Goal: Task Accomplishment & Management: Manage account settings

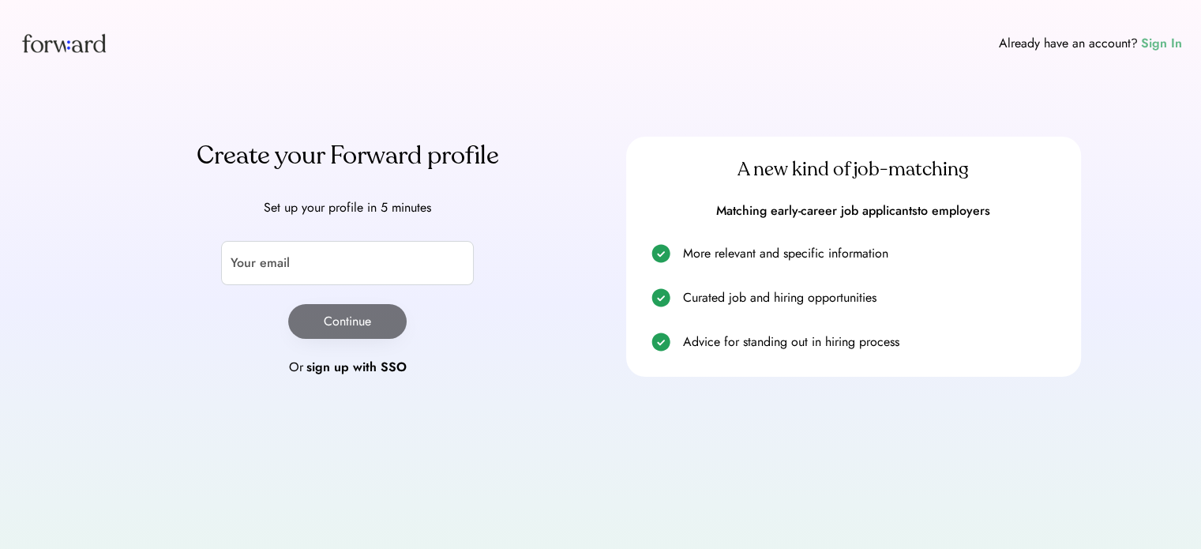
click at [1173, 44] on div "Sign In" at bounding box center [1161, 43] width 41 height 19
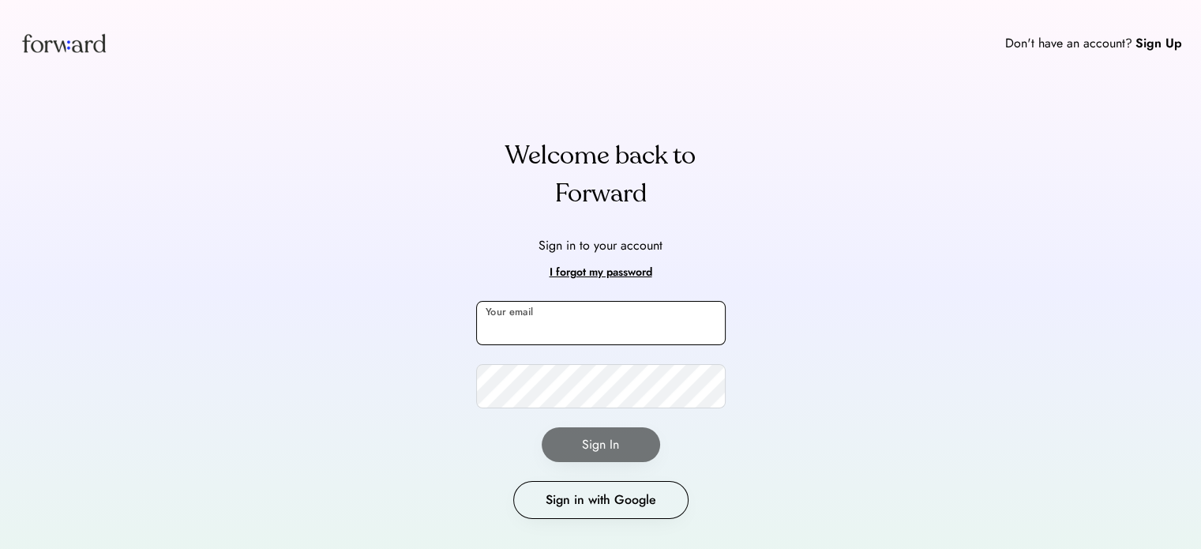
click at [639, 326] on input "email" at bounding box center [600, 323] width 249 height 44
type input "**********"
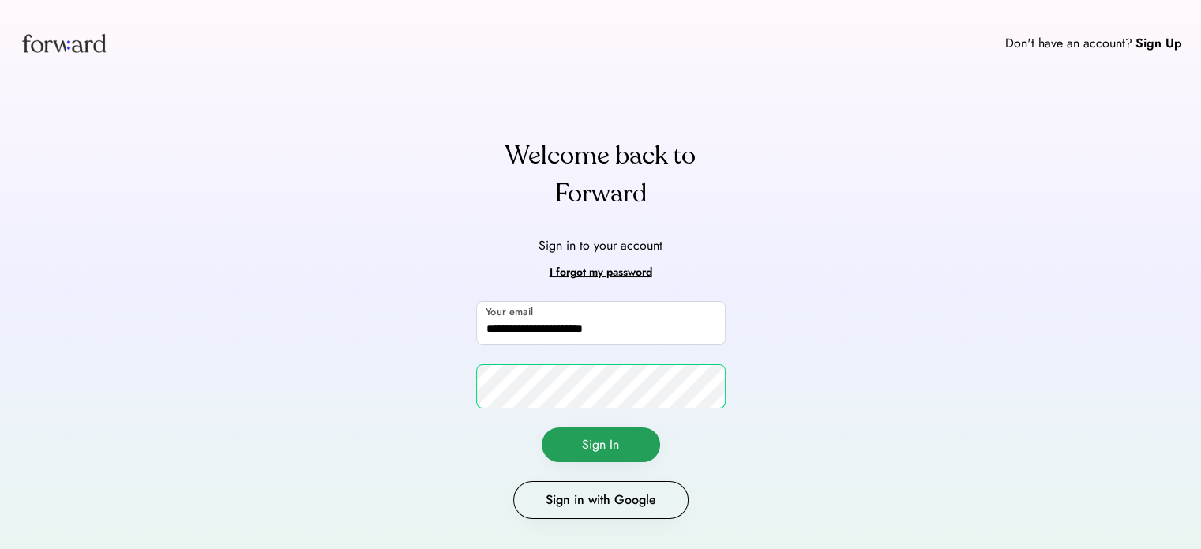
click at [565, 433] on button "Sign In" at bounding box center [601, 444] width 118 height 35
click at [613, 446] on button "Sign In" at bounding box center [601, 444] width 118 height 35
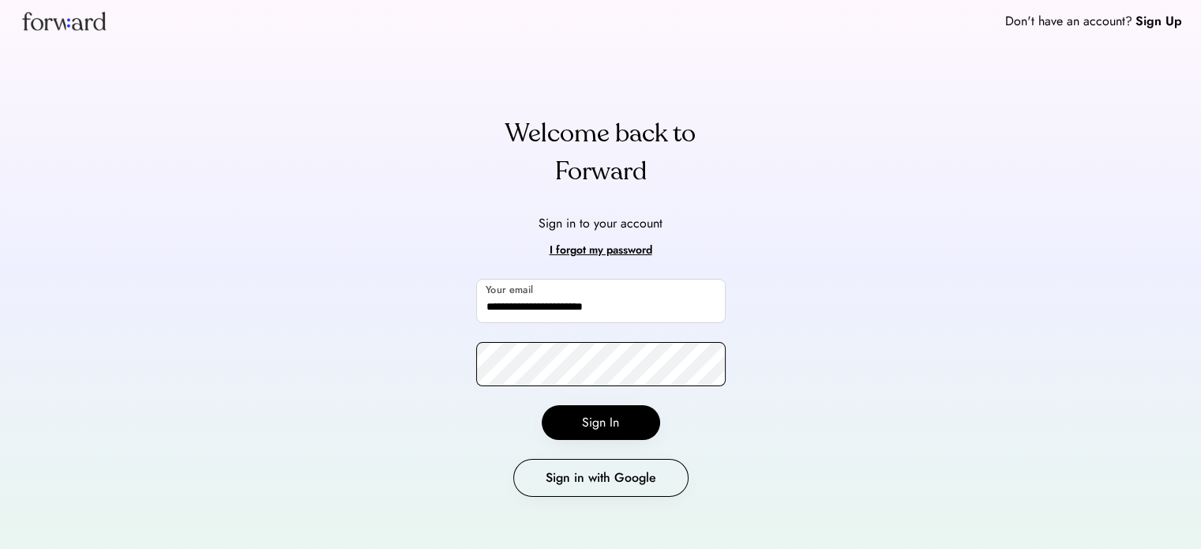
scroll to position [32, 0]
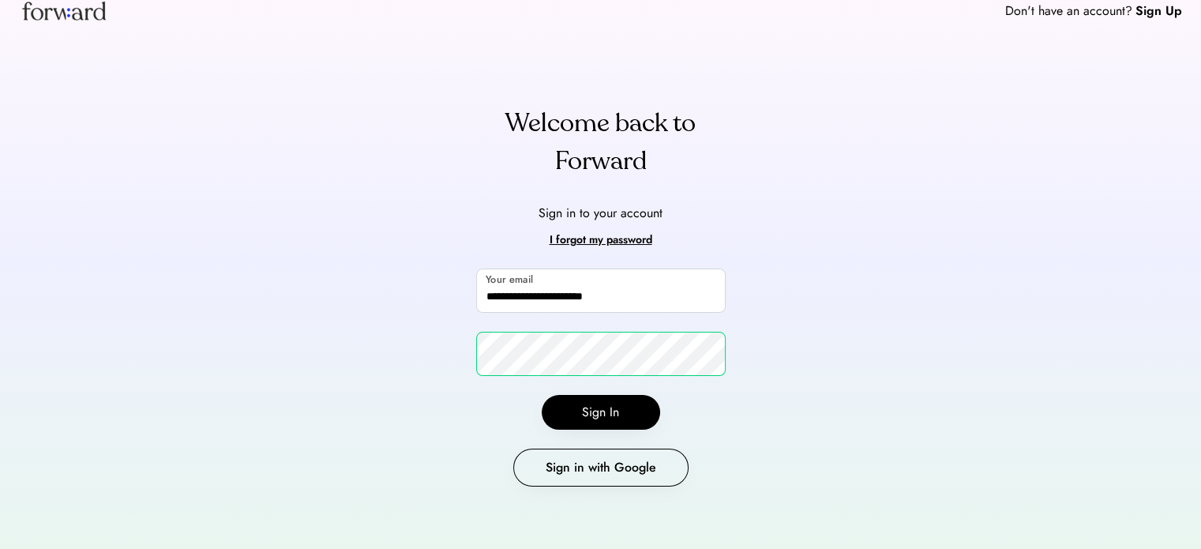
click at [216, 367] on div "**********" at bounding box center [600, 259] width 1201 height 582
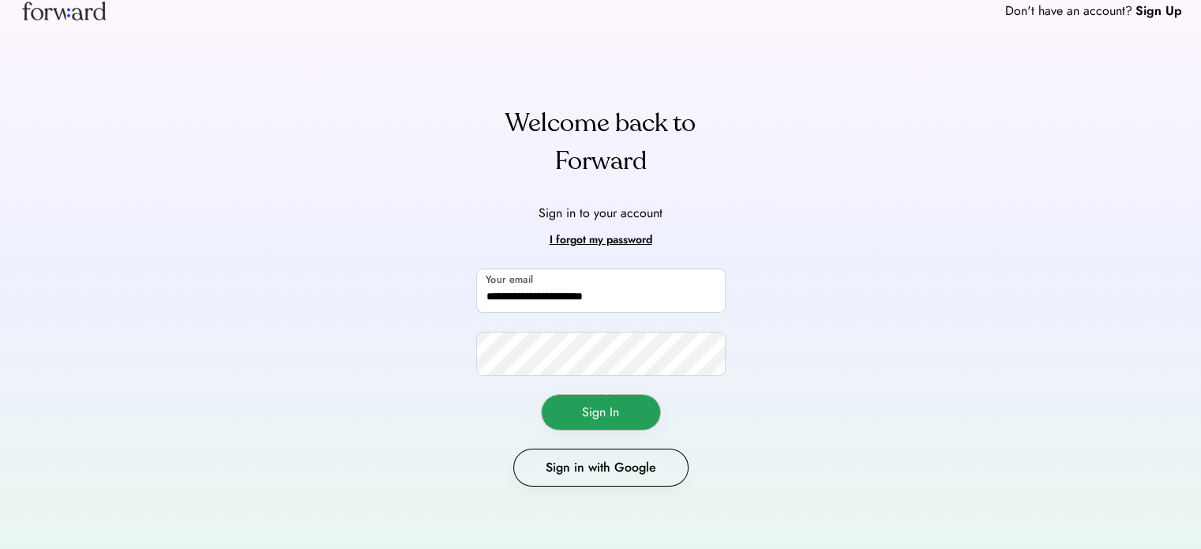
click at [577, 403] on button "Sign In" at bounding box center [601, 412] width 118 height 35
click at [587, 420] on button "Sign In" at bounding box center [601, 412] width 118 height 35
click at [596, 234] on div "I forgot my password" at bounding box center [600, 239] width 103 height 19
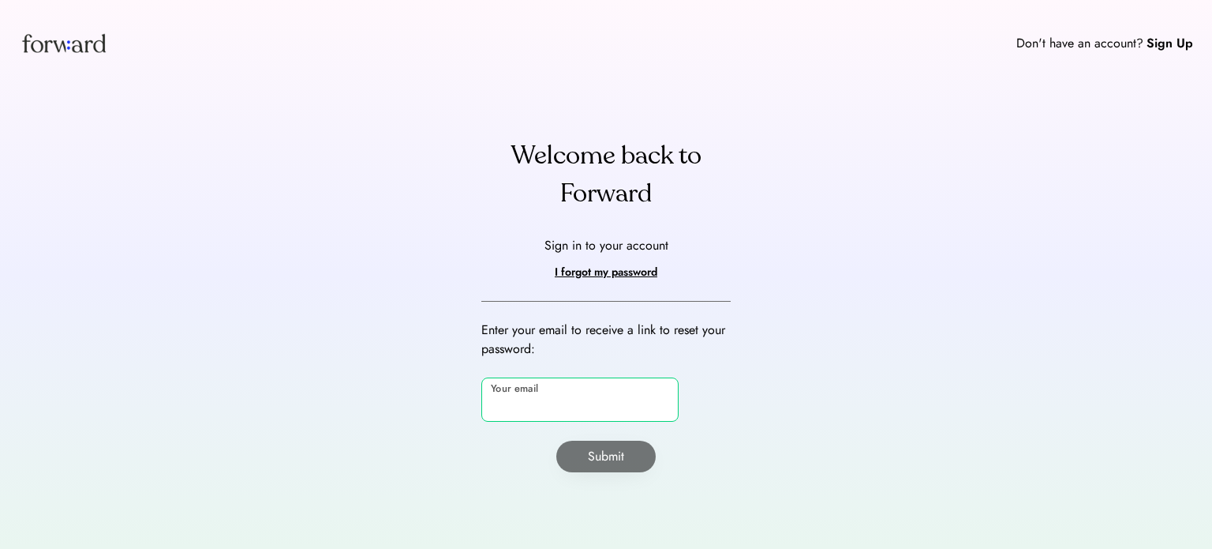
click at [538, 408] on input "email" at bounding box center [580, 399] width 197 height 44
type input "**********"
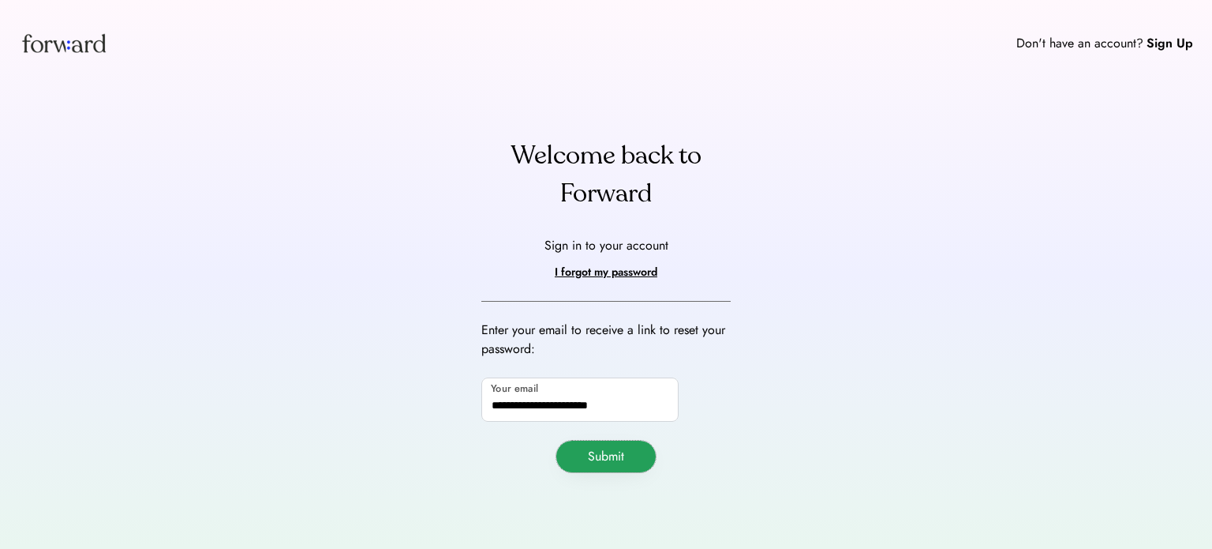
click at [584, 441] on button "Submit" at bounding box center [606, 456] width 99 height 32
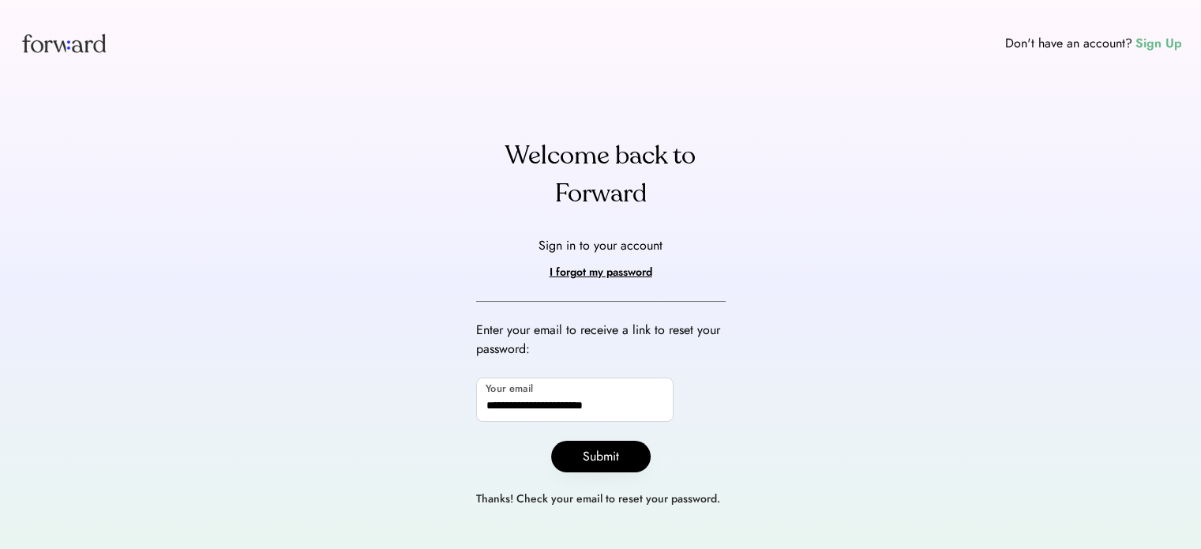
click at [1160, 48] on div "Sign Up" at bounding box center [1158, 43] width 47 height 19
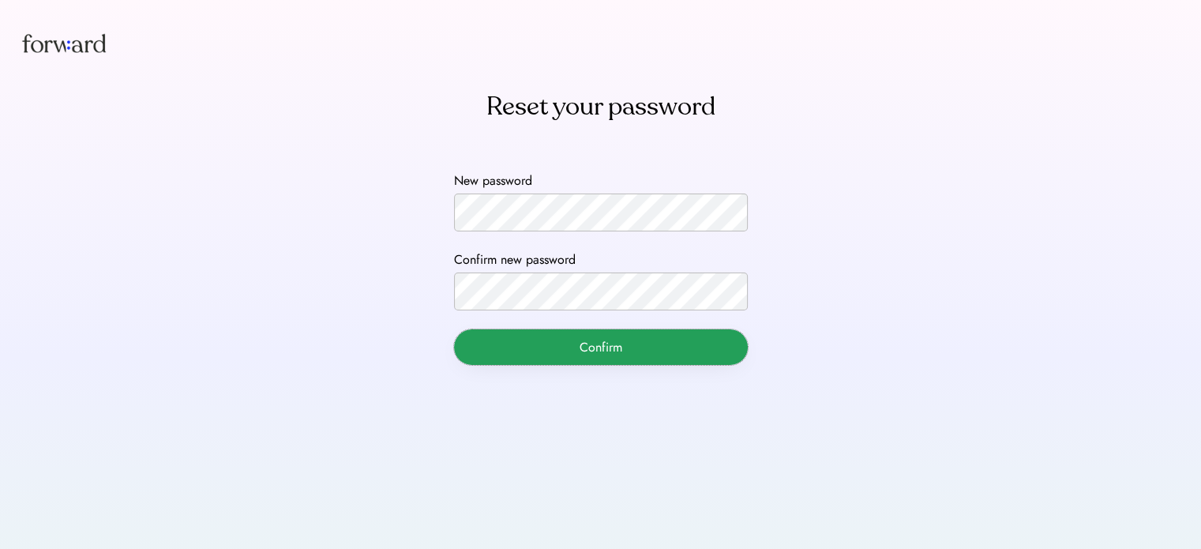
click at [592, 344] on button "Confirm" at bounding box center [601, 347] width 294 height 36
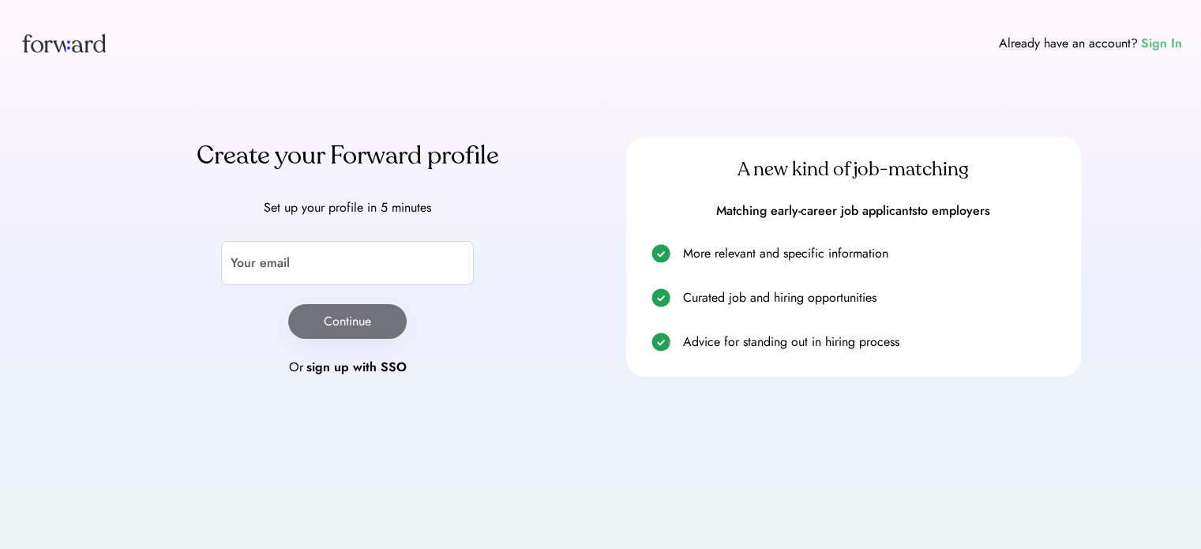
click at [1167, 47] on div "Sign In" at bounding box center [1161, 43] width 41 height 19
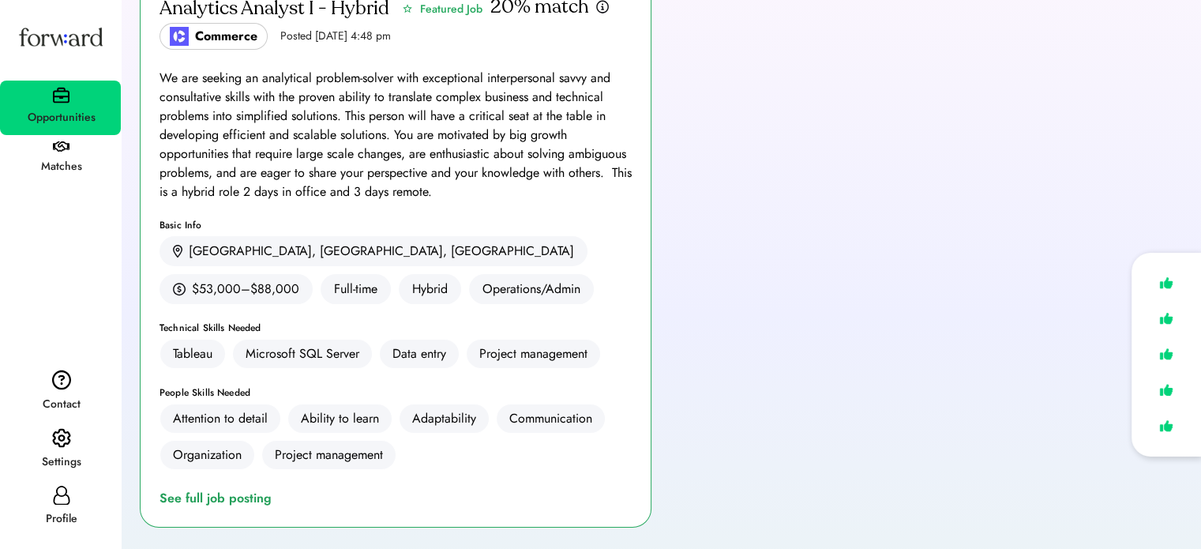
scroll to position [316, 0]
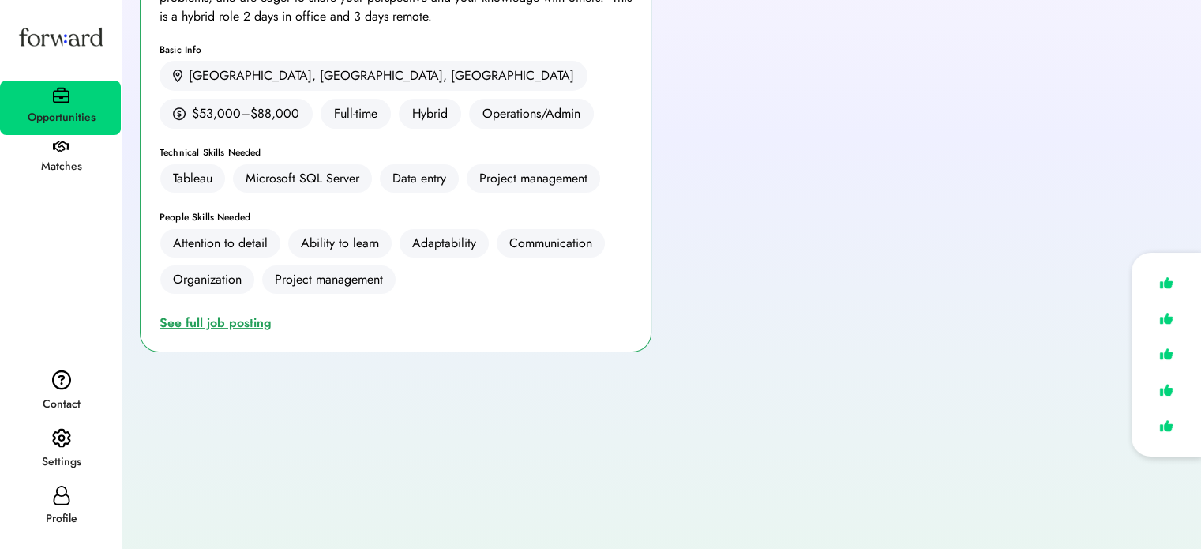
click at [197, 315] on div "See full job posting" at bounding box center [218, 322] width 118 height 19
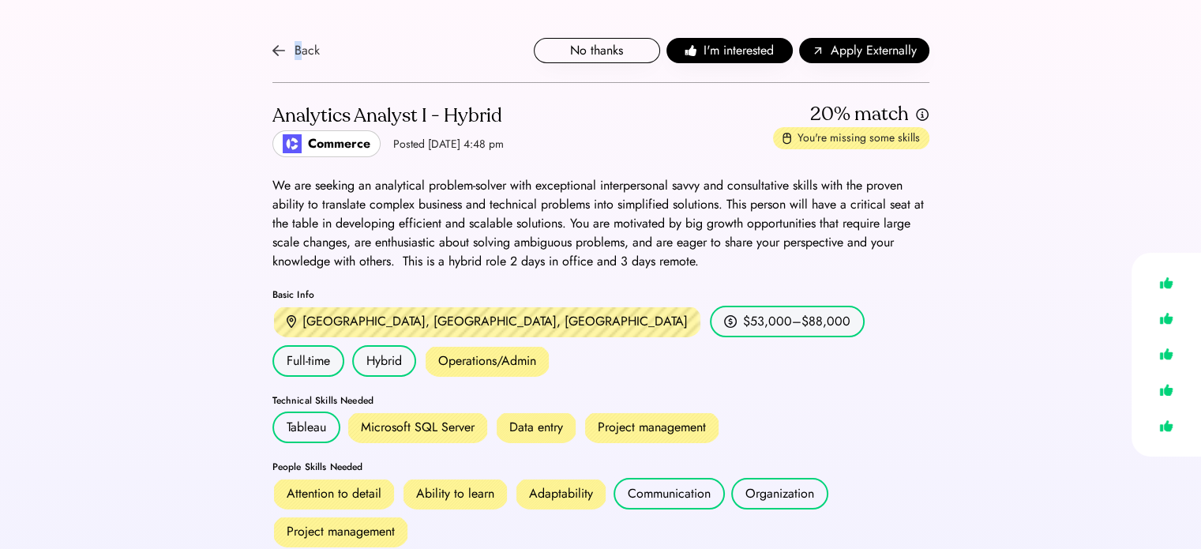
click at [298, 51] on div "Back" at bounding box center [306, 50] width 25 height 19
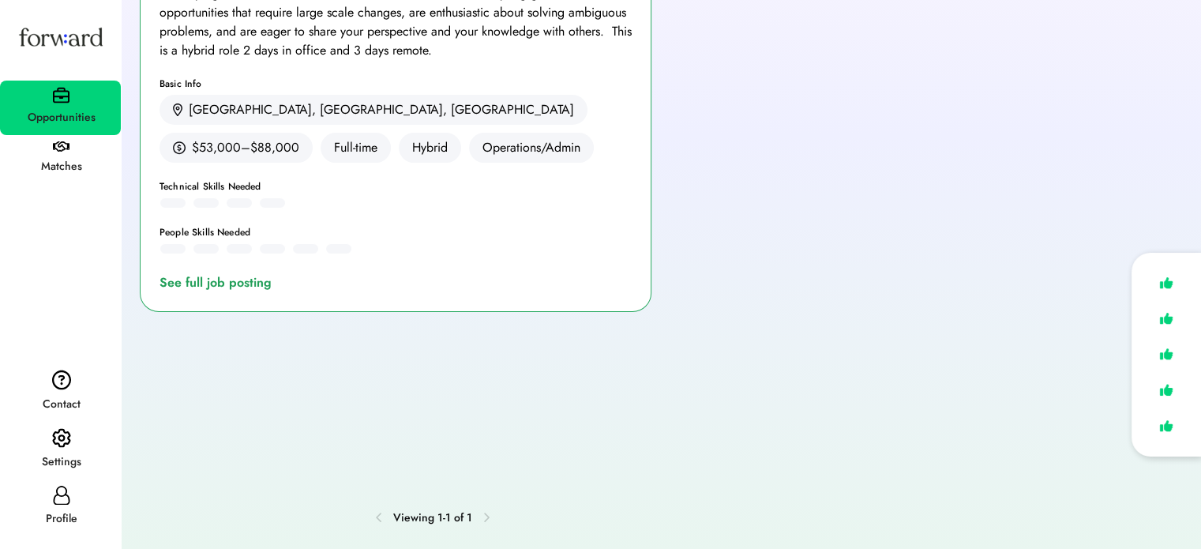
scroll to position [316, 0]
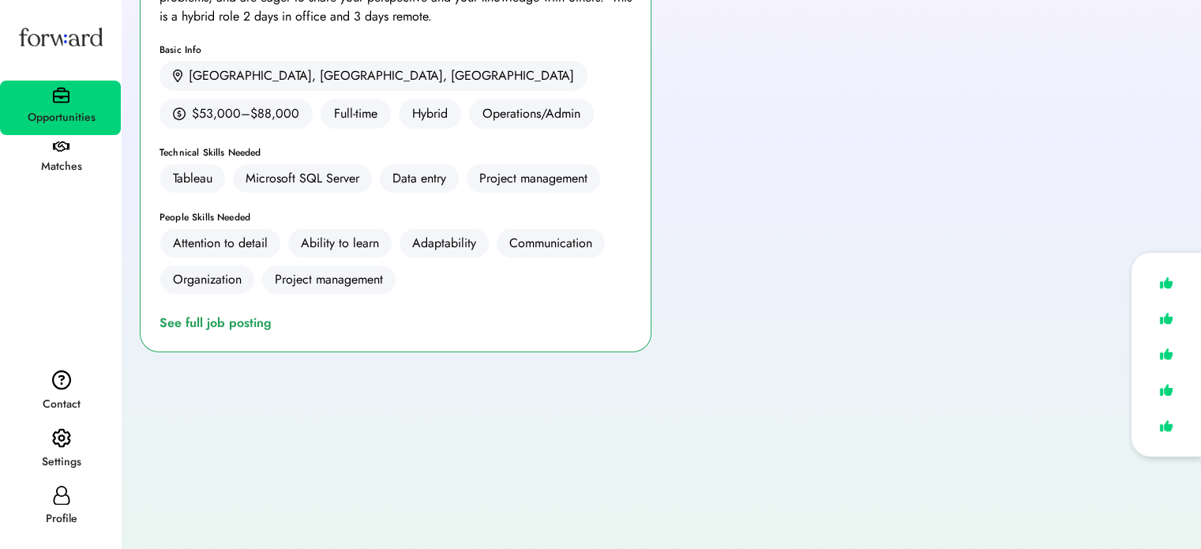
click at [66, 496] on use at bounding box center [61, 495] width 17 height 20
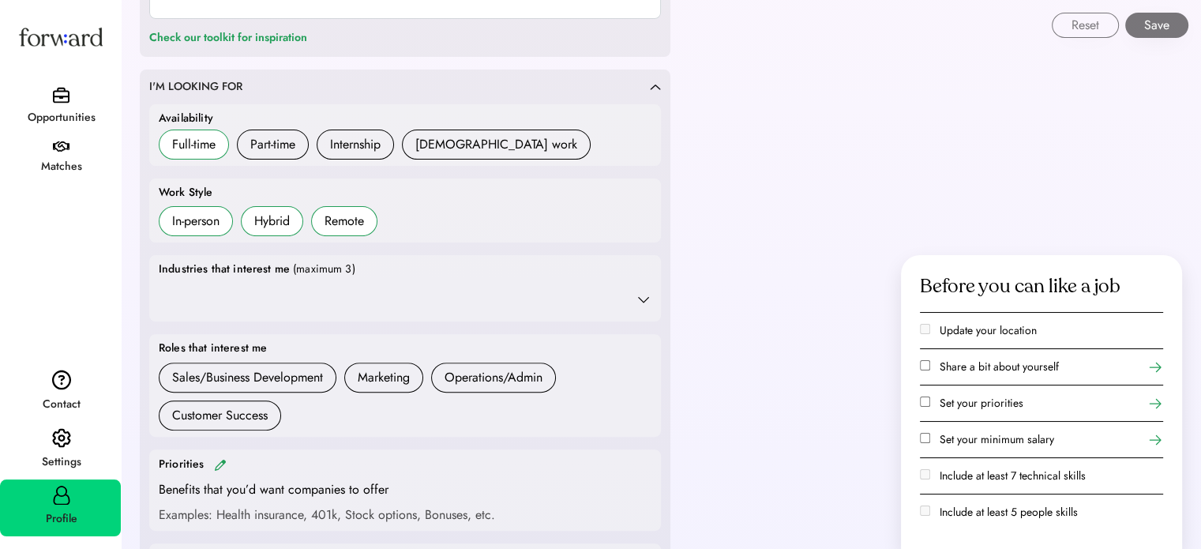
scroll to position [395, 0]
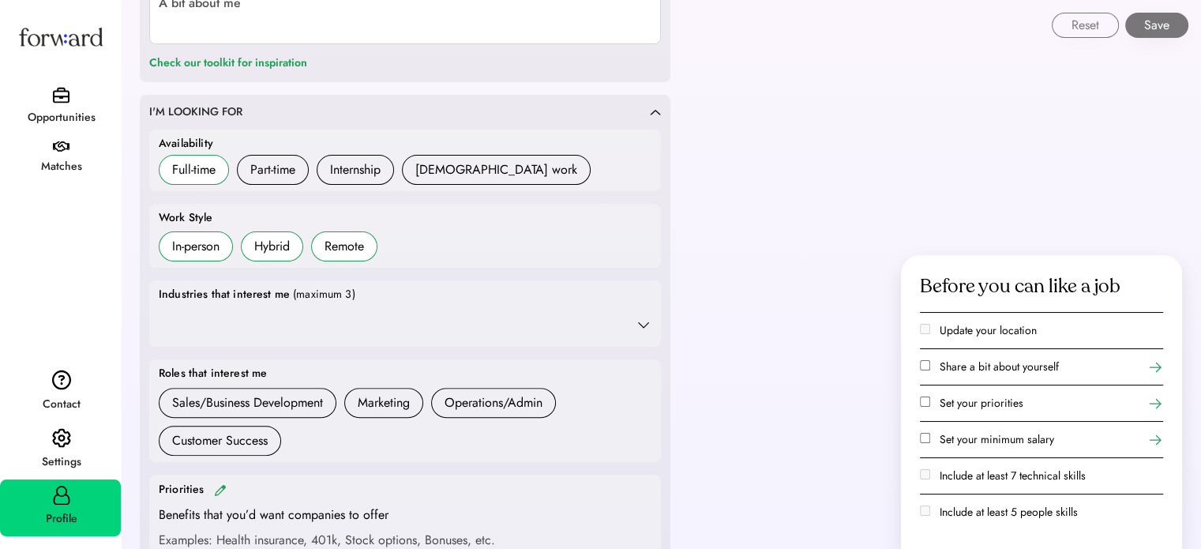
click at [250, 309] on div at bounding box center [405, 325] width 493 height 32
click at [639, 328] on icon at bounding box center [643, 325] width 16 height 16
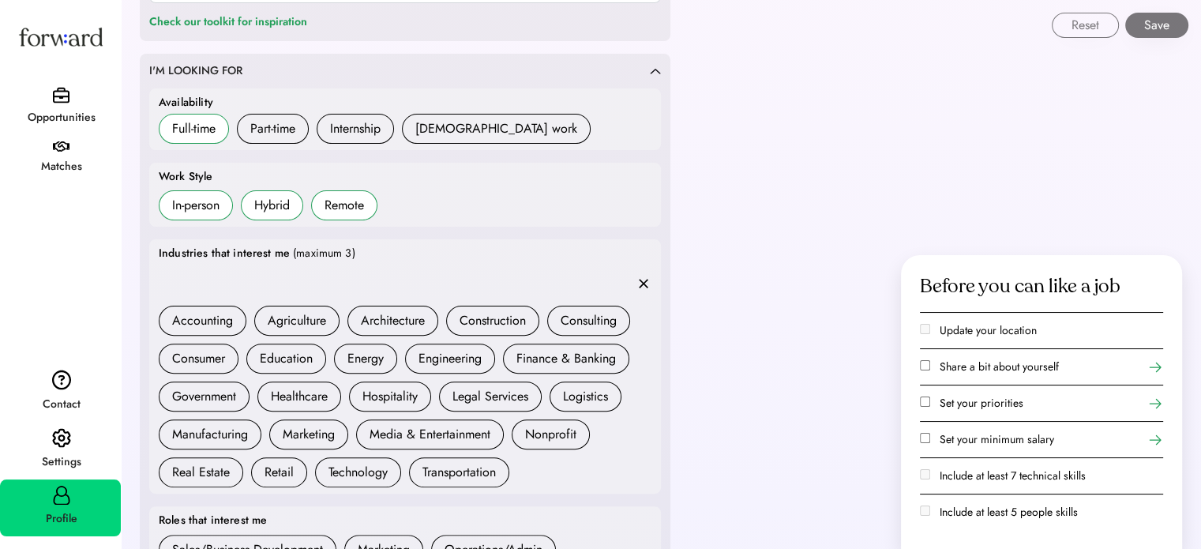
scroll to position [474, 0]
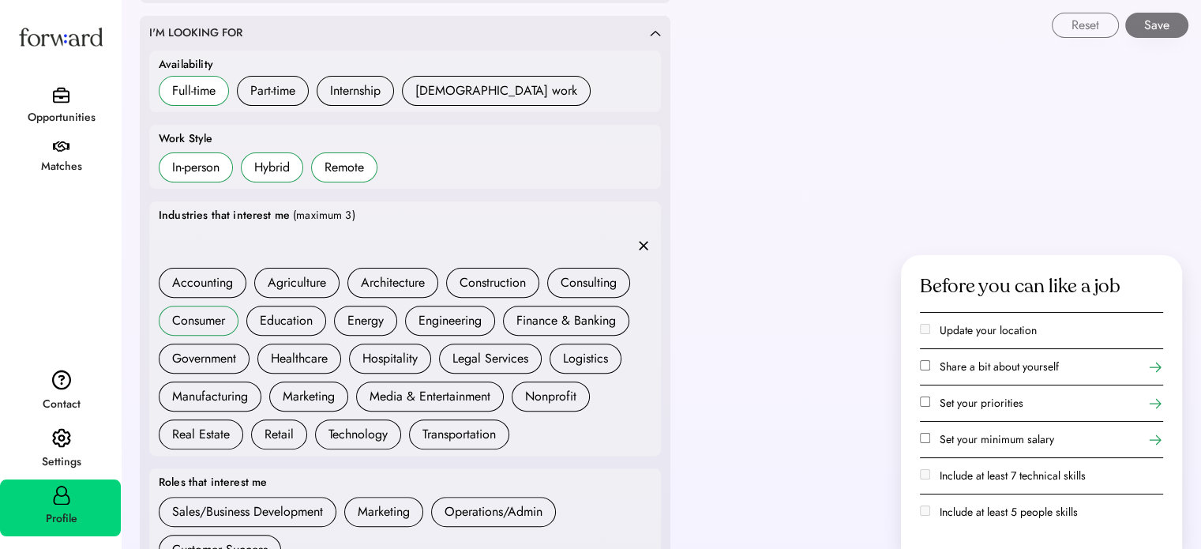
click at [189, 321] on div "Consumer" at bounding box center [198, 320] width 53 height 19
click at [440, 324] on div "Engineering" at bounding box center [449, 320] width 63 height 19
click at [559, 321] on div "Finance & Banking" at bounding box center [565, 320] width 99 height 19
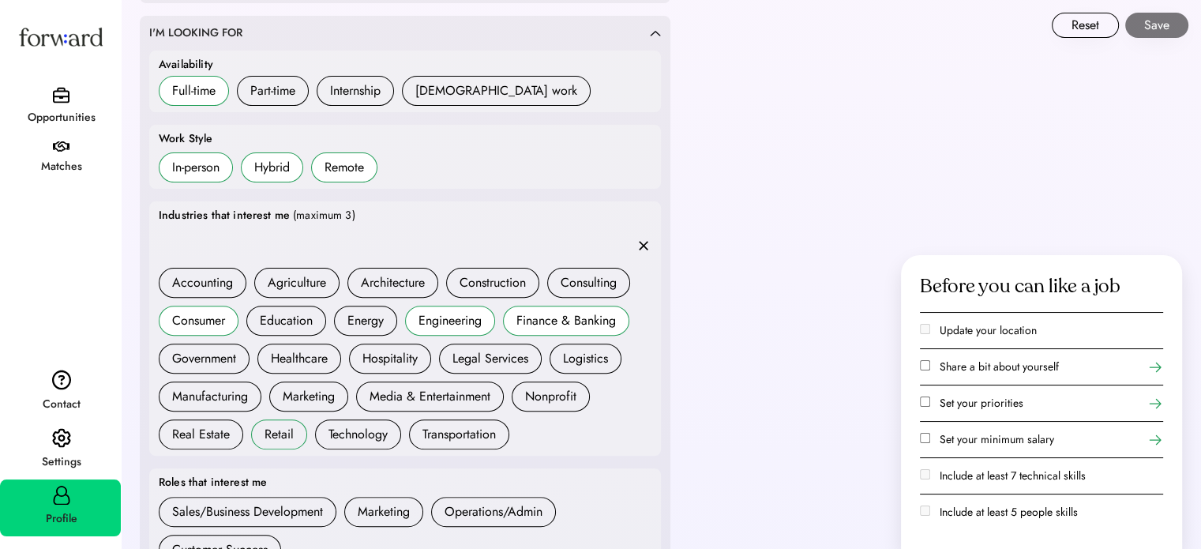
click at [279, 433] on div "Retail" at bounding box center [278, 434] width 29 height 19
click at [196, 317] on div "Consumer" at bounding box center [198, 320] width 53 height 19
click at [288, 437] on div "Retail" at bounding box center [278, 434] width 29 height 19
click at [461, 320] on div "Engineering" at bounding box center [449, 320] width 63 height 19
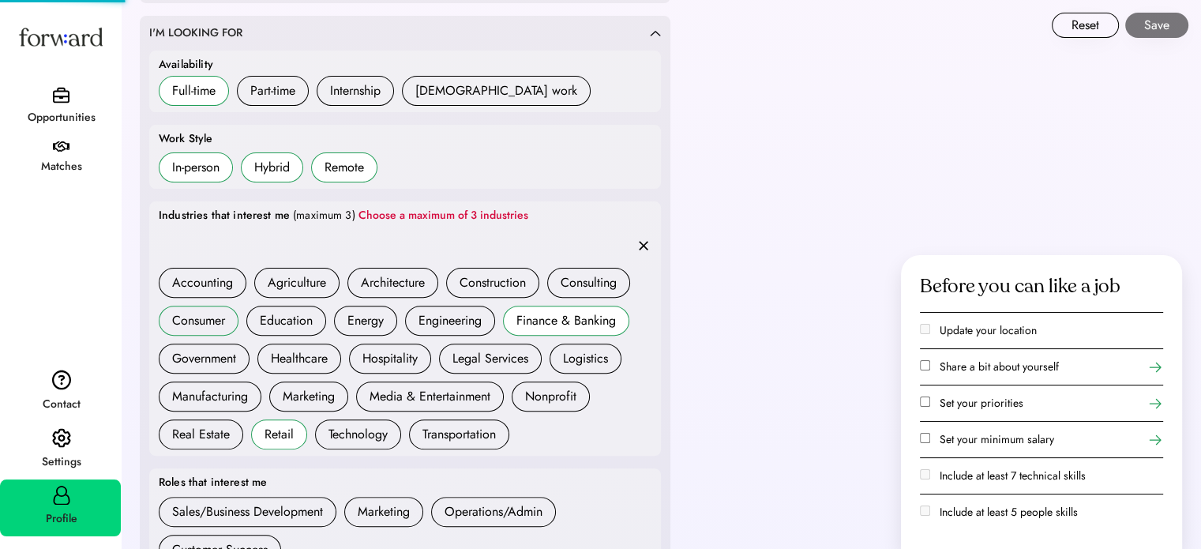
click at [224, 323] on div "Consumer" at bounding box center [198, 320] width 53 height 19
click at [195, 320] on div "Consumer" at bounding box center [198, 320] width 53 height 19
click at [473, 235] on div at bounding box center [405, 246] width 493 height 32
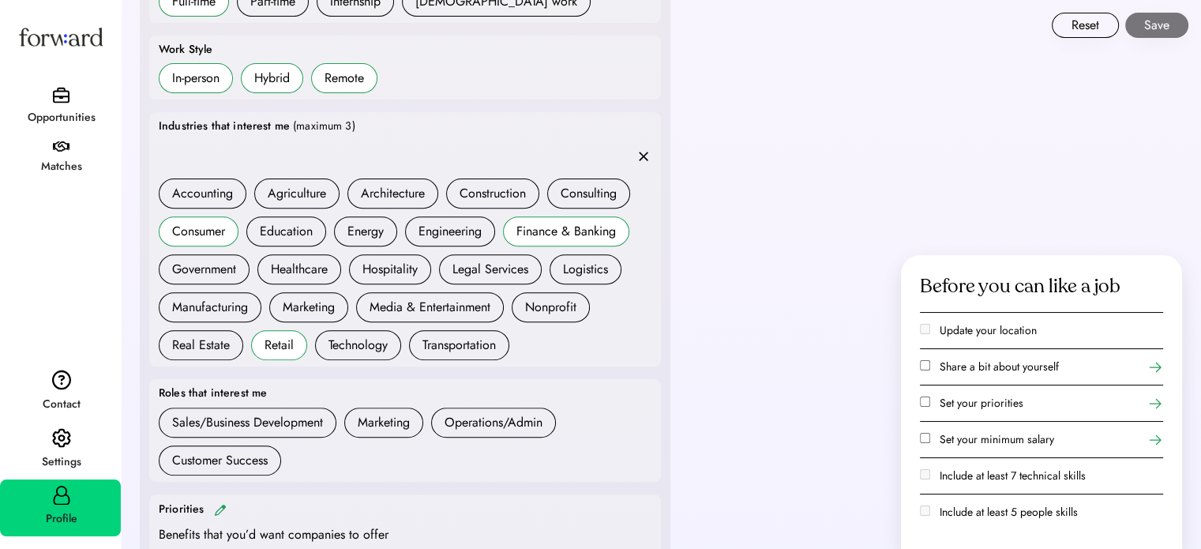
scroll to position [710, 0]
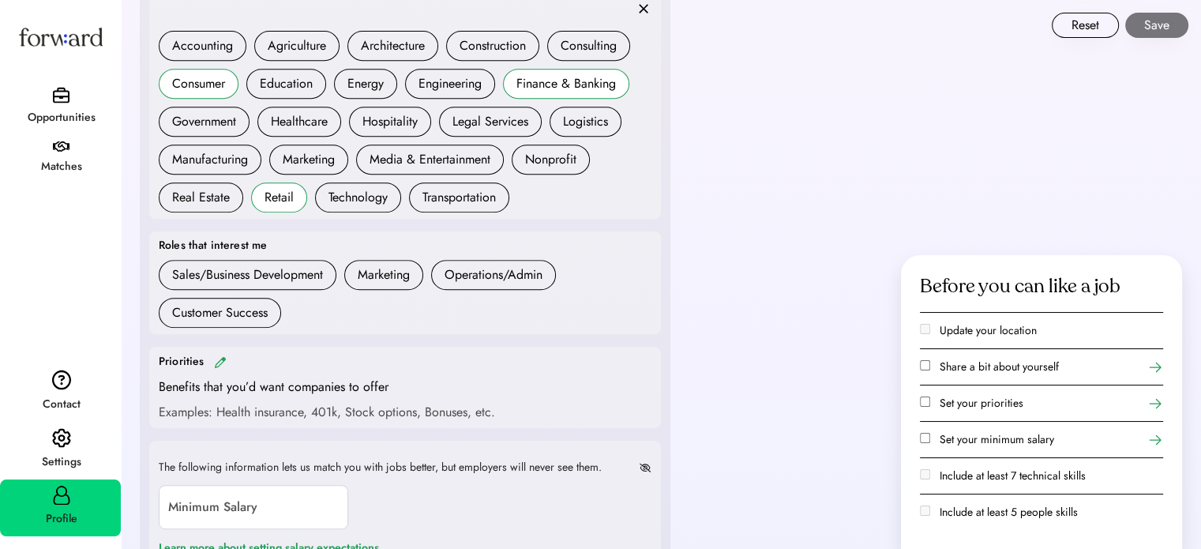
click at [455, 313] on div "Sales/Business Development Marketing Operations/Admin Customer Success" at bounding box center [405, 294] width 493 height 68
click at [272, 312] on h6 "Customer Success" at bounding box center [220, 313] width 122 height 30
drag, startPoint x: 315, startPoint y: 298, endPoint x: 315, endPoint y: 267, distance: 31.6
click at [315, 298] on div "Sales/Business Development Marketing Operations/Admin Customer Success" at bounding box center [405, 294] width 493 height 68
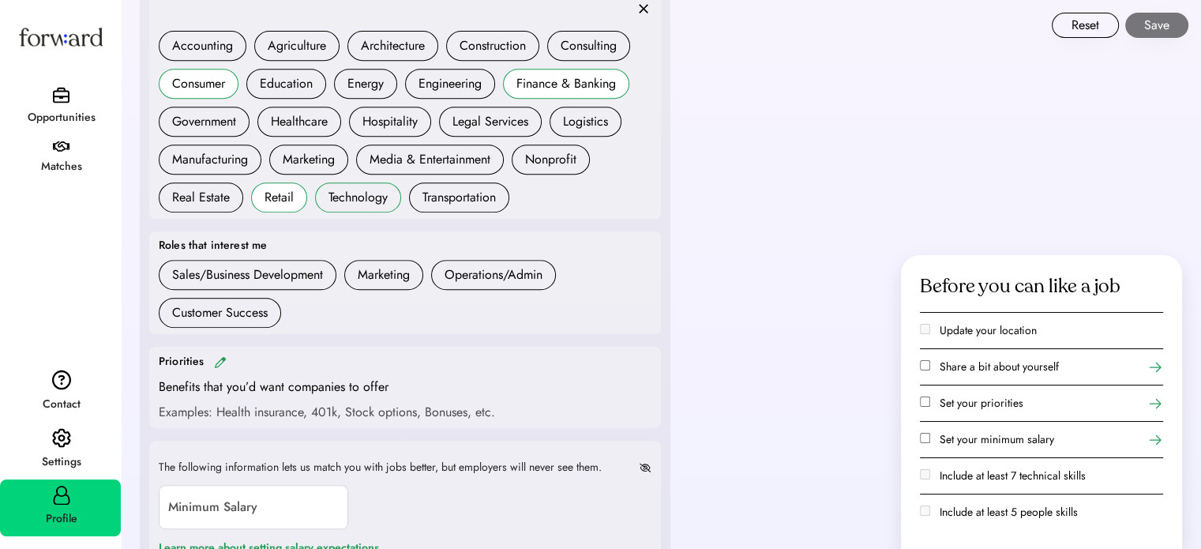
click at [346, 193] on div "Technology" at bounding box center [357, 197] width 59 height 19
click at [290, 200] on div "Retail" at bounding box center [278, 197] width 29 height 19
click at [341, 193] on div "Technology" at bounding box center [357, 197] width 59 height 19
click at [281, 202] on div "Retail" at bounding box center [278, 197] width 29 height 19
click at [196, 91] on div "Consumer" at bounding box center [198, 83] width 53 height 19
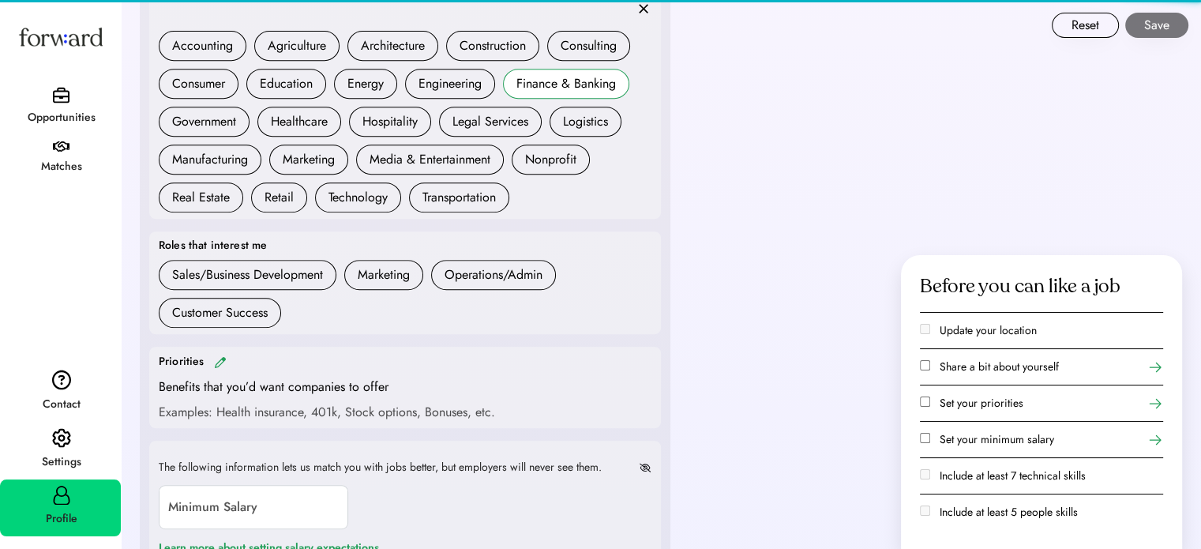
click at [555, 83] on div "Finance & Banking" at bounding box center [565, 83] width 99 height 19
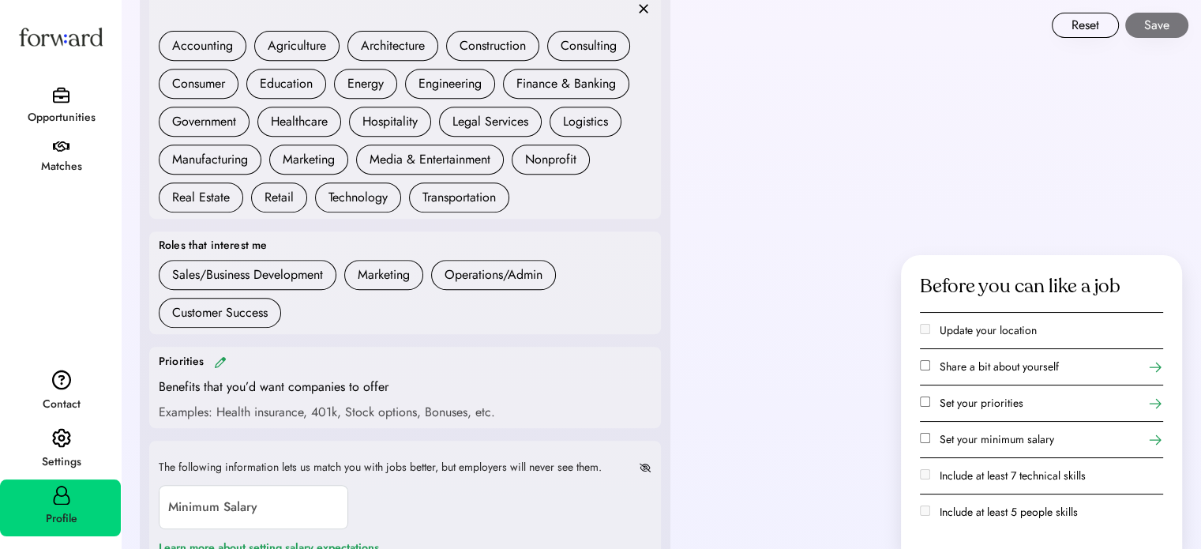
click at [330, 198] on div "Technology" at bounding box center [357, 197] width 59 height 19
click at [270, 198] on div "Retail" at bounding box center [278, 197] width 29 height 19
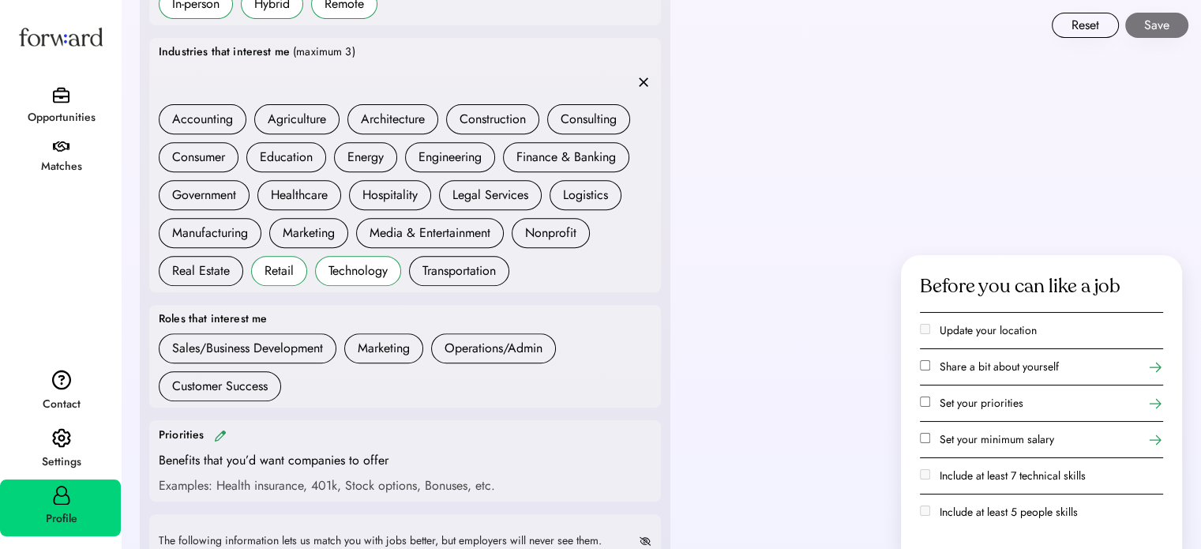
scroll to position [553, 0]
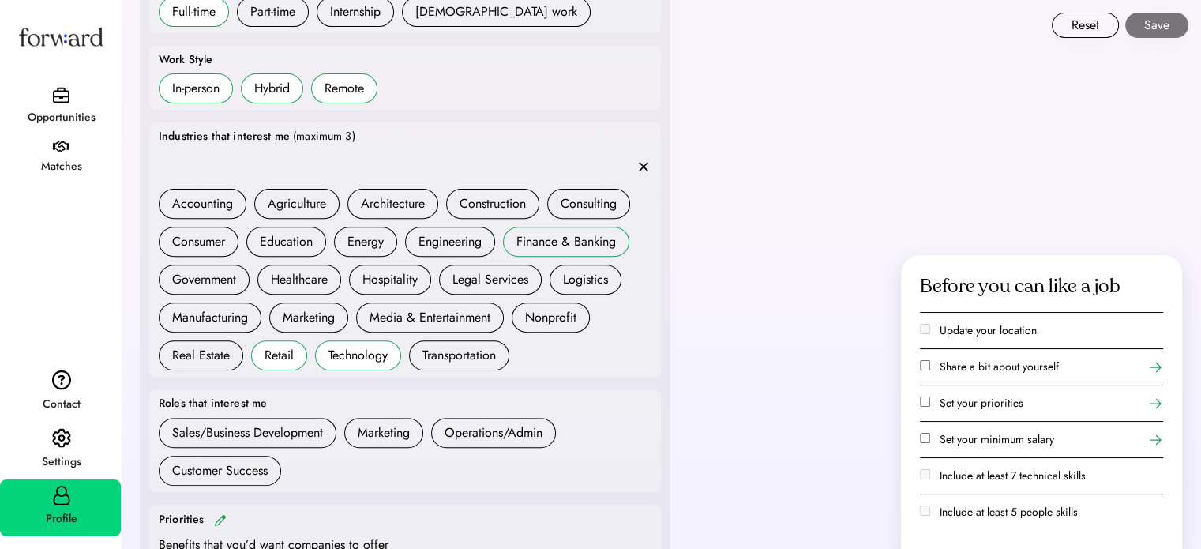
click at [571, 228] on h6 "Finance & Banking" at bounding box center [566, 242] width 126 height 30
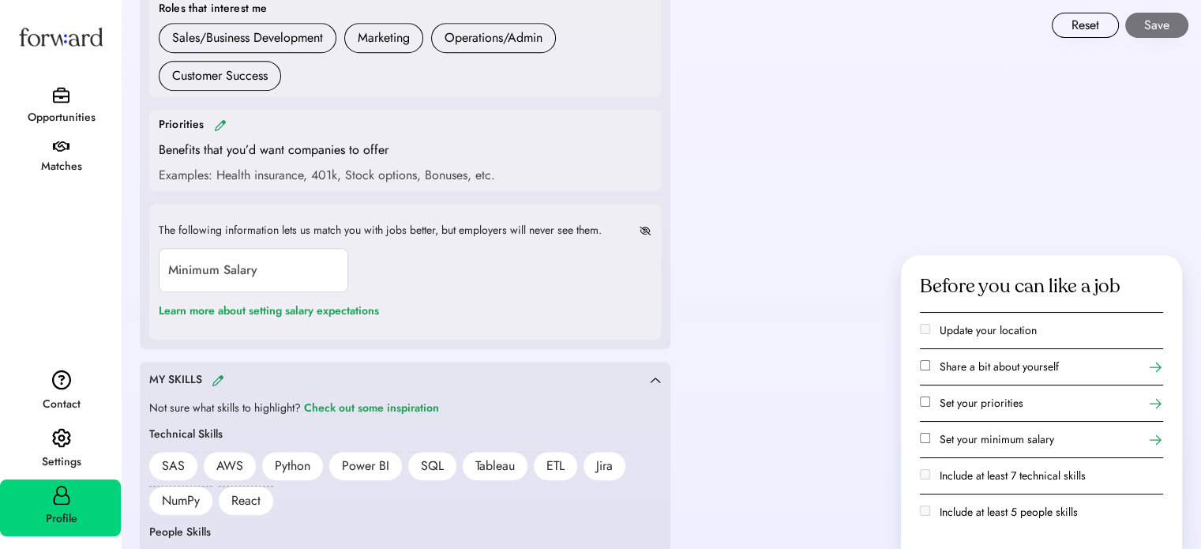
scroll to position [474, 0]
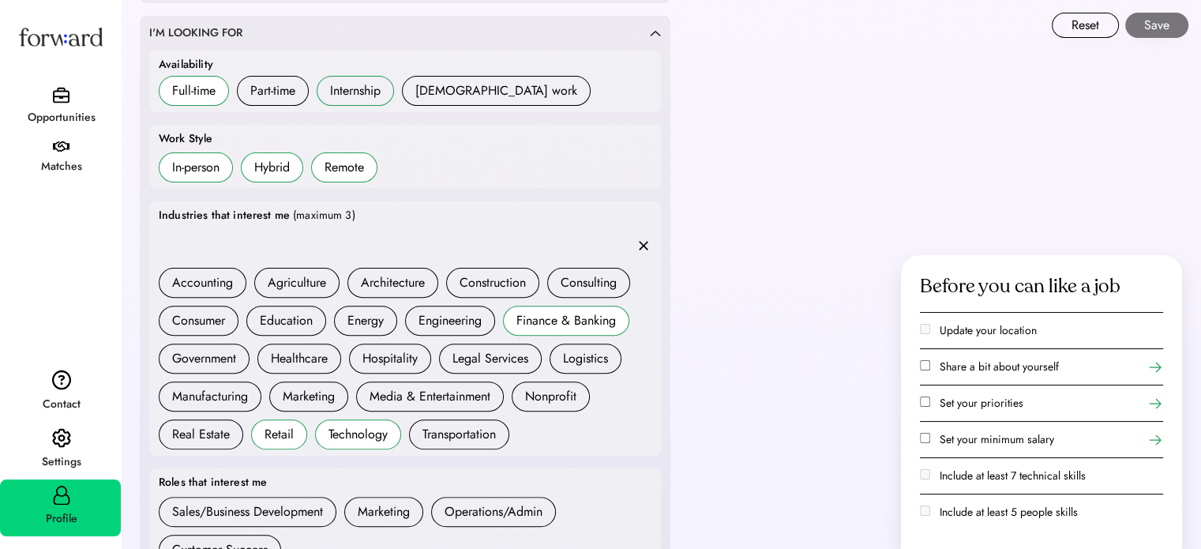
click at [379, 90] on div "Internship" at bounding box center [355, 90] width 51 height 19
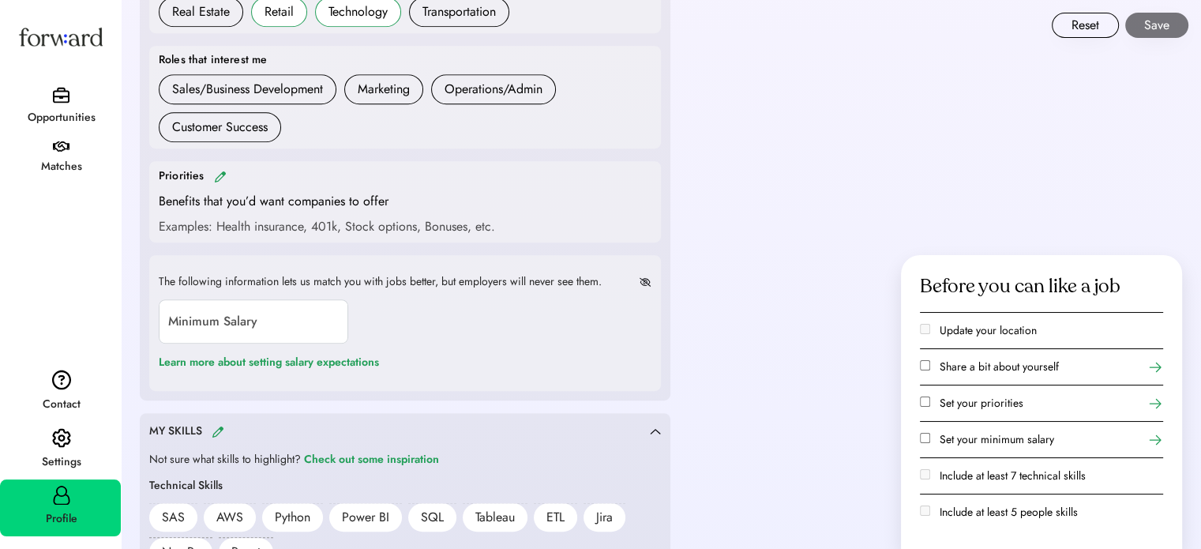
scroll to position [1105, 0]
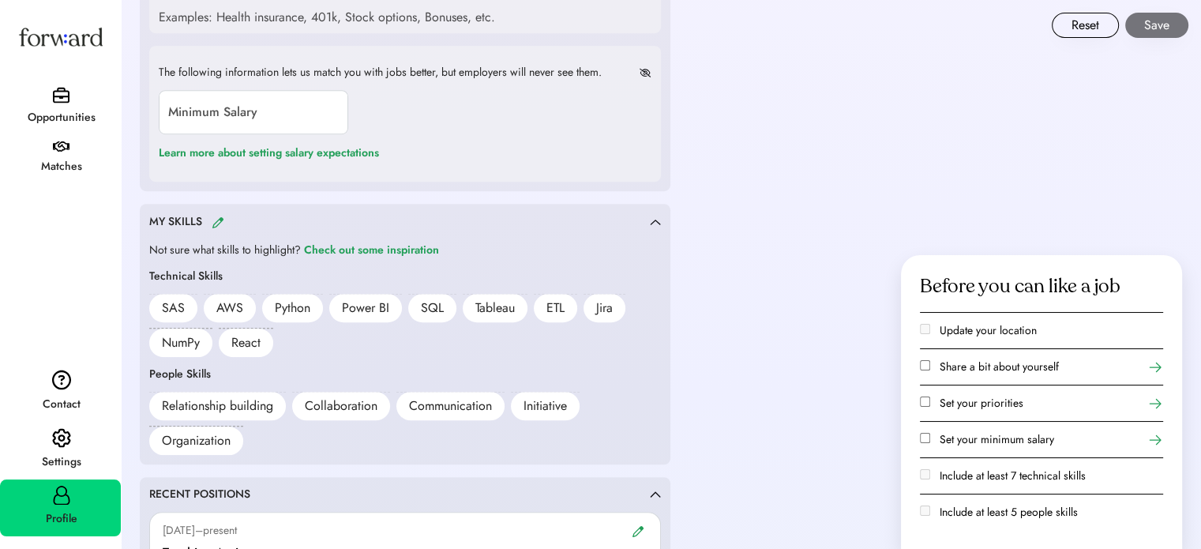
click at [785, 186] on div "Filters Feel free to browse all open jobs on Forward here. Remember, you can on…" at bounding box center [661, 392] width 1080 height 2995
click at [1164, 17] on button "Save" at bounding box center [1156, 25] width 63 height 25
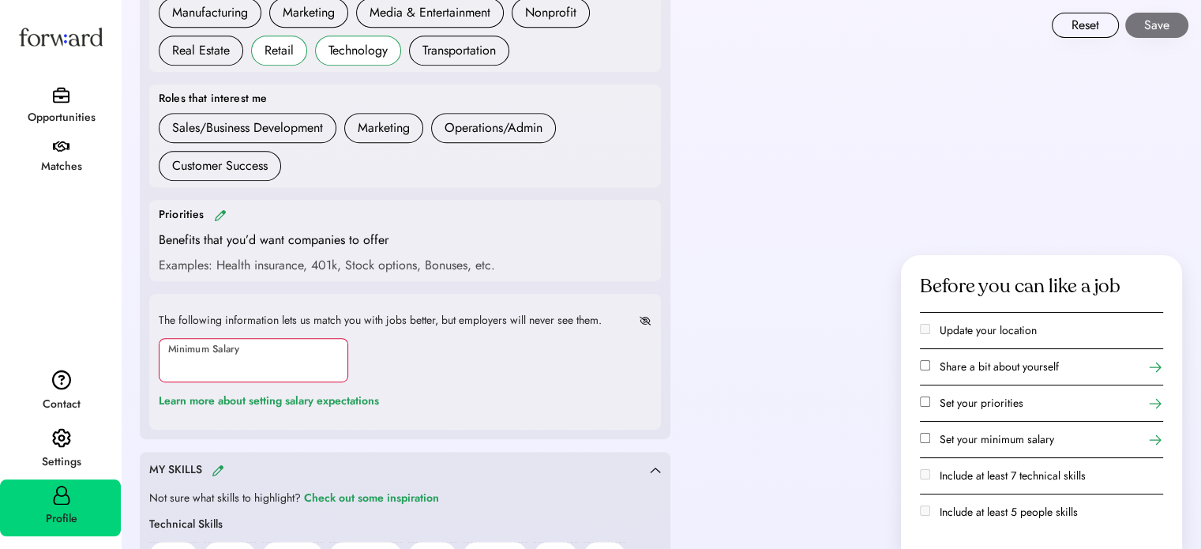
scroll to position [947, 0]
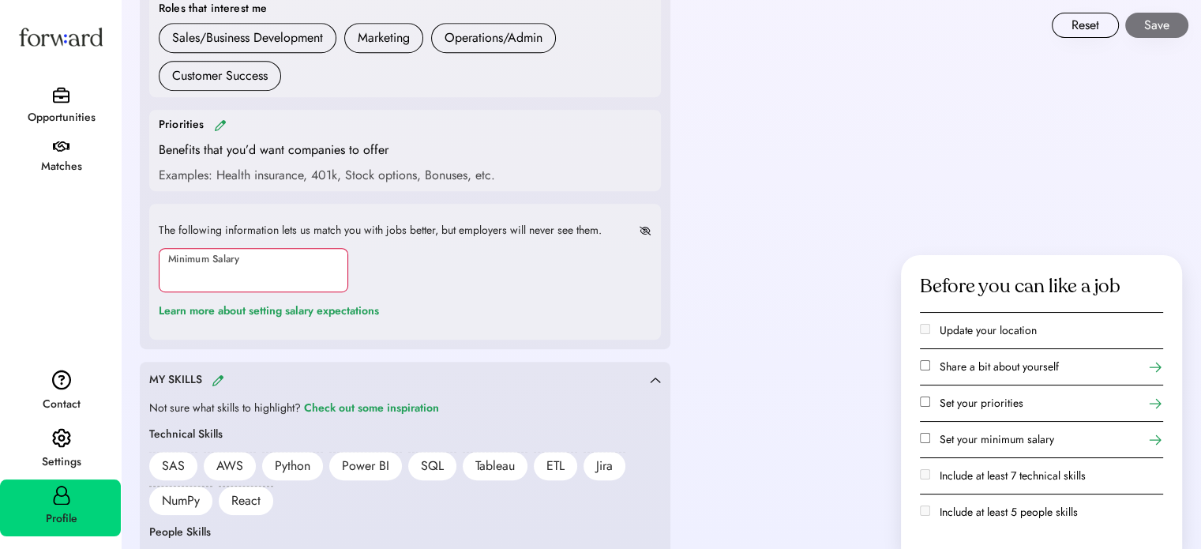
click at [278, 280] on input "input" at bounding box center [253, 270] width 189 height 44
type input "*******"
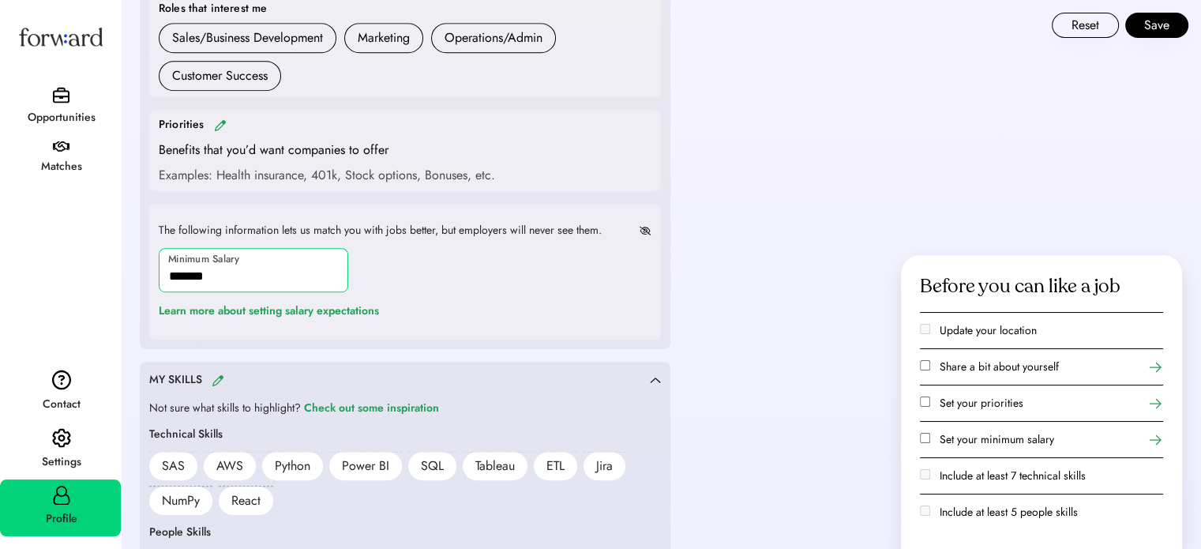
drag, startPoint x: 173, startPoint y: 270, endPoint x: 279, endPoint y: 269, distance: 105.8
click at [279, 269] on input "input" at bounding box center [253, 270] width 189 height 44
type input "*******"
click at [1164, 31] on button "Save" at bounding box center [1156, 25] width 63 height 25
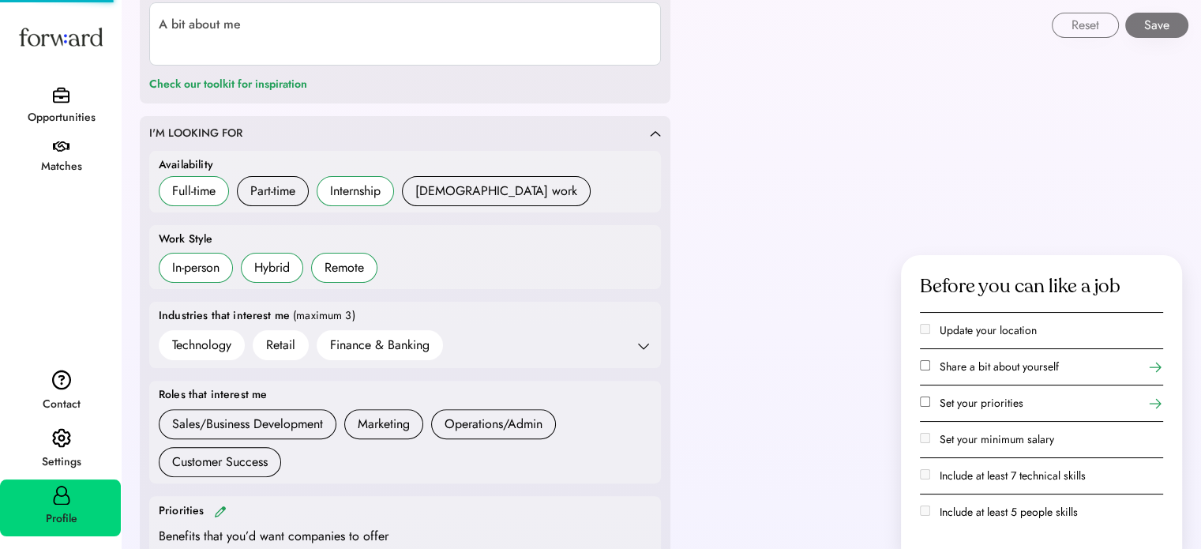
scroll to position [710, 0]
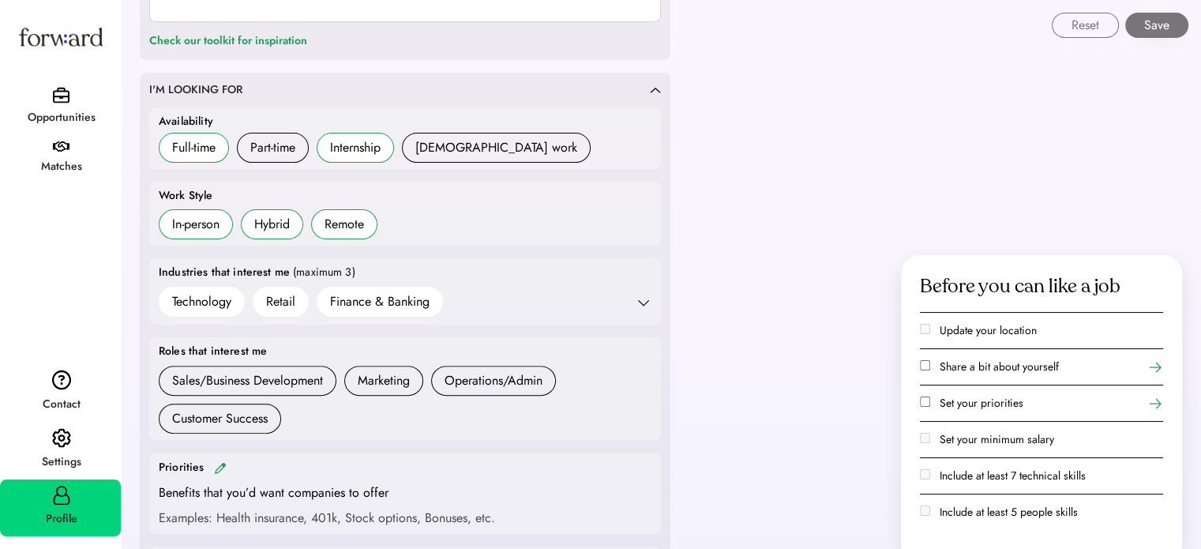
scroll to position [553, 0]
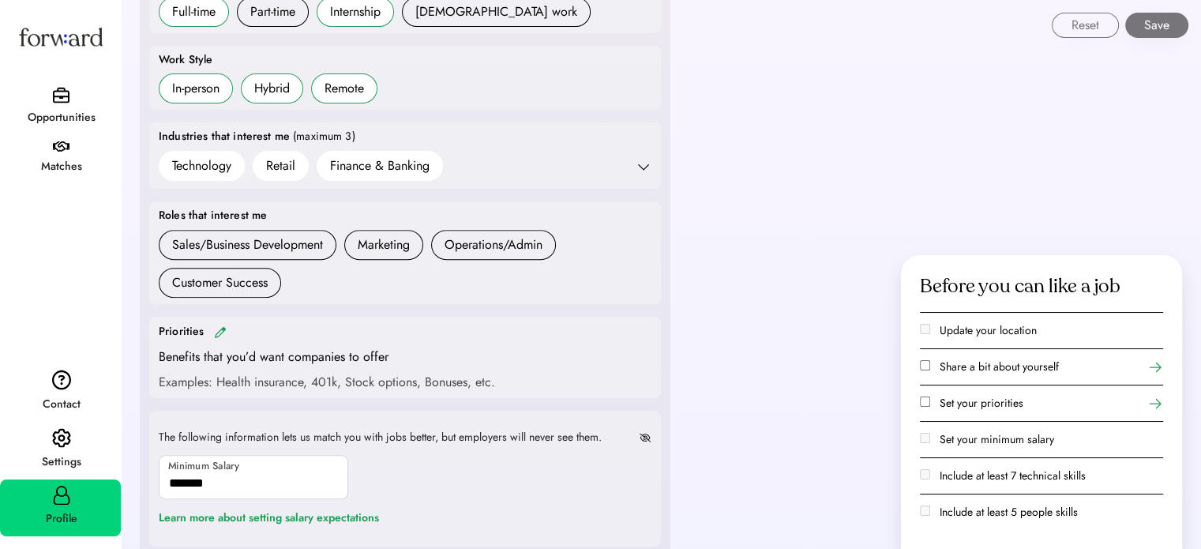
click at [64, 149] on img at bounding box center [61, 146] width 17 height 11
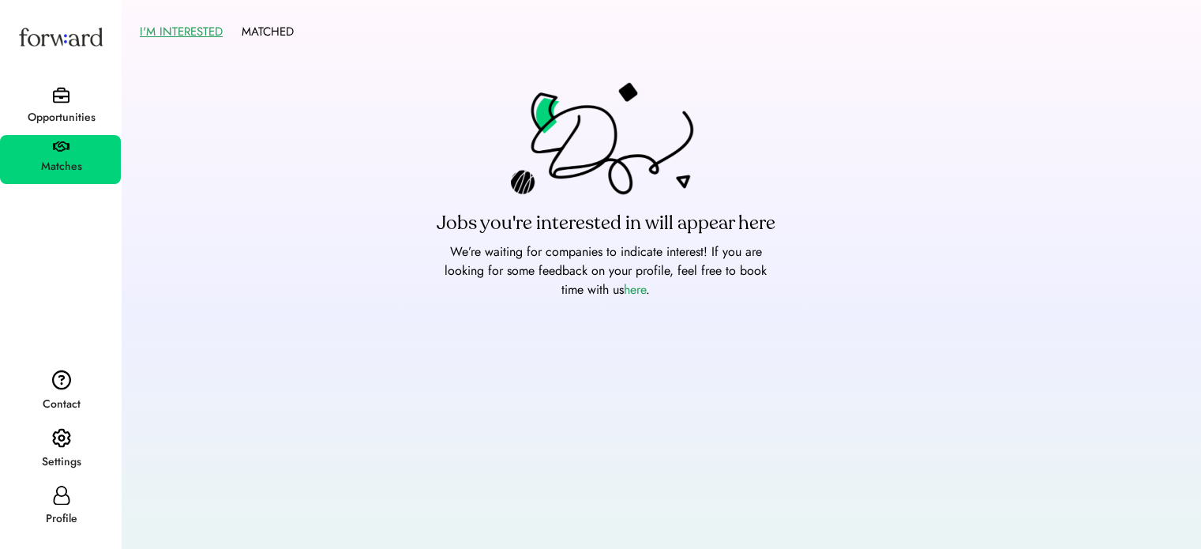
click at [70, 101] on div "Opportunities" at bounding box center [60, 108] width 121 height 54
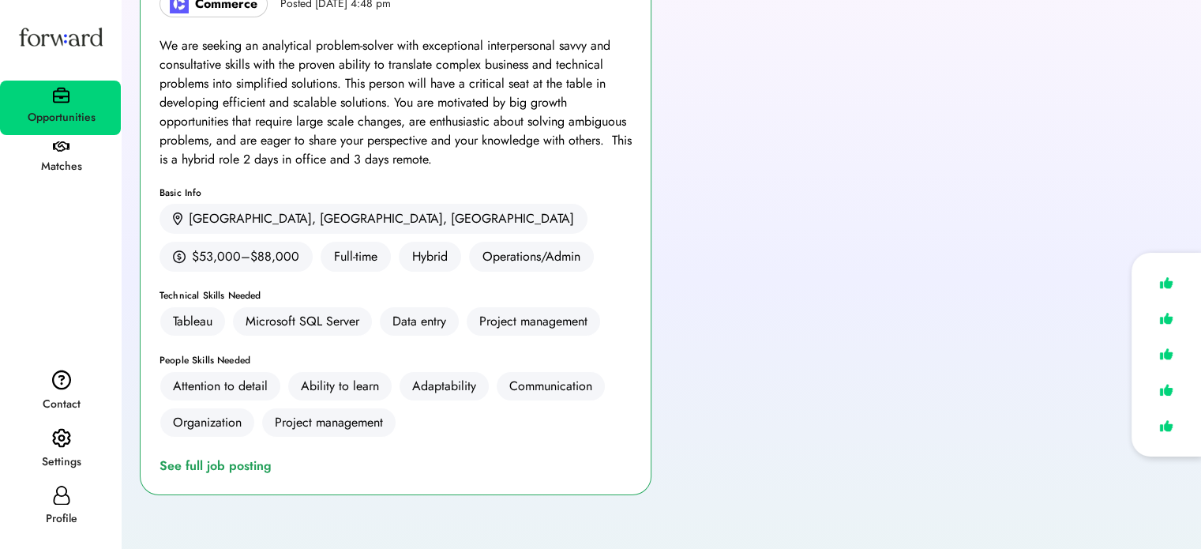
scroll to position [316, 0]
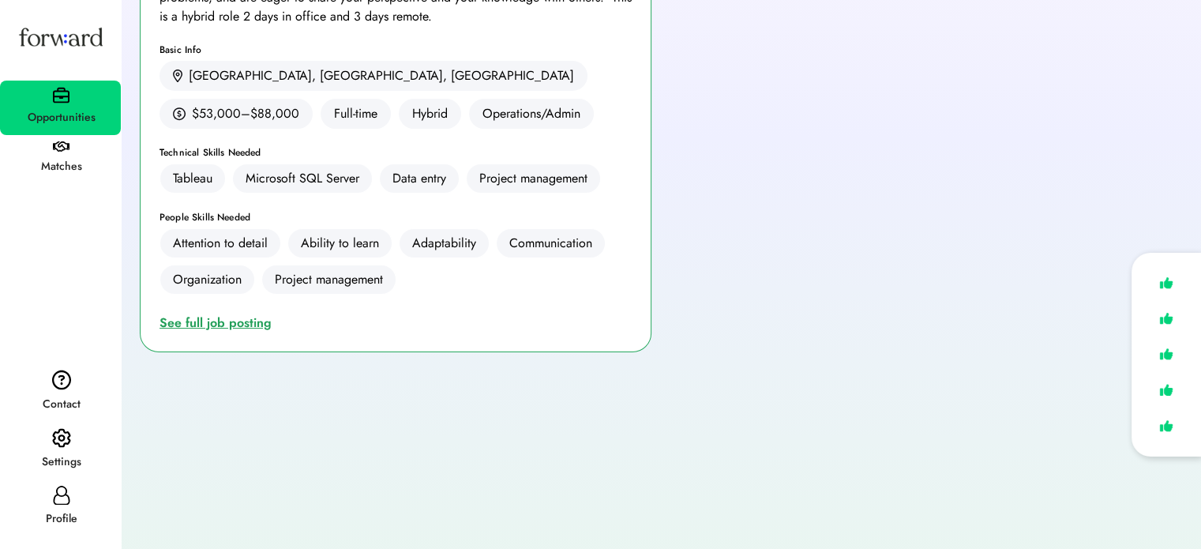
click at [234, 324] on div "See full job posting" at bounding box center [218, 322] width 118 height 19
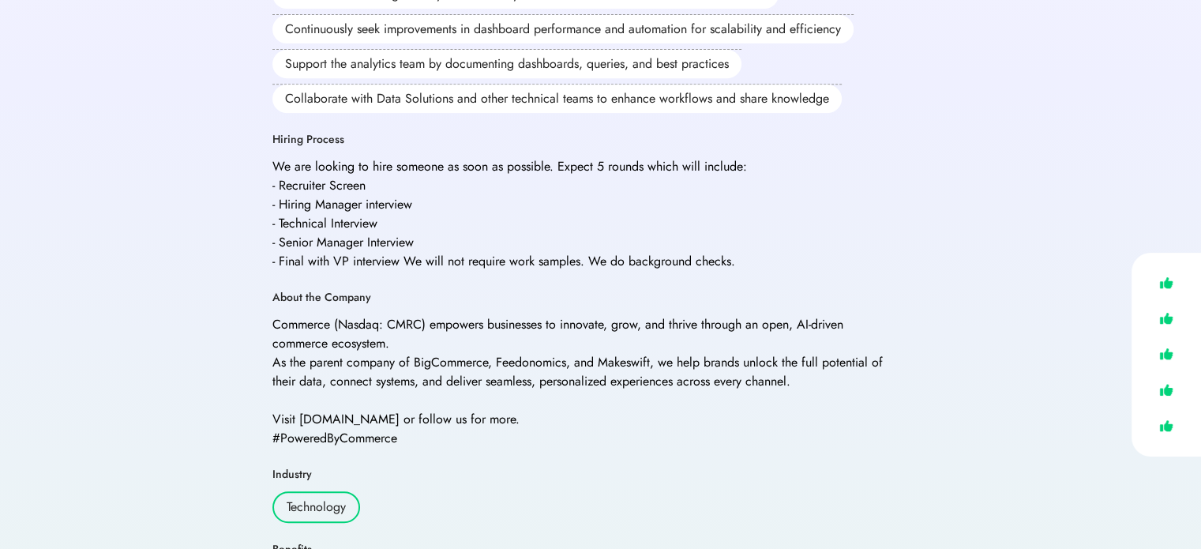
scroll to position [868, 0]
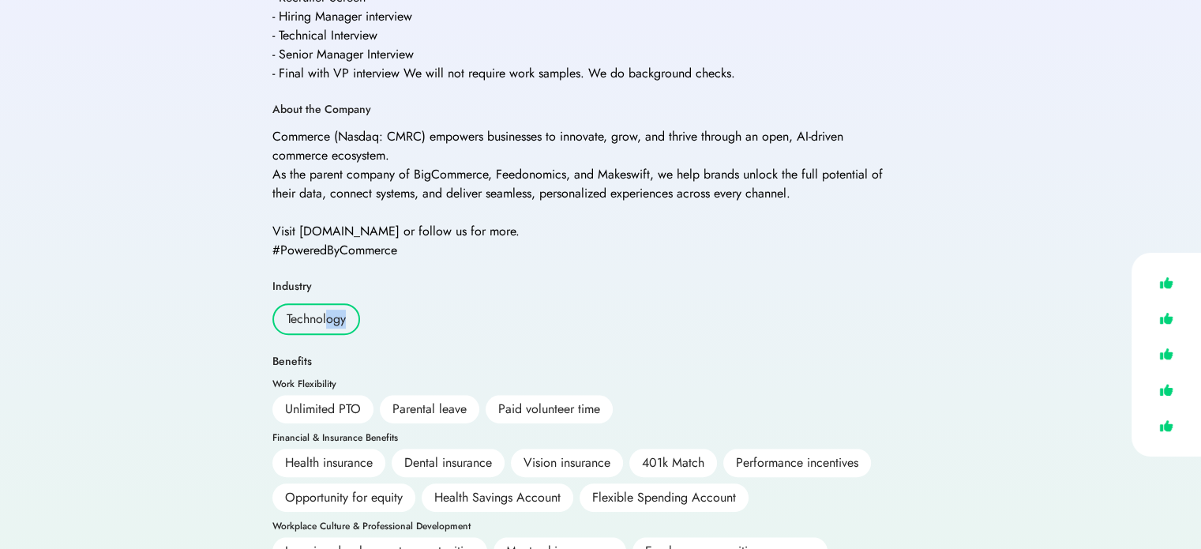
drag, startPoint x: 324, startPoint y: 290, endPoint x: 384, endPoint y: 300, distance: 60.0
click at [384, 300] on div "Industry Technology" at bounding box center [580, 307] width 616 height 57
drag, startPoint x: 282, startPoint y: 290, endPoint x: 390, endPoint y: 293, distance: 108.2
click at [390, 293] on div "Industry Technology" at bounding box center [580, 307] width 616 height 57
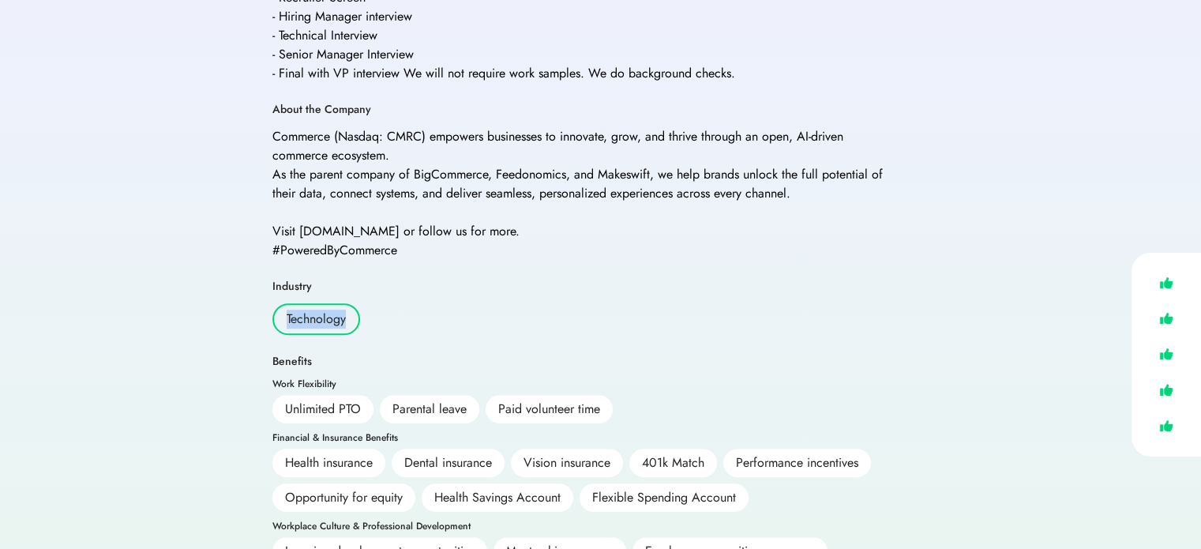
click at [463, 299] on div "Industry Technology" at bounding box center [580, 307] width 616 height 57
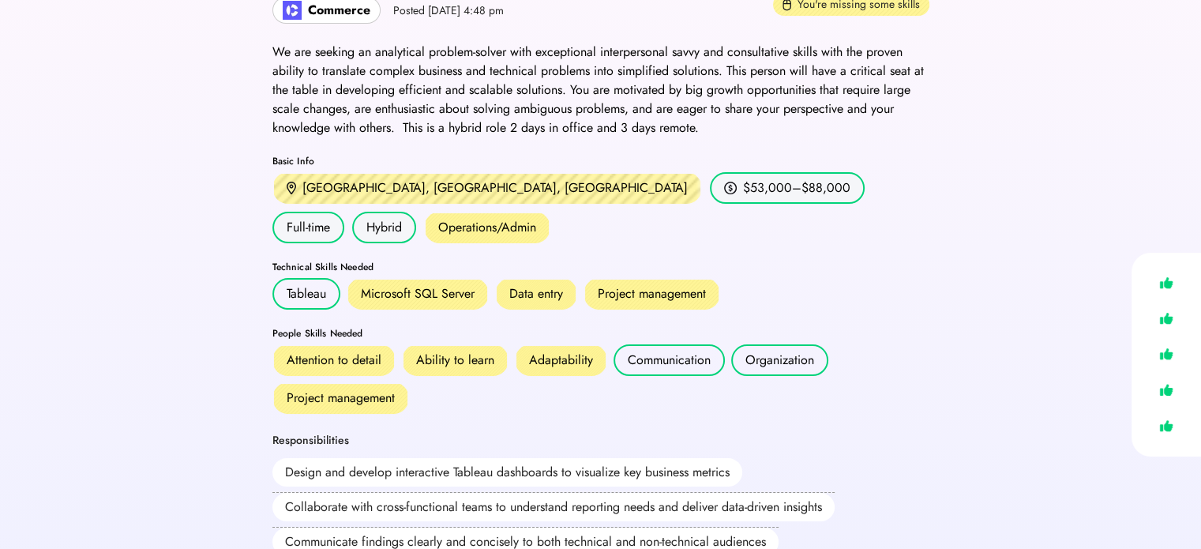
scroll to position [0, 0]
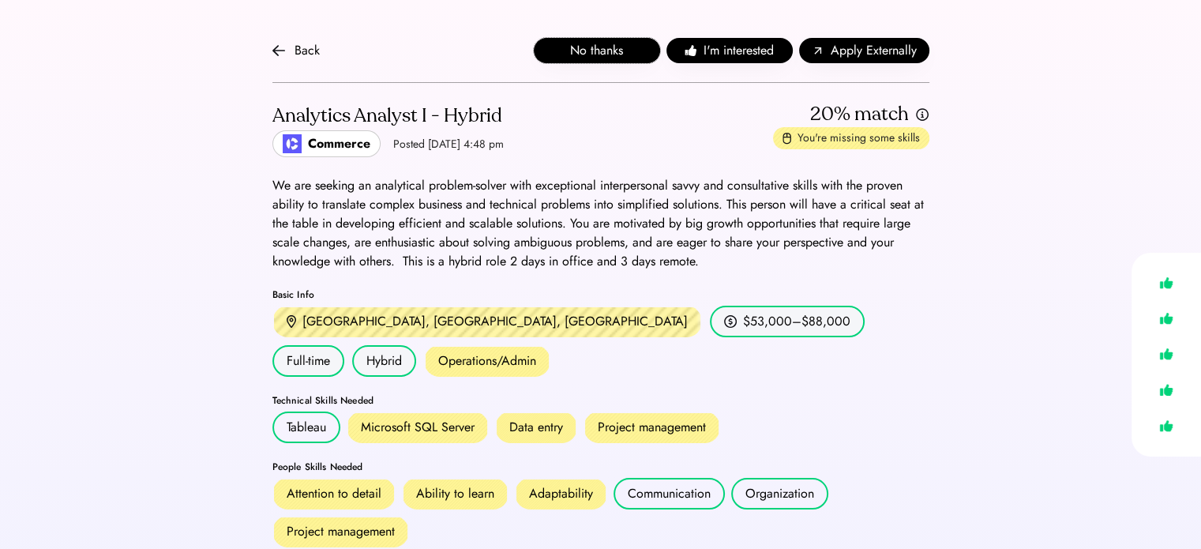
click at [568, 48] on button "No thanks" at bounding box center [597, 50] width 126 height 25
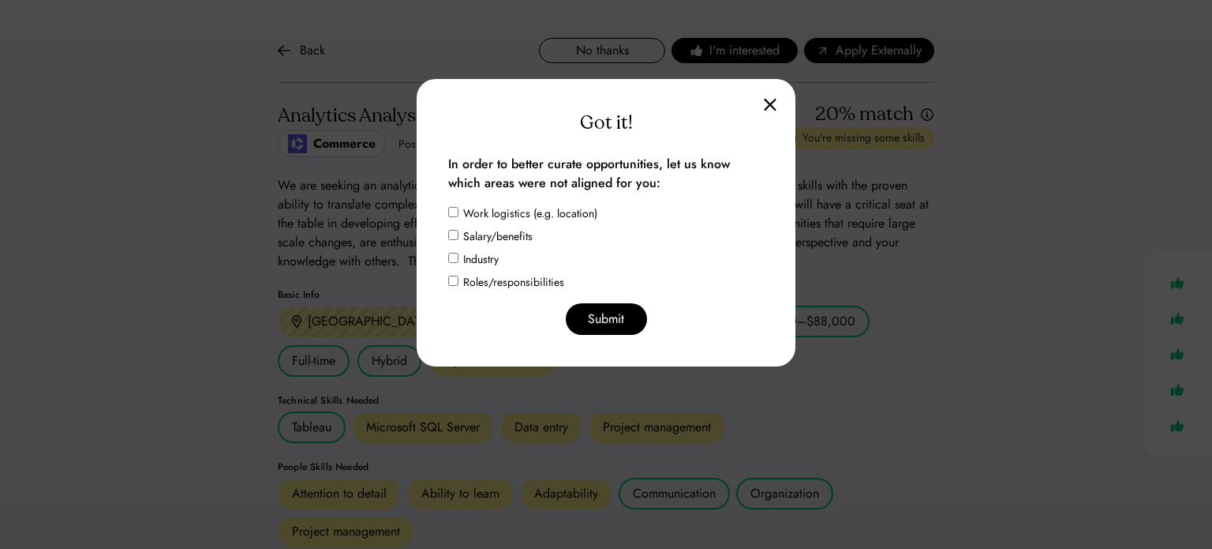
click at [770, 107] on img at bounding box center [770, 104] width 13 height 13
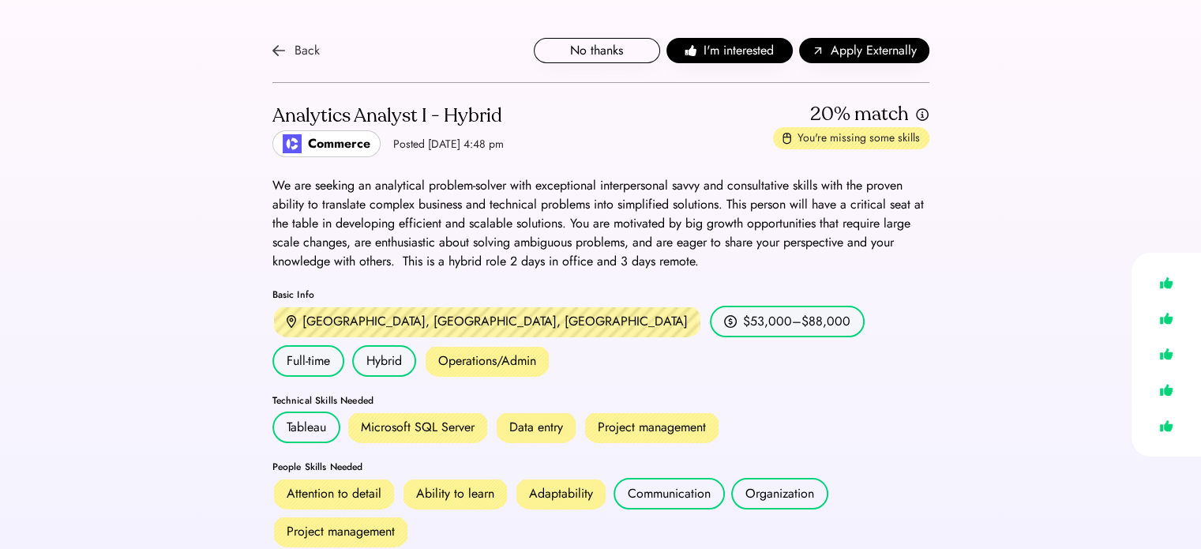
click at [309, 47] on div "Back" at bounding box center [306, 50] width 25 height 19
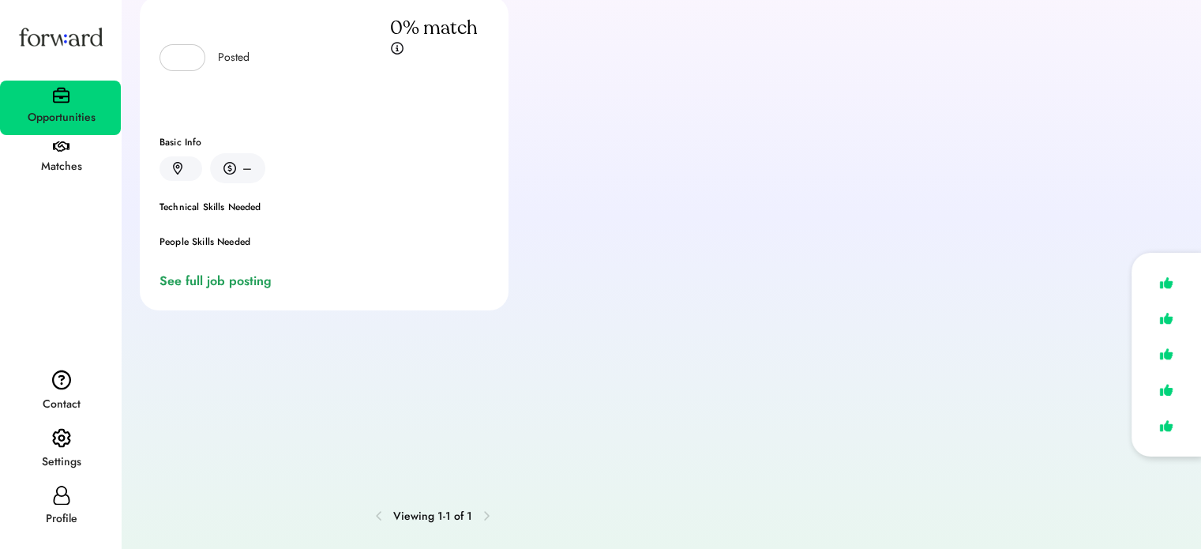
scroll to position [119, 0]
click at [60, 502] on icon at bounding box center [61, 494] width 19 height 19
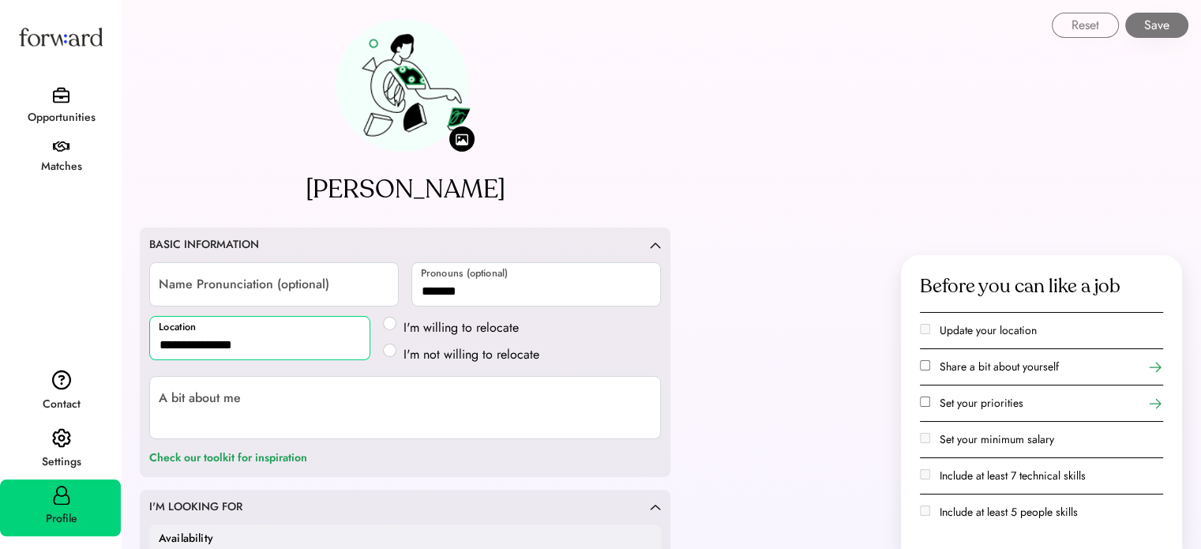
click at [323, 342] on input "**********" at bounding box center [259, 338] width 221 height 44
click at [489, 353] on label "I'm not willing to relocate" at bounding box center [471, 354] width 145 height 19
click at [478, 324] on label "I'm willing to relocate" at bounding box center [471, 327] width 145 height 19
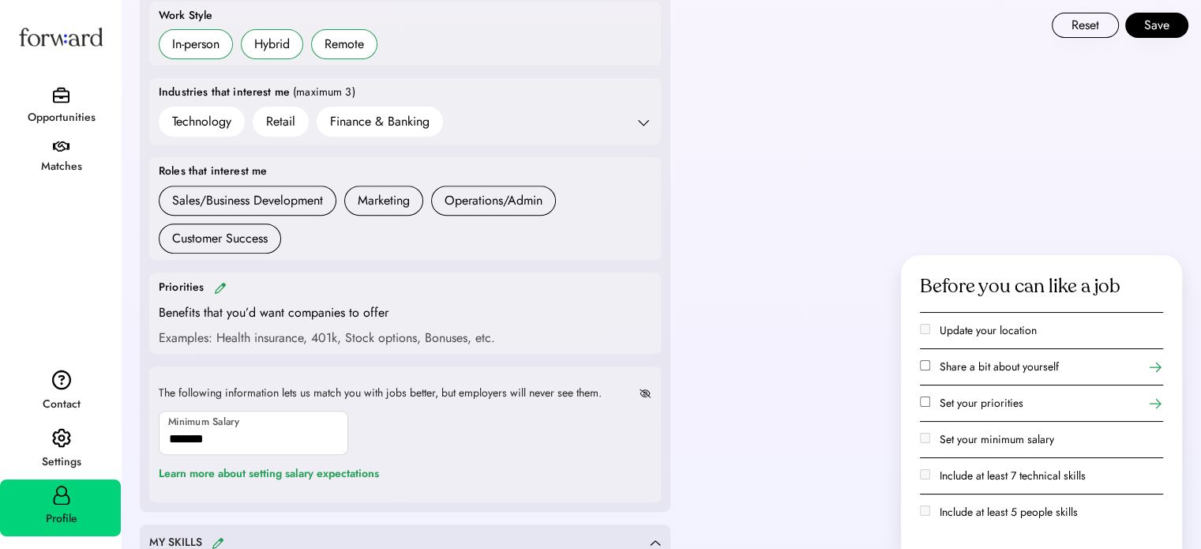
scroll to position [631, 0]
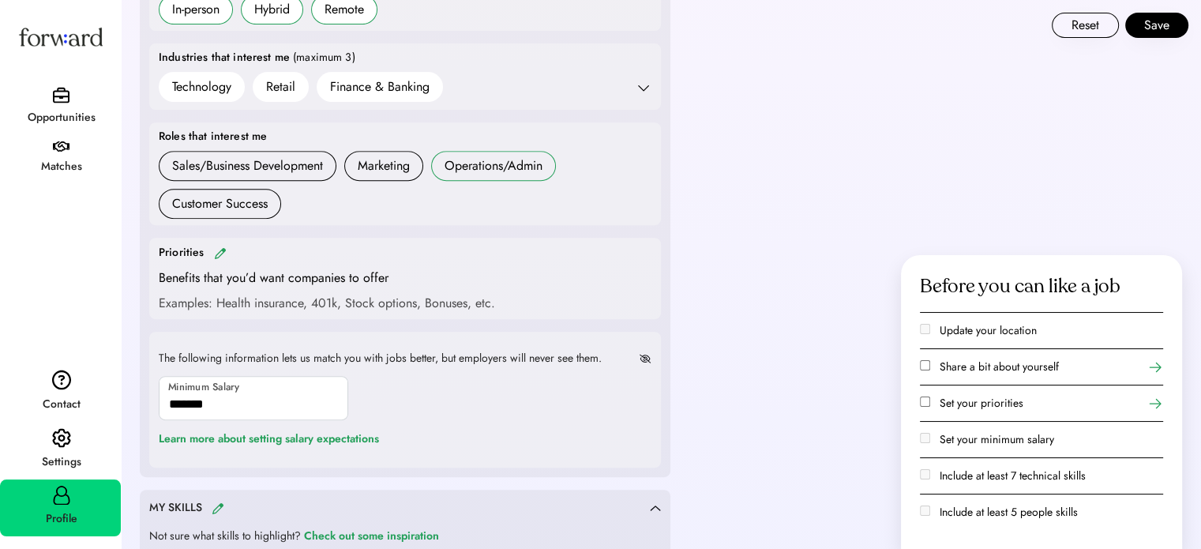
click at [461, 160] on div "Operations/Admin" at bounding box center [493, 165] width 98 height 19
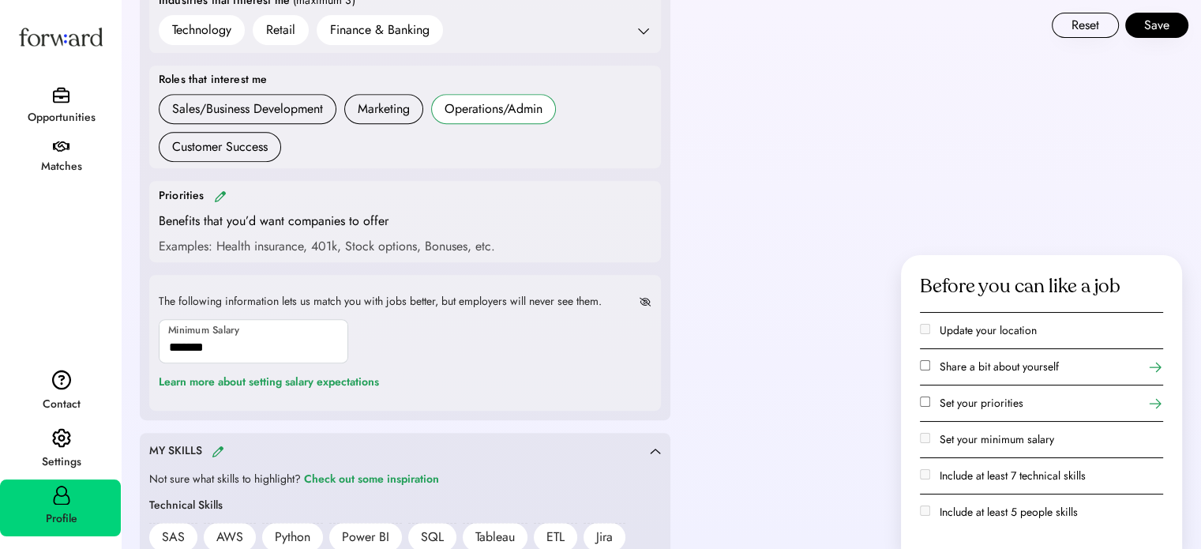
scroll to position [710, 0]
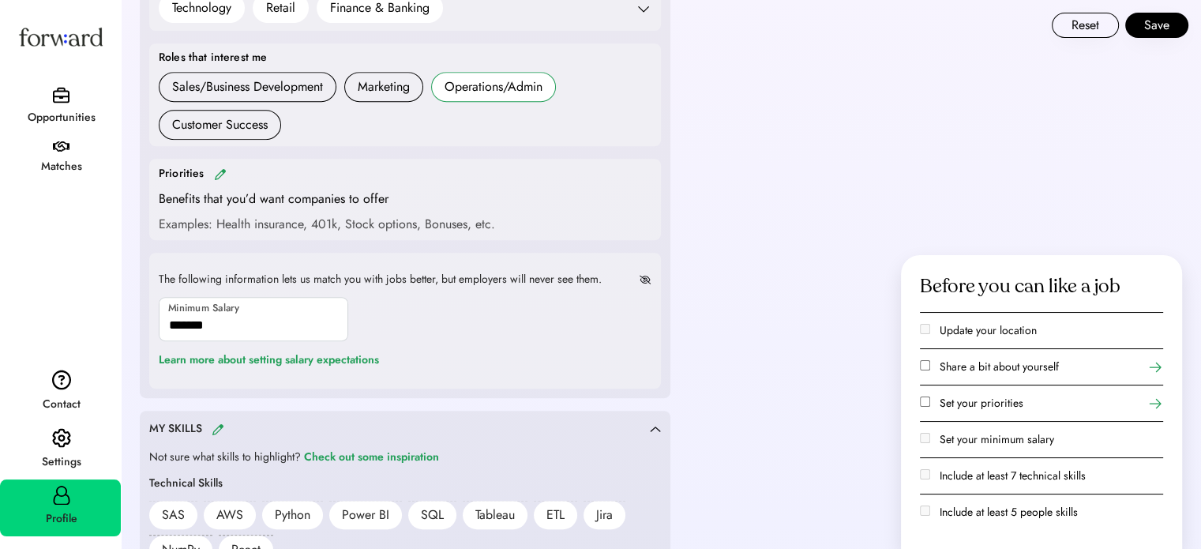
drag, startPoint x: 505, startPoint y: 182, endPoint x: 470, endPoint y: 195, distance: 37.0
click at [506, 182] on div "Priorities Benefits that you’d want companies to offer Examples: Health insuran…" at bounding box center [405, 199] width 493 height 69
click at [223, 176] on img at bounding box center [220, 174] width 13 height 12
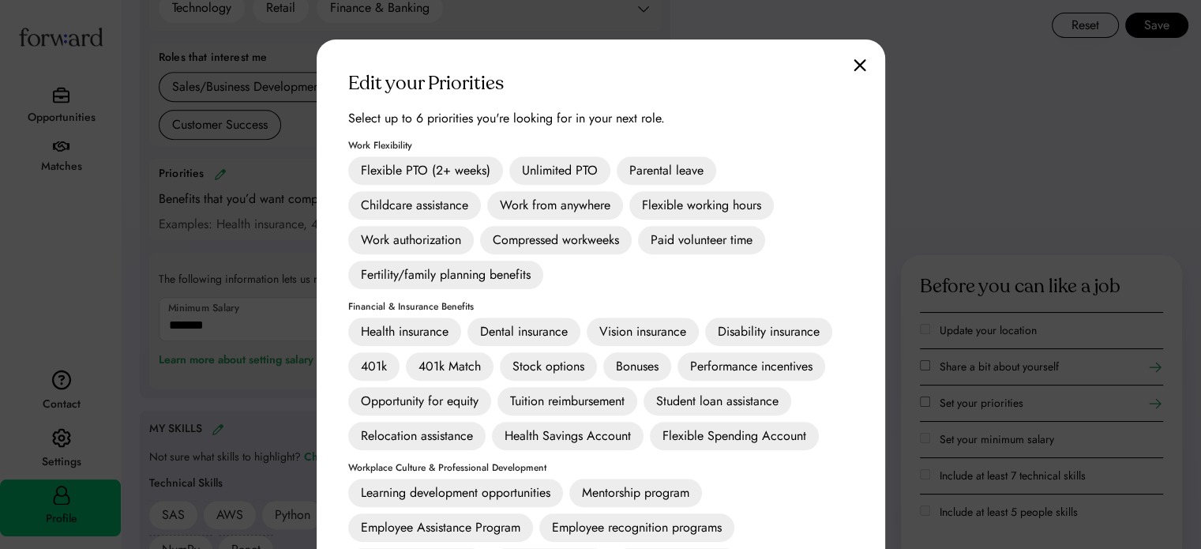
click at [577, 173] on div "Unlimited PTO" at bounding box center [559, 170] width 101 height 28
click at [544, 159] on div "Unlimited PTO" at bounding box center [559, 170] width 101 height 28
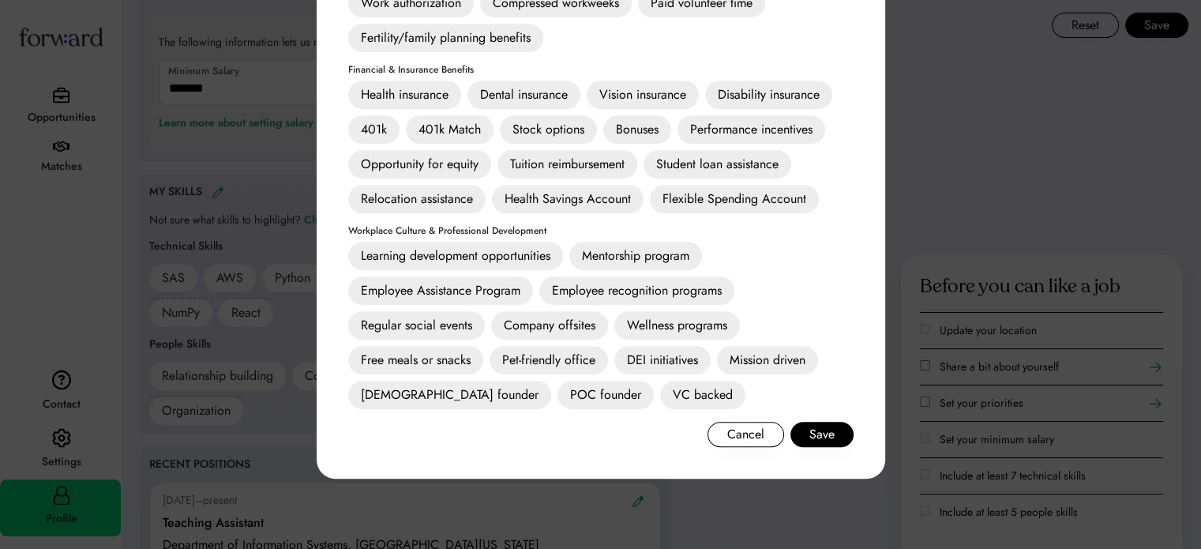
scroll to position [868, 0]
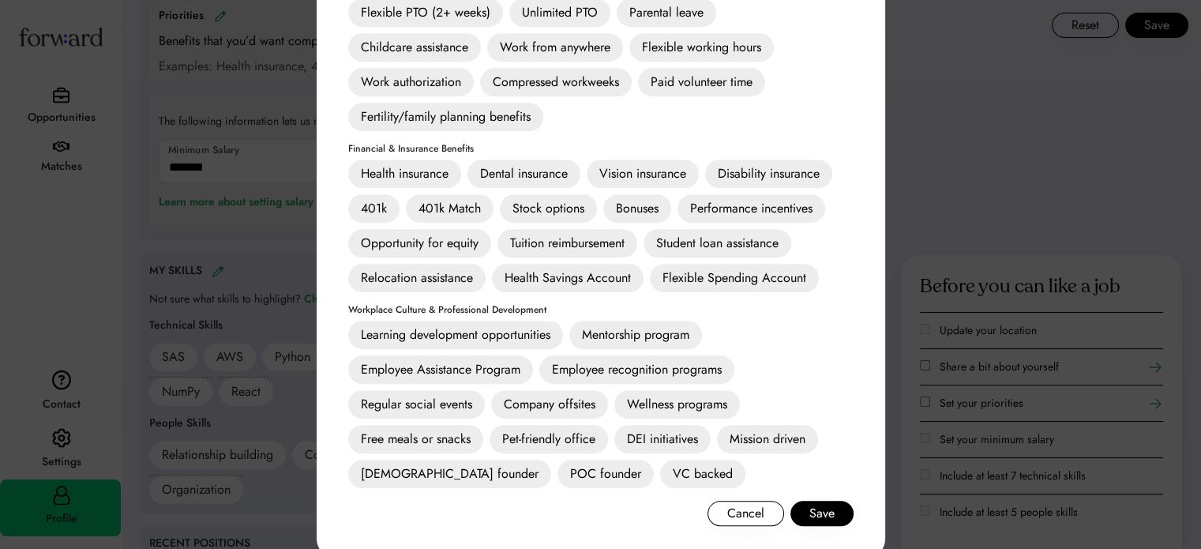
click at [382, 201] on div "401k" at bounding box center [373, 208] width 51 height 28
click at [430, 204] on div "401k Match" at bounding box center [450, 208] width 88 height 28
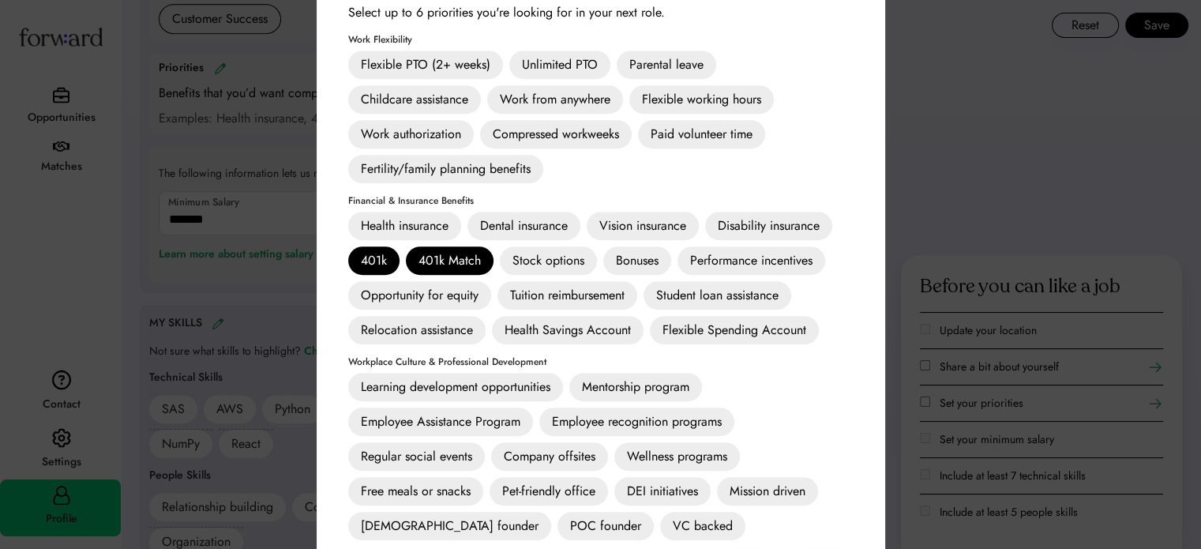
scroll to position [789, 0]
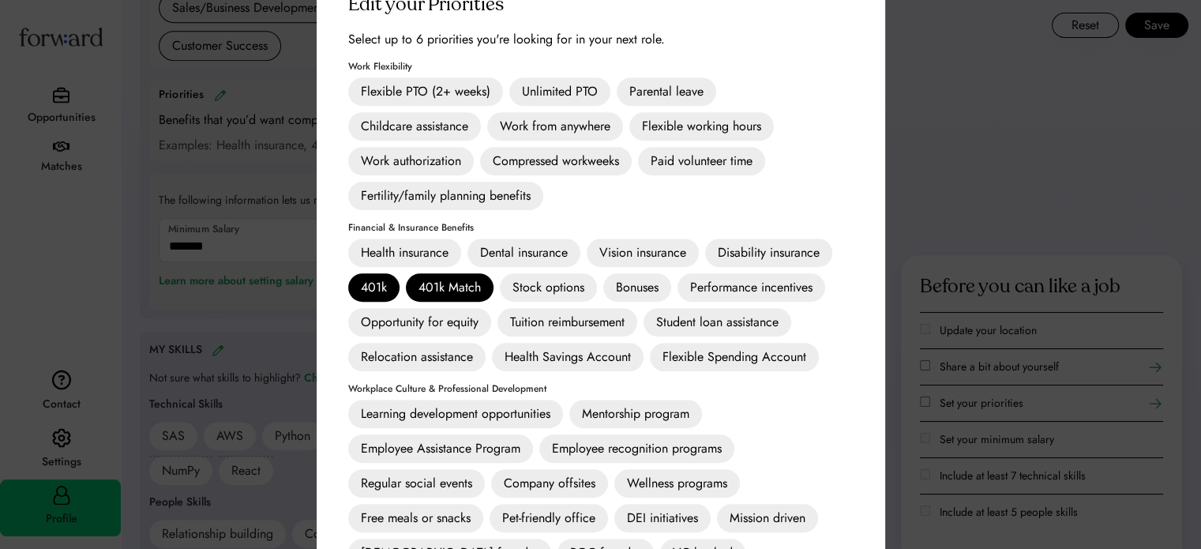
click at [440, 249] on div "Health insurance" at bounding box center [404, 252] width 113 height 28
click at [575, 287] on div "Stock options" at bounding box center [548, 287] width 97 height 28
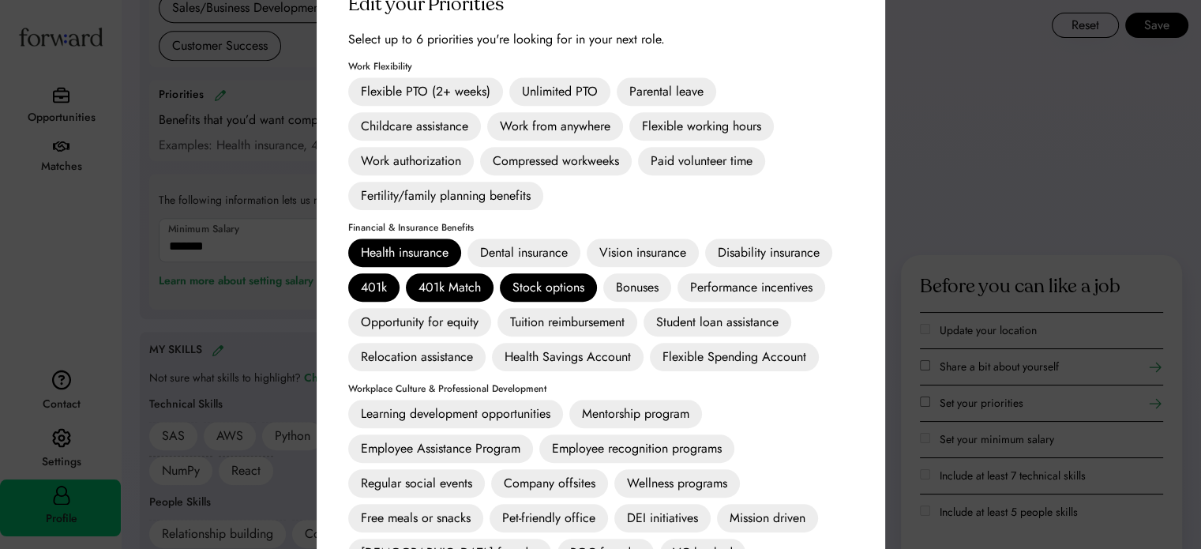
click at [570, 290] on div "Stock options" at bounding box center [548, 287] width 97 height 28
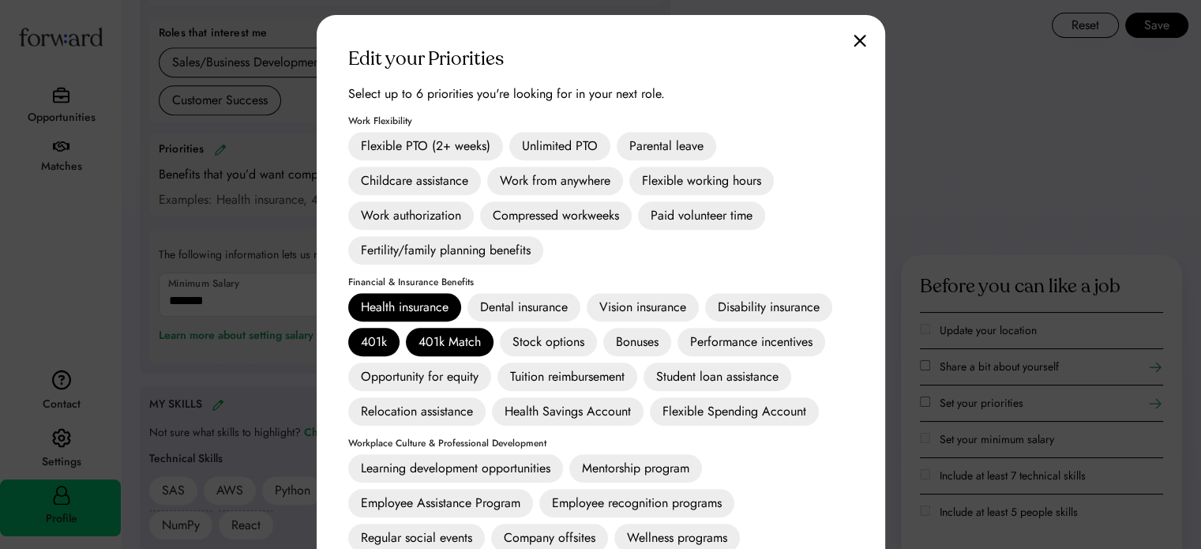
scroll to position [710, 0]
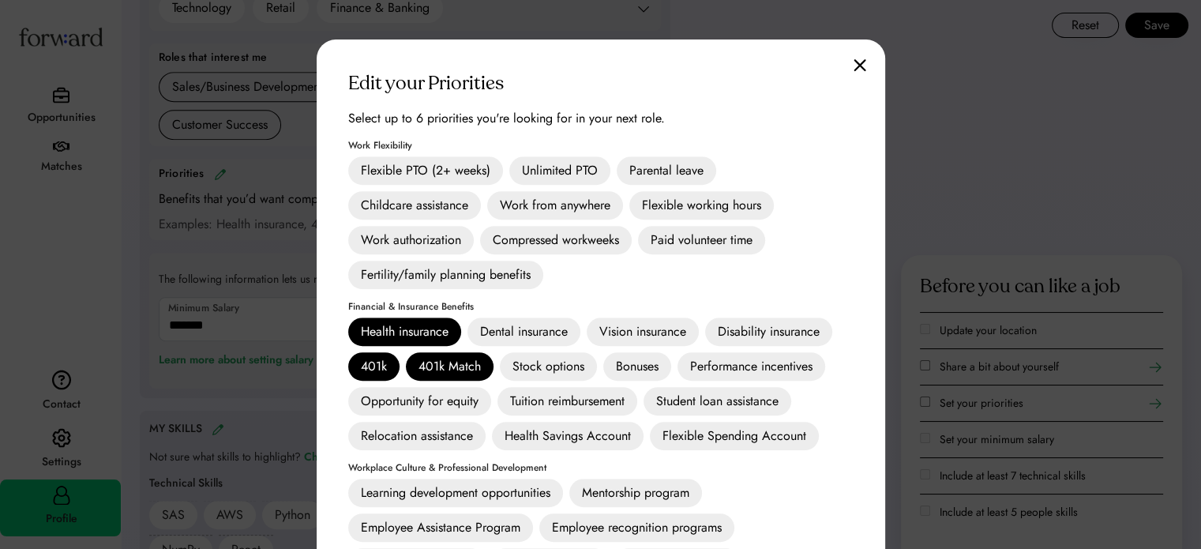
click at [419, 243] on div "Work authorization" at bounding box center [411, 240] width 126 height 28
click at [420, 243] on div "Work authorization" at bounding box center [411, 240] width 126 height 28
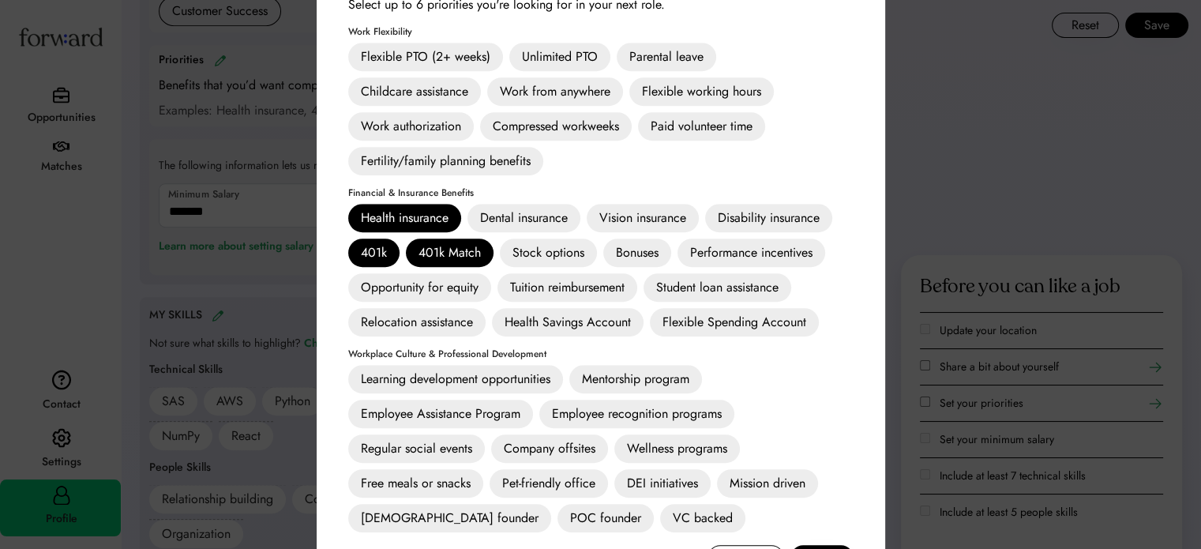
scroll to position [1105, 0]
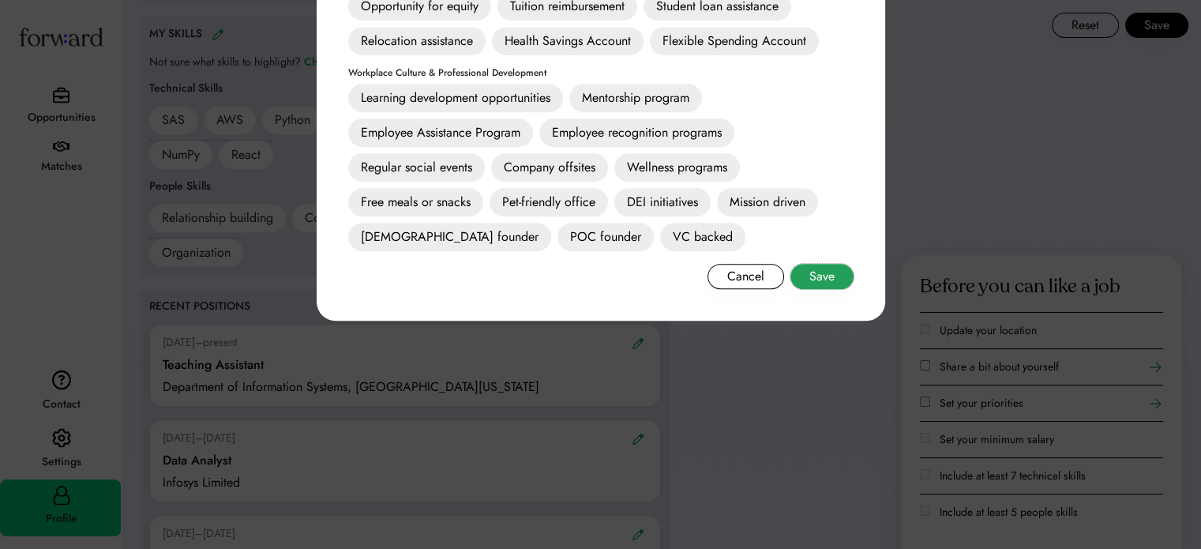
click at [805, 276] on button "Save" at bounding box center [821, 276] width 63 height 25
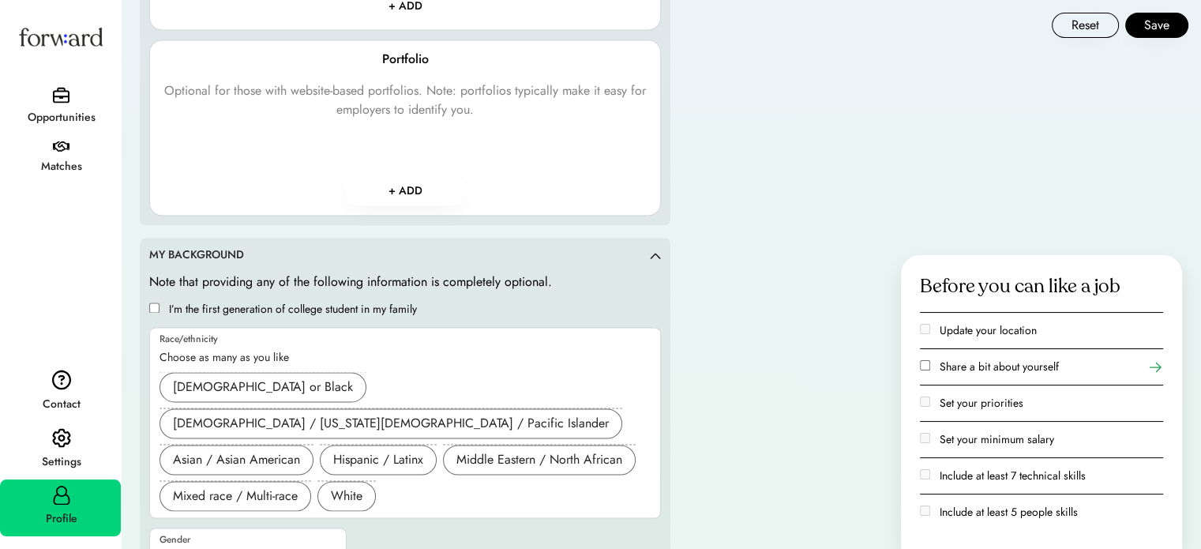
scroll to position [2251, 0]
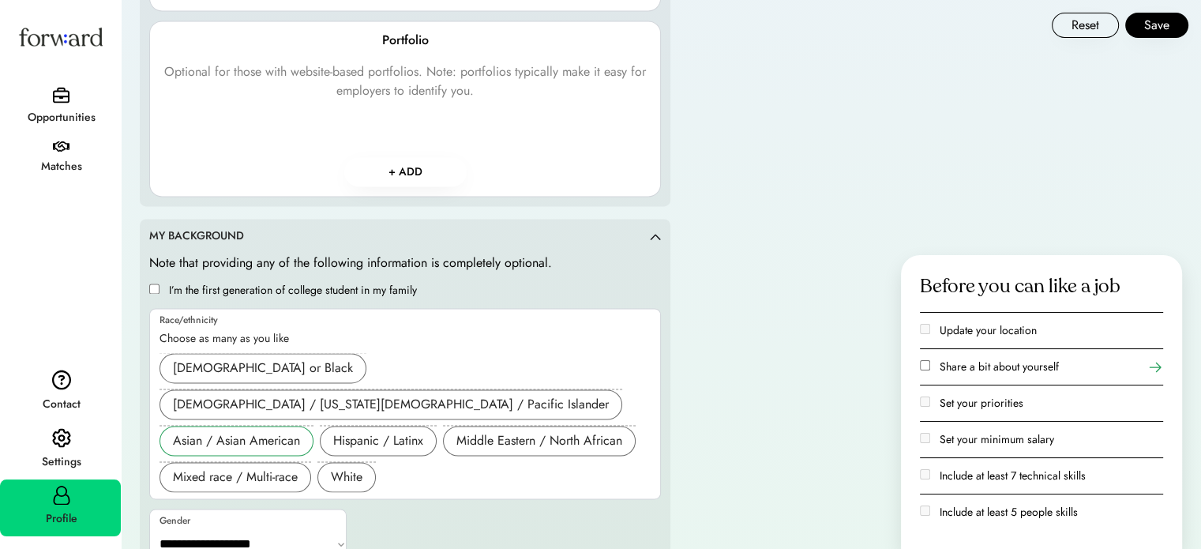
click at [252, 431] on div "Asian / Asian American" at bounding box center [236, 440] width 127 height 19
click at [270, 525] on select "**********" at bounding box center [248, 544] width 197 height 38
select select "*******"
click at [150, 525] on select "**********" at bounding box center [248, 544] width 197 height 38
click at [378, 492] on div "**********" at bounding box center [405, 408] width 512 height 310
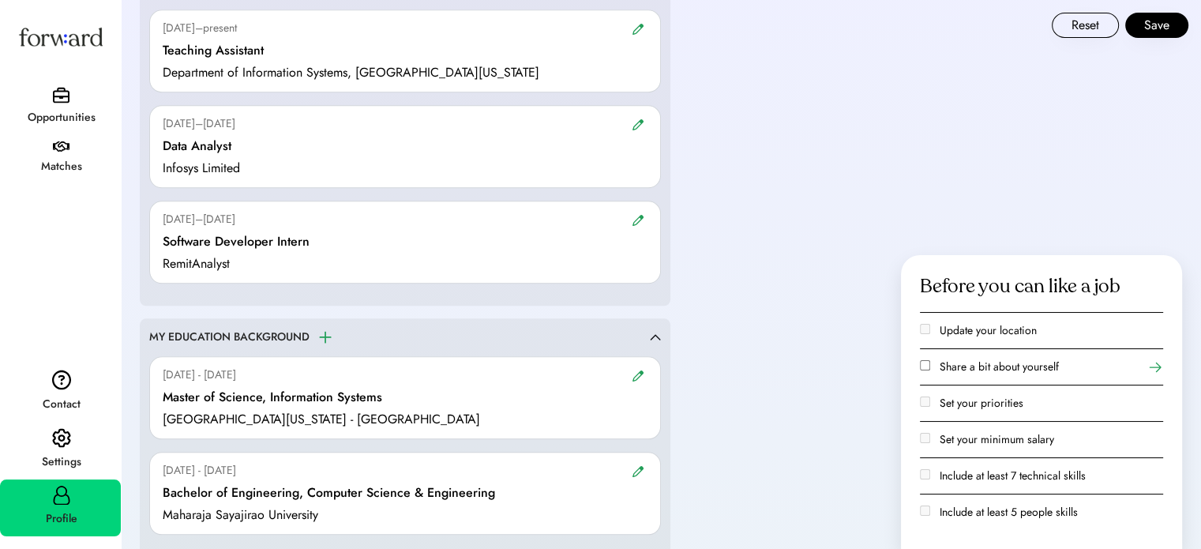
scroll to position [1067, 0]
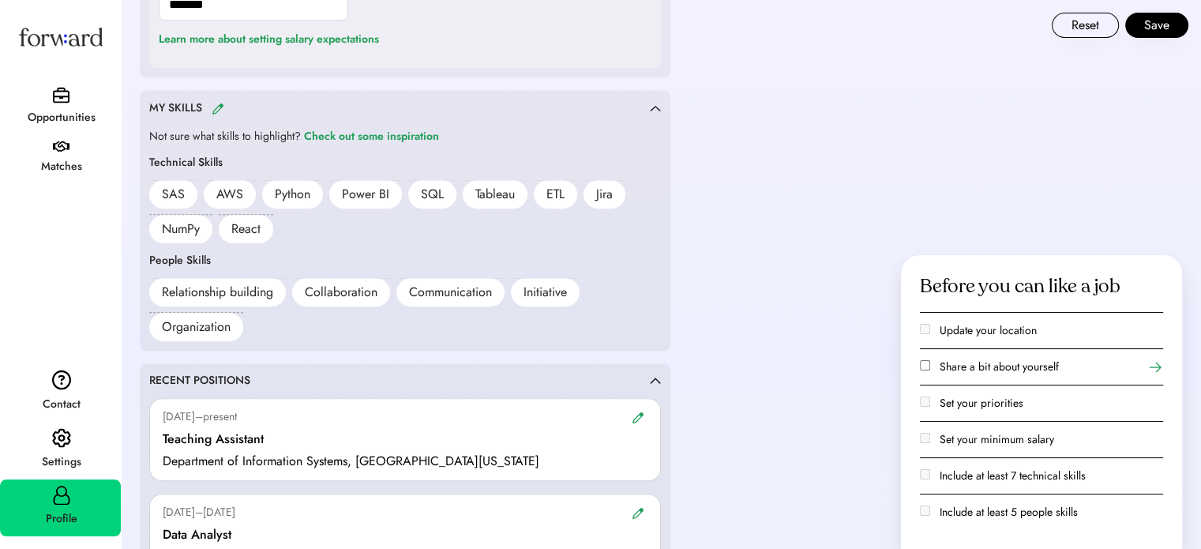
click at [212, 107] on img at bounding box center [218, 109] width 13 height 12
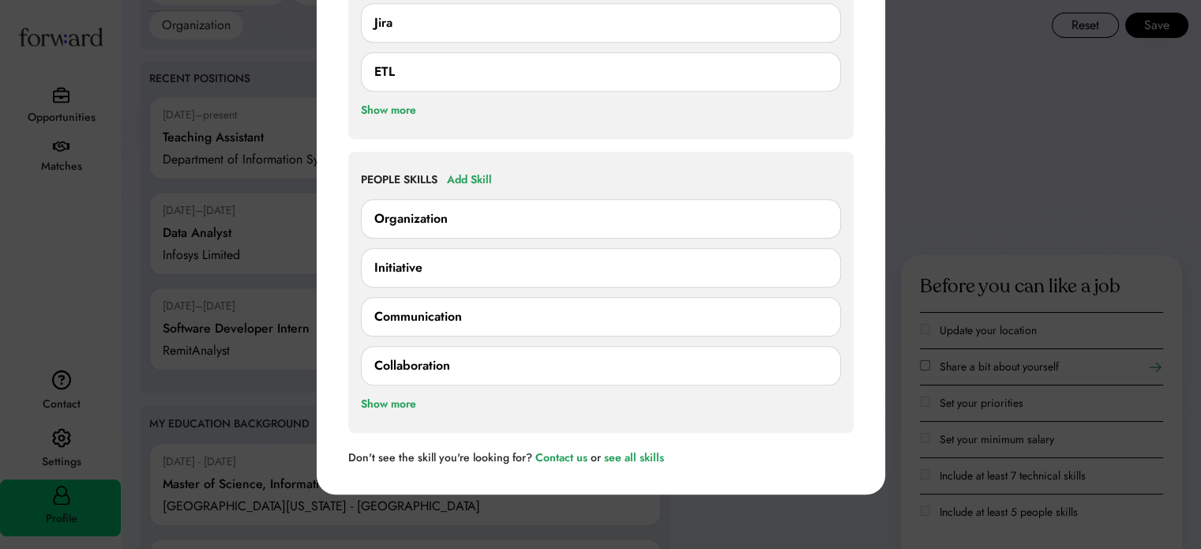
scroll to position [1383, 0]
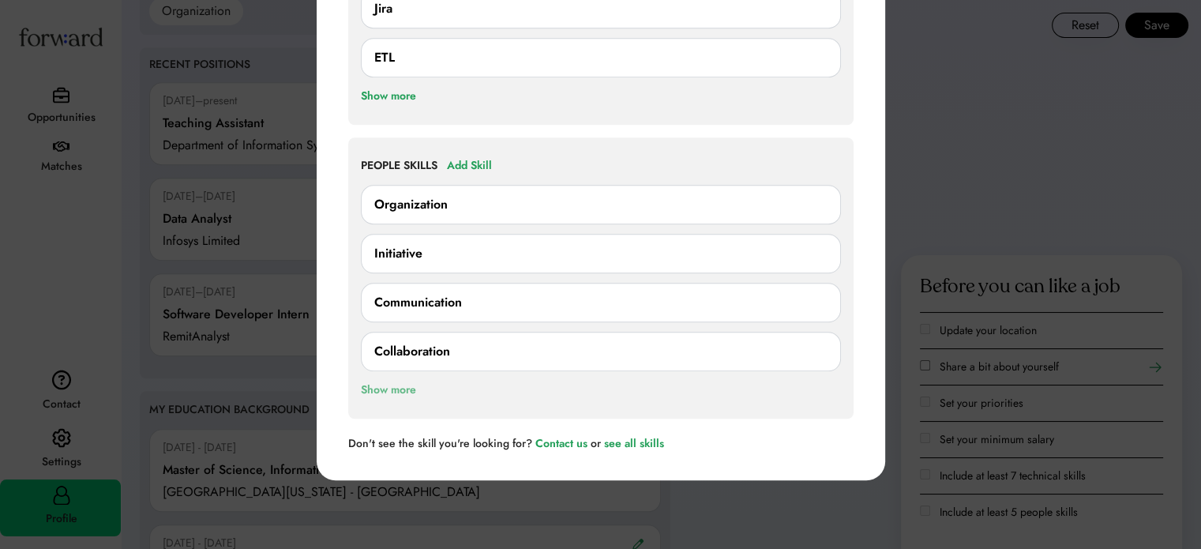
click at [410, 384] on div "Show more" at bounding box center [388, 389] width 55 height 19
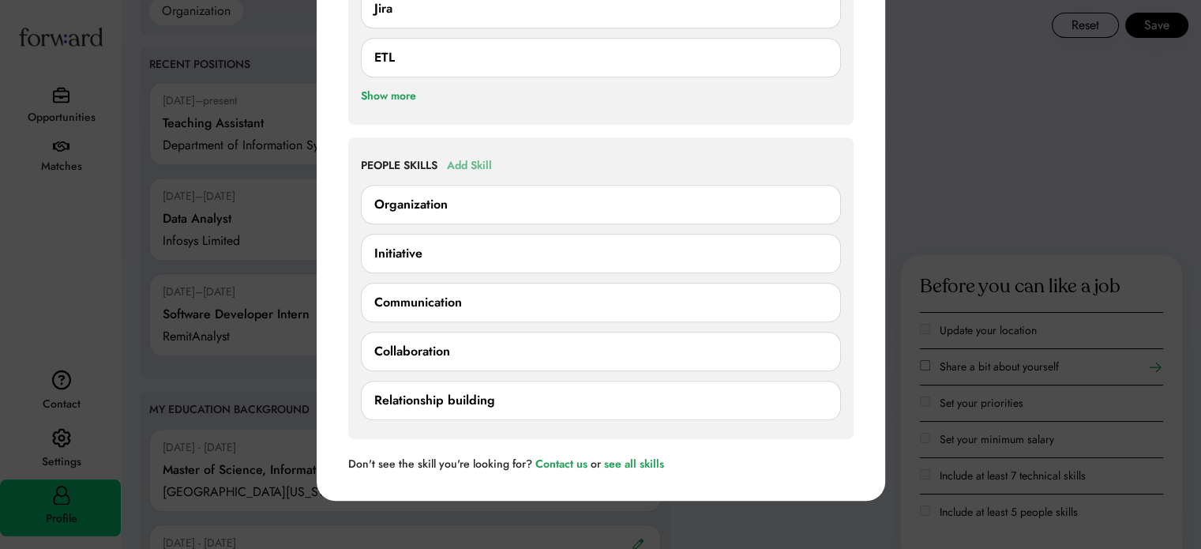
click at [480, 159] on div "Add Skill" at bounding box center [469, 165] width 45 height 19
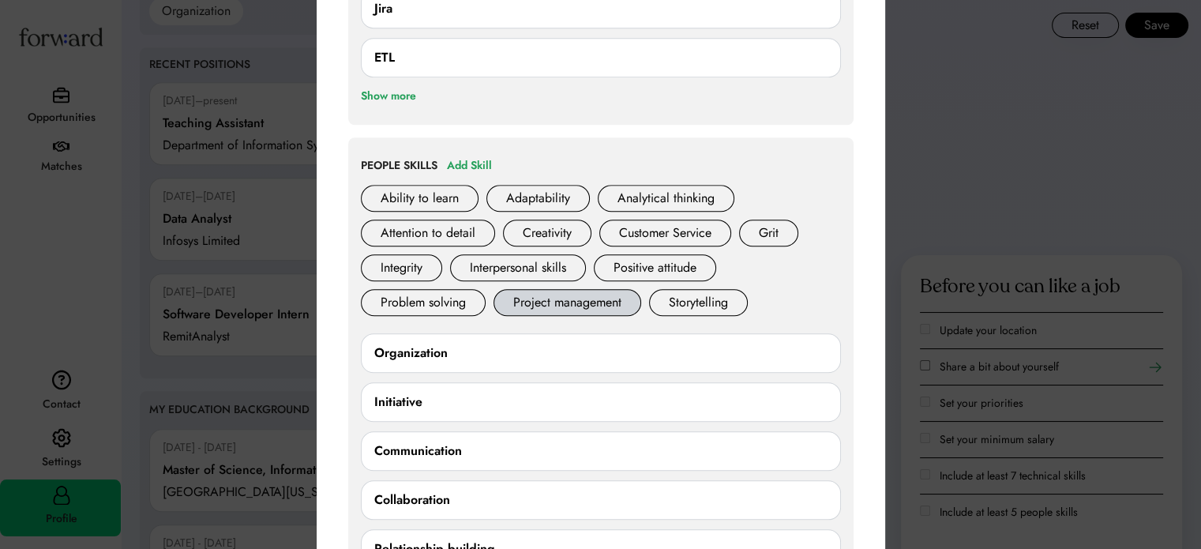
click at [571, 297] on div "Project management" at bounding box center [567, 302] width 148 height 27
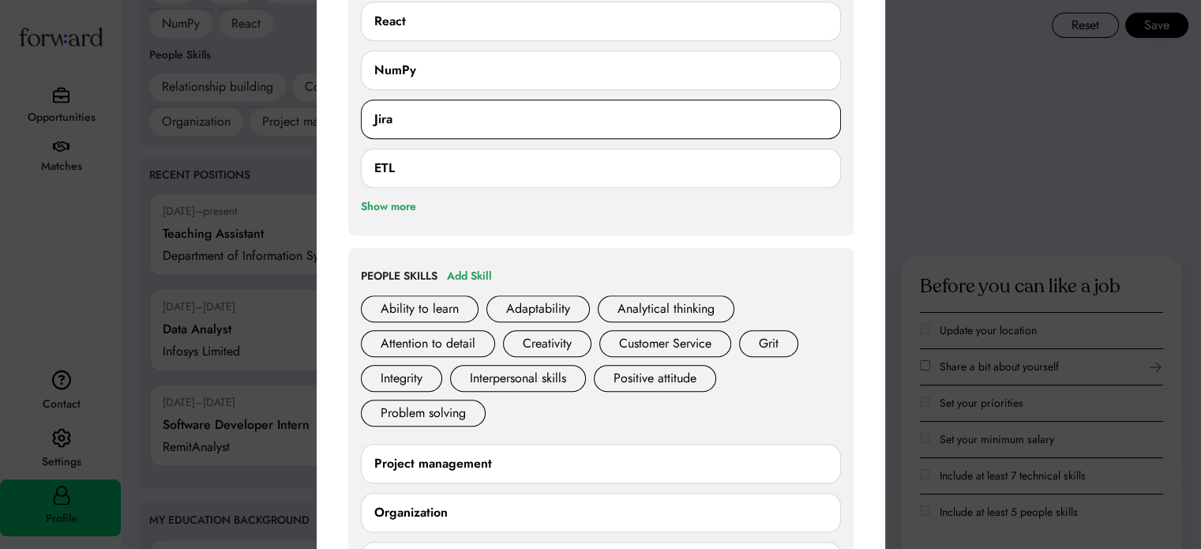
scroll to position [1067, 0]
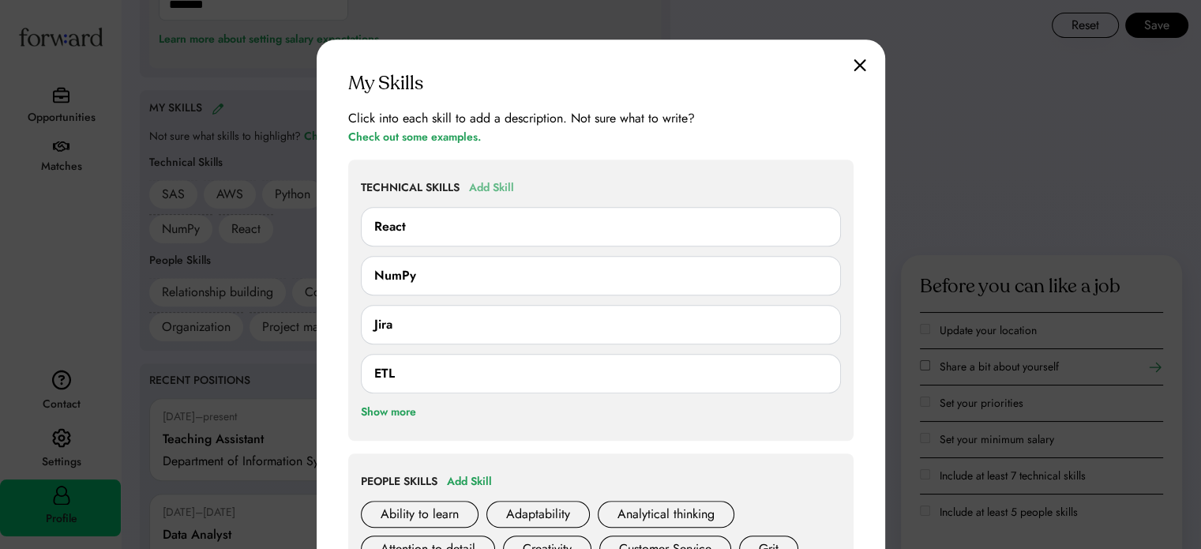
click at [472, 189] on div "Add Skill" at bounding box center [491, 187] width 45 height 19
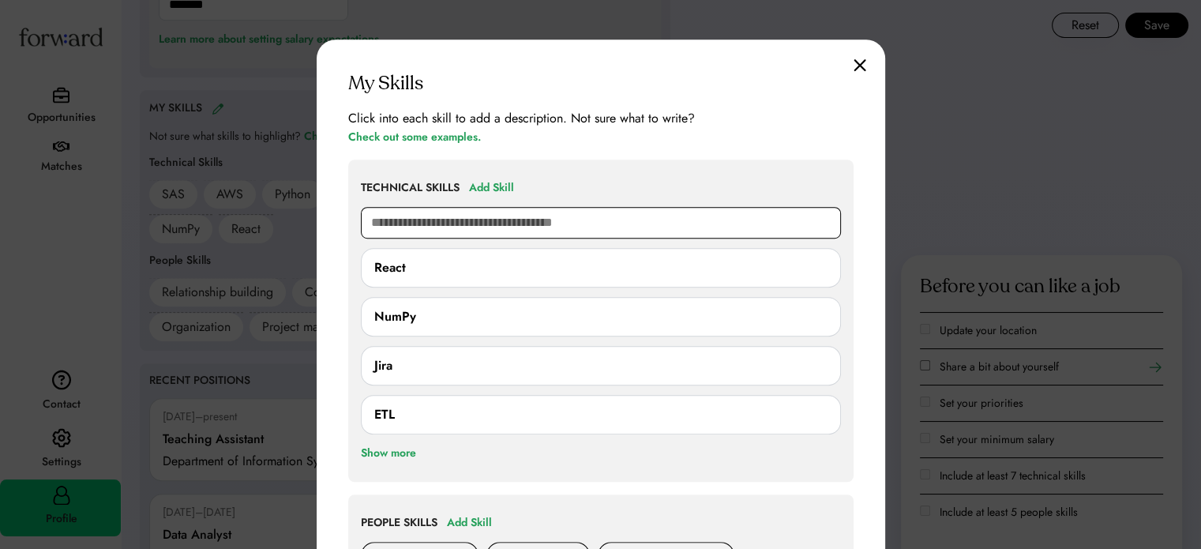
click at [497, 217] on input "text" at bounding box center [601, 223] width 480 height 32
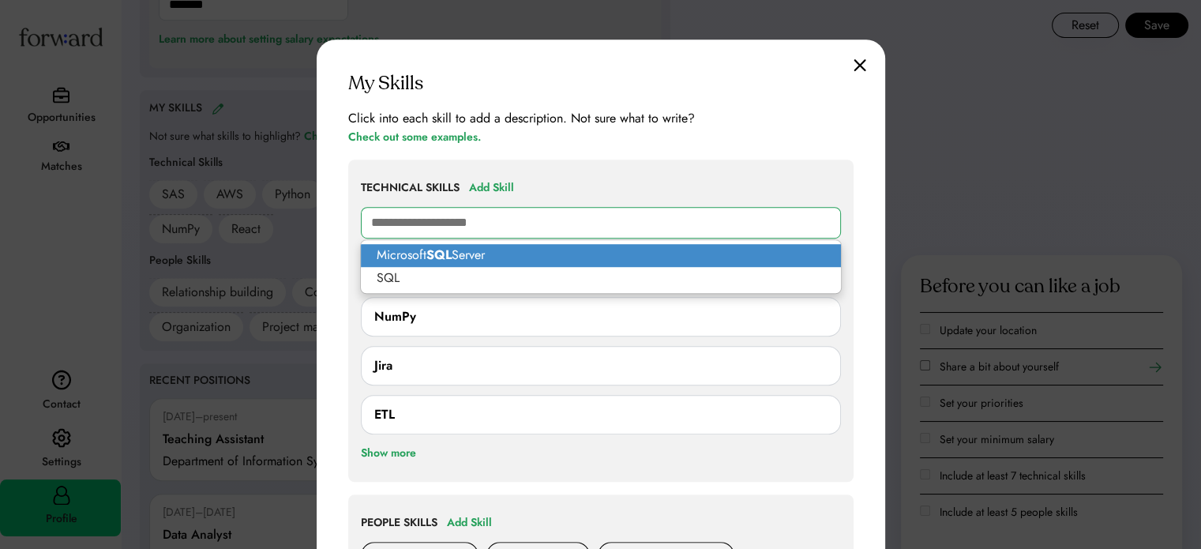
type input "**********"
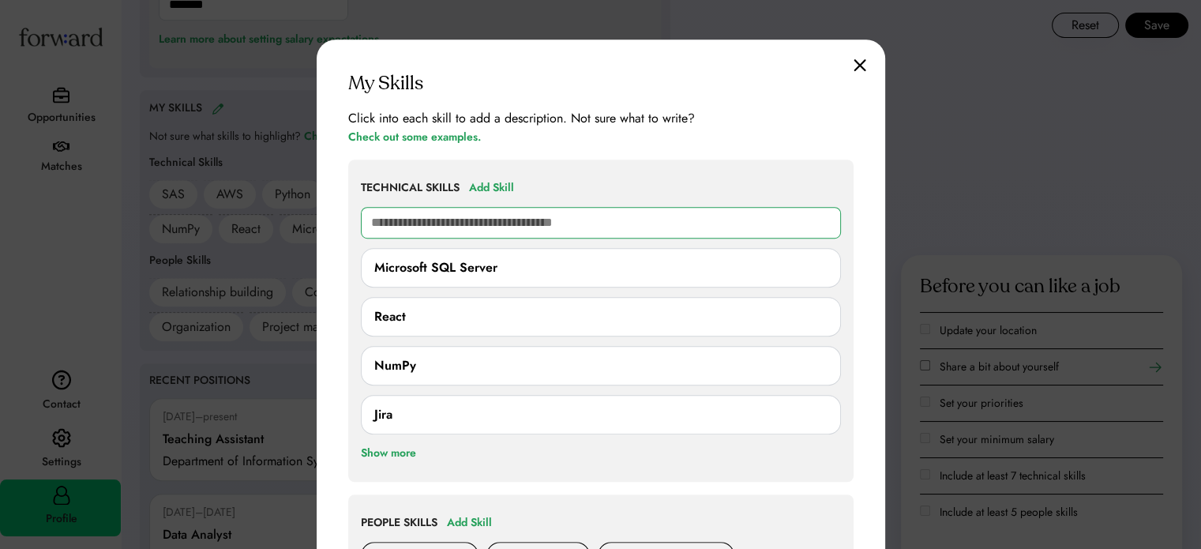
click at [494, 221] on input "text" at bounding box center [601, 223] width 480 height 32
type input "*******"
type input "**********"
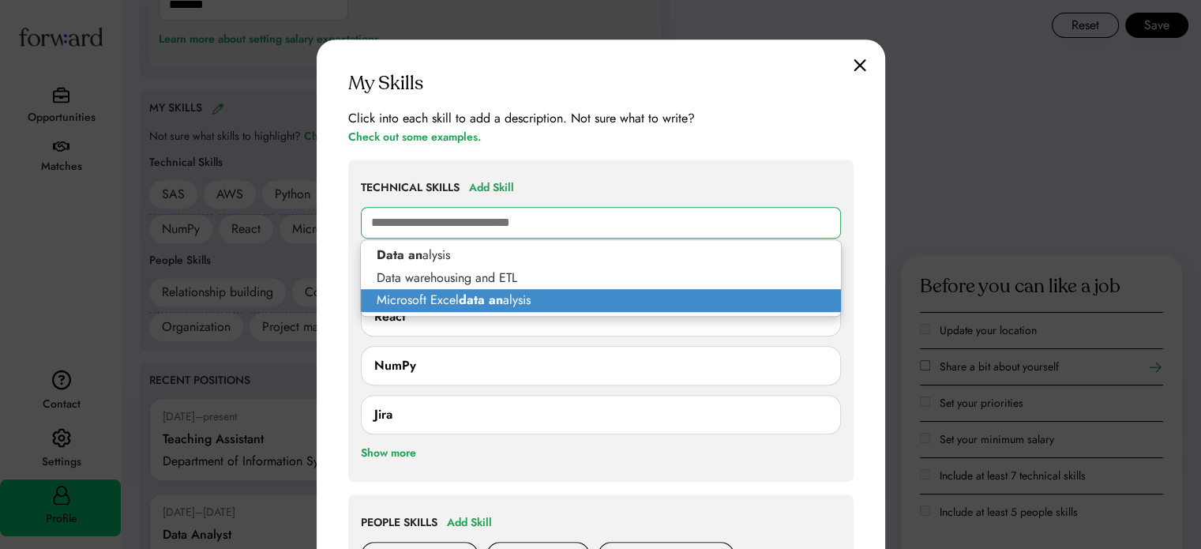
type input "**********"
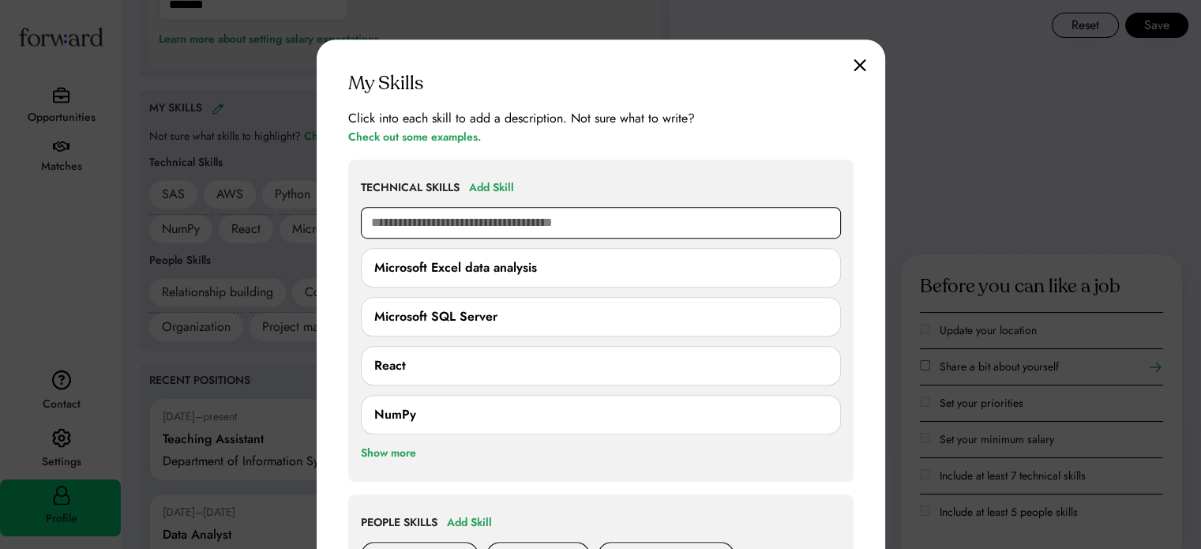
click at [433, 220] on input "text" at bounding box center [601, 223] width 480 height 32
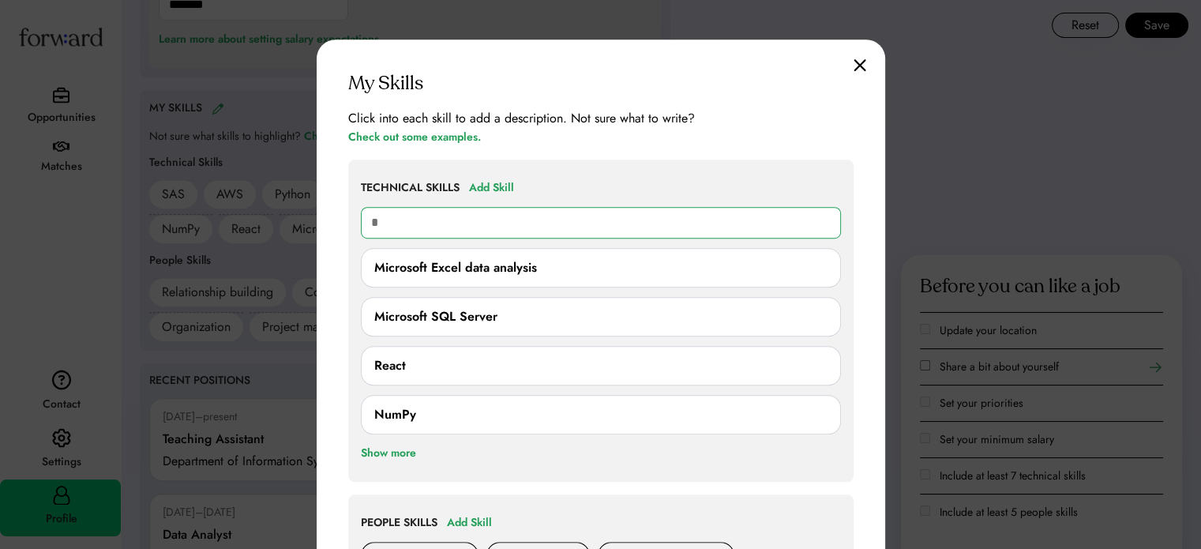
type input "**"
type input "**********"
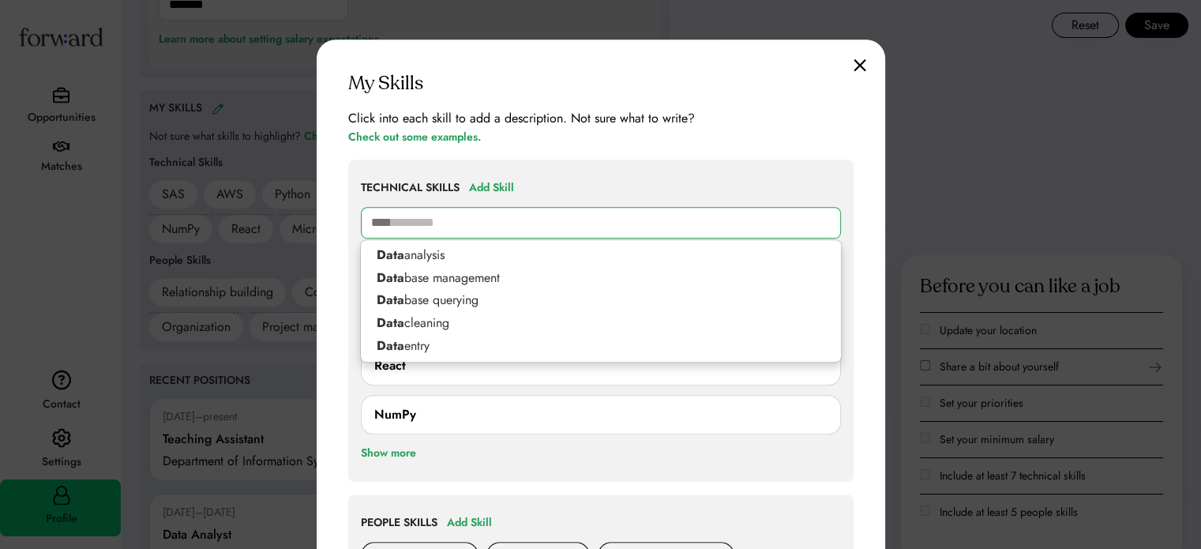
type input "****"
type input "******"
type input "**********"
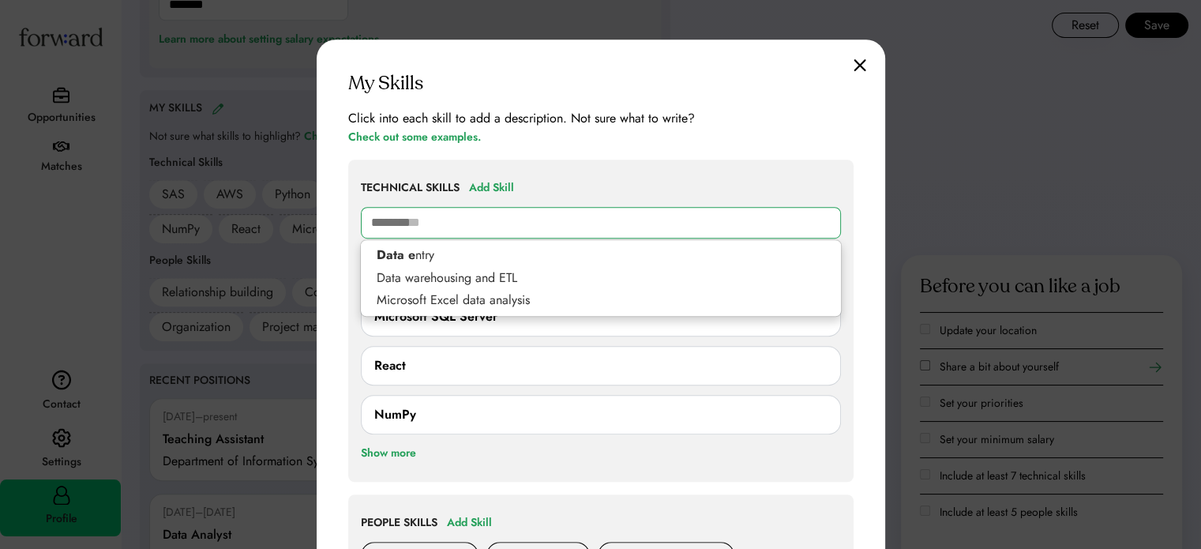
type input "*********"
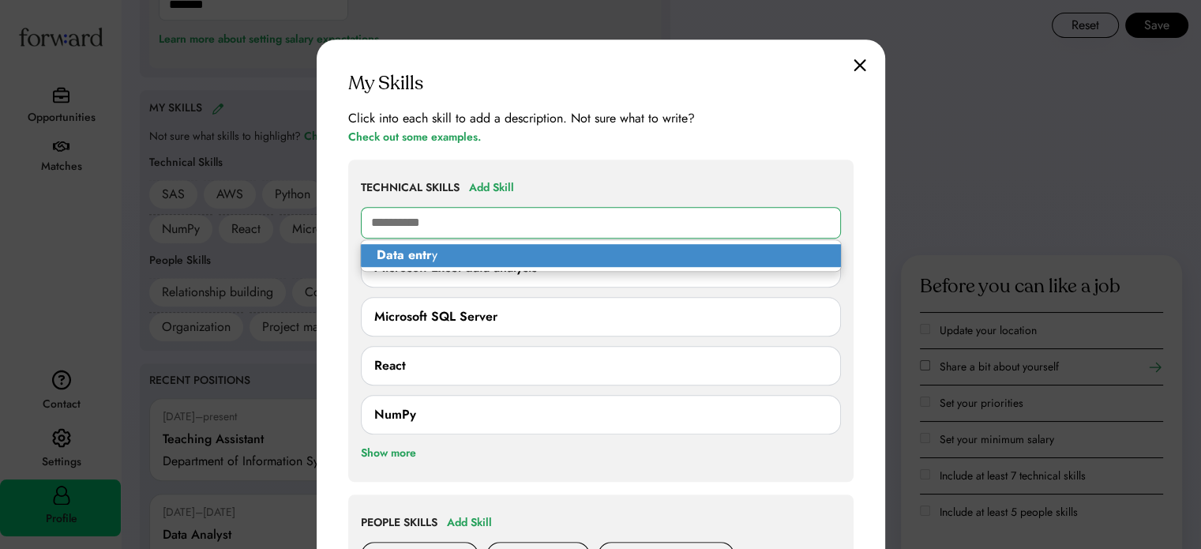
type input "**********"
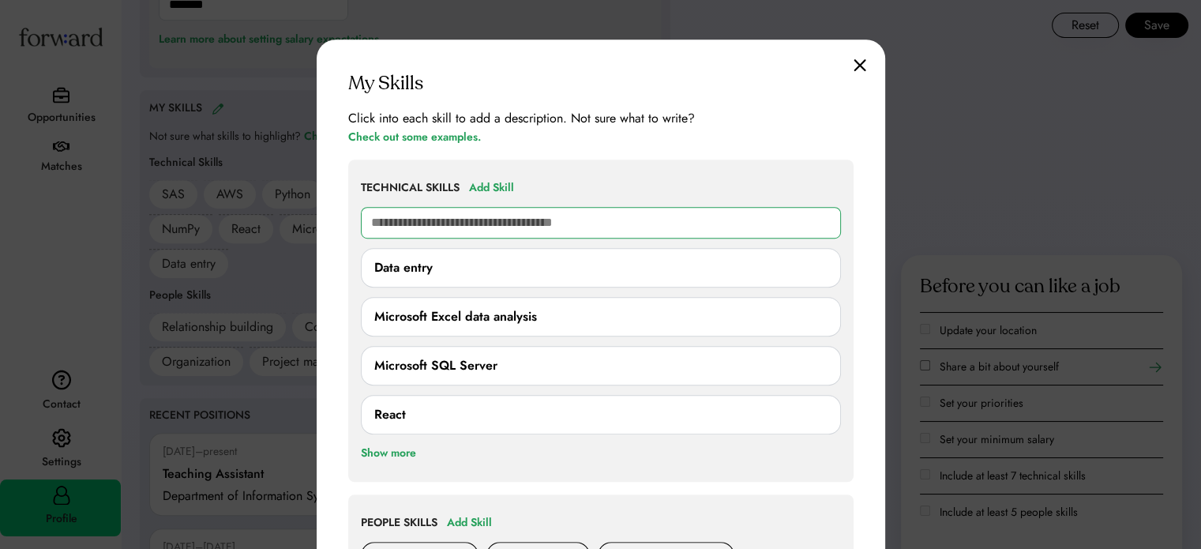
click at [415, 221] on input "text" at bounding box center [601, 223] width 480 height 32
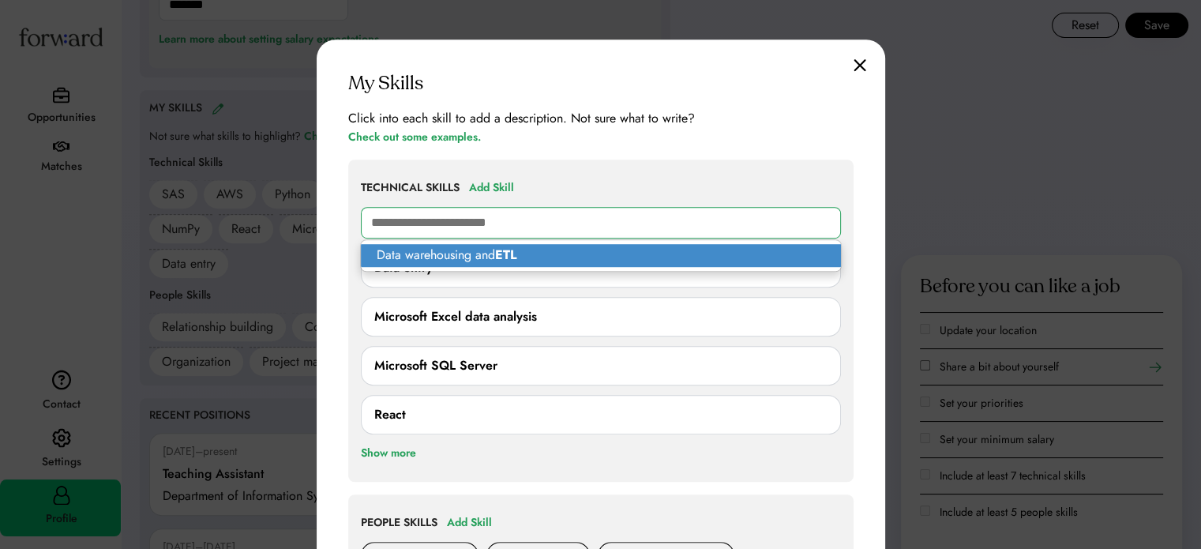
type input "**********"
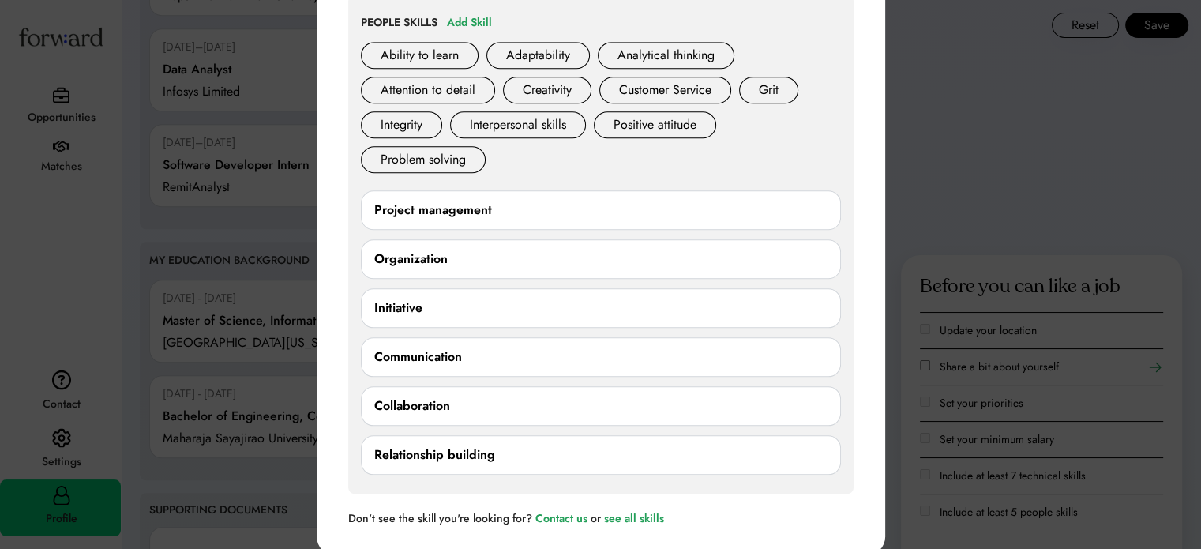
scroll to position [1541, 0]
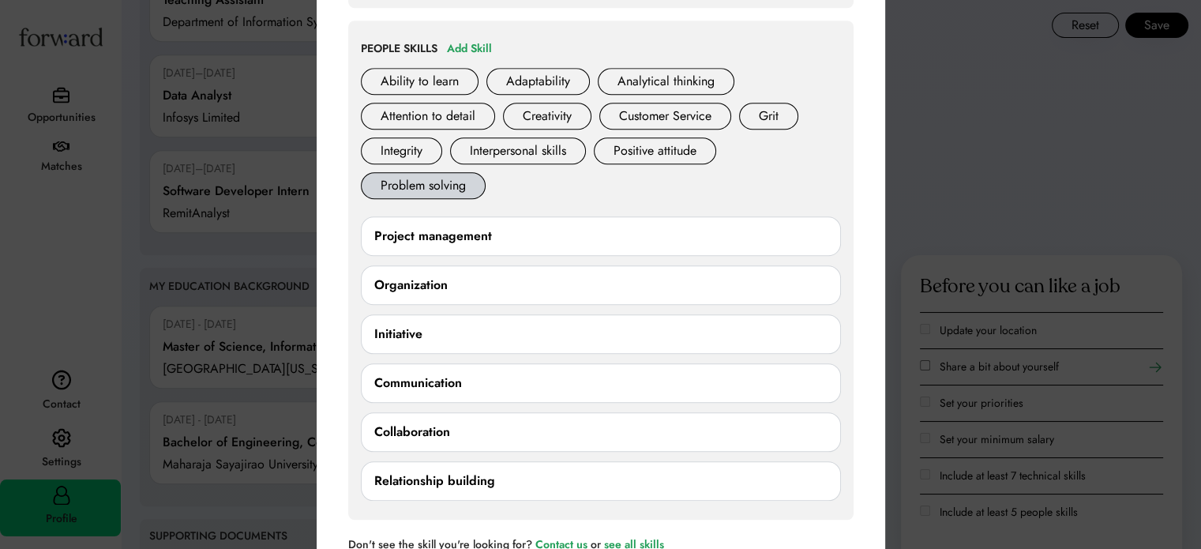
click at [431, 181] on div "Problem solving" at bounding box center [423, 185] width 125 height 27
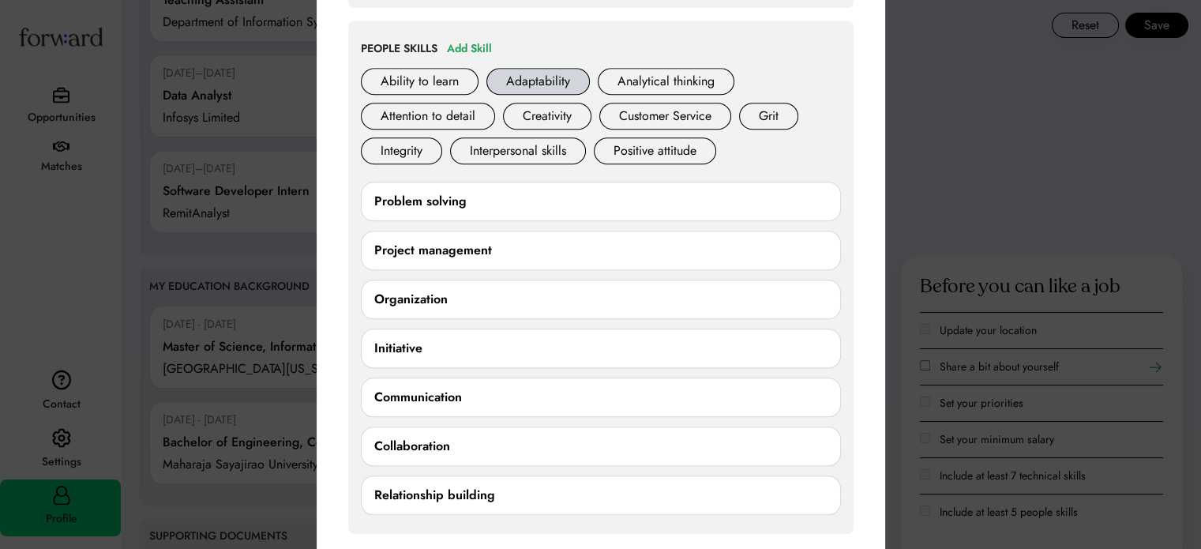
click at [516, 81] on div "Adaptability" at bounding box center [537, 81] width 103 height 27
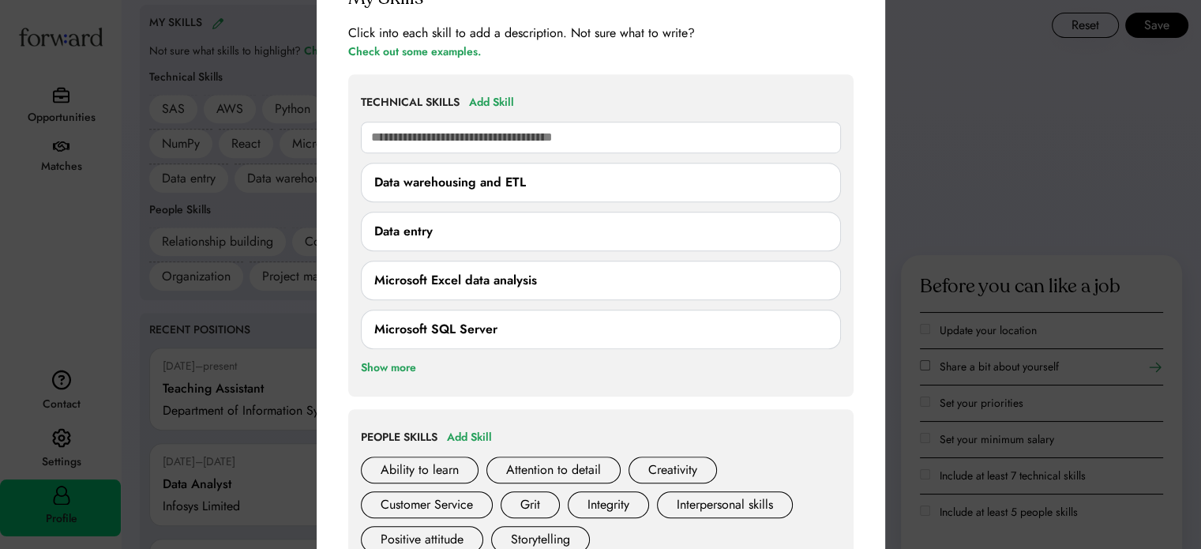
scroll to position [1067, 0]
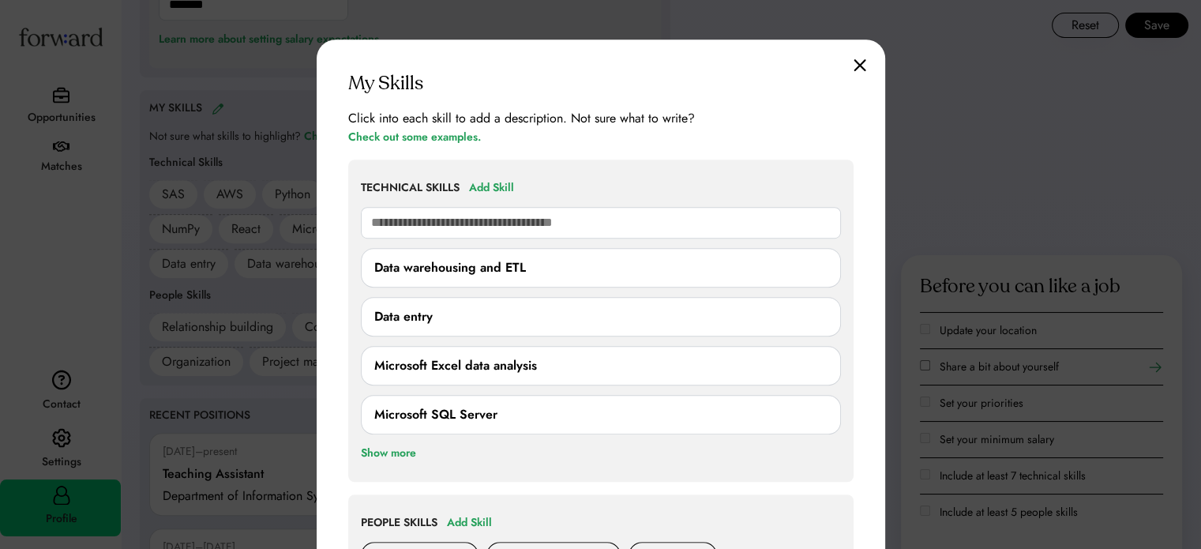
click at [860, 63] on img at bounding box center [859, 64] width 13 height 13
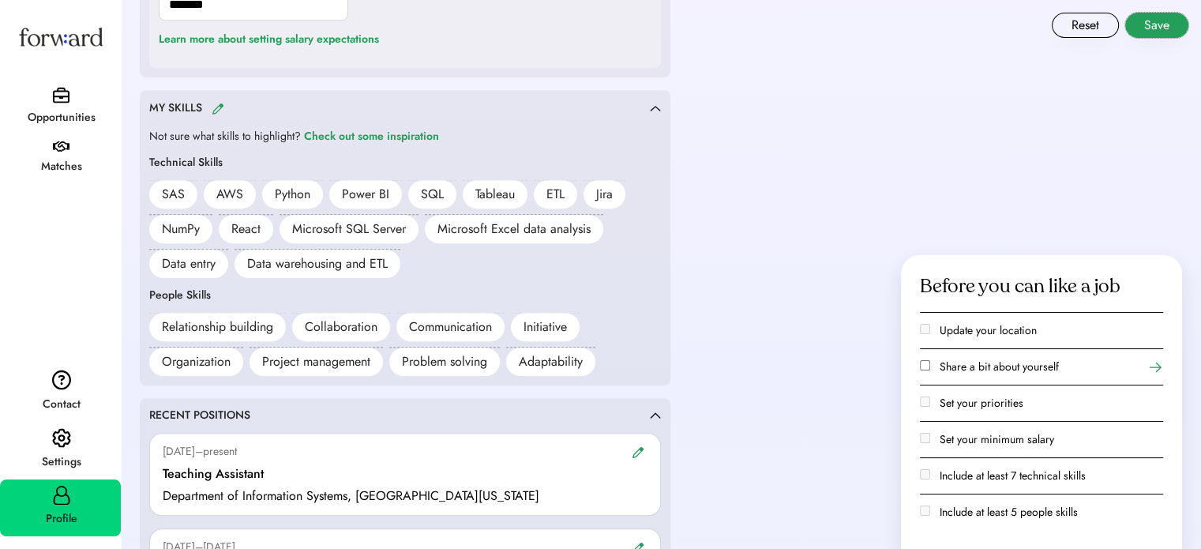
click at [1162, 20] on button "Save" at bounding box center [1156, 25] width 63 height 25
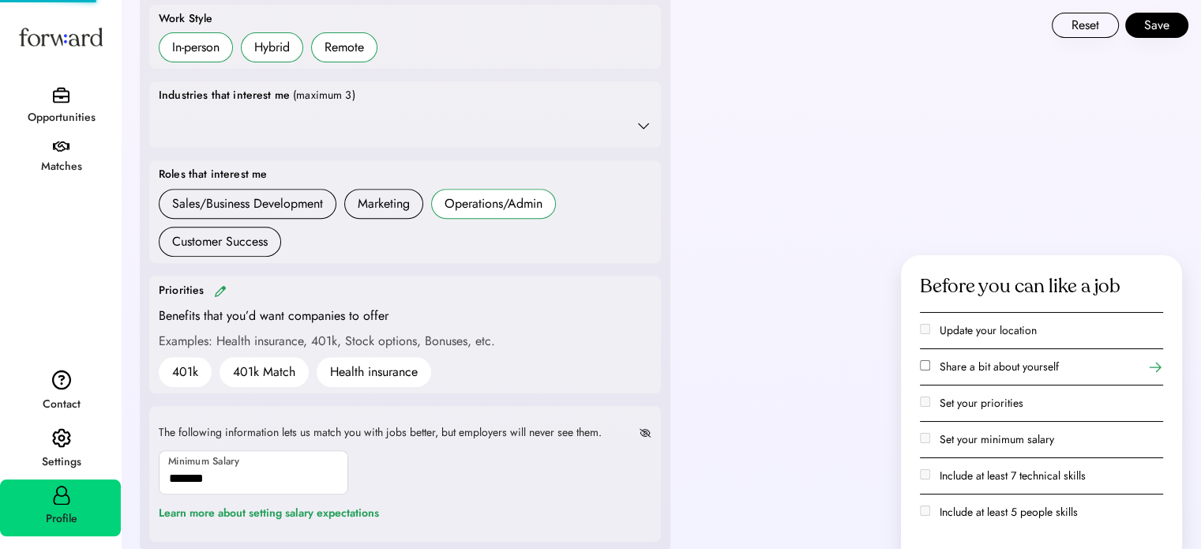
scroll to position [199, 0]
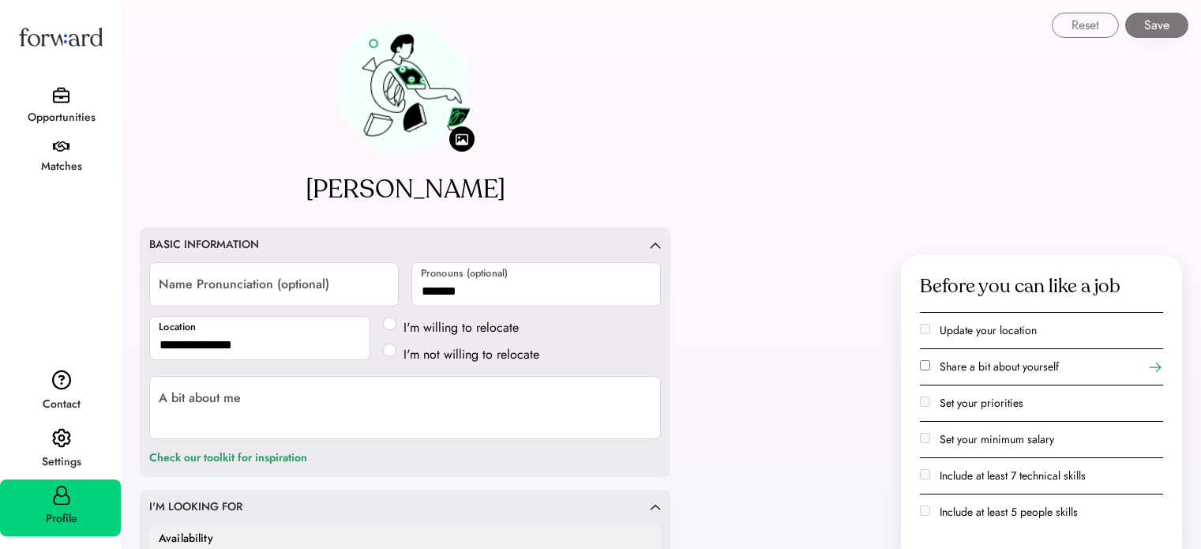
select select "*******"
click at [62, 107] on div "Opportunities" at bounding box center [61, 117] width 119 height 28
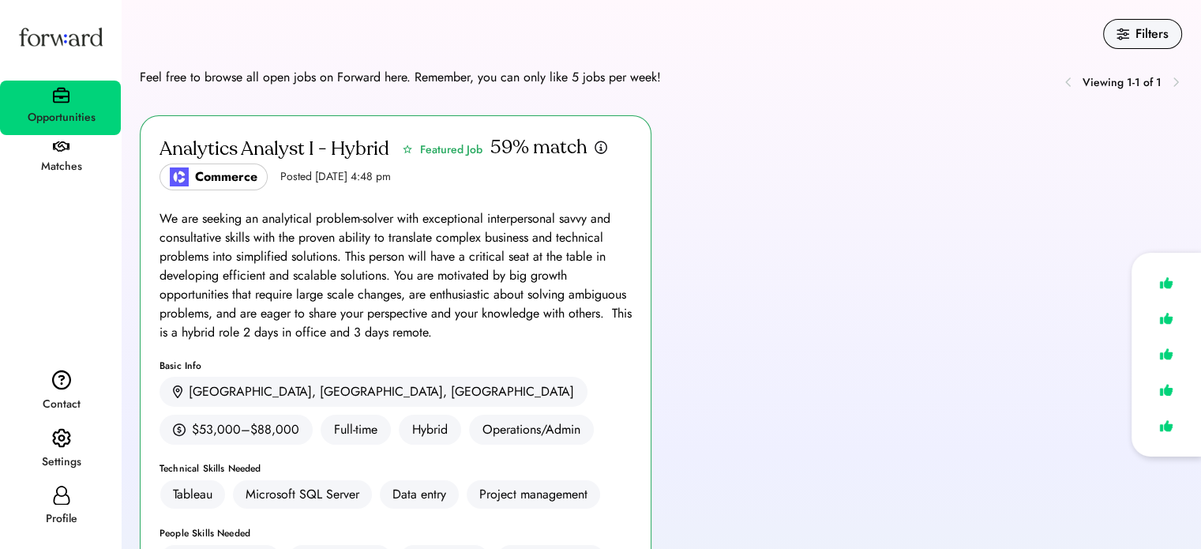
click at [746, 126] on div "Analytics Analyst I - Hybrid Featured Job Commerce Posted Sep 5, 2025 4:48 pm 5…" at bounding box center [661, 476] width 1042 height 723
click at [216, 91] on div "Feel free to browse all open jobs on Forward here. Remember, you can only like …" at bounding box center [661, 82] width 1042 height 28
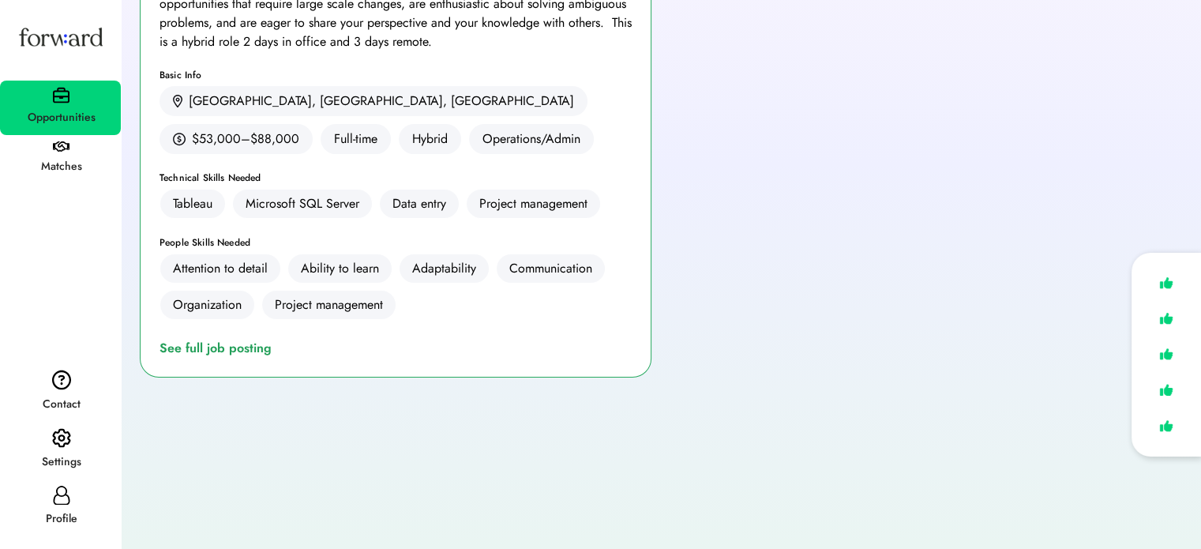
scroll to position [356, 0]
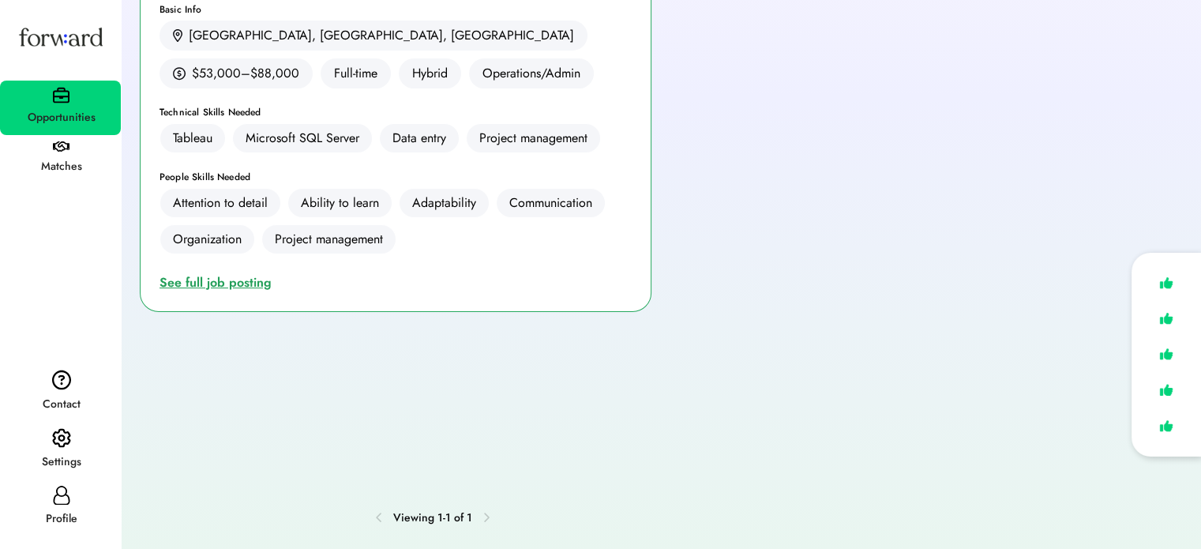
click at [186, 279] on div "See full job posting" at bounding box center [218, 282] width 118 height 19
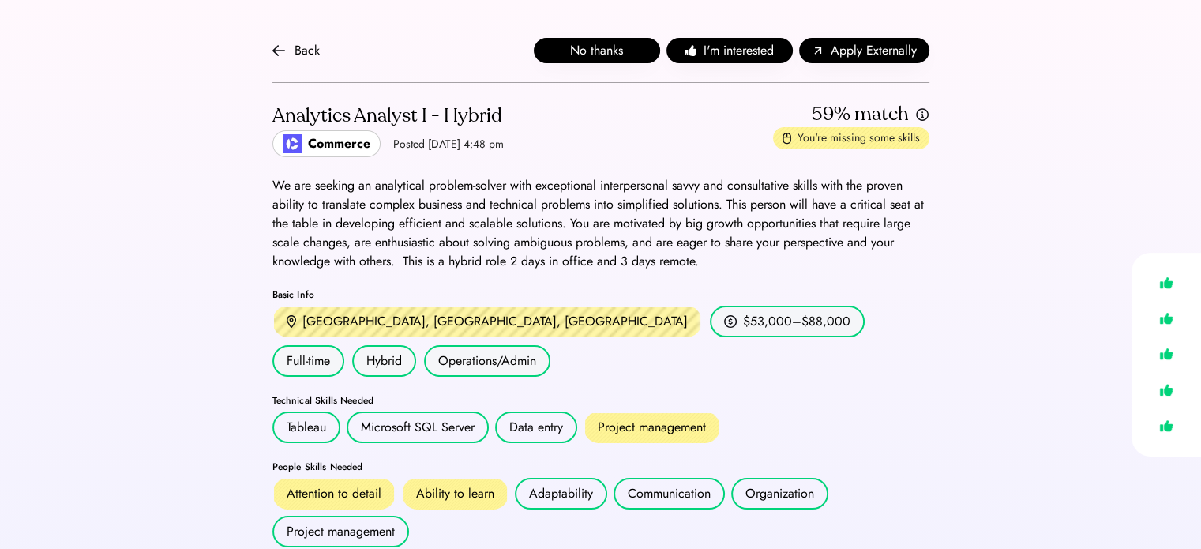
click at [614, 55] on button "No thanks" at bounding box center [597, 50] width 126 height 25
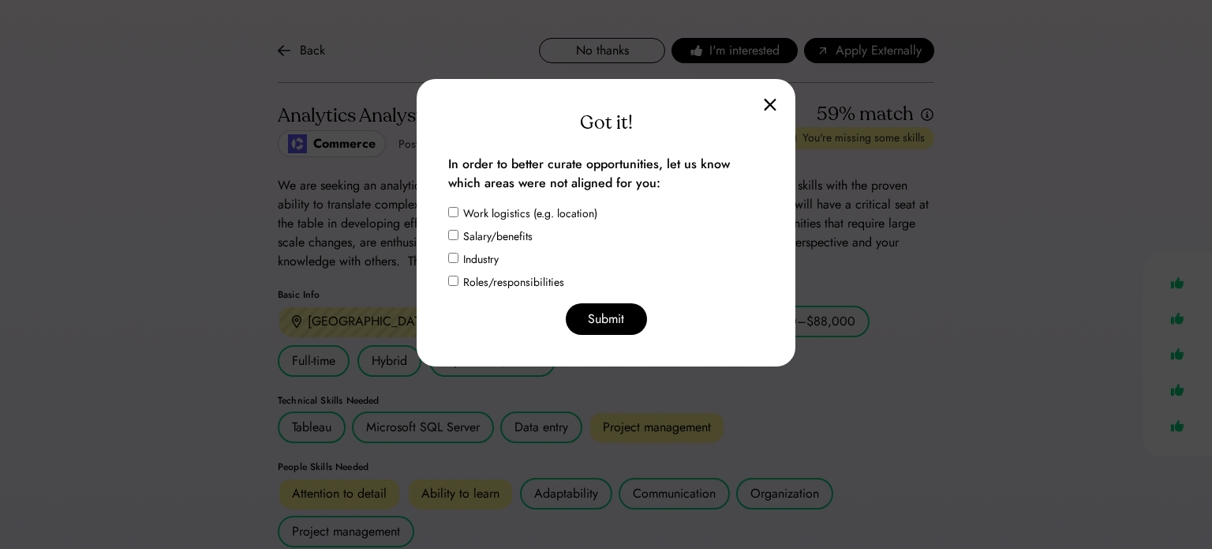
click at [759, 99] on div "Got it! In order to better curate opportunities, let us know which areas were n…" at bounding box center [606, 222] width 379 height 287
click at [761, 103] on div "Got it! In order to better curate opportunities, let us know which areas were n…" at bounding box center [606, 222] width 379 height 287
click at [775, 100] on img at bounding box center [770, 104] width 13 height 13
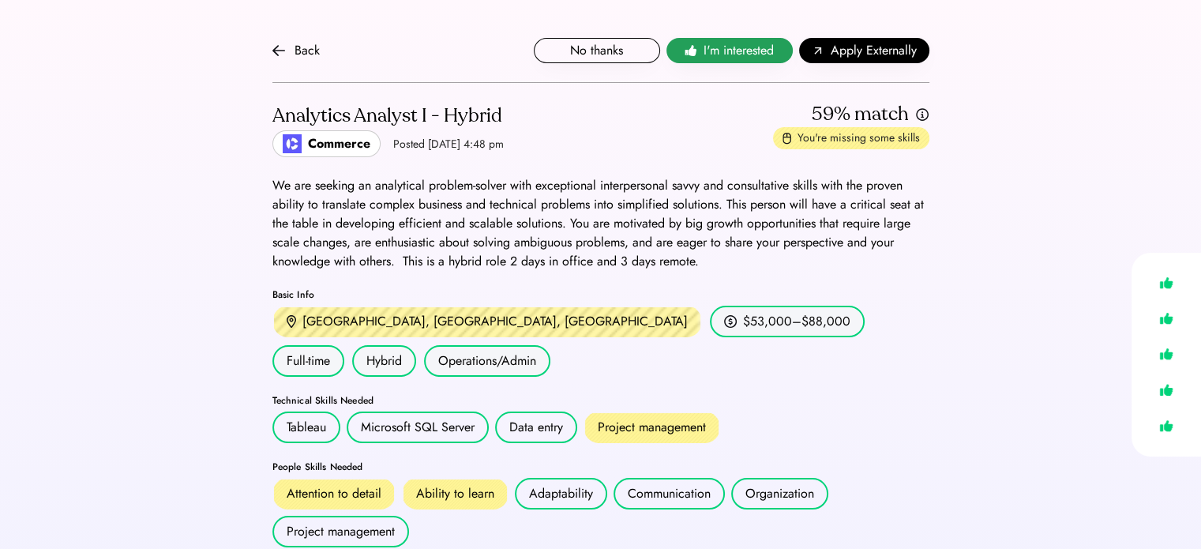
click at [735, 45] on span "I'm interested" at bounding box center [738, 50] width 70 height 19
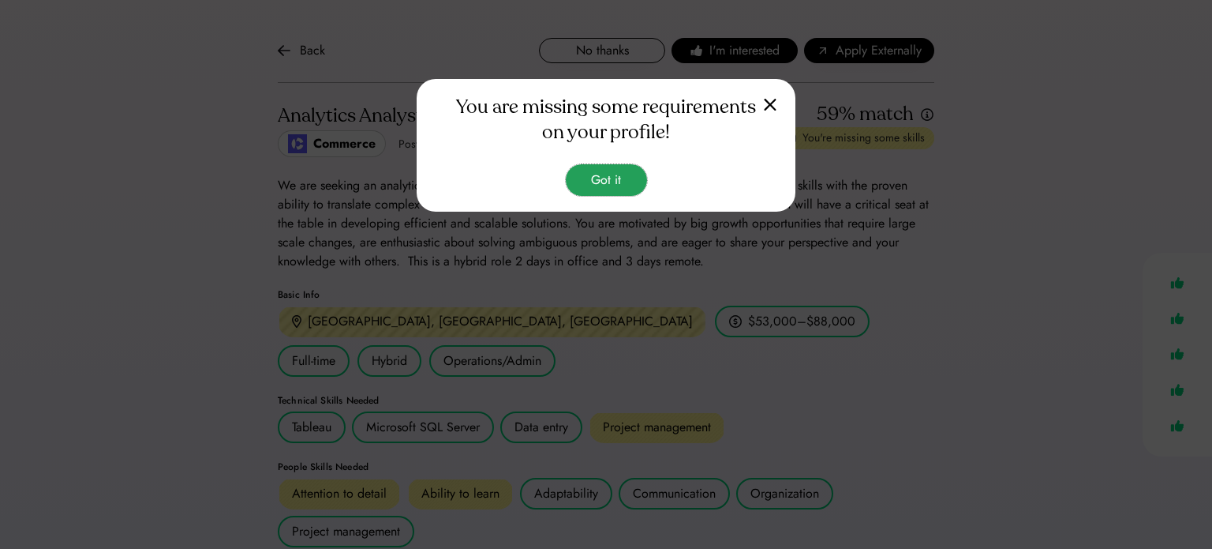
click at [593, 174] on button "Got it" at bounding box center [606, 180] width 81 height 32
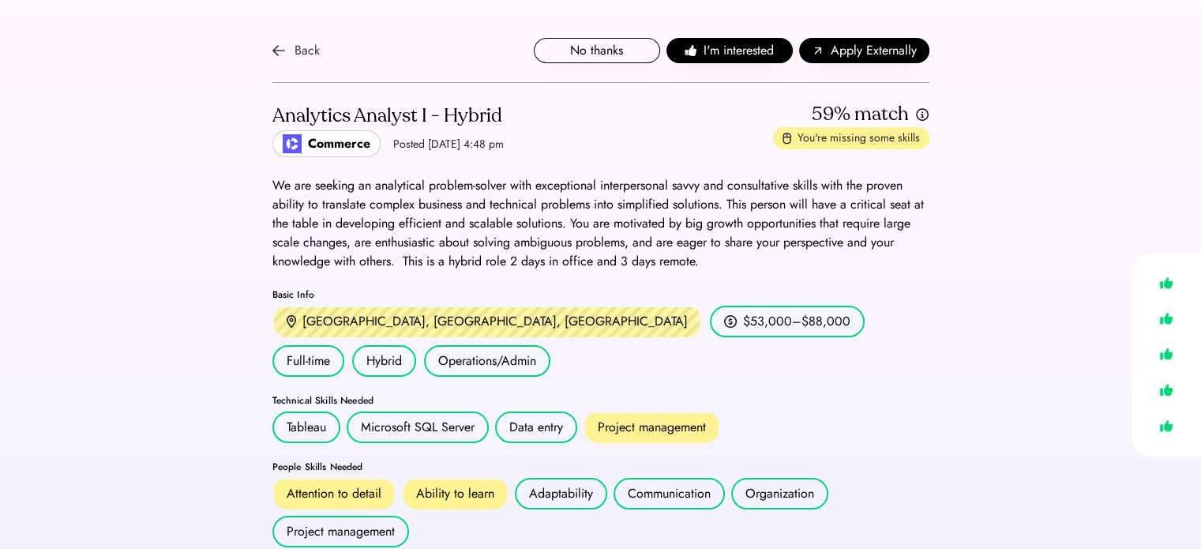
click at [273, 47] on img at bounding box center [278, 50] width 13 height 13
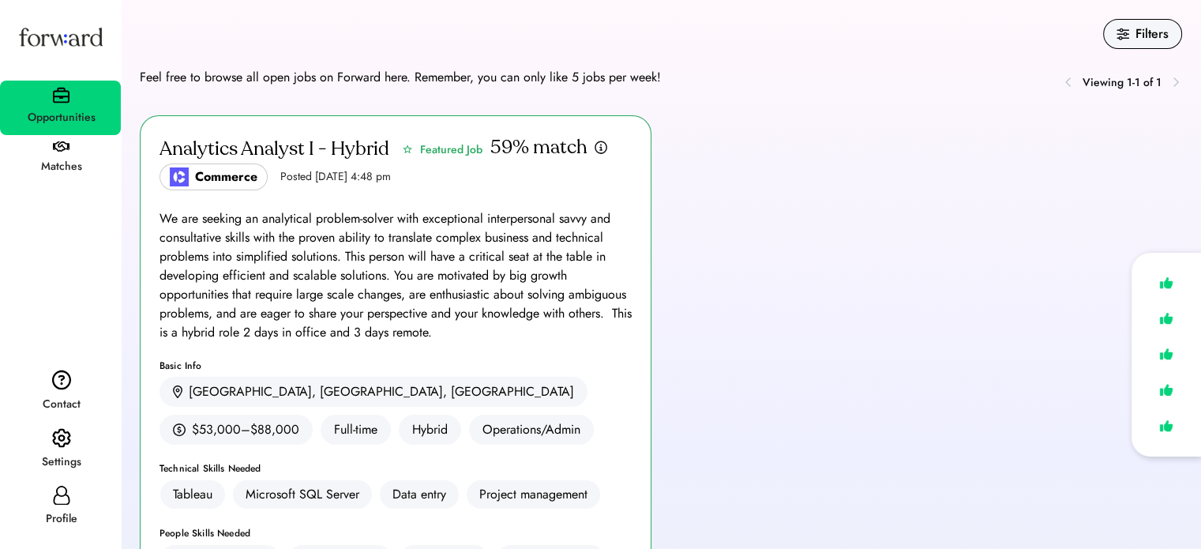
scroll to position [356, 0]
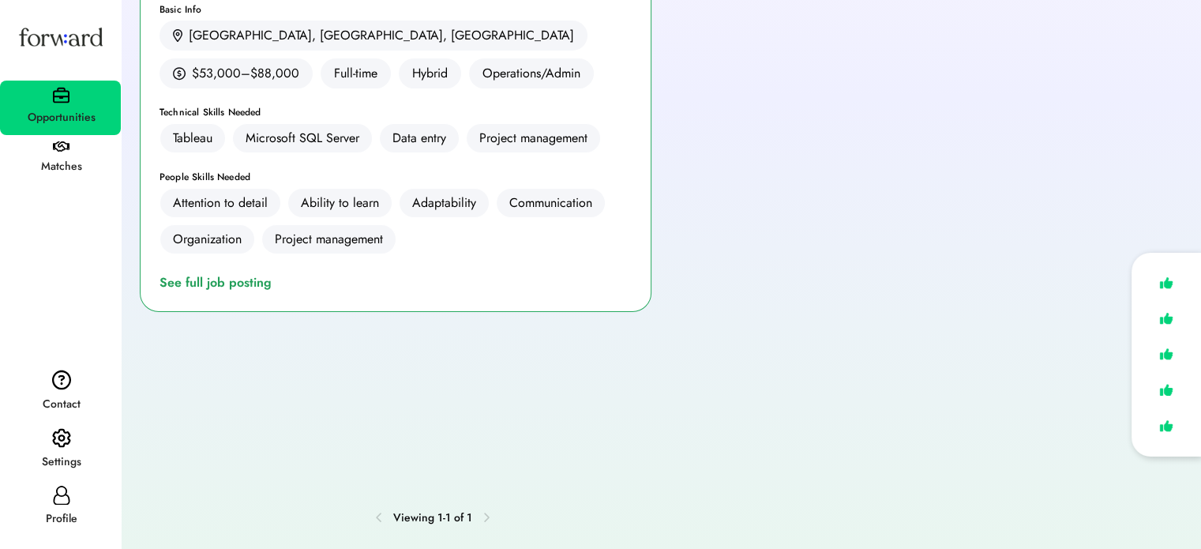
click at [68, 493] on icon at bounding box center [61, 494] width 19 height 19
select select "*******"
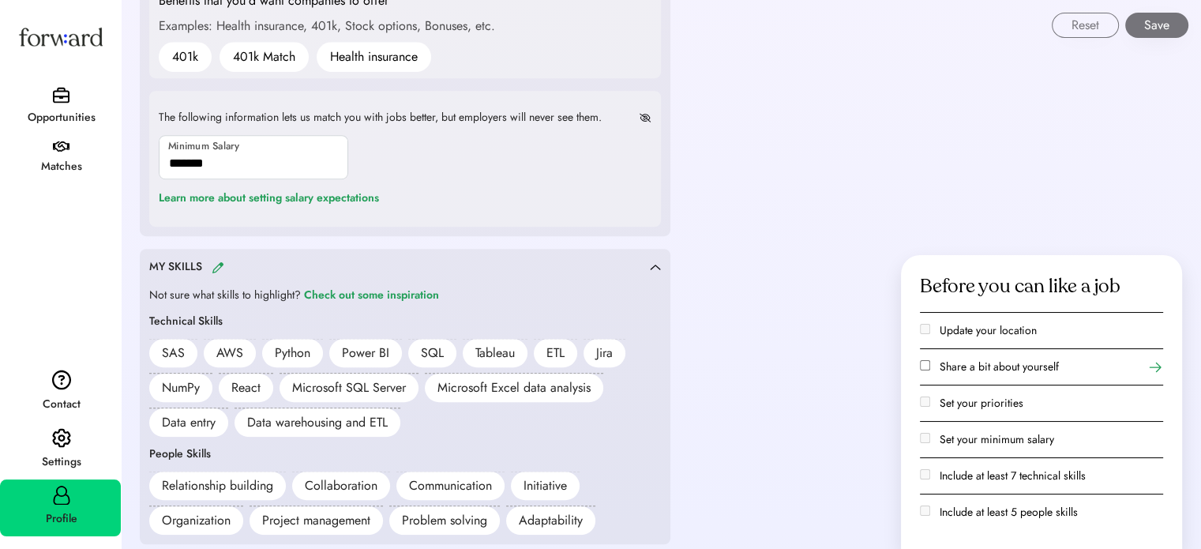
scroll to position [1145, 0]
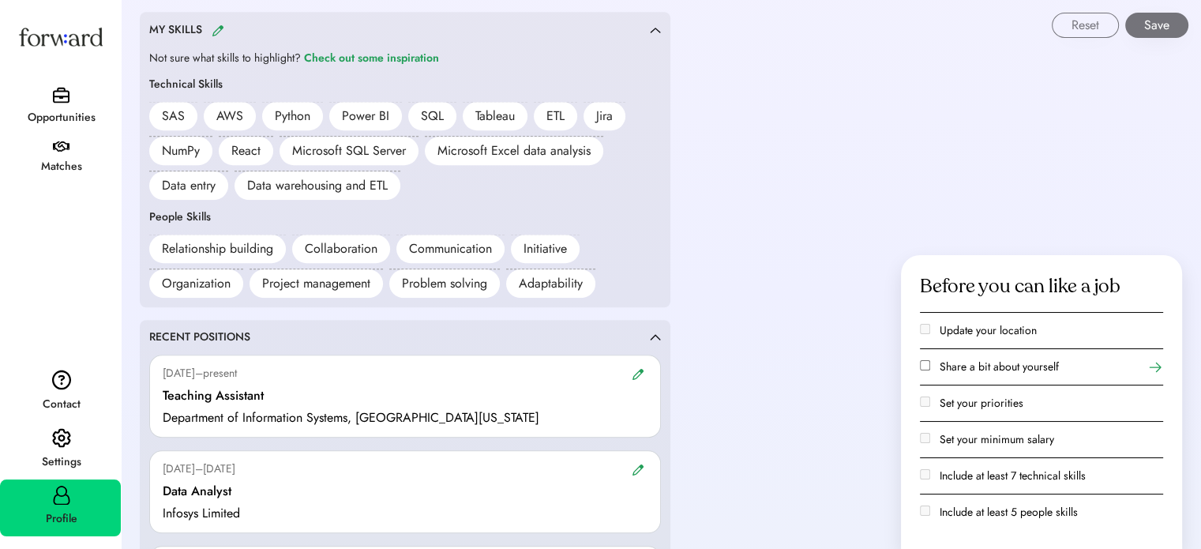
click at [218, 28] on div "Reset Save" at bounding box center [661, 19] width 1078 height 38
click at [215, 31] on div "Reset Save" at bounding box center [661, 19] width 1078 height 38
click at [217, 28] on div "Reset Save" at bounding box center [661, 19] width 1078 height 38
click at [354, 53] on div "Check out some inspiration" at bounding box center [371, 58] width 135 height 19
click at [219, 27] on div "Reset Save" at bounding box center [661, 19] width 1078 height 38
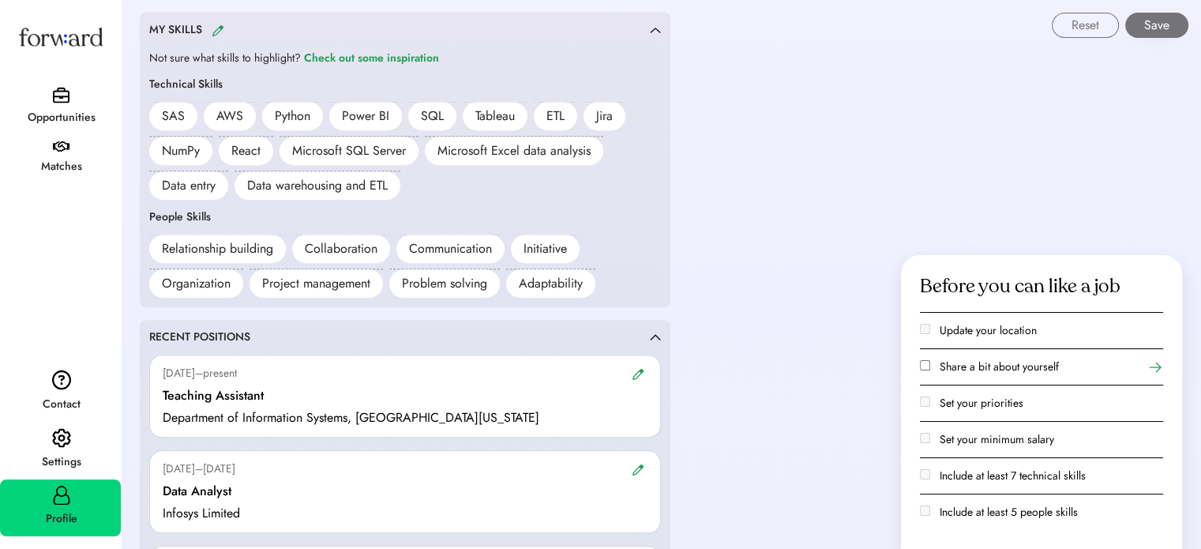
click at [212, 28] on div "Reset Save" at bounding box center [661, 19] width 1078 height 38
click at [648, 24] on div "Reset Save" at bounding box center [661, 19] width 1078 height 38
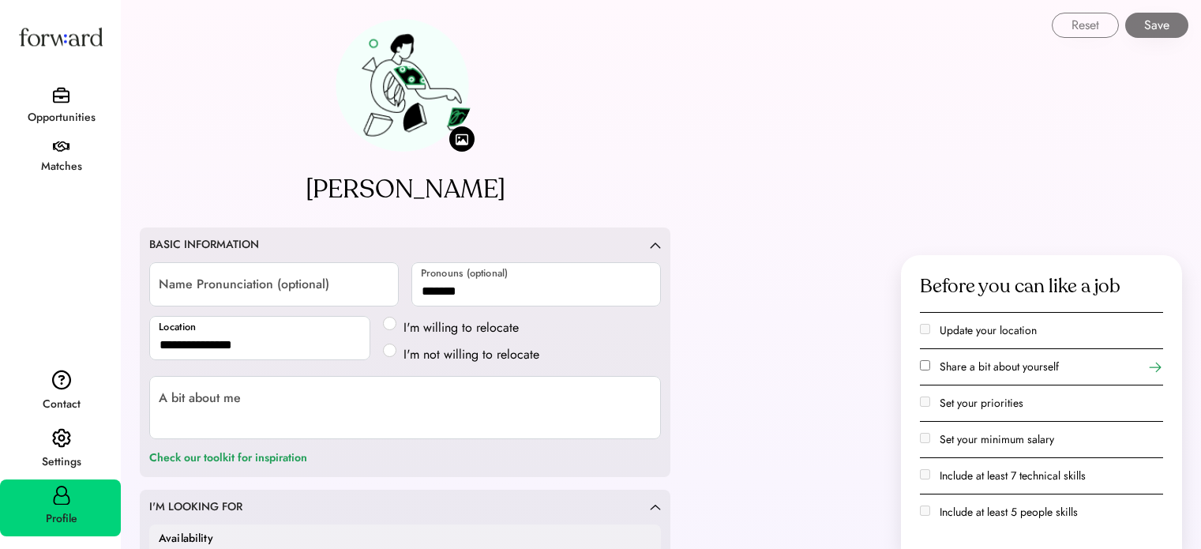
select select "*******"
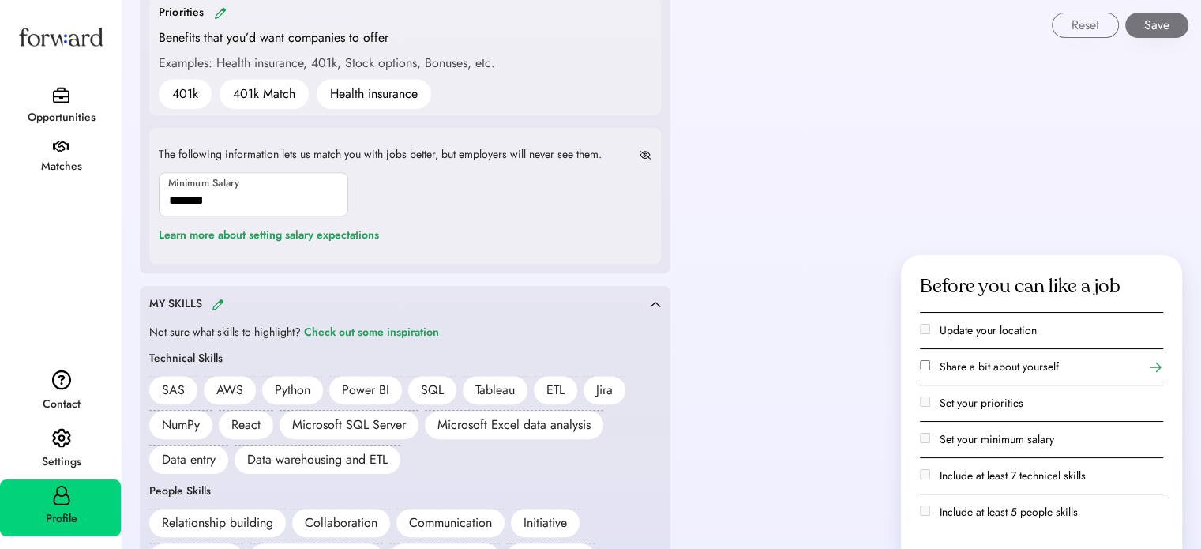
scroll to position [1026, 0]
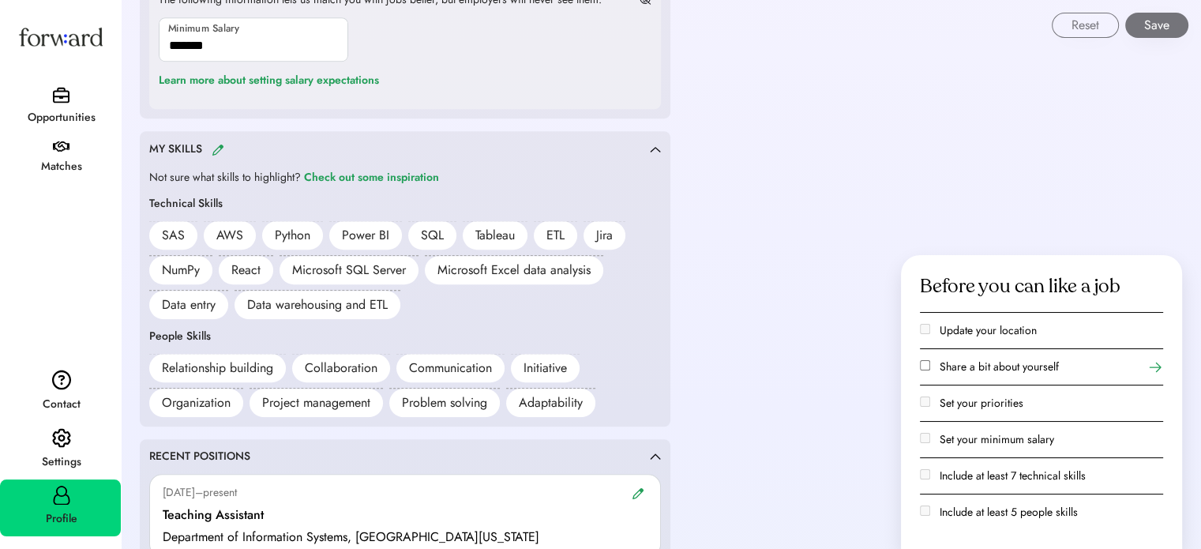
click at [217, 144] on img at bounding box center [218, 150] width 13 height 12
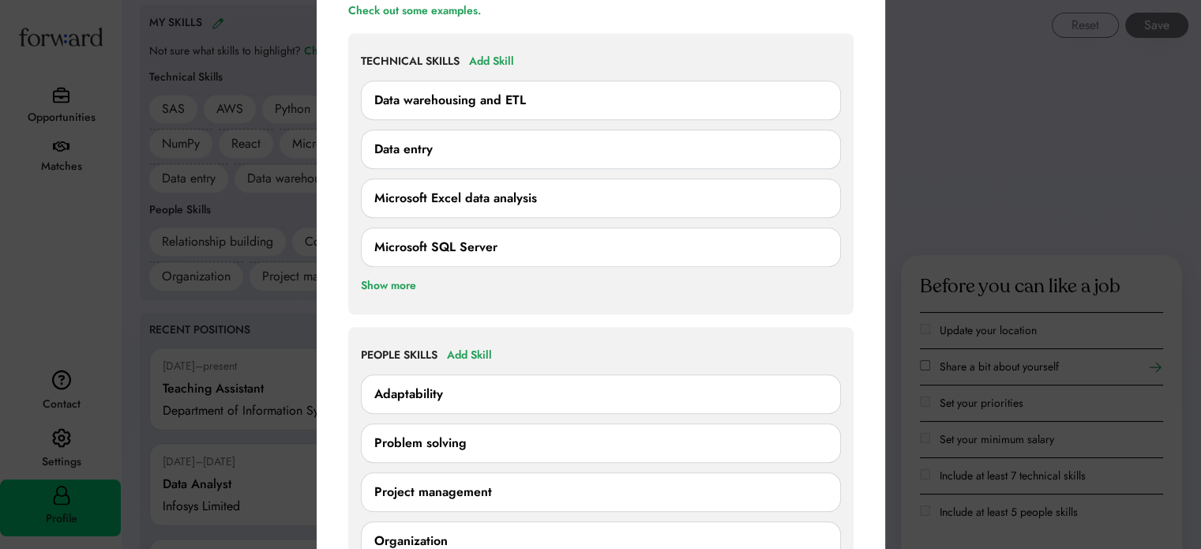
scroll to position [1184, 0]
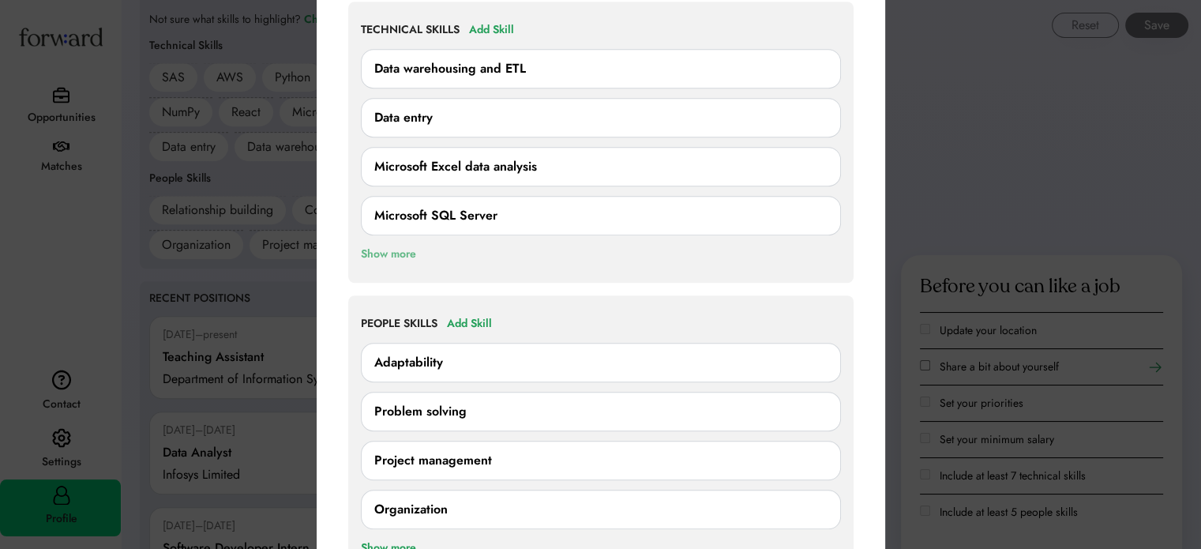
click at [380, 255] on div "Show more" at bounding box center [388, 254] width 55 height 19
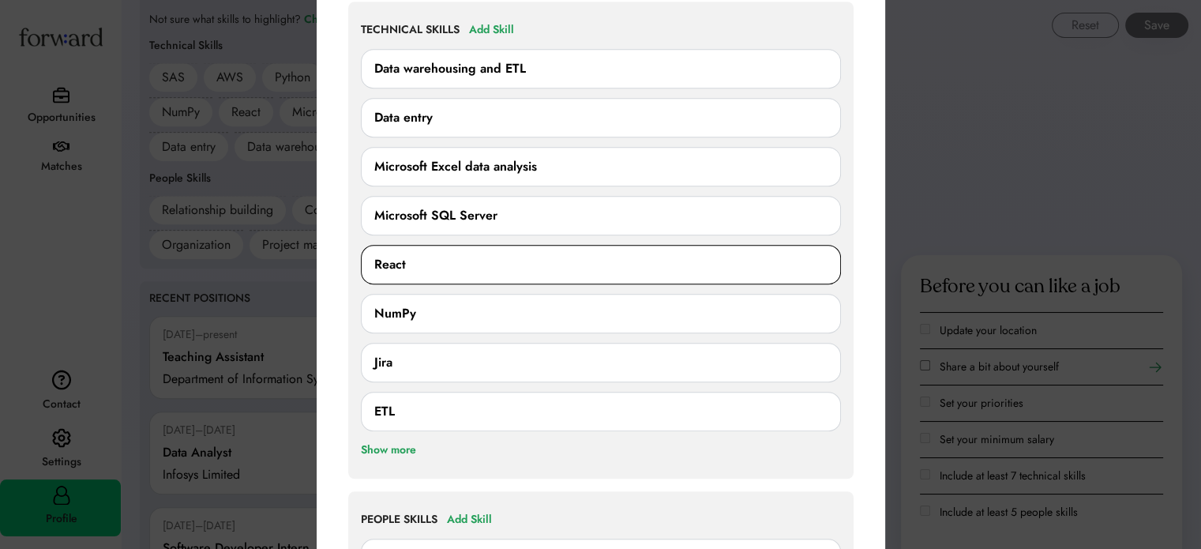
click at [455, 273] on div "React 0/250 characters Cancel Save" at bounding box center [601, 264] width 480 height 39
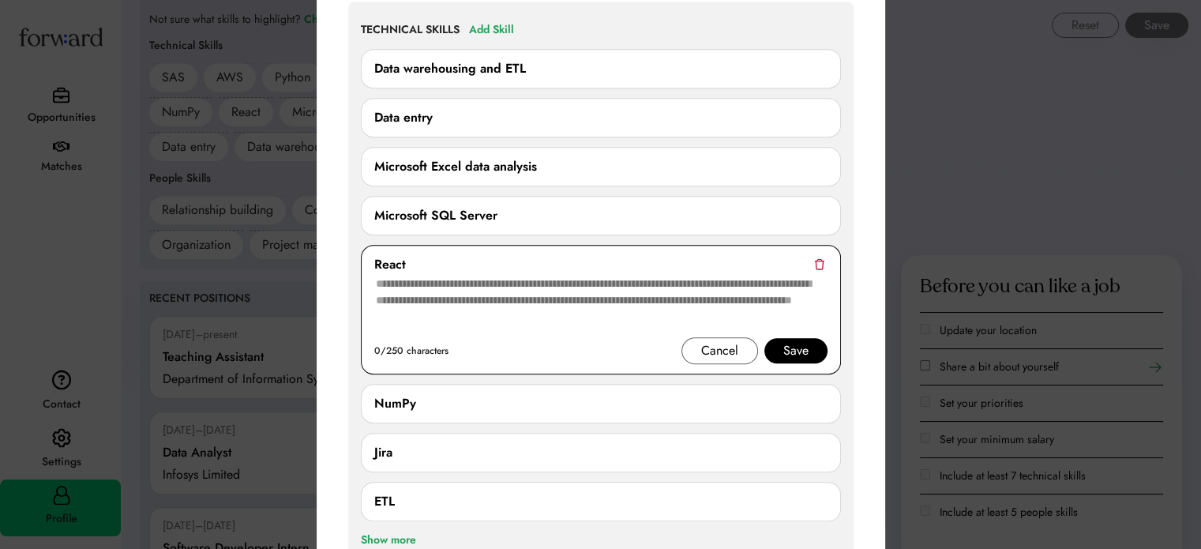
click at [448, 299] on textarea at bounding box center [600, 305] width 453 height 63
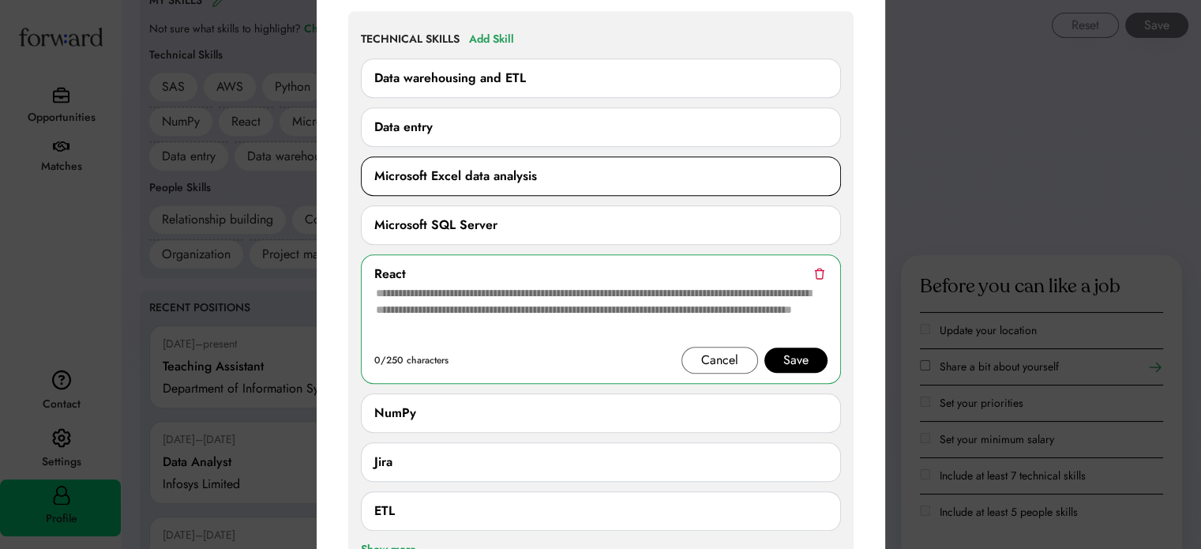
scroll to position [1026, 0]
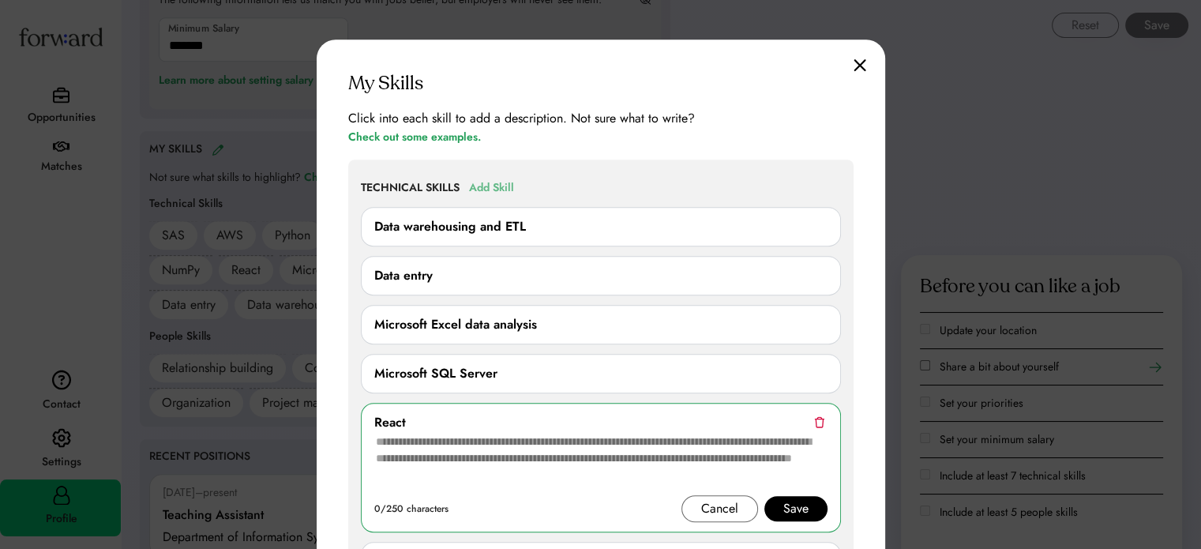
click at [504, 189] on div "Add Skill" at bounding box center [491, 187] width 45 height 19
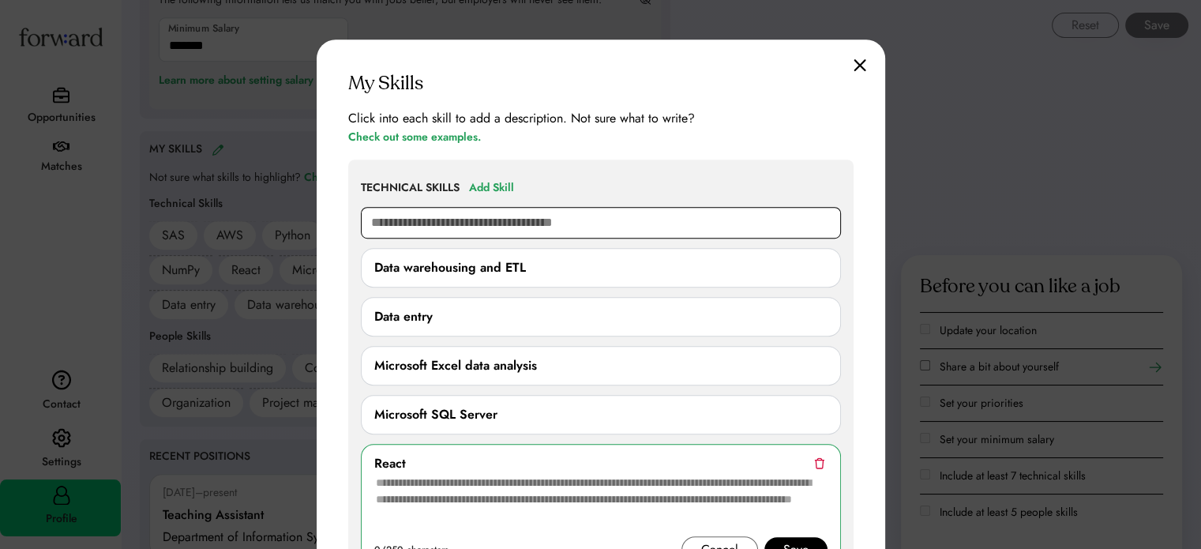
click at [505, 217] on input "text" at bounding box center [601, 223] width 480 height 32
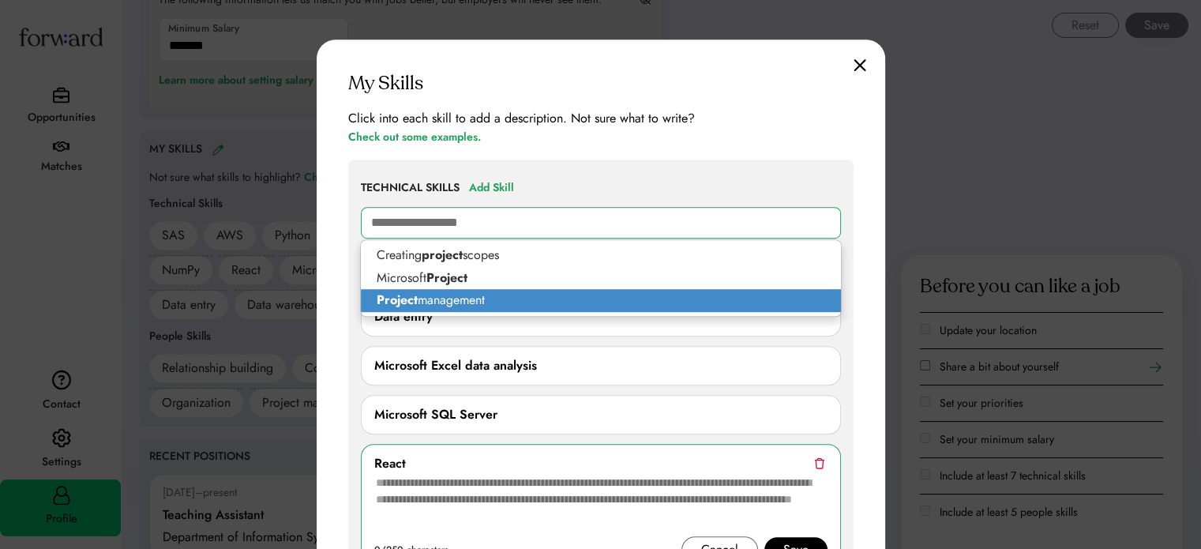
type input "**********"
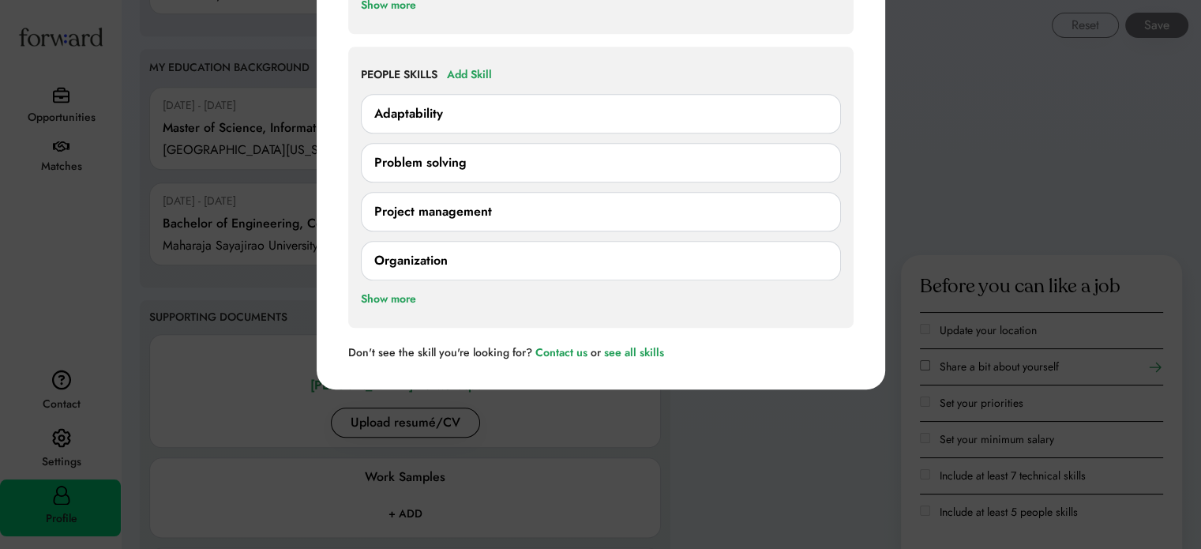
scroll to position [1737, 0]
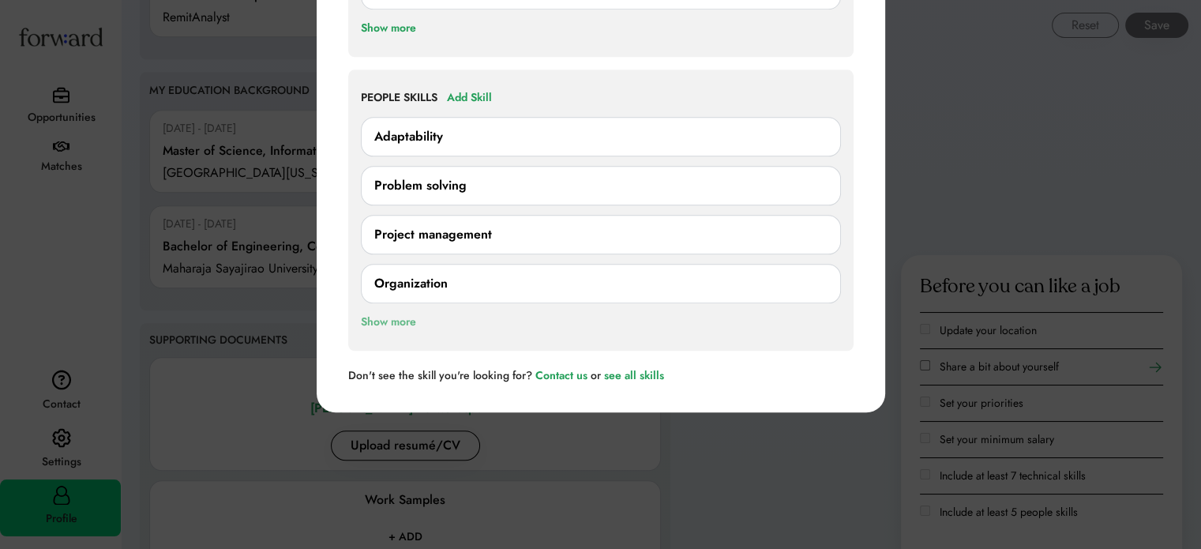
click at [398, 316] on div "Show more" at bounding box center [388, 322] width 55 height 19
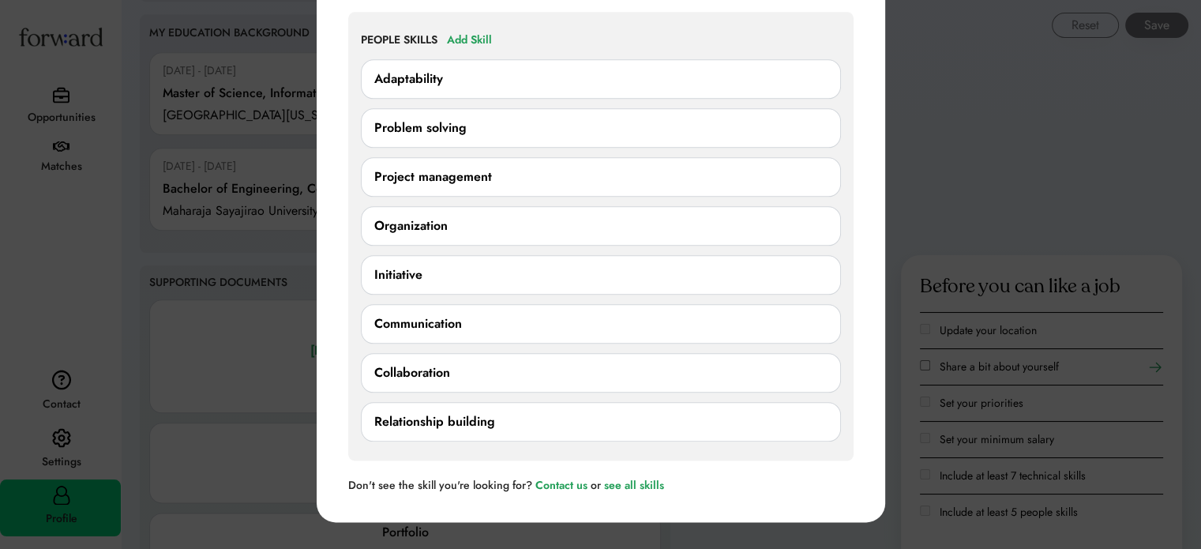
scroll to position [1658, 0]
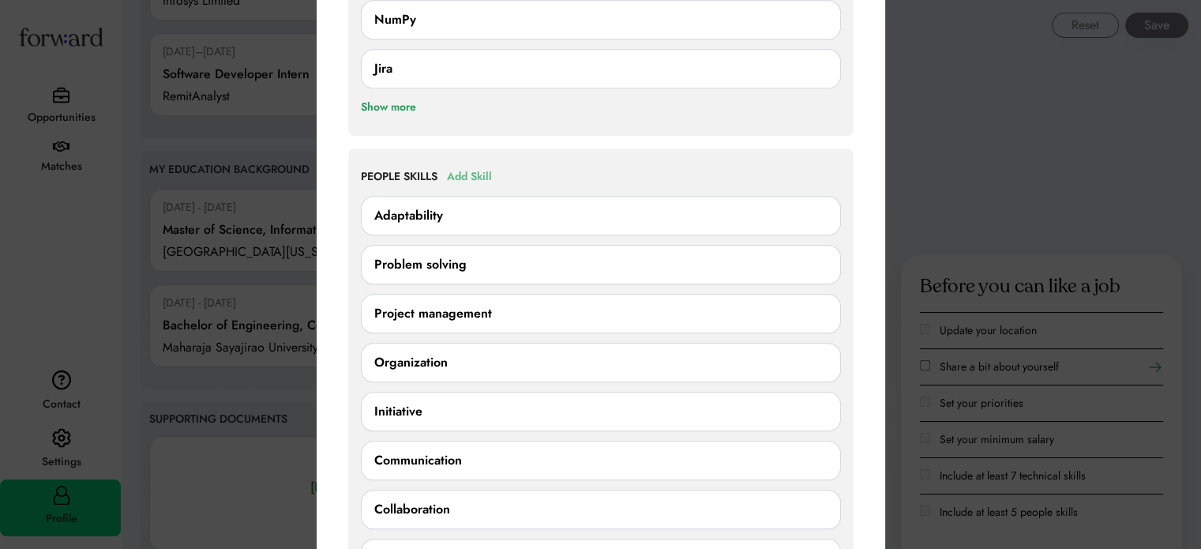
click at [480, 173] on div "Add Skill" at bounding box center [469, 176] width 45 height 19
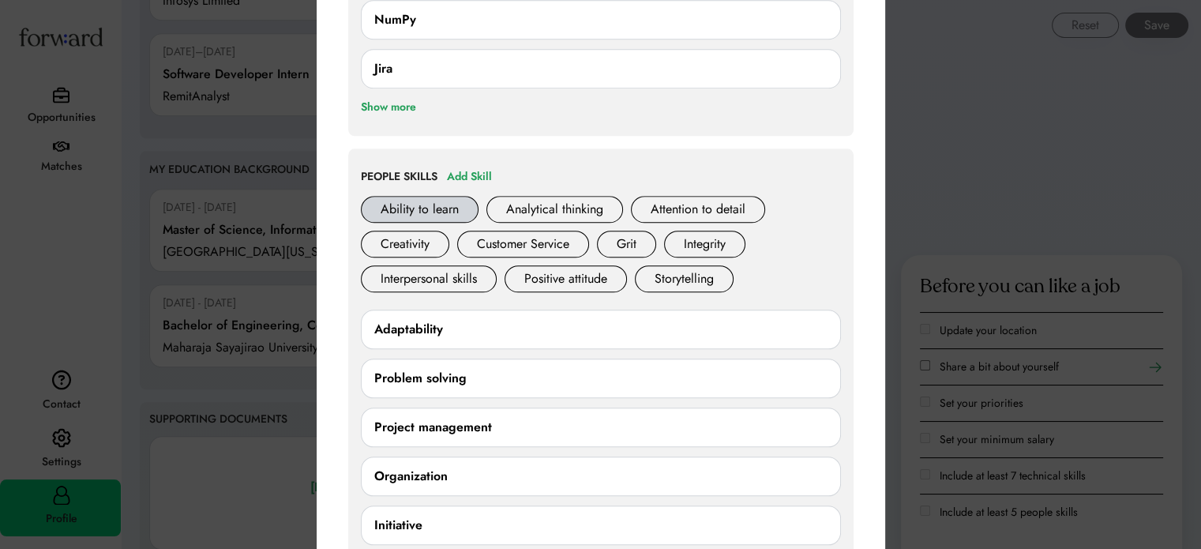
click at [444, 204] on div "Ability to learn" at bounding box center [420, 209] width 118 height 27
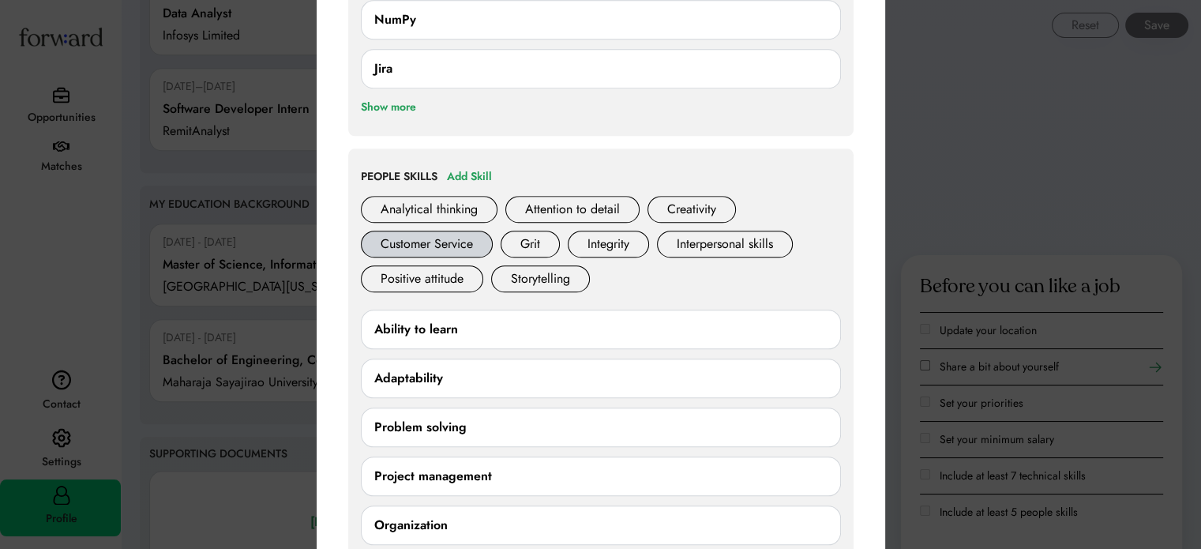
scroll to position [1692, 0]
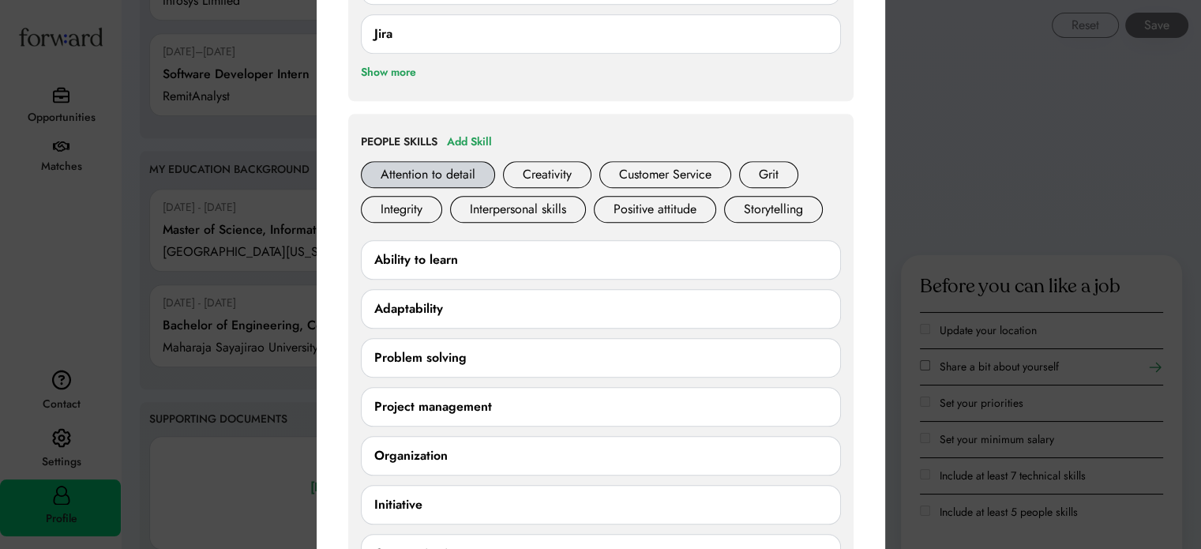
click at [434, 161] on div "Attention to detail" at bounding box center [428, 174] width 134 height 27
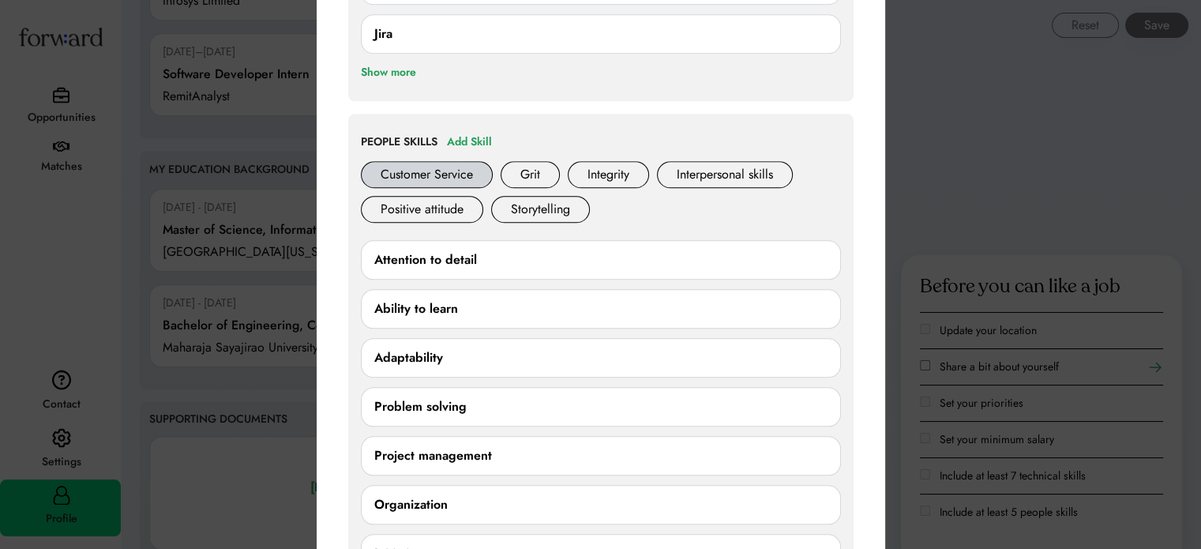
click at [449, 170] on div "Customer Service" at bounding box center [427, 174] width 132 height 27
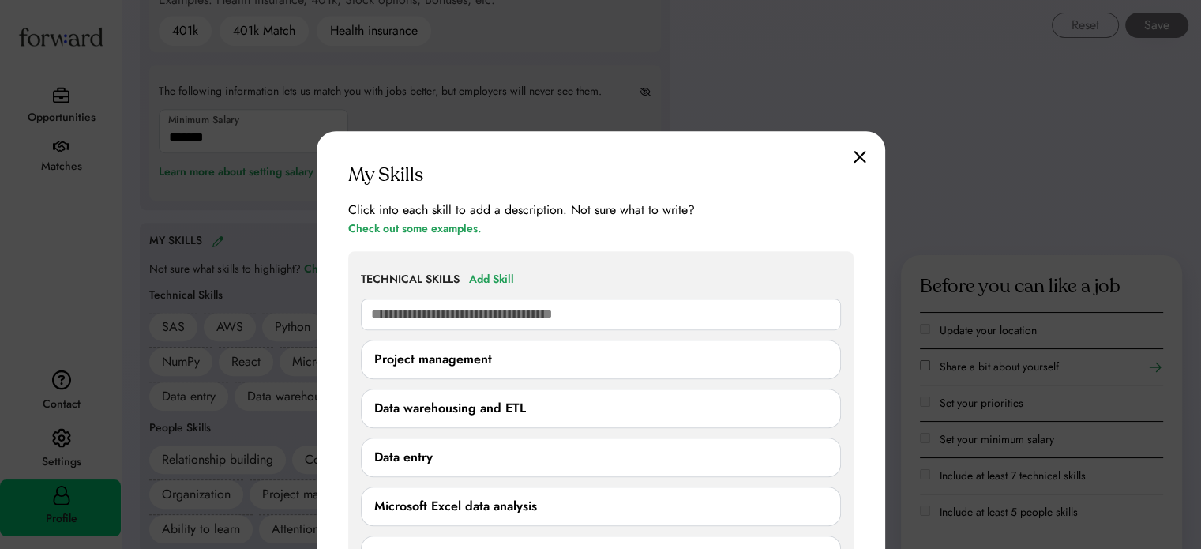
scroll to position [1061, 0]
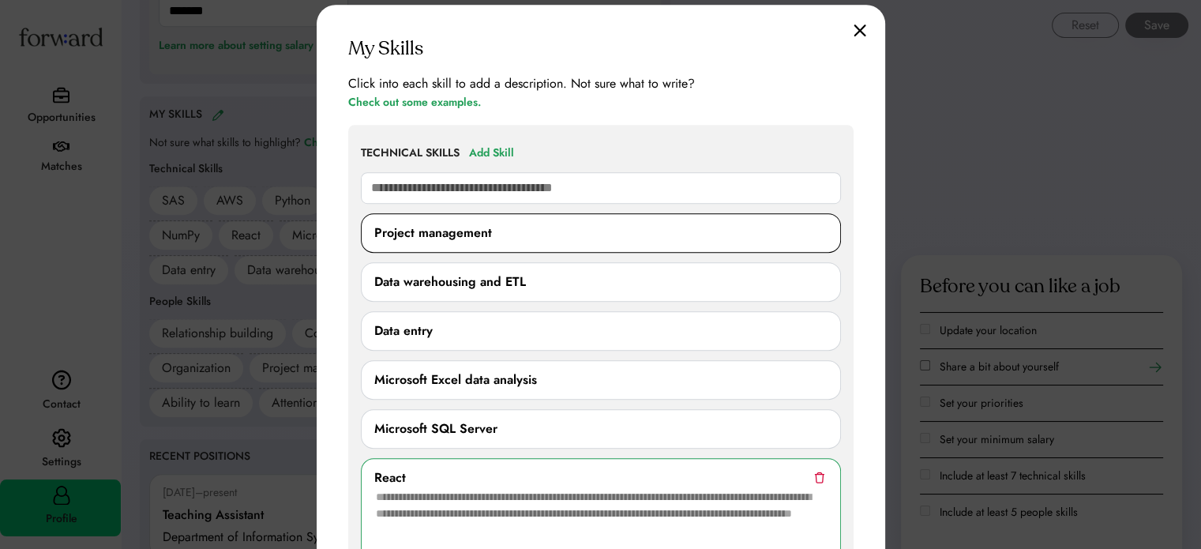
click at [499, 250] on div "Project management" at bounding box center [601, 232] width 480 height 39
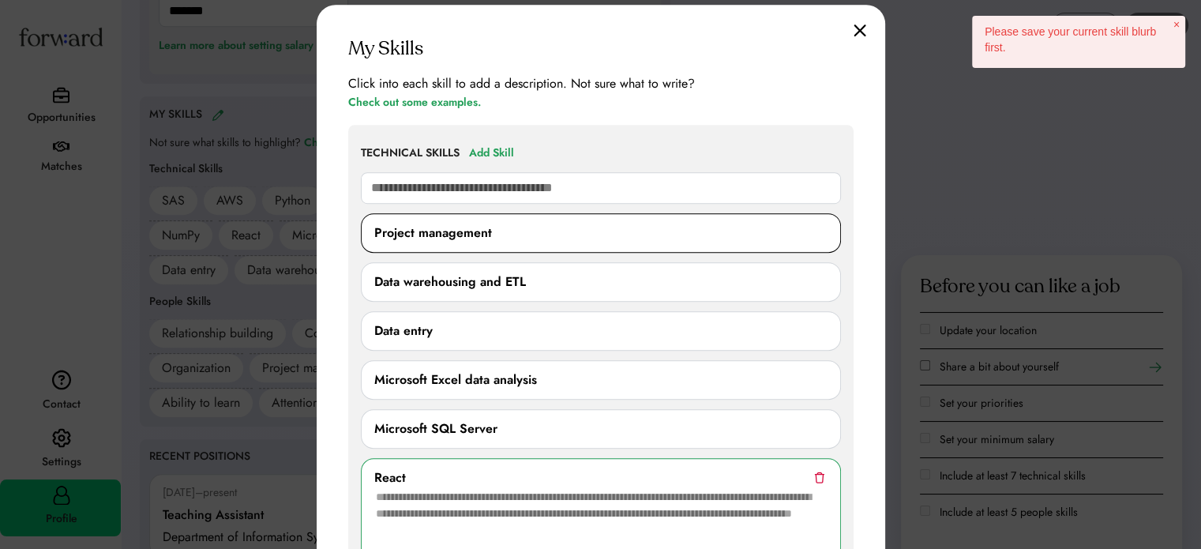
click at [553, 240] on div "Project management" at bounding box center [600, 232] width 453 height 19
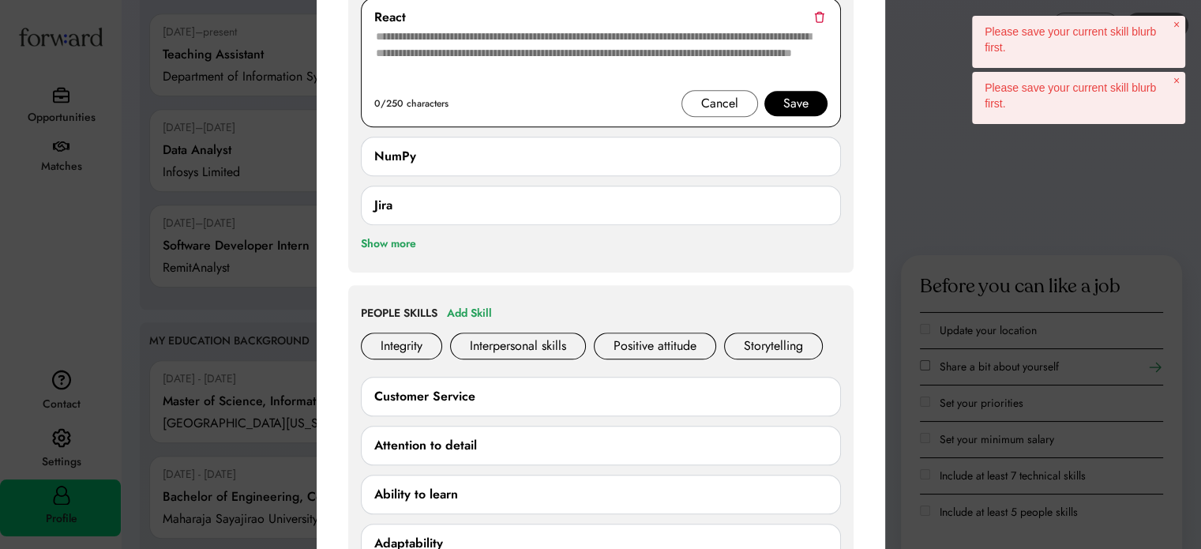
scroll to position [1535, 0]
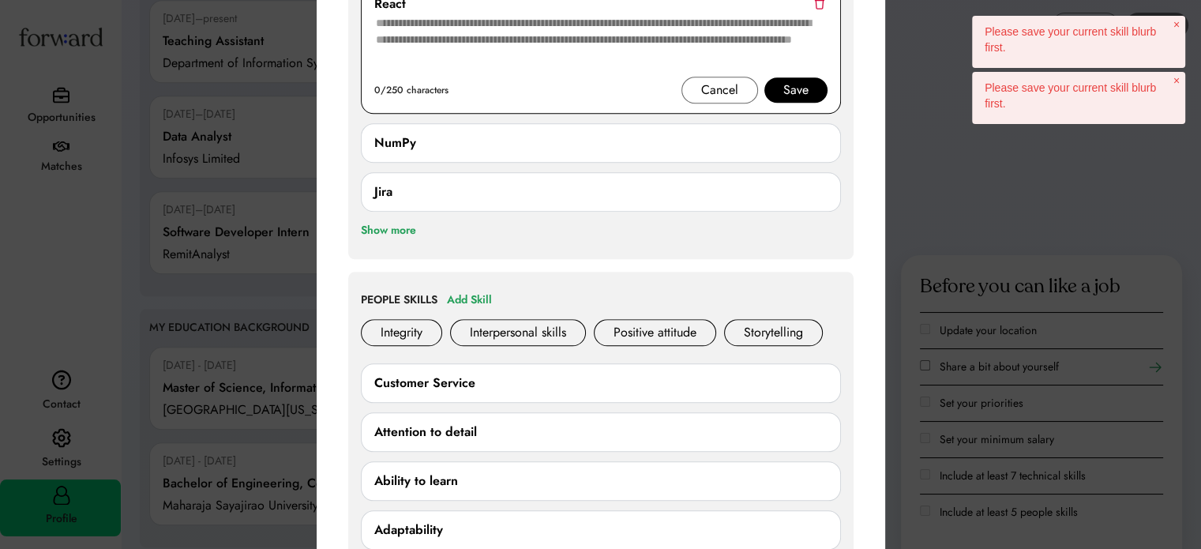
click at [718, 81] on div "Cancel" at bounding box center [719, 90] width 37 height 19
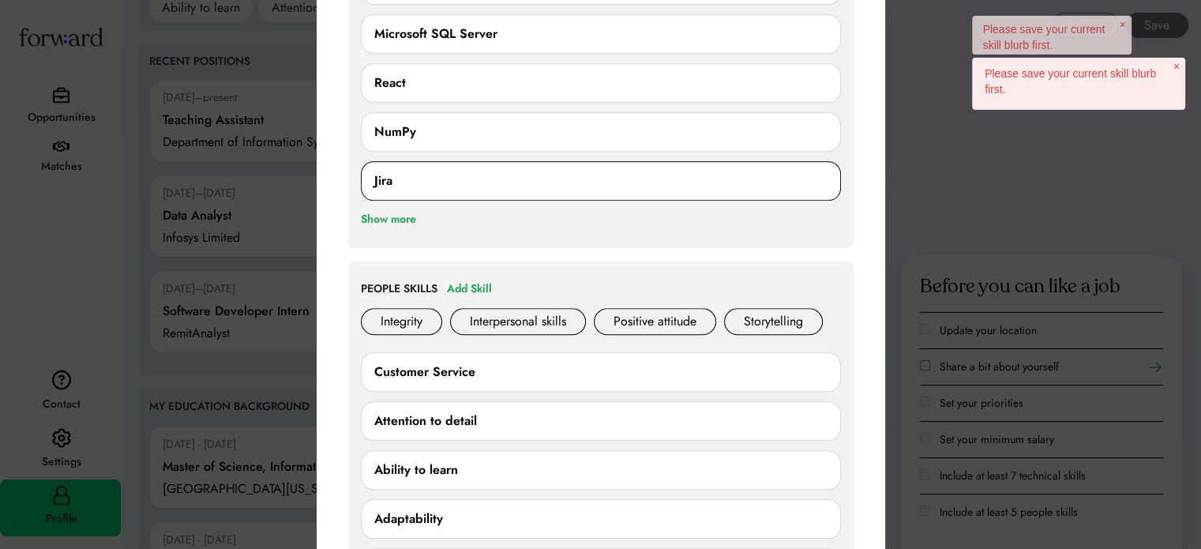
scroll to position [1140, 0]
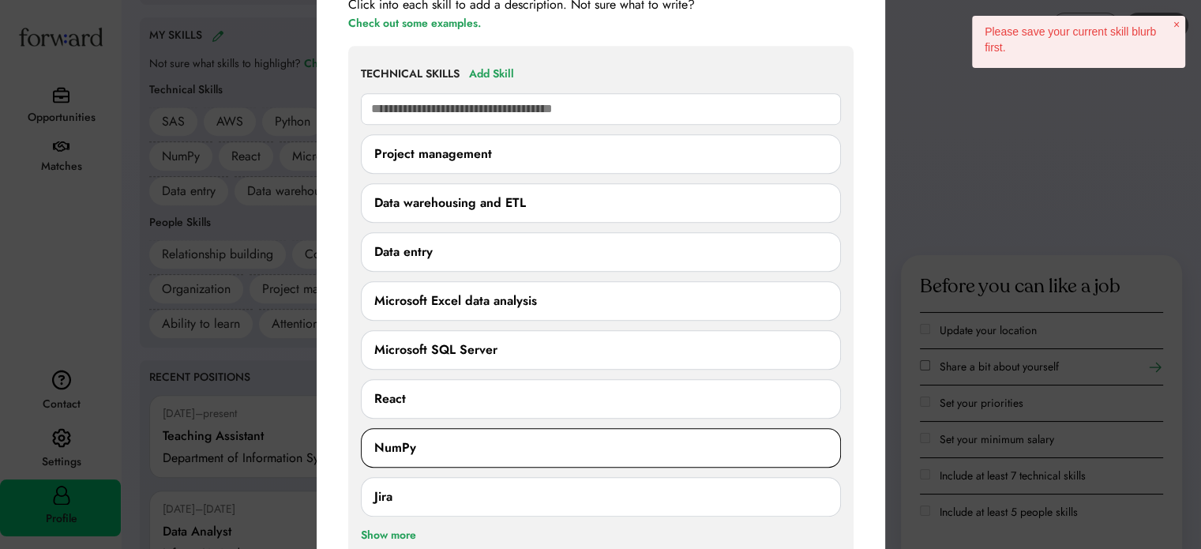
click at [462, 444] on div "NumPy" at bounding box center [600, 447] width 453 height 19
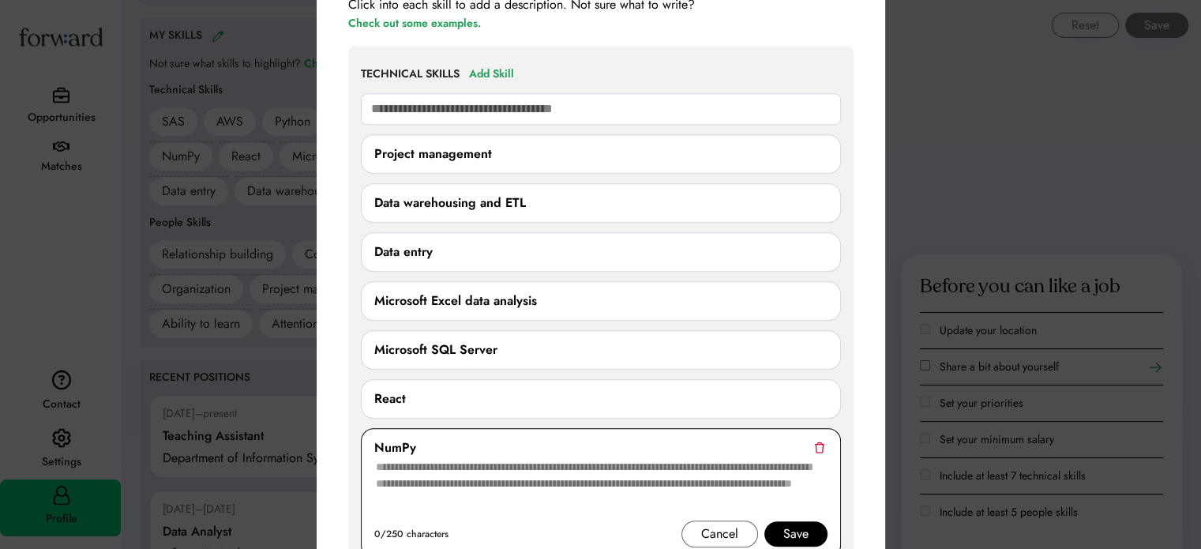
click at [720, 527] on div "Cancel" at bounding box center [719, 533] width 37 height 19
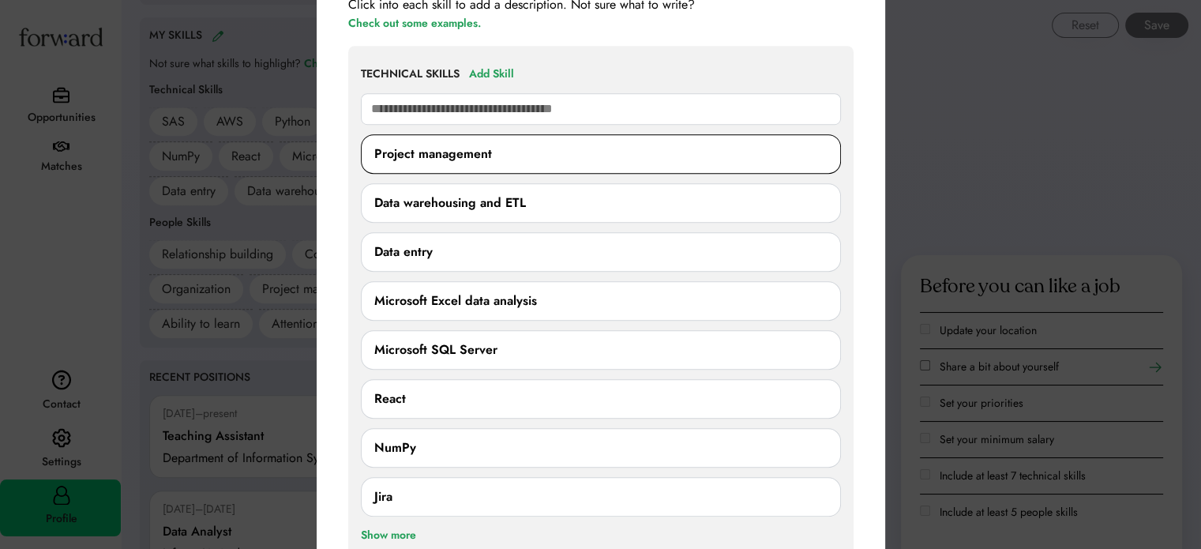
click at [439, 159] on div "Project management" at bounding box center [433, 153] width 118 height 19
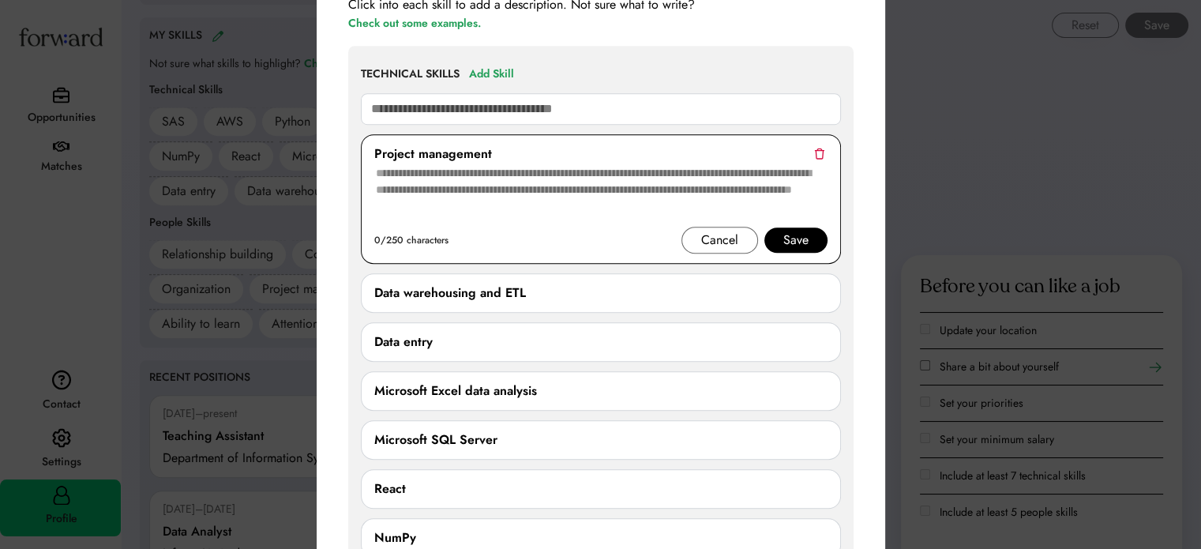
click at [464, 197] on textarea at bounding box center [600, 194] width 453 height 63
paste textarea "**********"
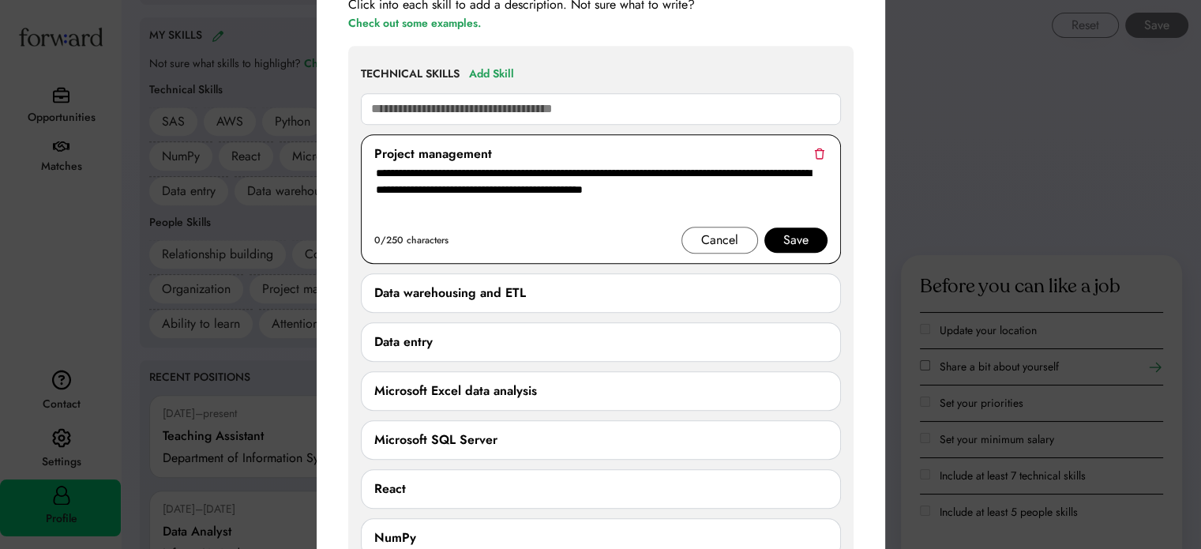
type textarea "**********"
click at [780, 234] on div "Save" at bounding box center [795, 239] width 63 height 25
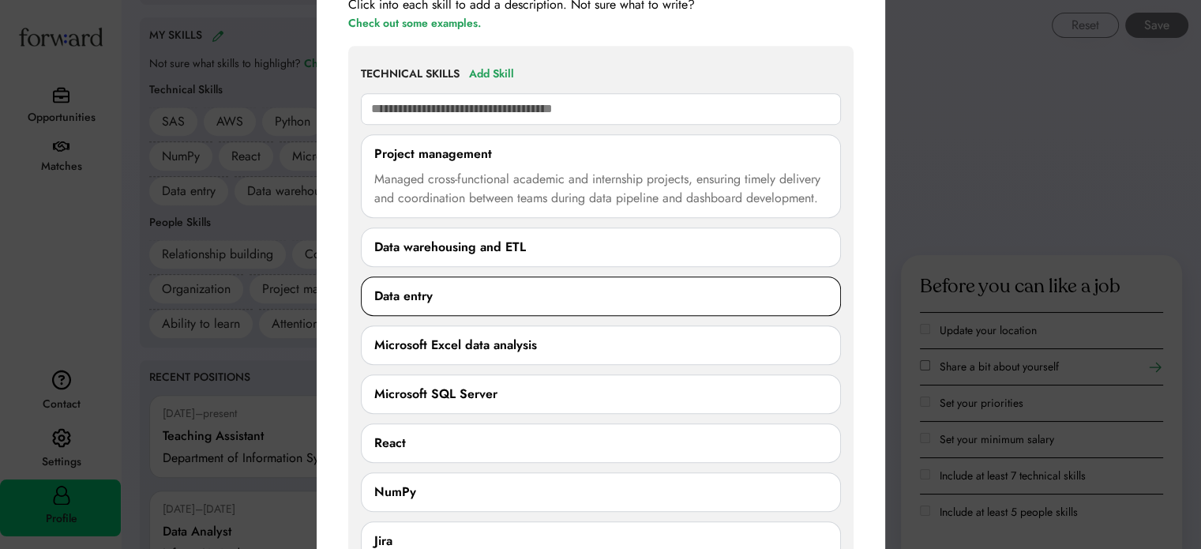
click at [487, 302] on div "Data entry" at bounding box center [600, 296] width 453 height 19
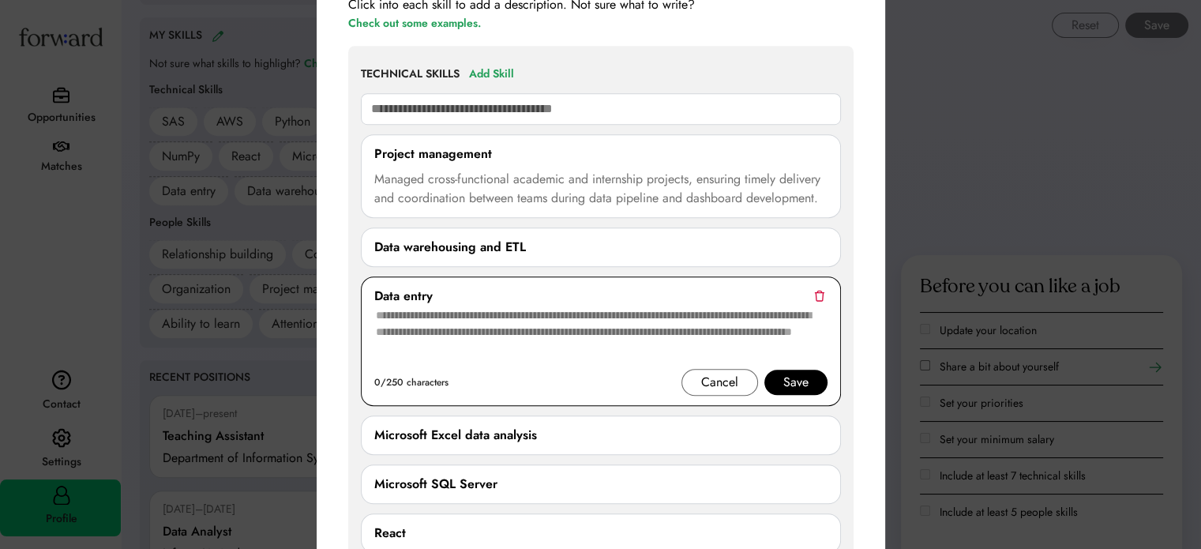
click at [465, 335] on textarea at bounding box center [600, 336] width 453 height 63
paste textarea "**********"
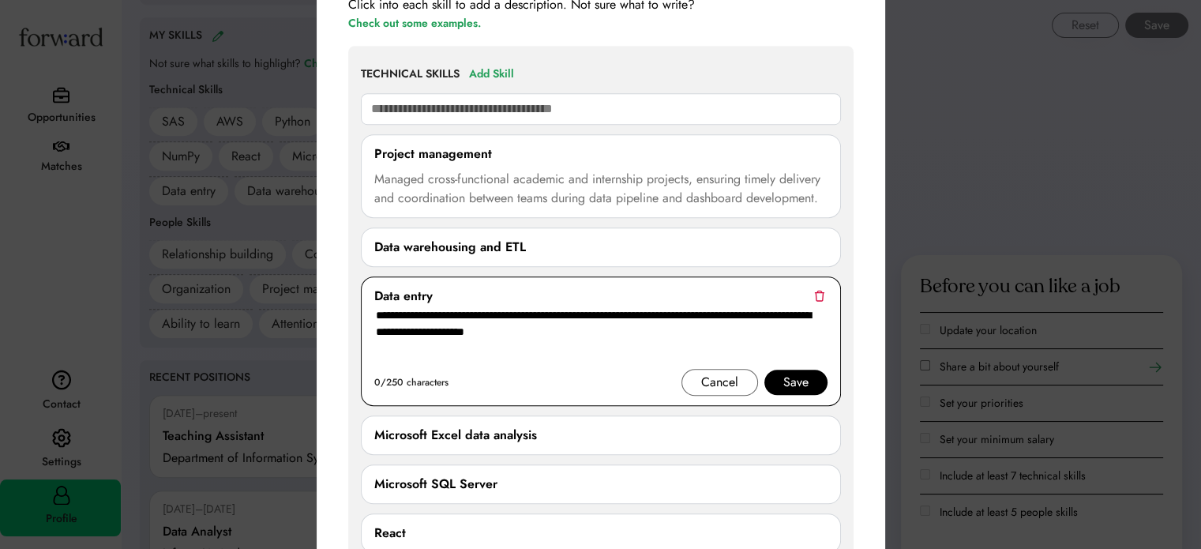
type textarea "**********"
click at [804, 381] on div "Save" at bounding box center [795, 382] width 25 height 19
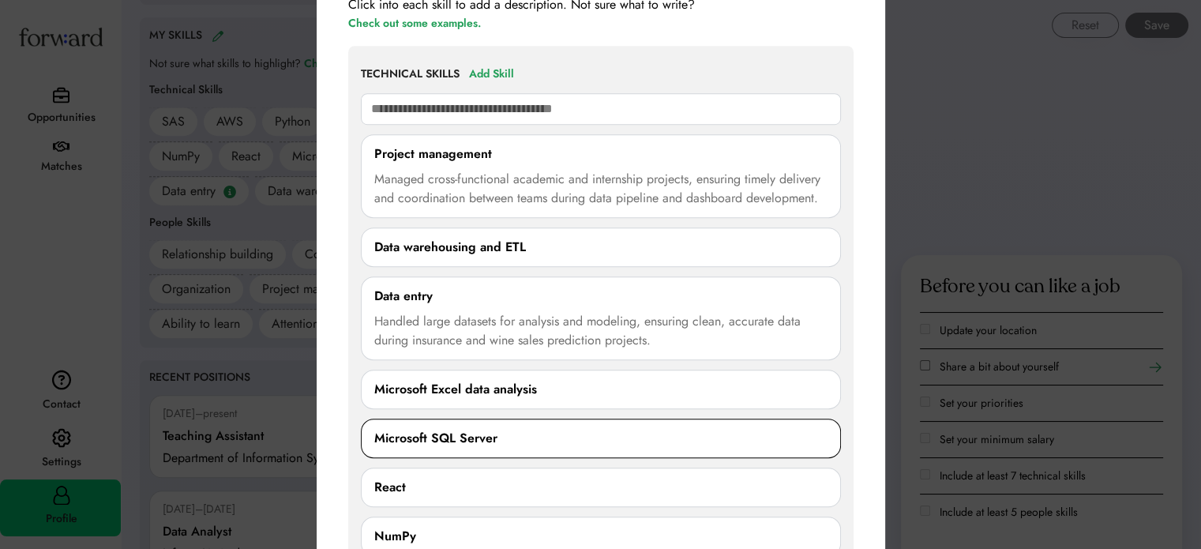
click at [504, 429] on div "Microsoft SQL Server" at bounding box center [600, 438] width 453 height 19
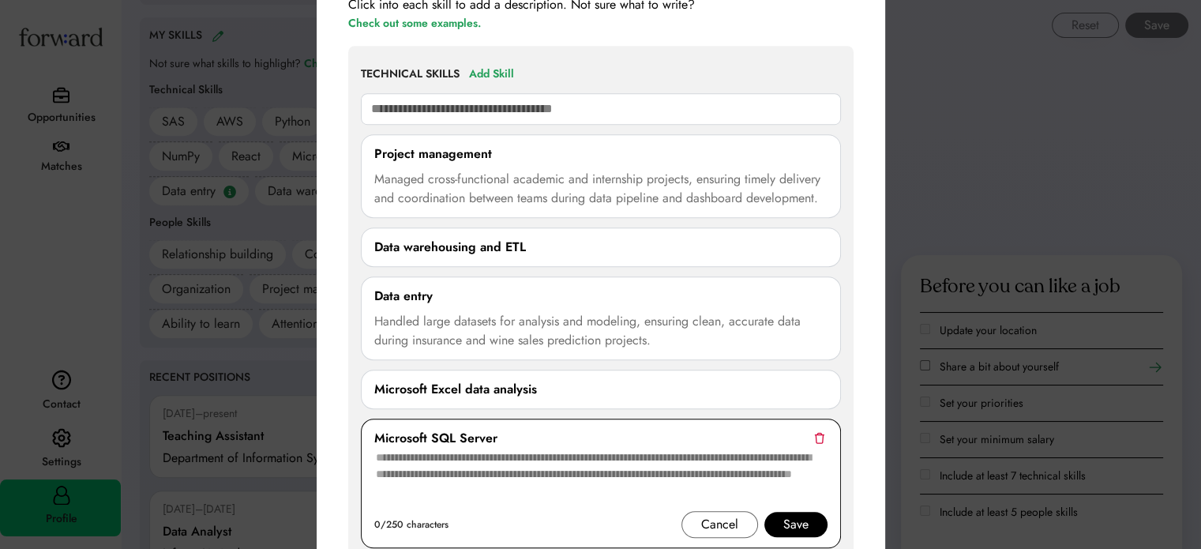
click at [493, 462] on textarea at bounding box center [600, 479] width 453 height 63
paste textarea "**********"
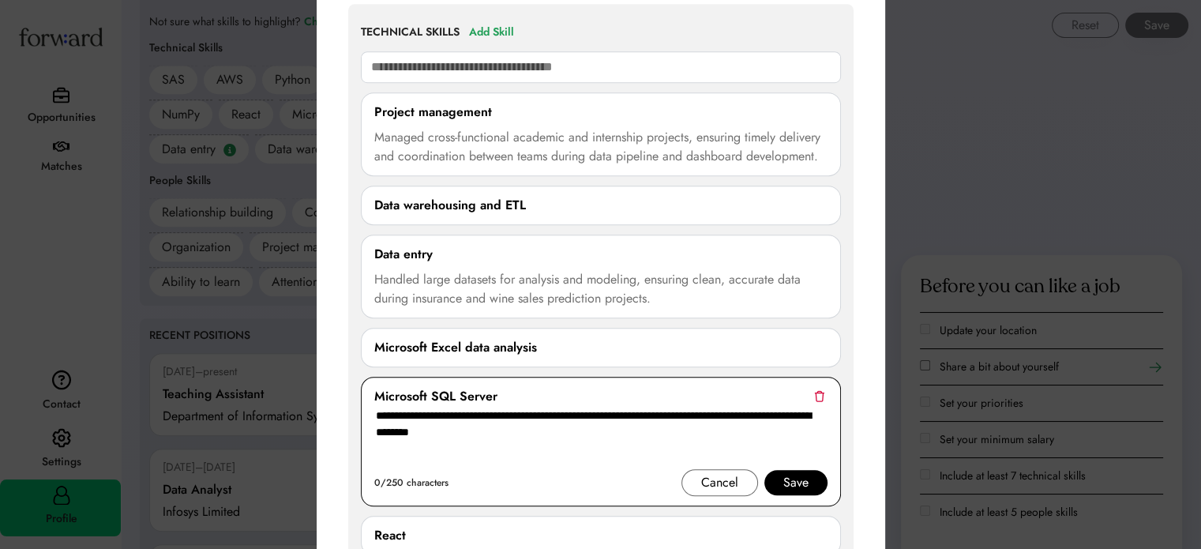
scroll to position [1219, 0]
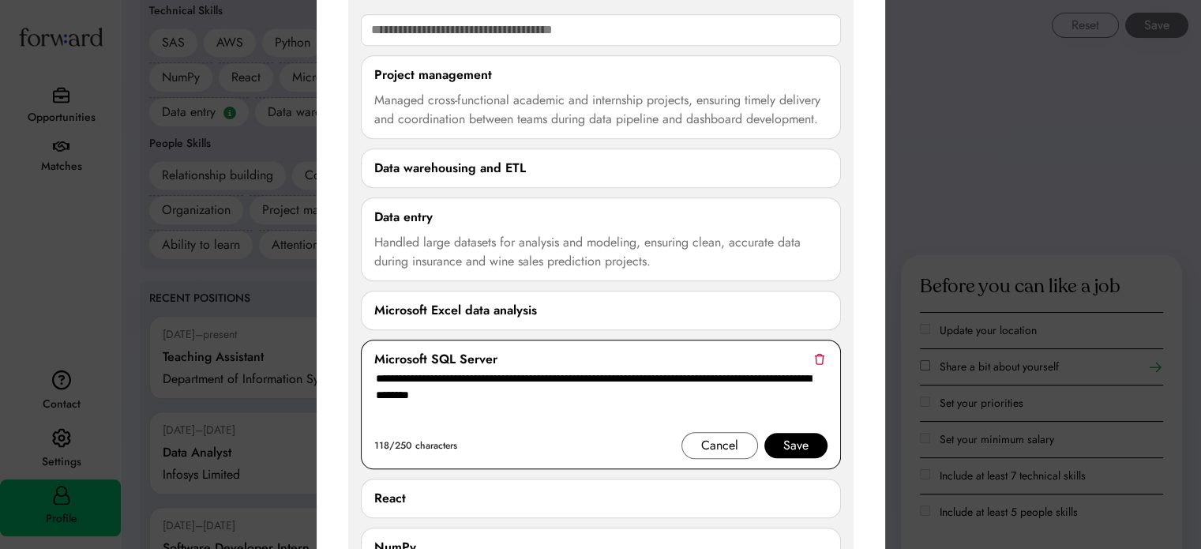
click at [378, 392] on textarea "**********" at bounding box center [600, 400] width 453 height 63
type textarea "**********"
click at [800, 445] on div "Save" at bounding box center [795, 445] width 25 height 19
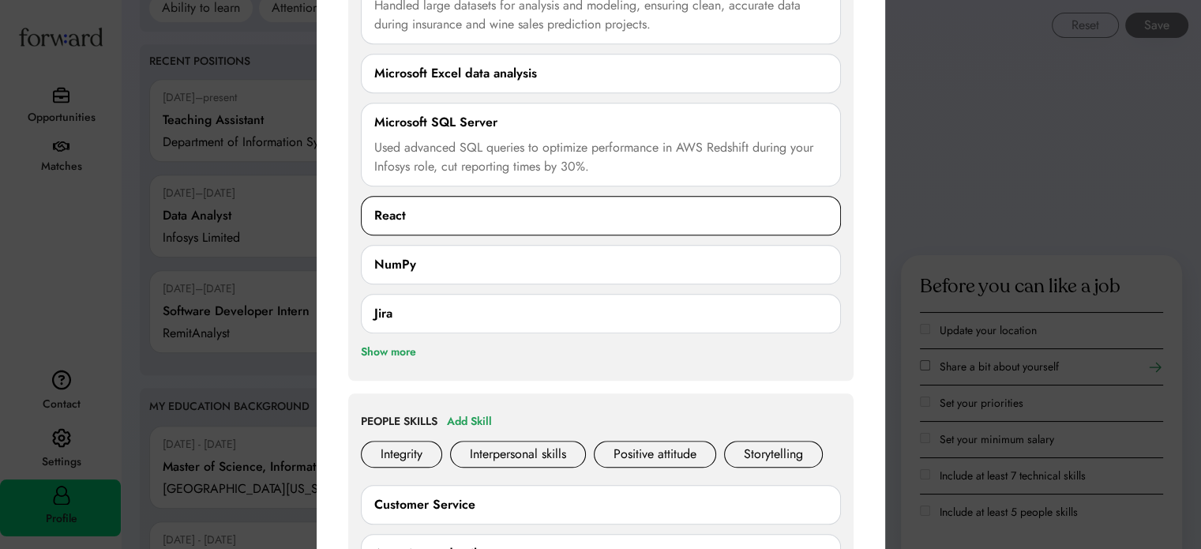
scroll to position [1298, 0]
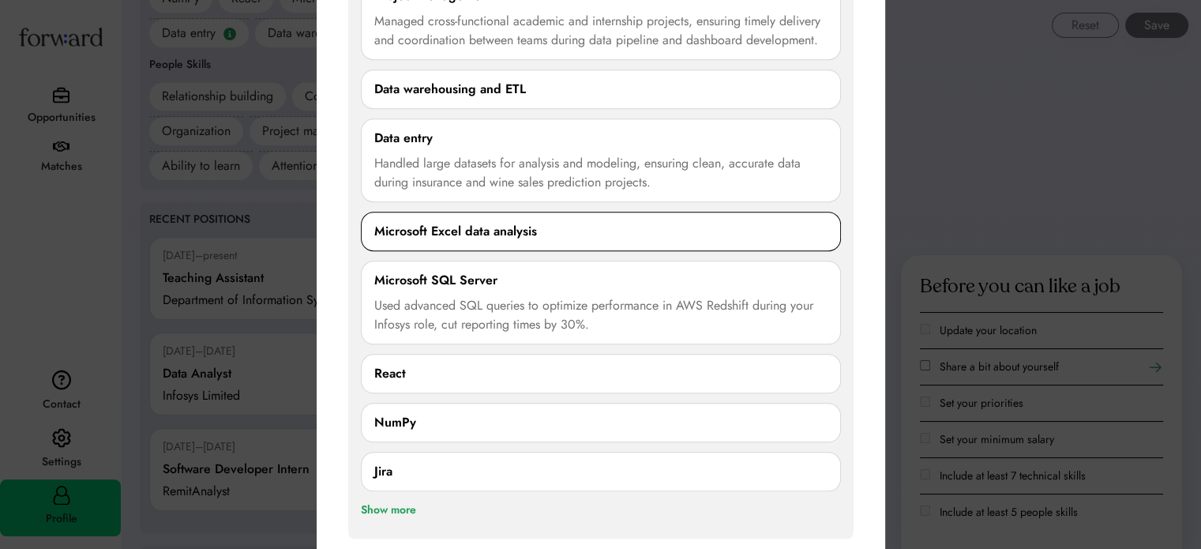
click at [531, 230] on div "Microsoft Excel data analysis" at bounding box center [455, 231] width 163 height 19
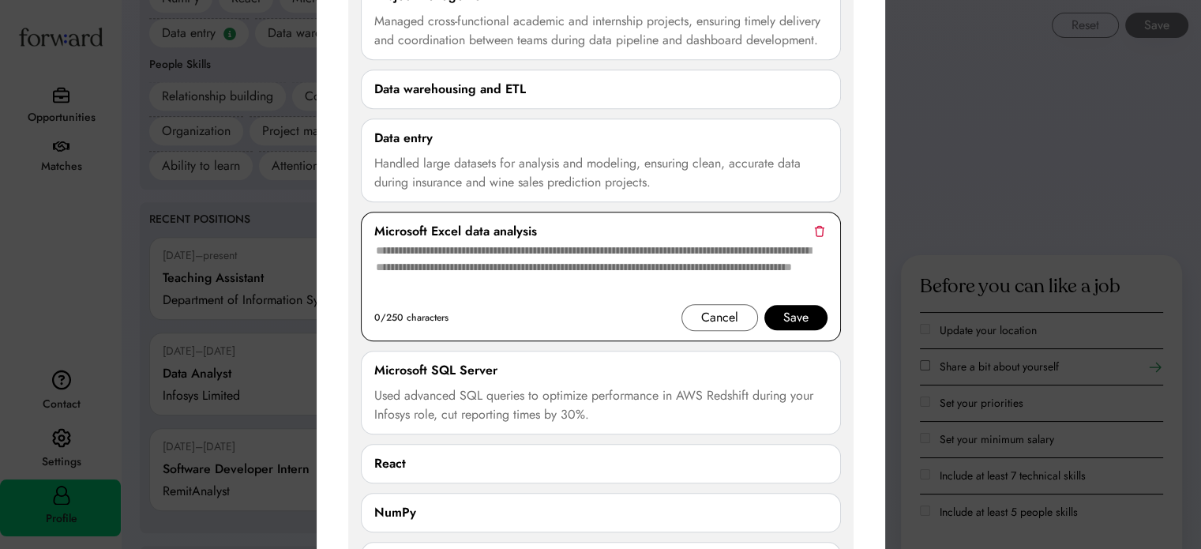
click at [448, 274] on textarea at bounding box center [600, 272] width 453 height 63
paste textarea "**********"
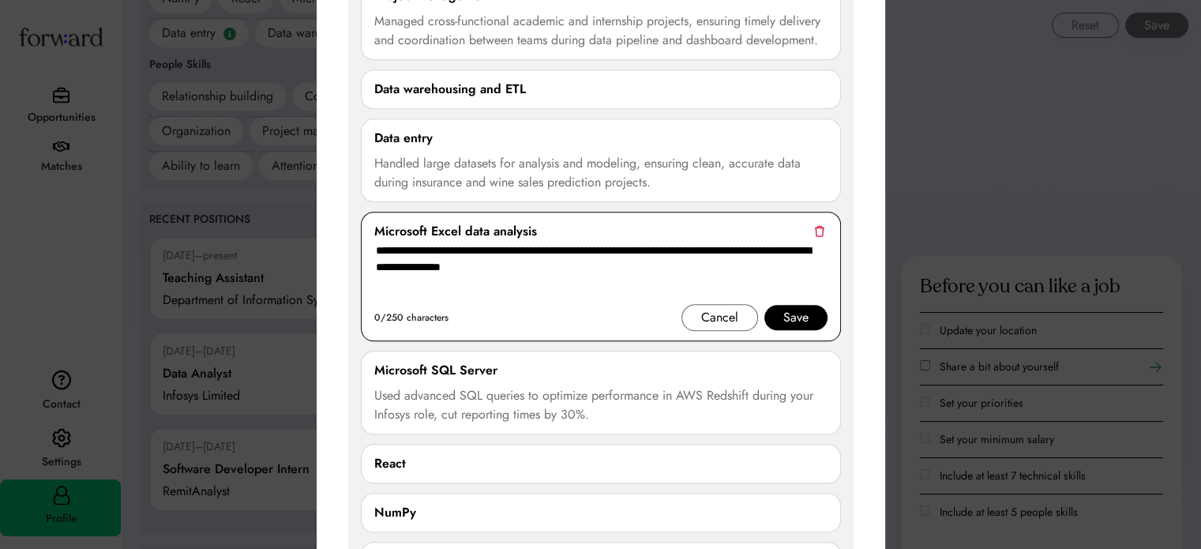
type textarea "**********"
click at [787, 312] on div "Save" at bounding box center [795, 317] width 25 height 19
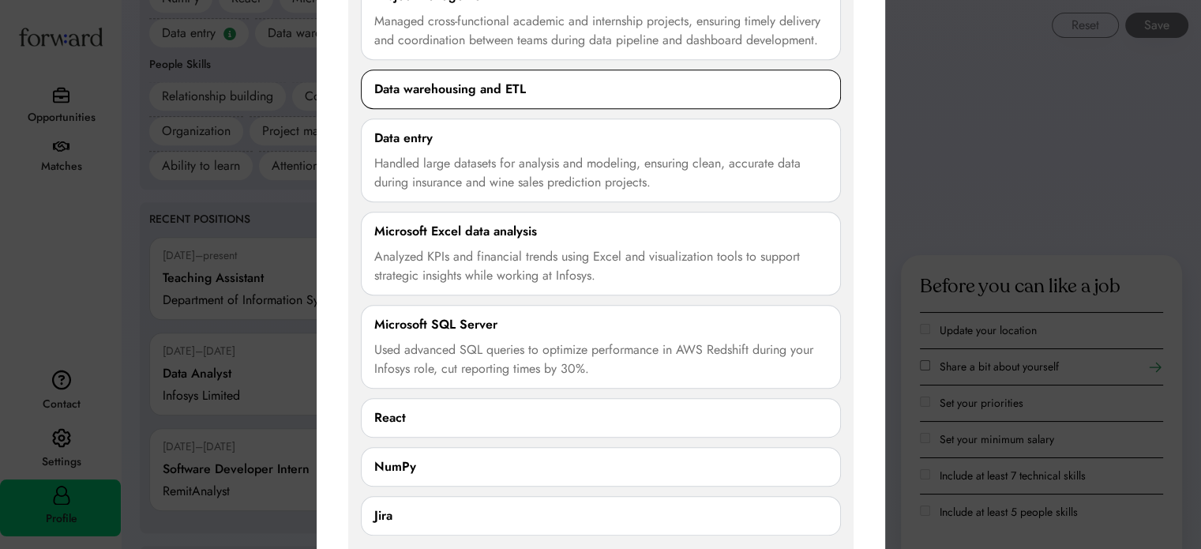
click at [438, 93] on div "Data warehousing and ETL" at bounding box center [450, 89] width 152 height 19
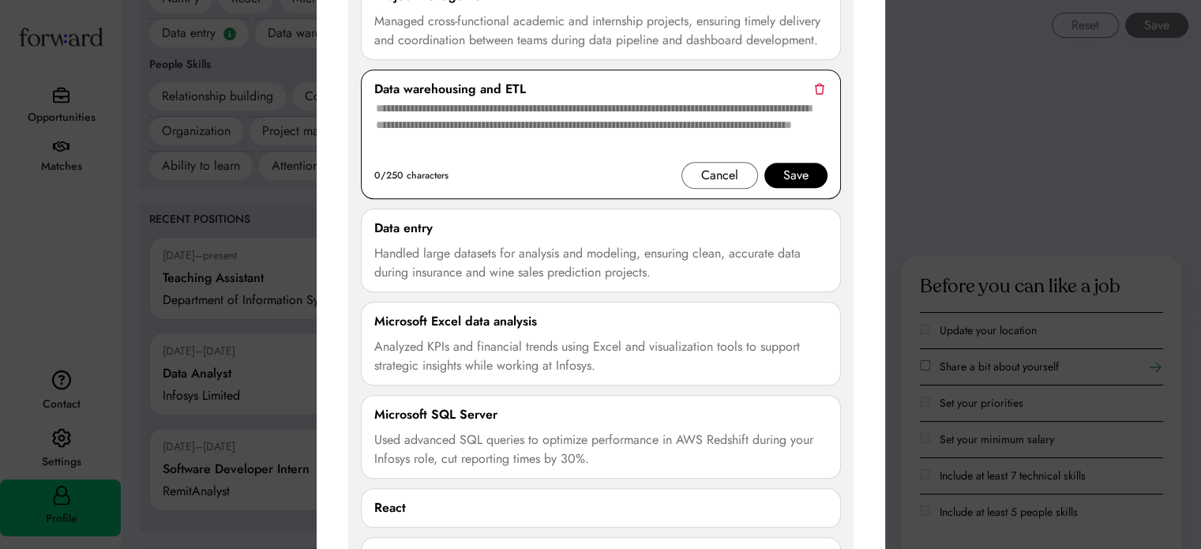
click at [482, 141] on textarea at bounding box center [600, 130] width 453 height 63
paste textarea "**********"
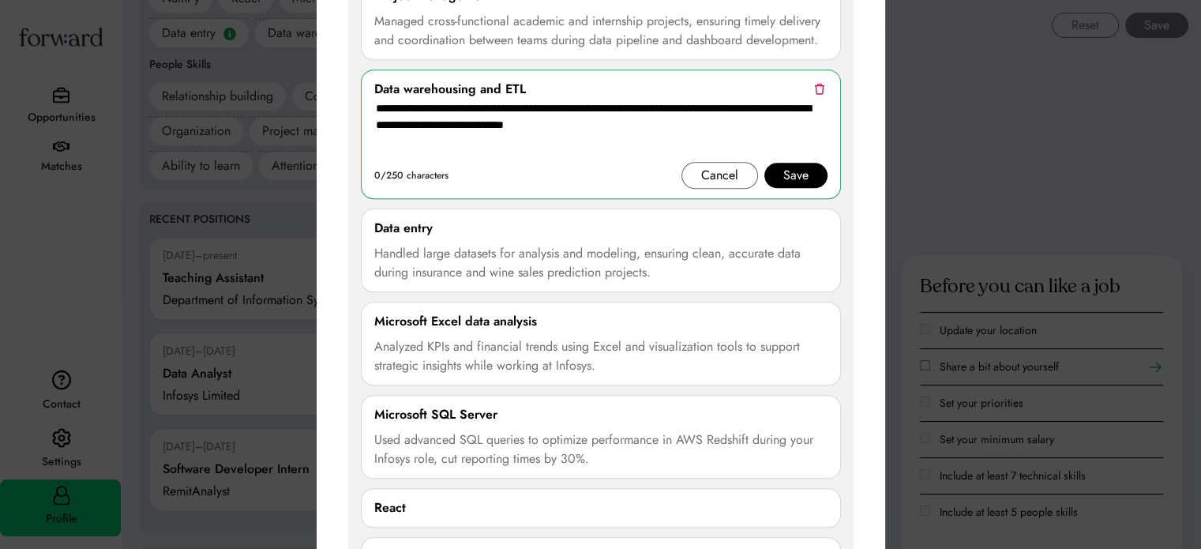
type textarea "**********"
click at [789, 173] on div "Save" at bounding box center [795, 175] width 25 height 19
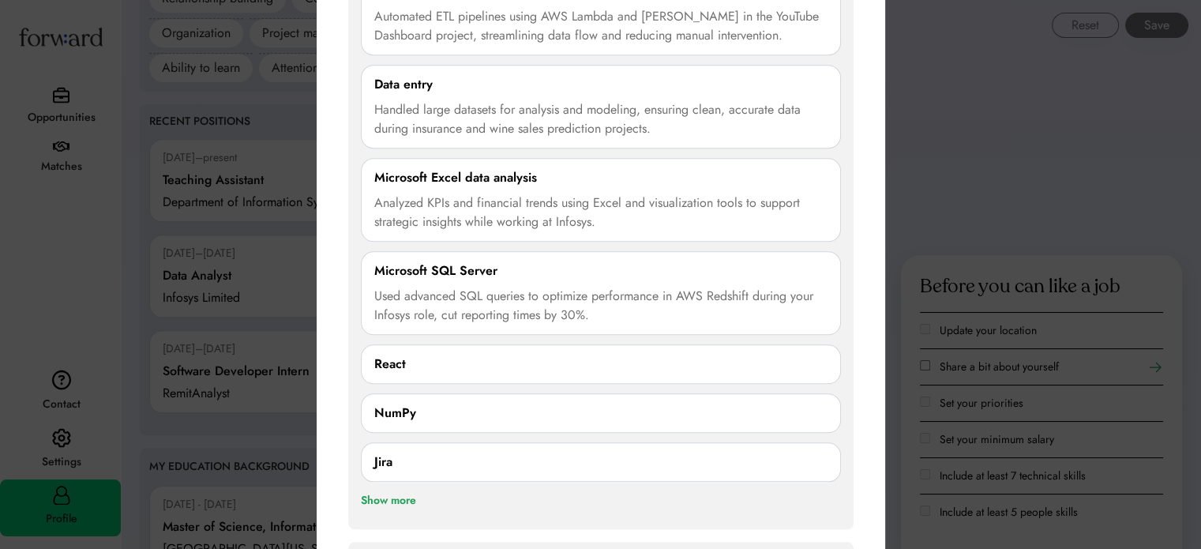
scroll to position [1456, 0]
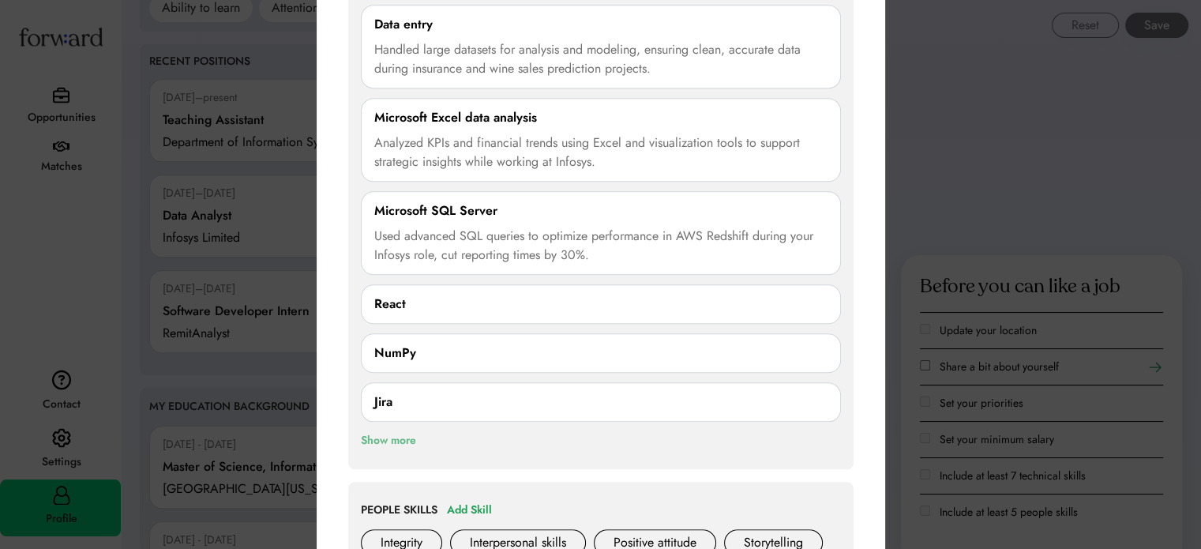
click at [393, 440] on div "Show more" at bounding box center [388, 440] width 55 height 19
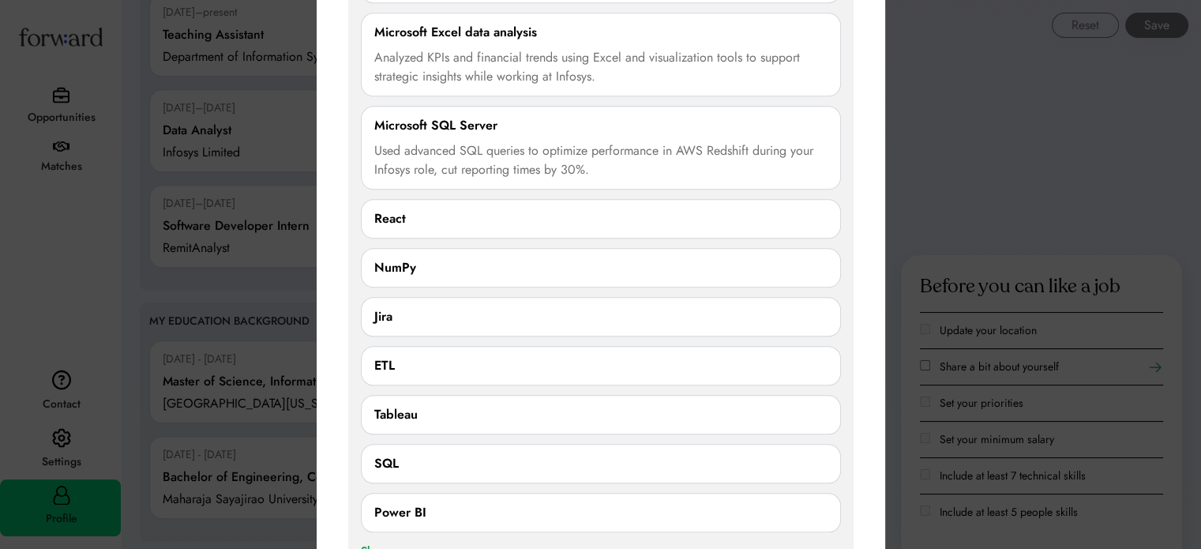
scroll to position [1692, 0]
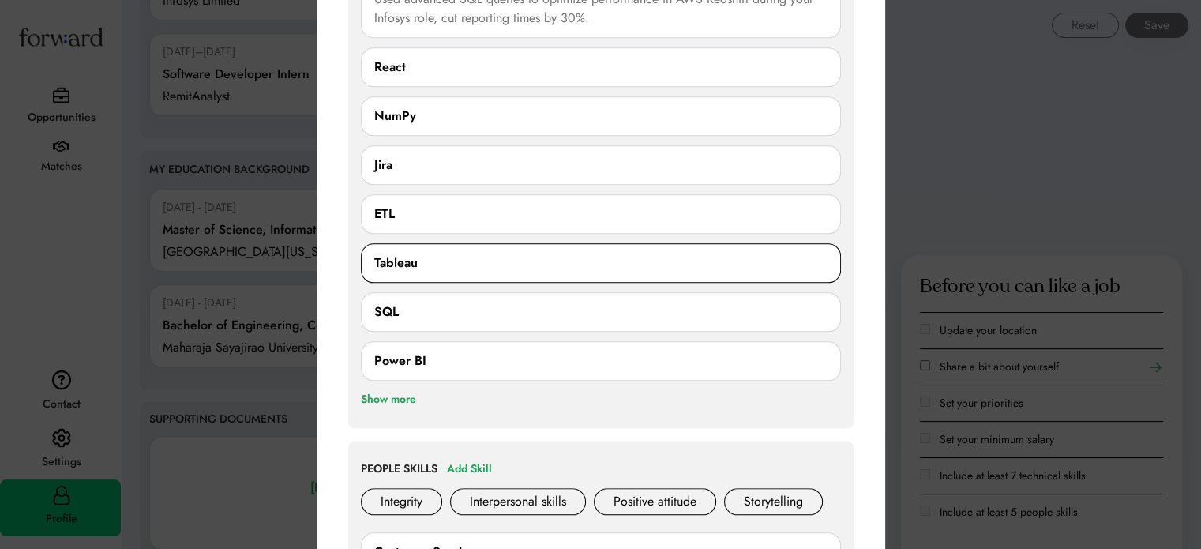
click at [434, 261] on div "Tableau" at bounding box center [600, 262] width 453 height 19
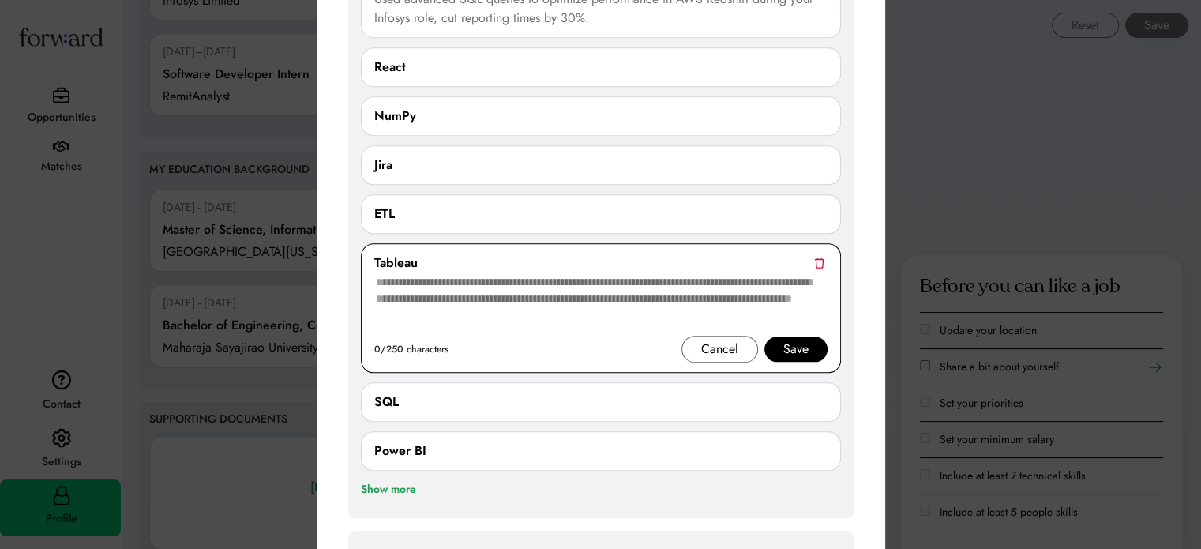
click at [438, 302] on textarea at bounding box center [600, 303] width 453 height 63
paste textarea "**********"
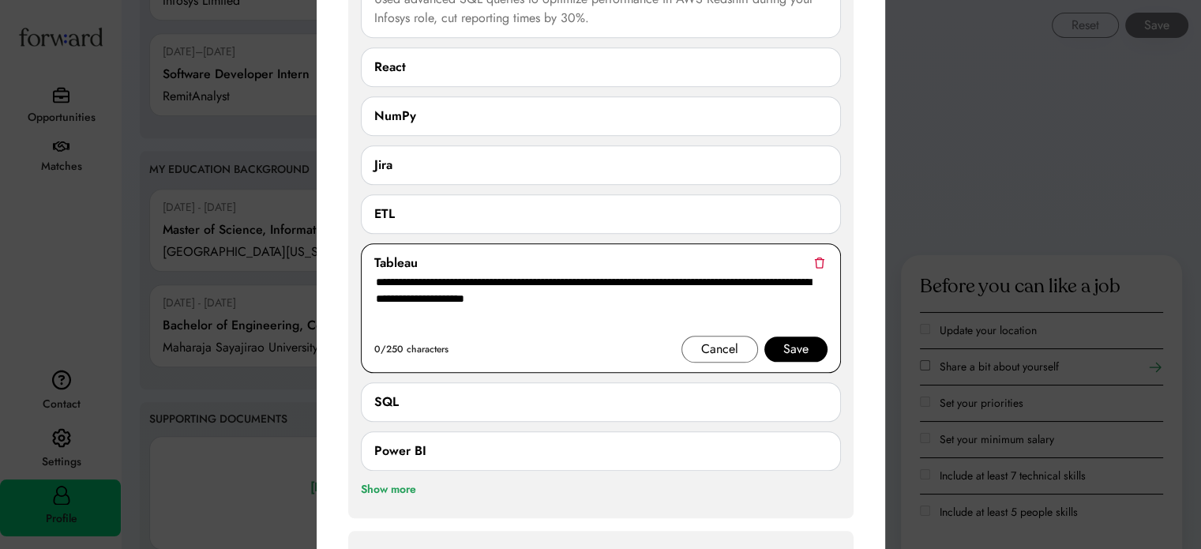
type textarea "**********"
click at [805, 346] on div "Save" at bounding box center [795, 348] width 25 height 19
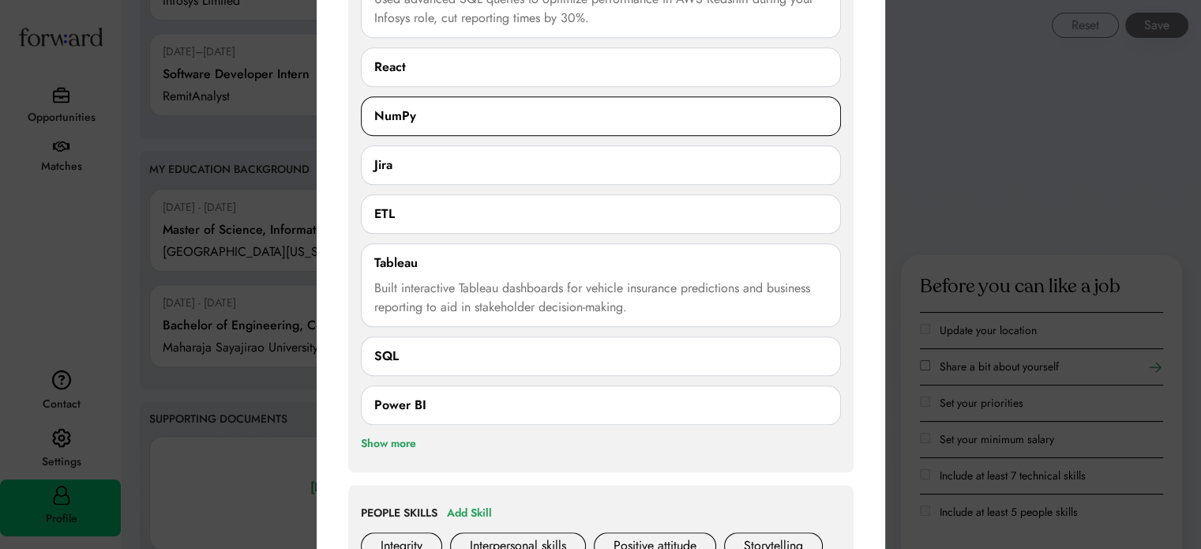
click at [416, 117] on div "NumPy" at bounding box center [600, 116] width 453 height 19
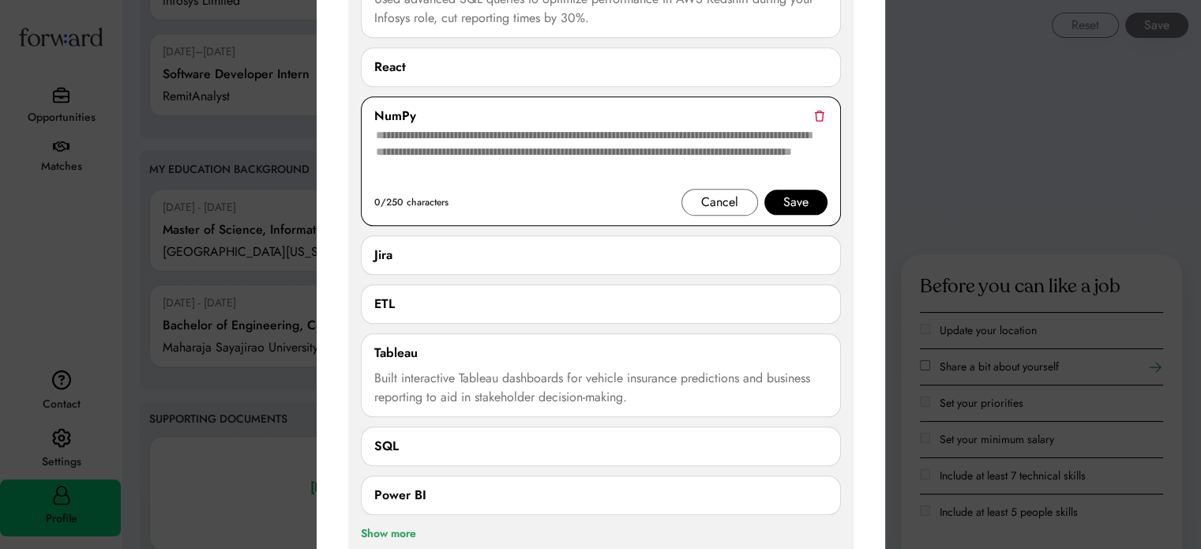
click at [562, 139] on textarea at bounding box center [600, 157] width 453 height 63
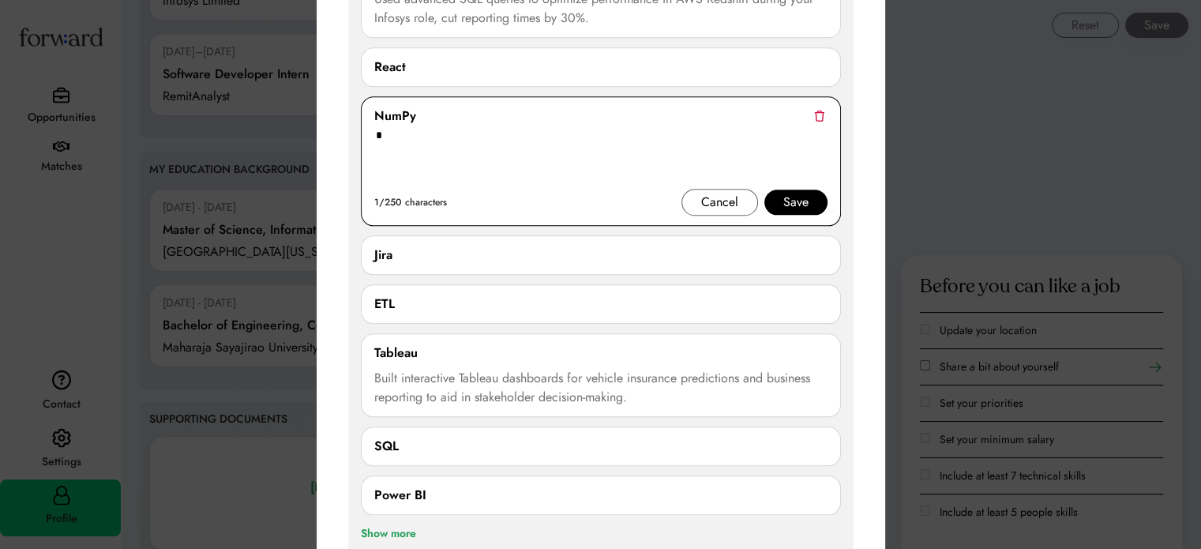
paste textarea "**********"
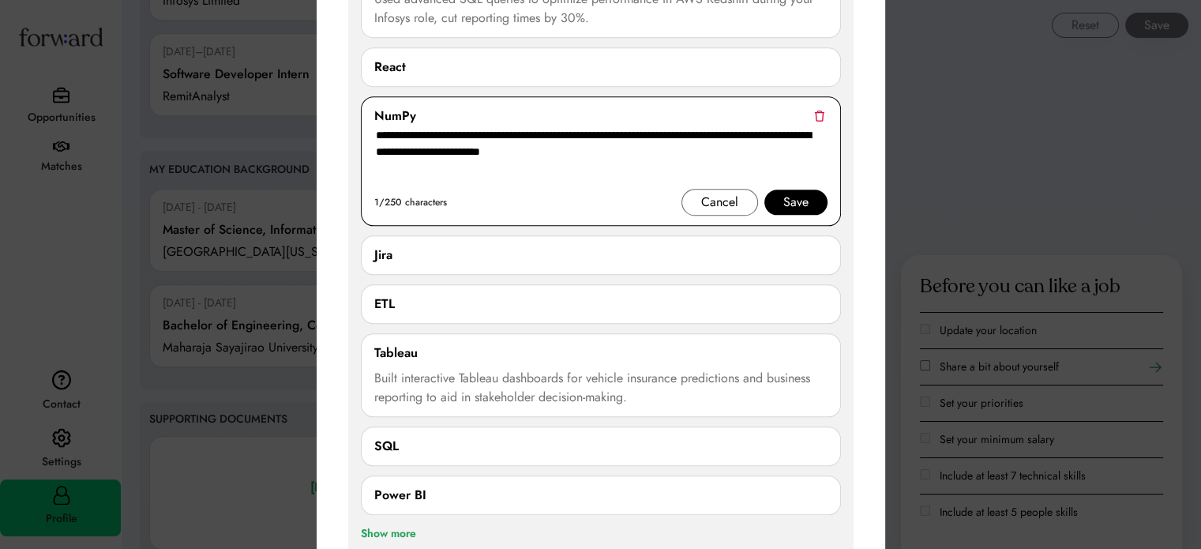
type textarea "**********"
click at [803, 200] on div "Save" at bounding box center [795, 202] width 25 height 19
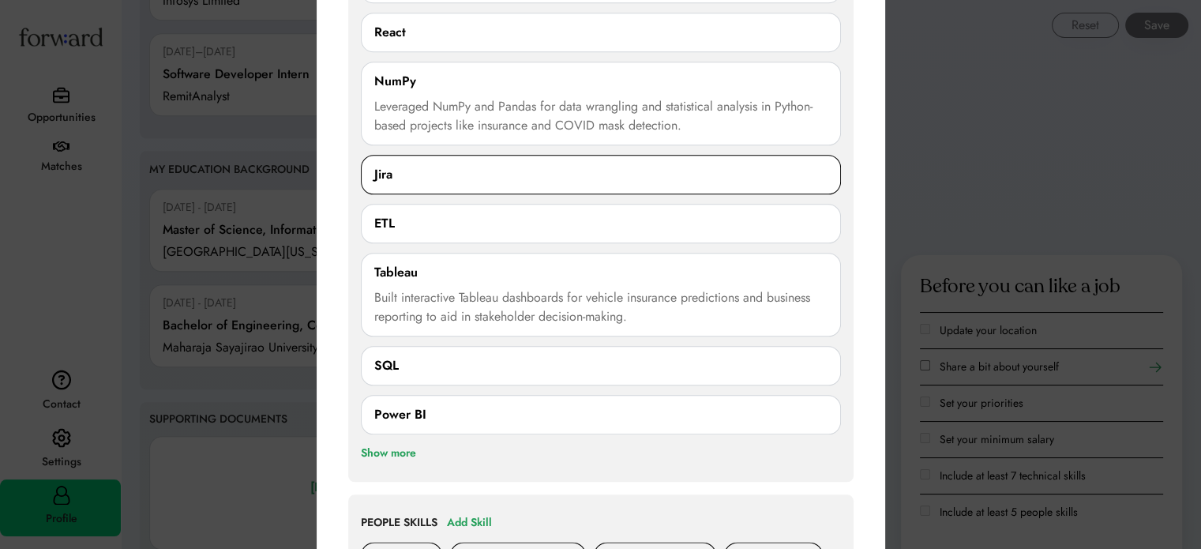
click at [435, 176] on div "Jira" at bounding box center [600, 174] width 453 height 19
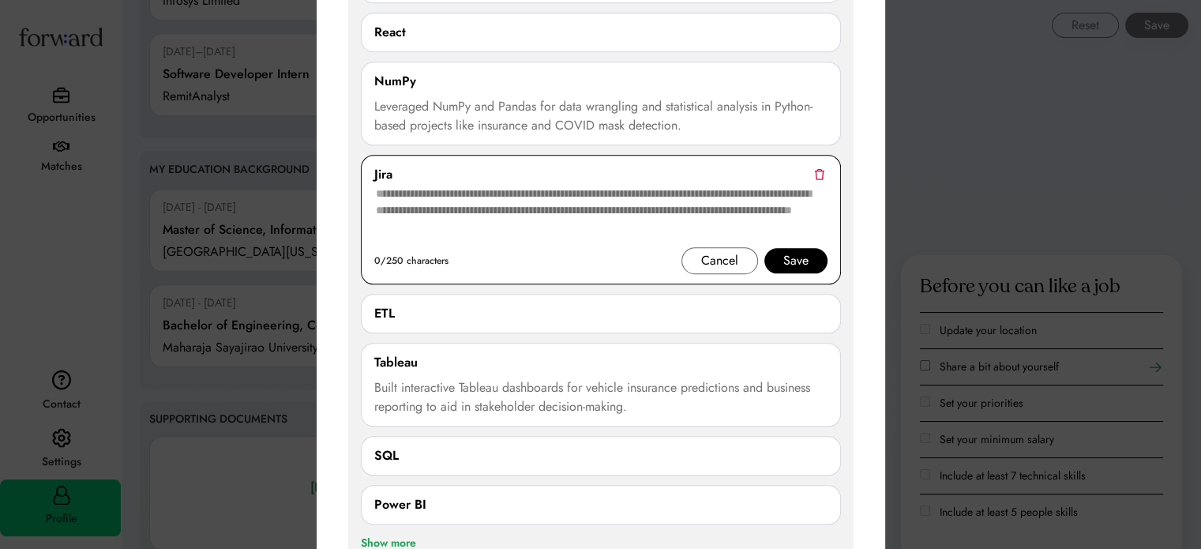
click at [470, 214] on textarea at bounding box center [600, 215] width 453 height 63
paste textarea "**********"
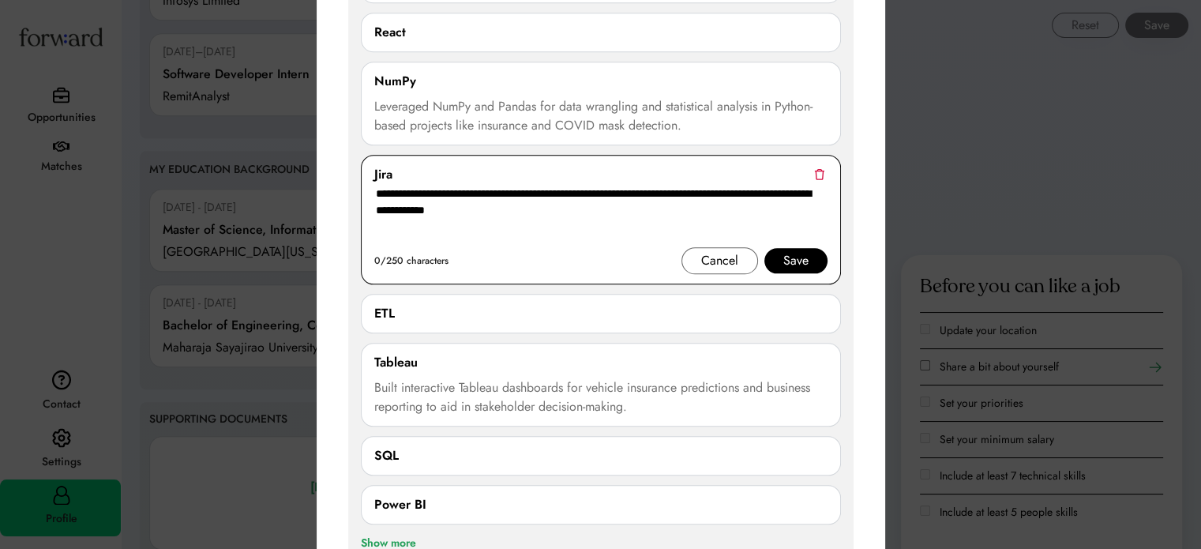
type textarea "**********"
click at [792, 255] on div "Save" at bounding box center [795, 260] width 25 height 19
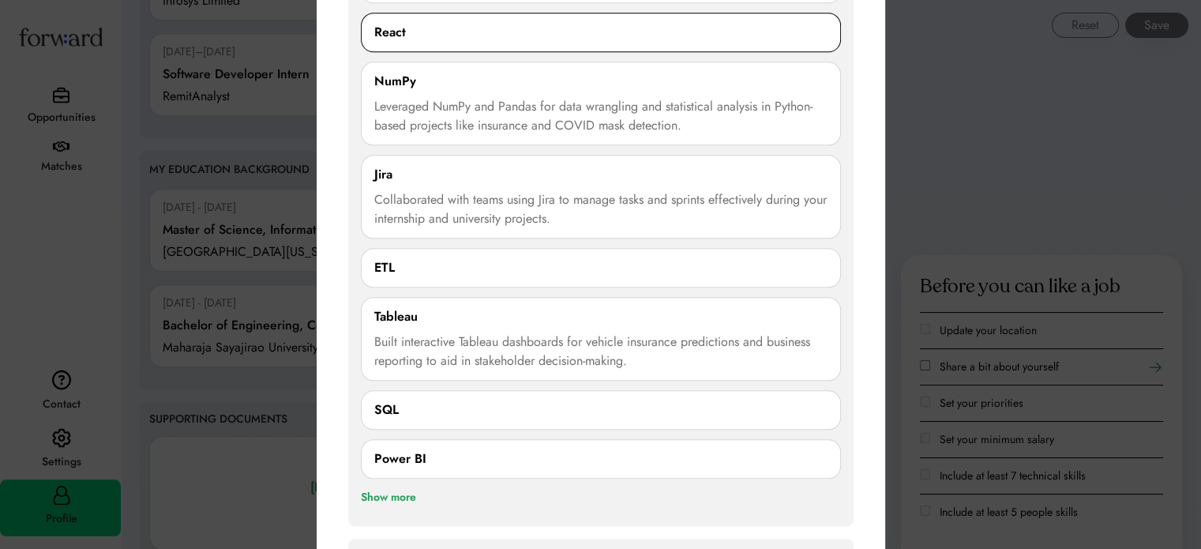
click at [437, 43] on div "React 0/250 characters Cancel Save" at bounding box center [601, 32] width 480 height 39
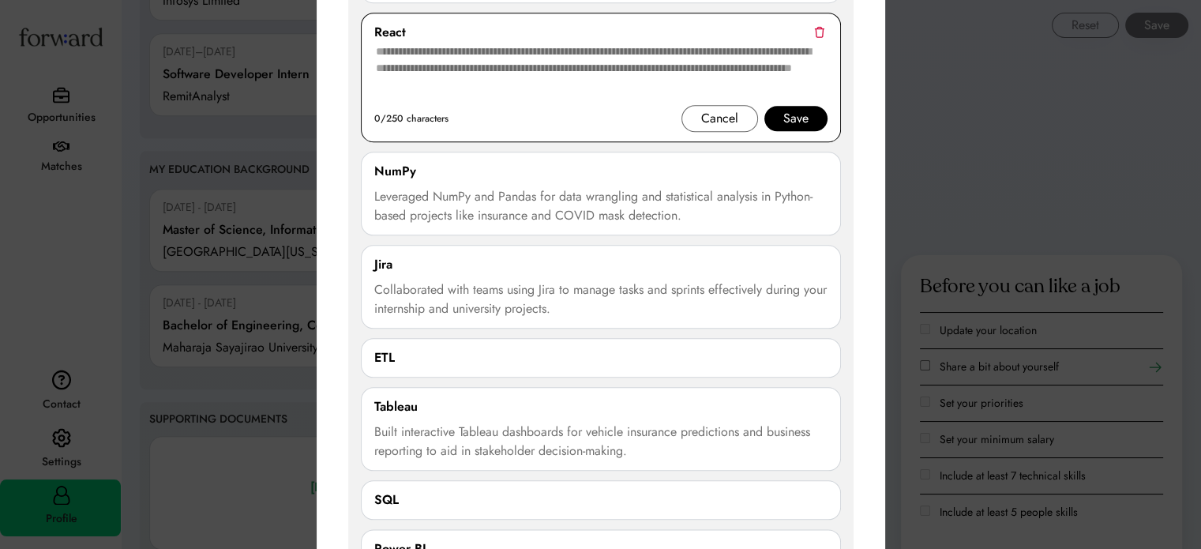
click at [416, 68] on textarea at bounding box center [600, 73] width 453 height 63
paste textarea "**********"
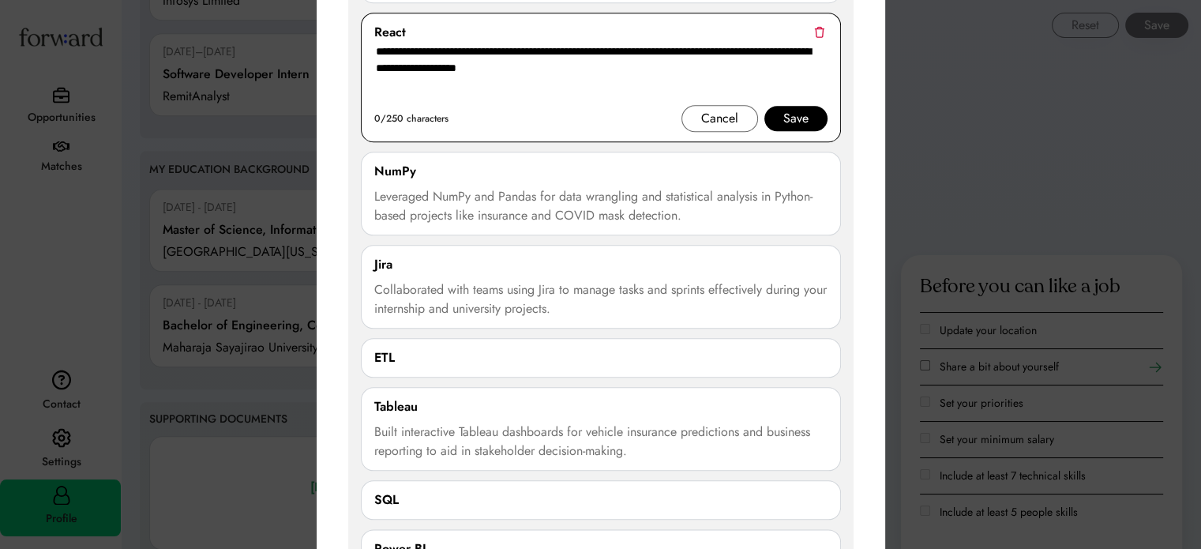
type textarea "**********"
click at [807, 114] on div "Save" at bounding box center [795, 118] width 25 height 19
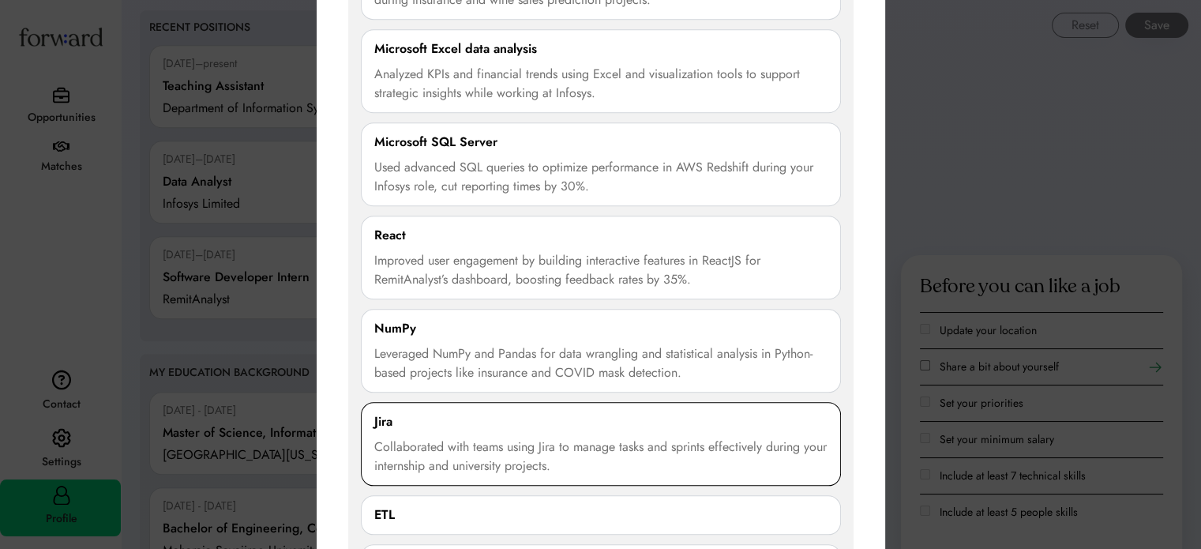
scroll to position [1490, 0]
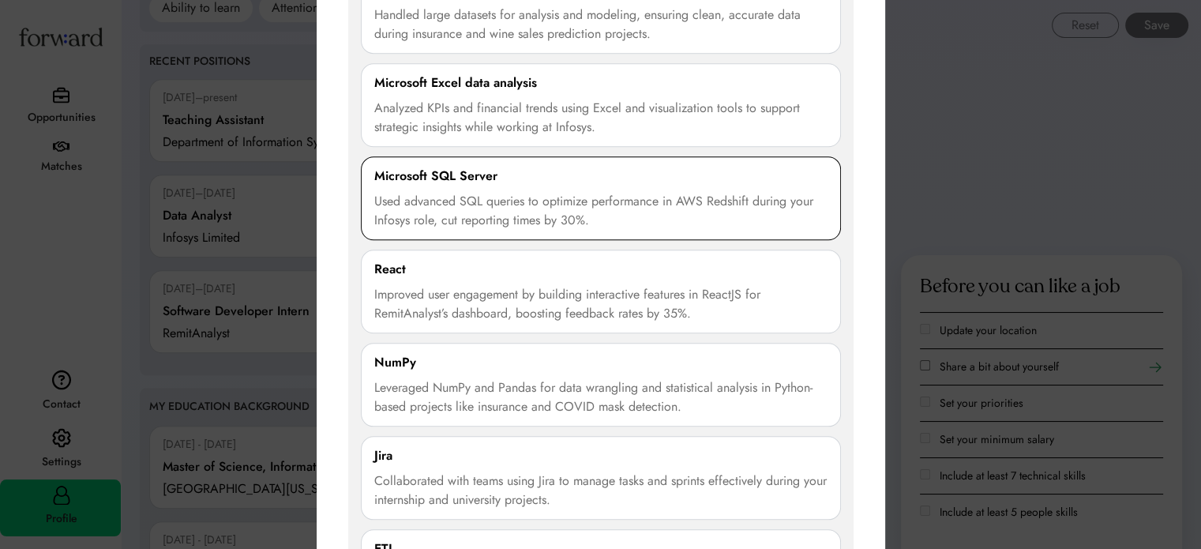
click at [527, 212] on div "Used advanced SQL queries to optimize performance in AWS Redshift during your I…" at bounding box center [600, 211] width 453 height 38
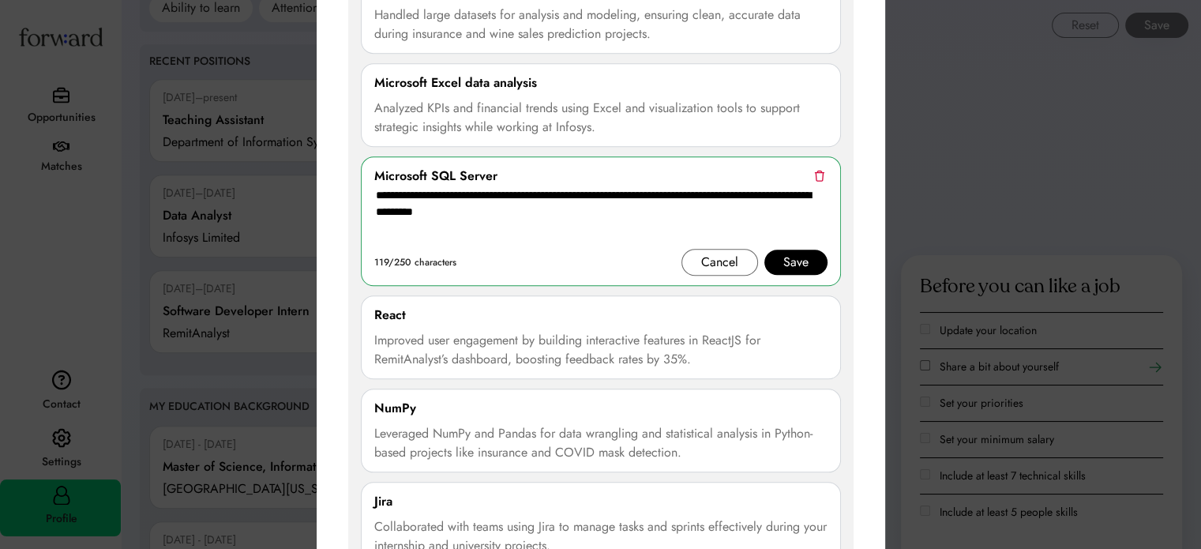
drag, startPoint x: 590, startPoint y: 228, endPoint x: 345, endPoint y: 195, distance: 247.7
click at [345, 195] on div "**********" at bounding box center [601, 511] width 568 height 1872
click at [796, 257] on div "Save" at bounding box center [795, 262] width 25 height 19
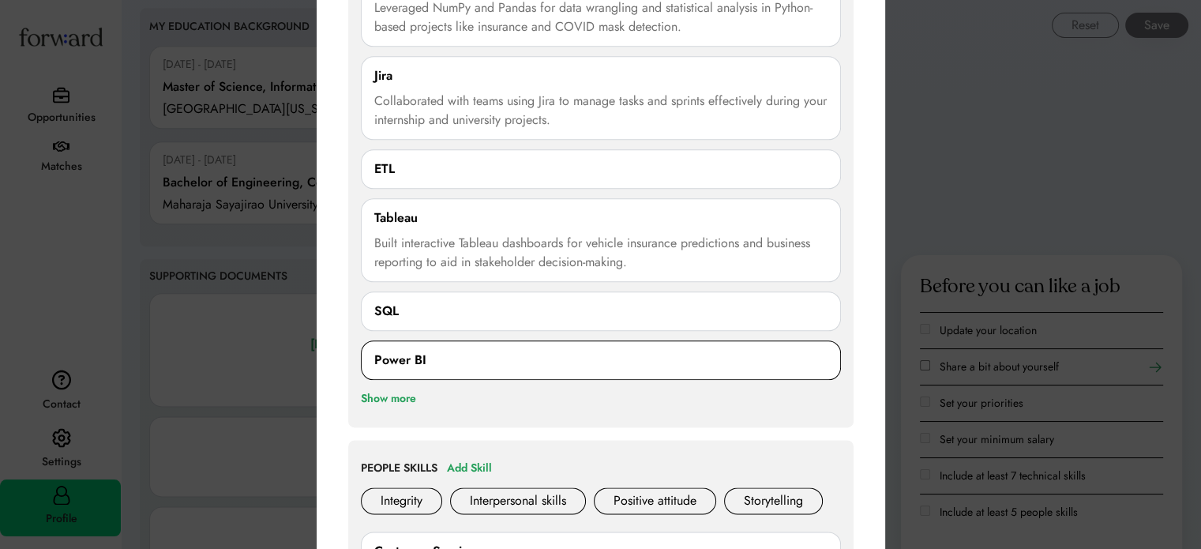
scroll to position [1885, 0]
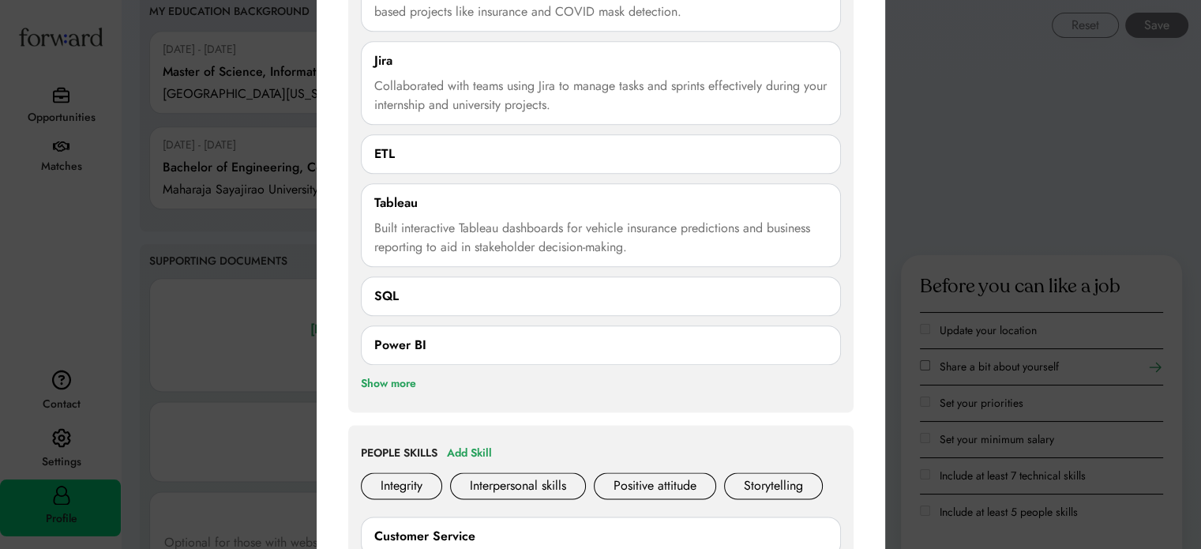
click at [401, 302] on div "SQL 0/250 characters Cancel Save" at bounding box center [601, 295] width 480 height 39
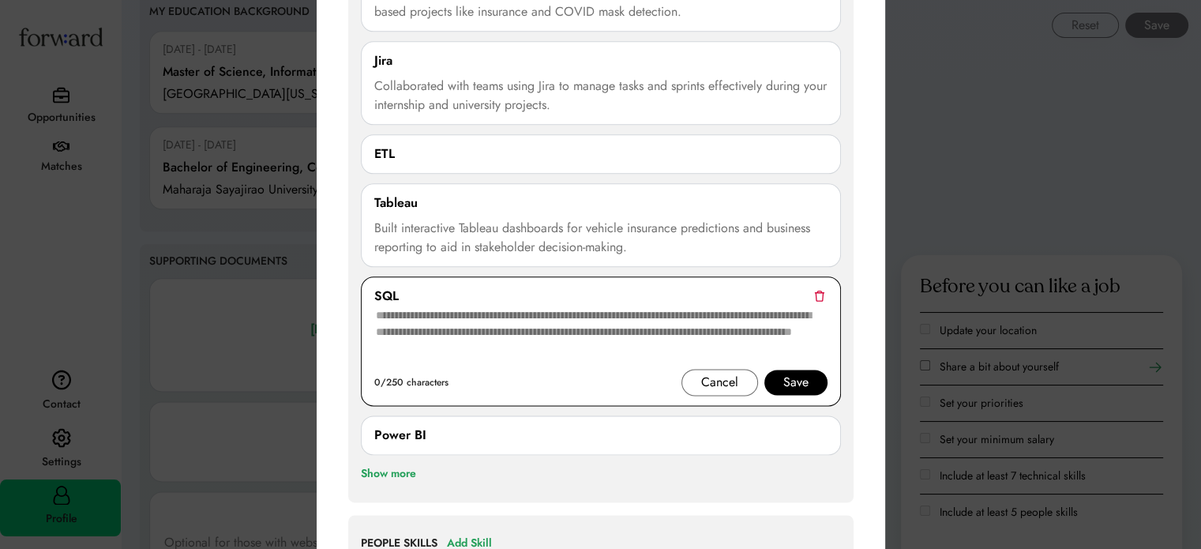
click at [435, 330] on textarea at bounding box center [600, 336] width 453 height 63
paste textarea "**********"
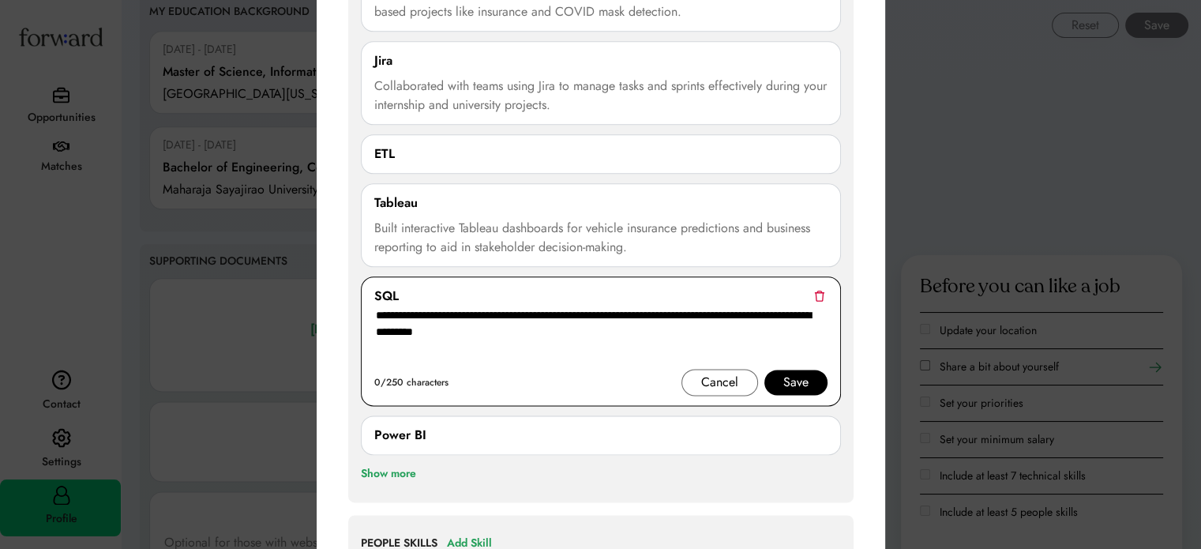
type textarea "**********"
click at [811, 375] on div "Save" at bounding box center [795, 381] width 63 height 25
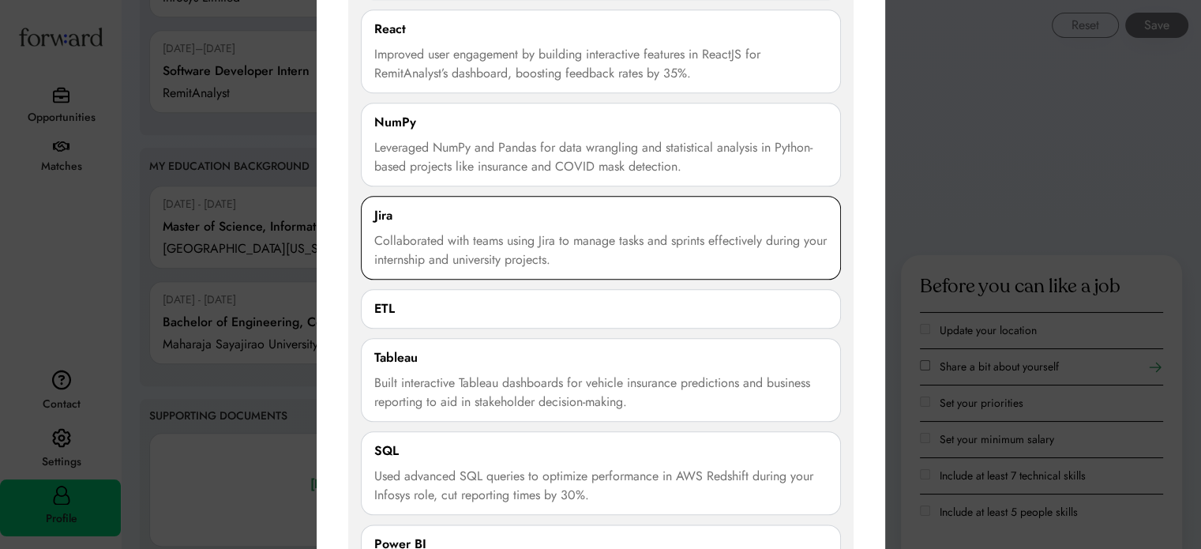
scroll to position [1727, 0]
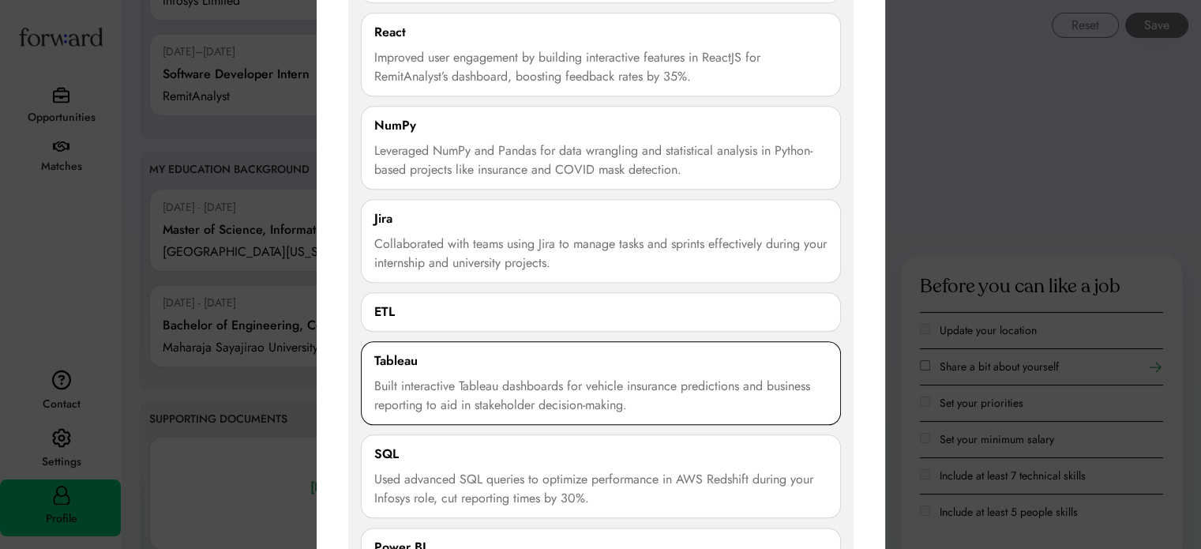
click at [535, 396] on div "Built interactive Tableau dashboards for vehicle insurance predictions and busi…" at bounding box center [600, 396] width 453 height 38
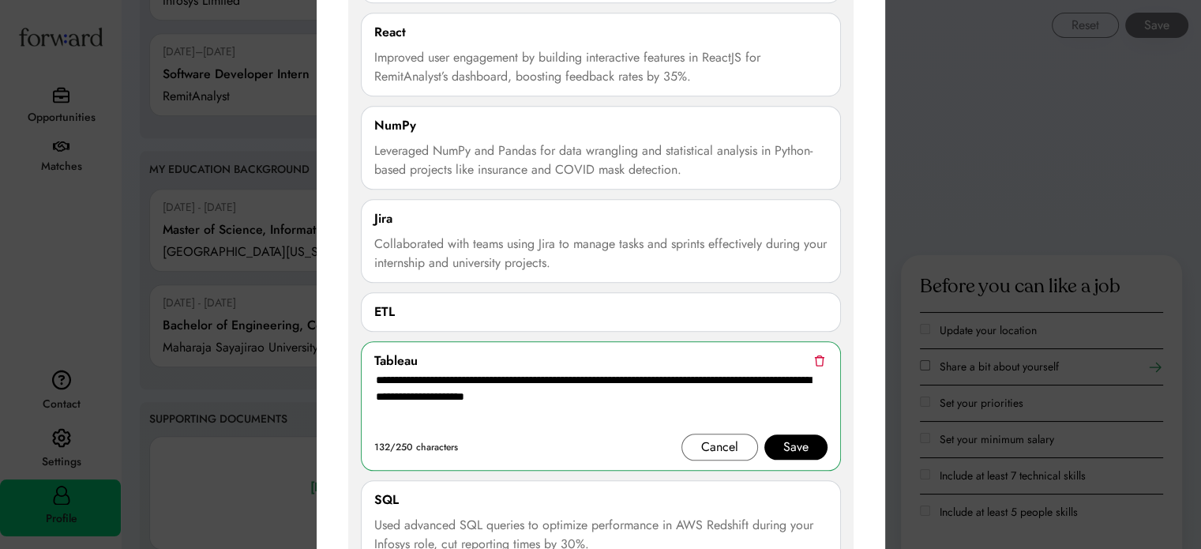
drag, startPoint x: 650, startPoint y: 405, endPoint x: 297, endPoint y: 356, distance: 356.2
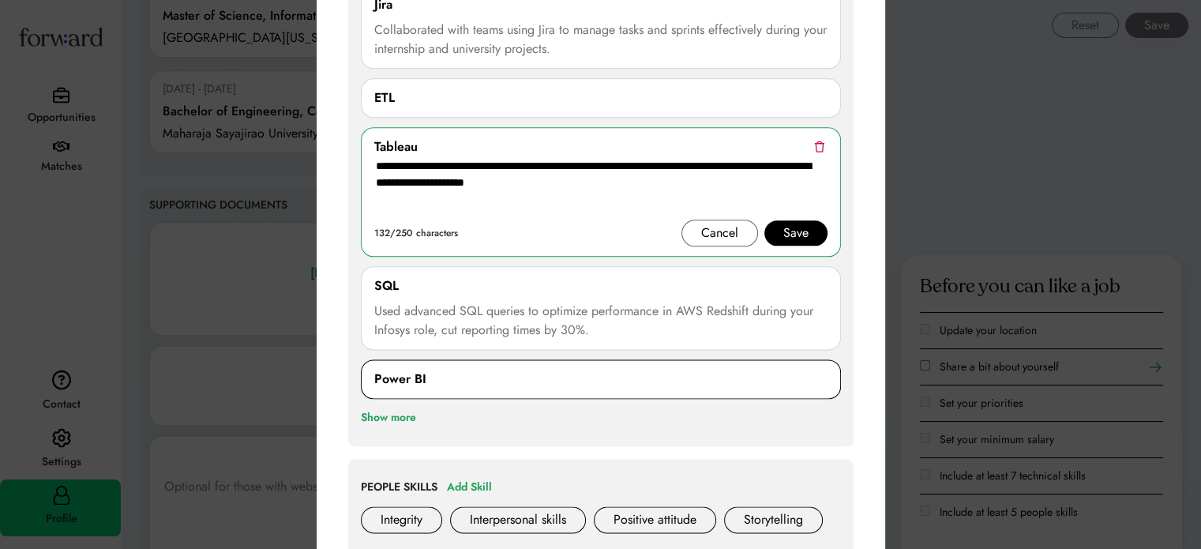
scroll to position [1964, 0]
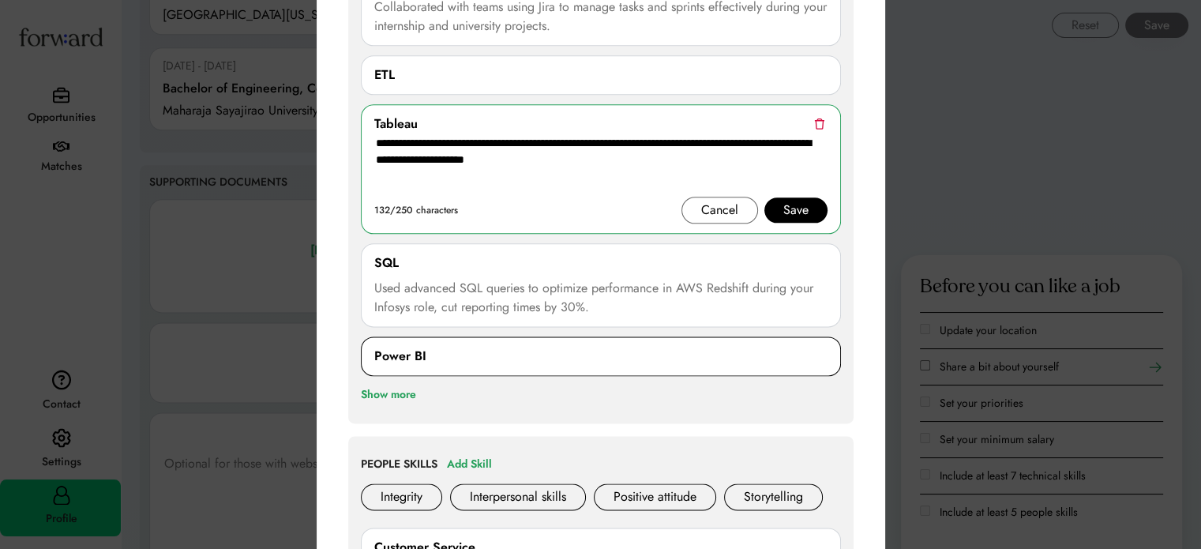
click at [432, 358] on div "Power BI" at bounding box center [600, 356] width 453 height 19
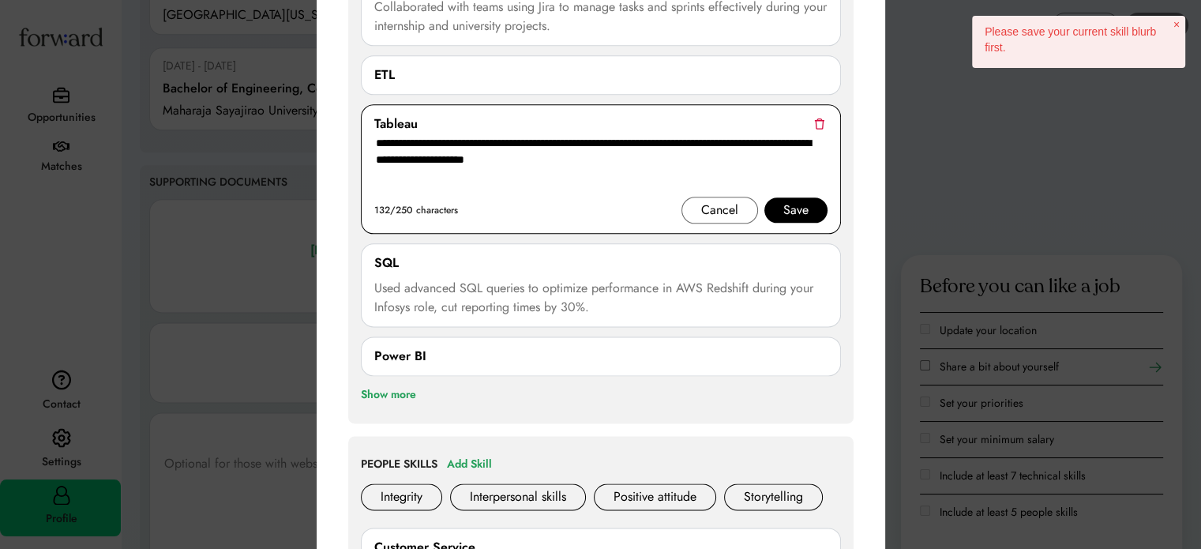
drag, startPoint x: 736, startPoint y: 201, endPoint x: 650, endPoint y: 270, distance: 110.1
click at [736, 201] on div "Cancel" at bounding box center [719, 209] width 37 height 19
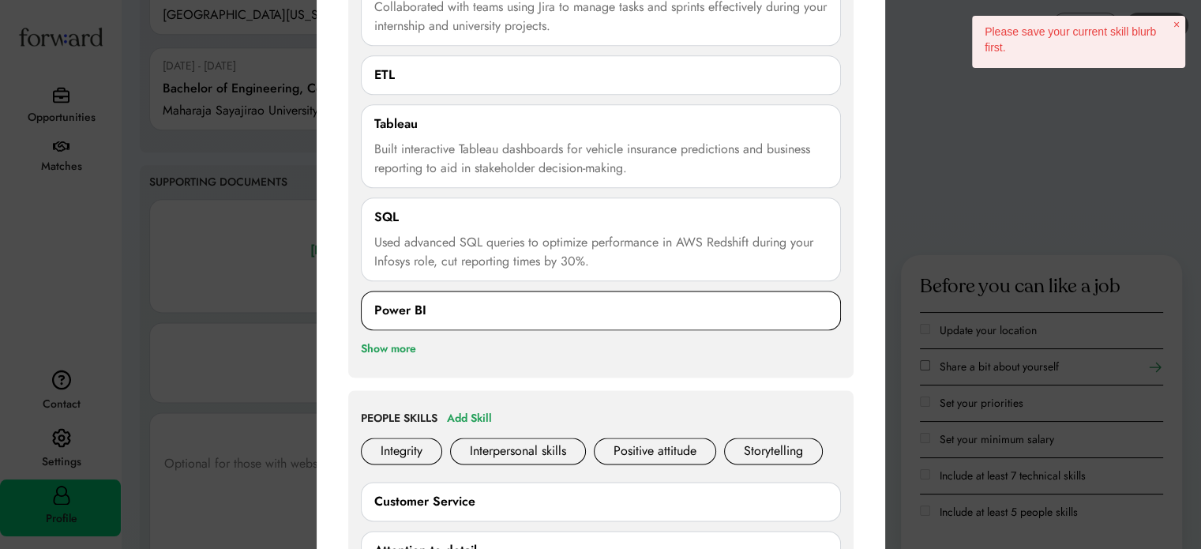
click at [417, 311] on div "Power BI" at bounding box center [400, 310] width 52 height 19
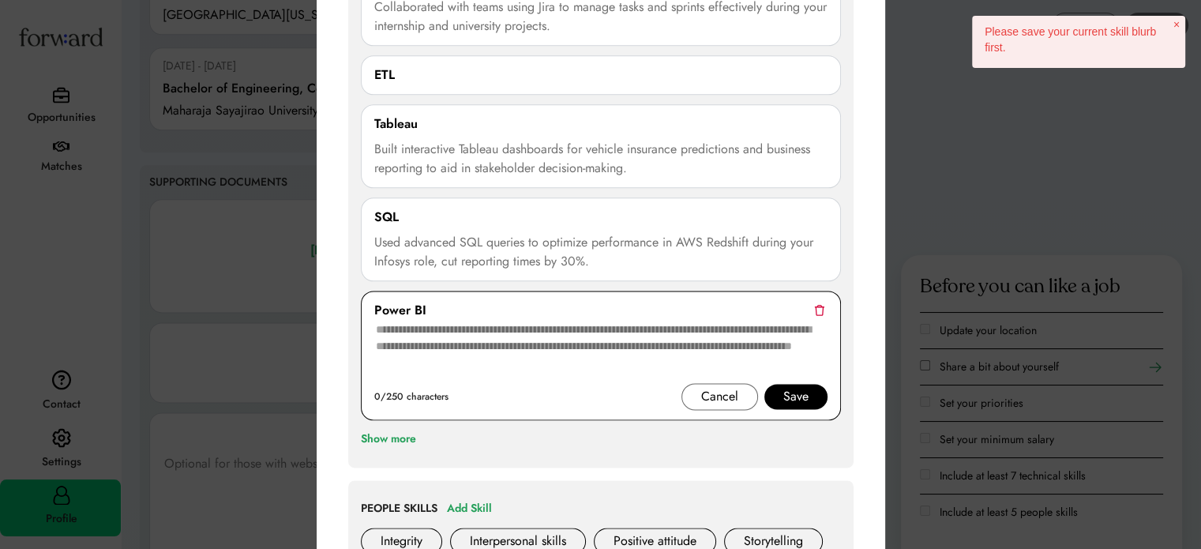
click at [457, 349] on textarea at bounding box center [600, 351] width 453 height 63
paste textarea "**********"
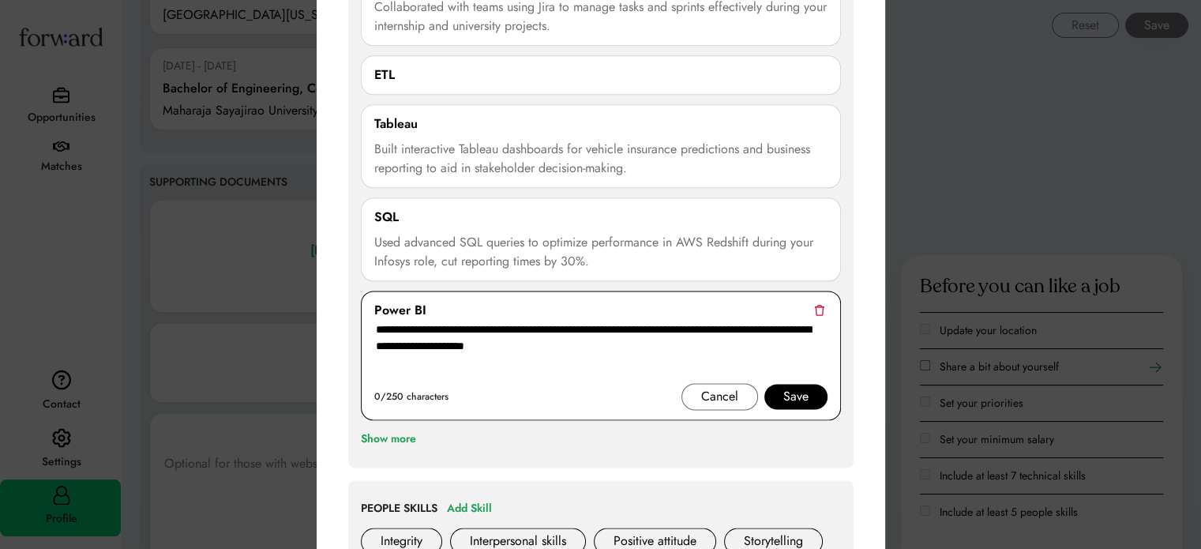
click at [465, 328] on textarea "**********" at bounding box center [600, 351] width 453 height 63
type textarea "**********"
click at [802, 384] on div "Save" at bounding box center [795, 396] width 63 height 25
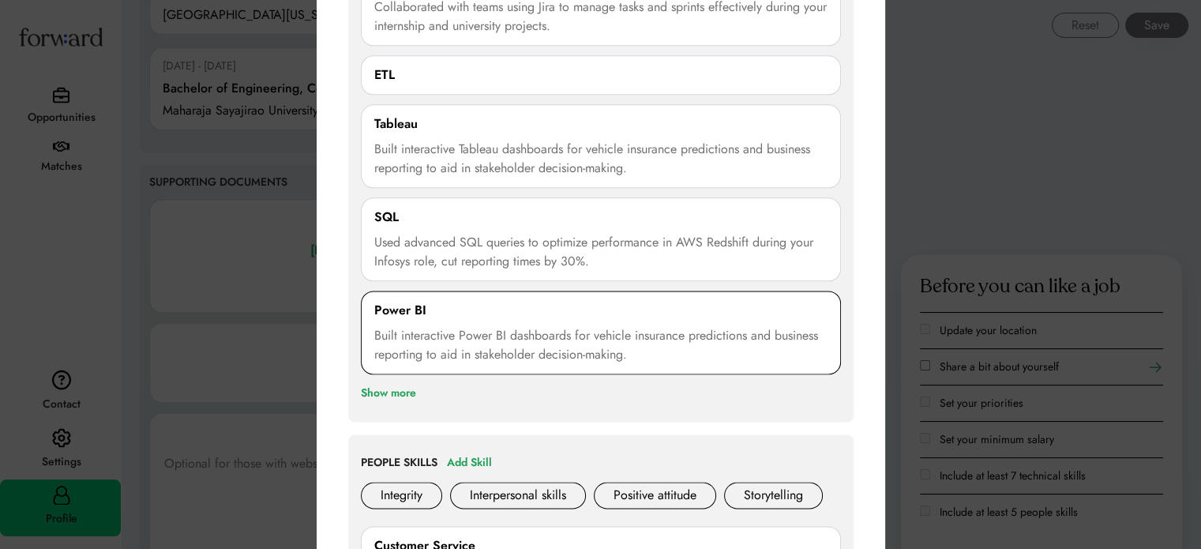
scroll to position [1727, 0]
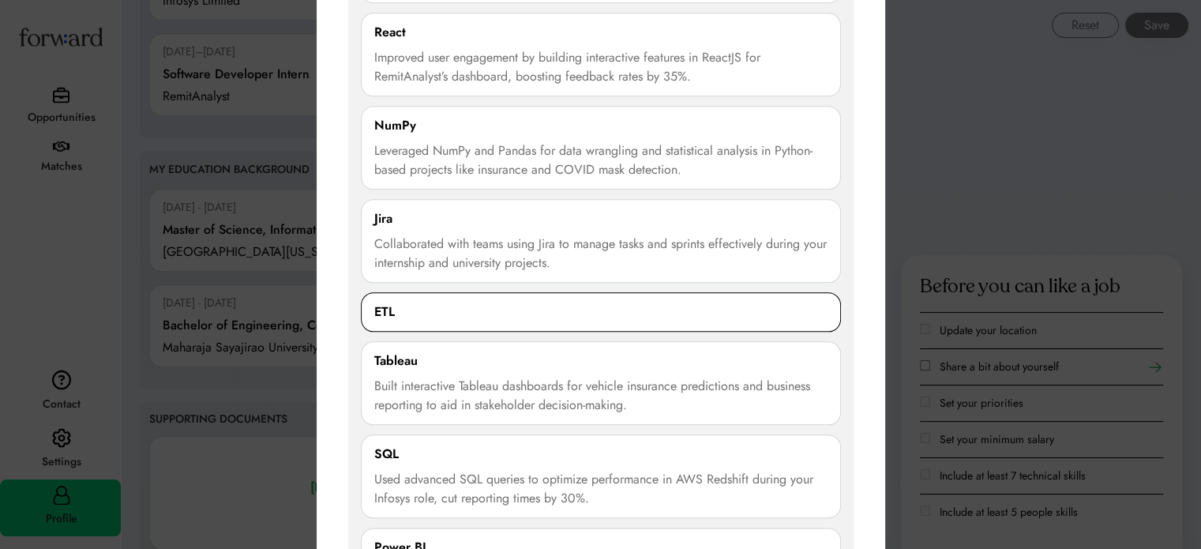
click at [482, 313] on div "ETL" at bounding box center [600, 311] width 453 height 19
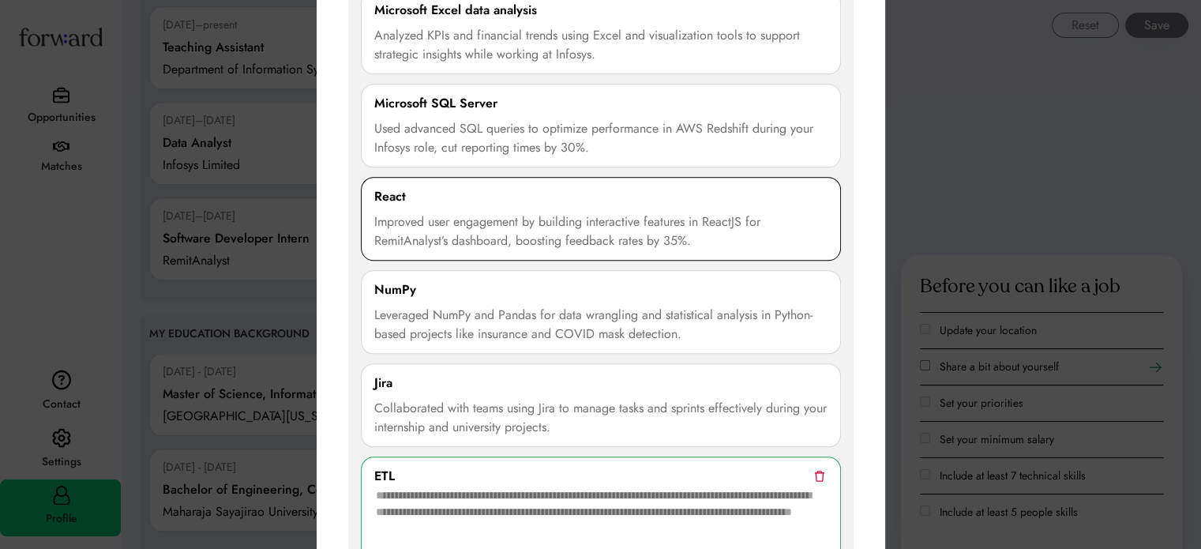
scroll to position [1648, 0]
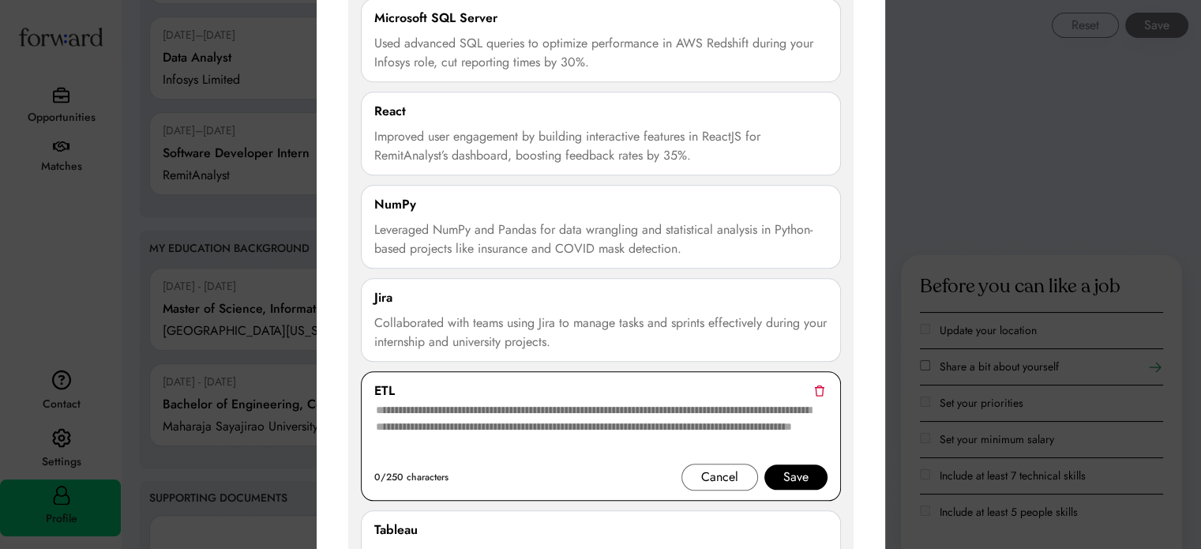
click at [710, 470] on div "Cancel" at bounding box center [719, 476] width 37 height 19
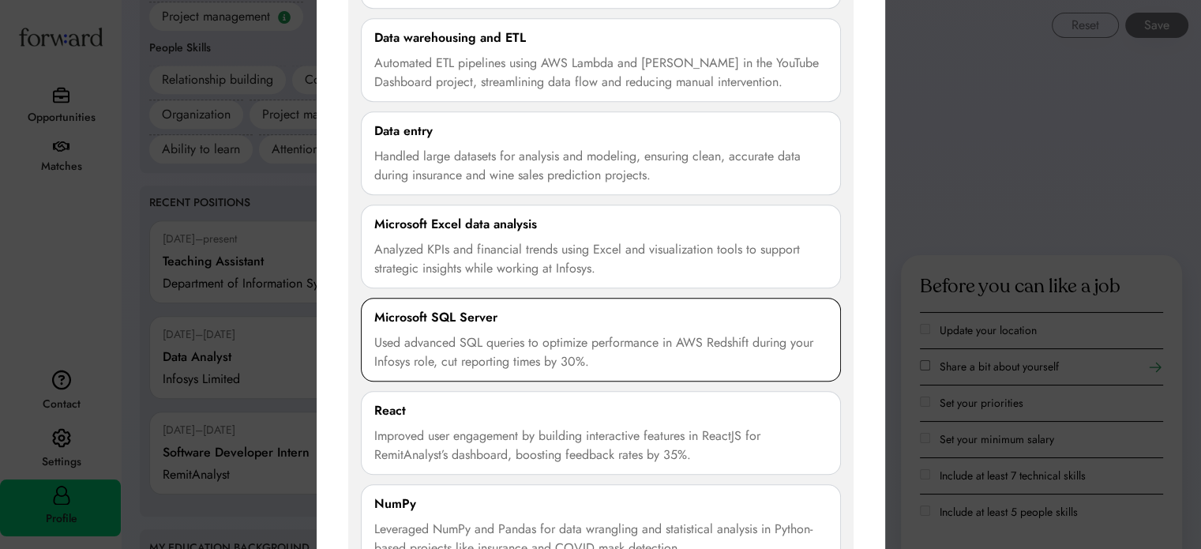
scroll to position [1254, 0]
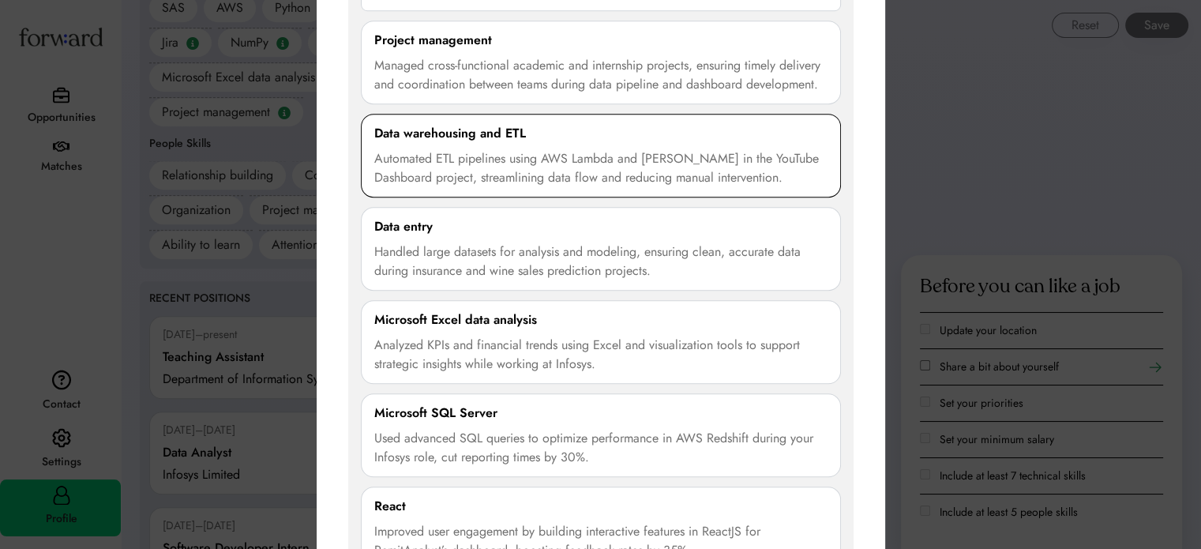
click at [493, 163] on div "Automated ETL pipelines using AWS Lambda and [PERSON_NAME] in the YouTube Dashb…" at bounding box center [600, 168] width 453 height 38
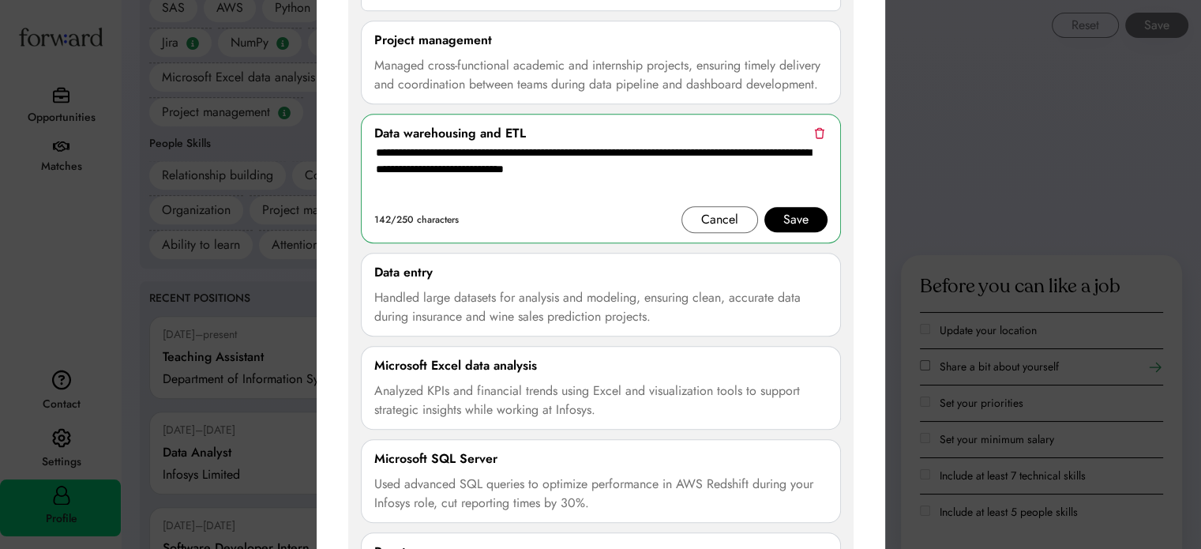
drag, startPoint x: 489, startPoint y: 173, endPoint x: 315, endPoint y: 147, distance: 175.6
click at [729, 221] on div "Cancel" at bounding box center [719, 219] width 37 height 19
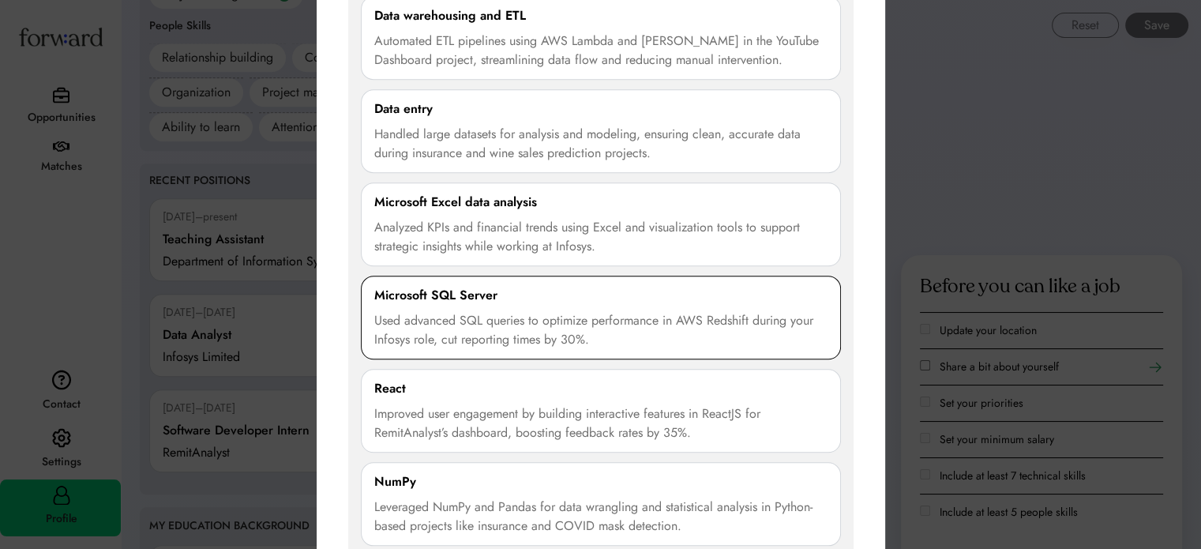
scroll to position [1569, 0]
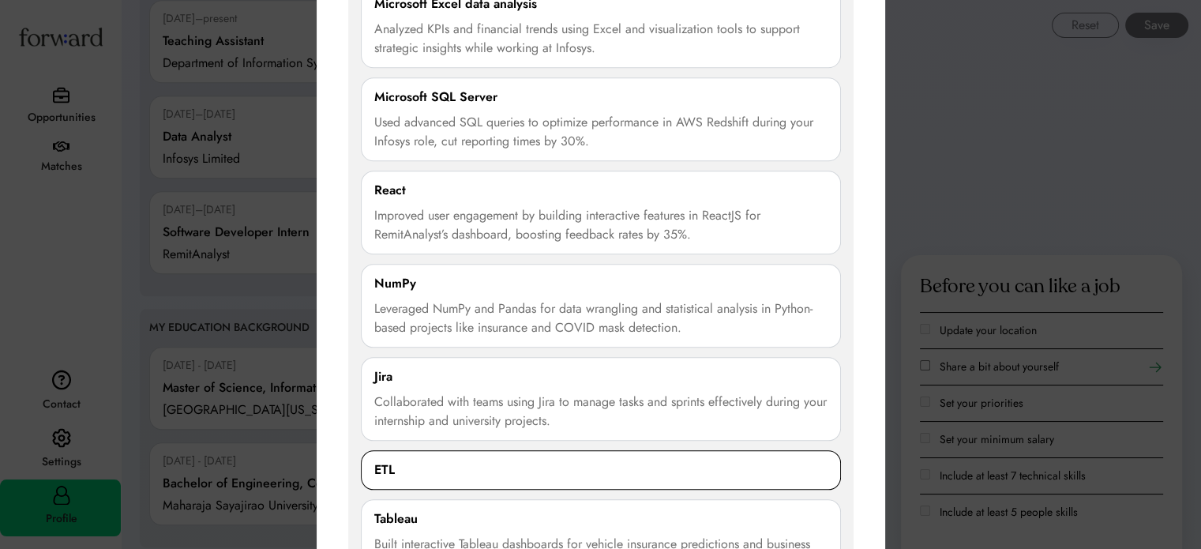
click at [438, 472] on div "ETL" at bounding box center [600, 469] width 453 height 19
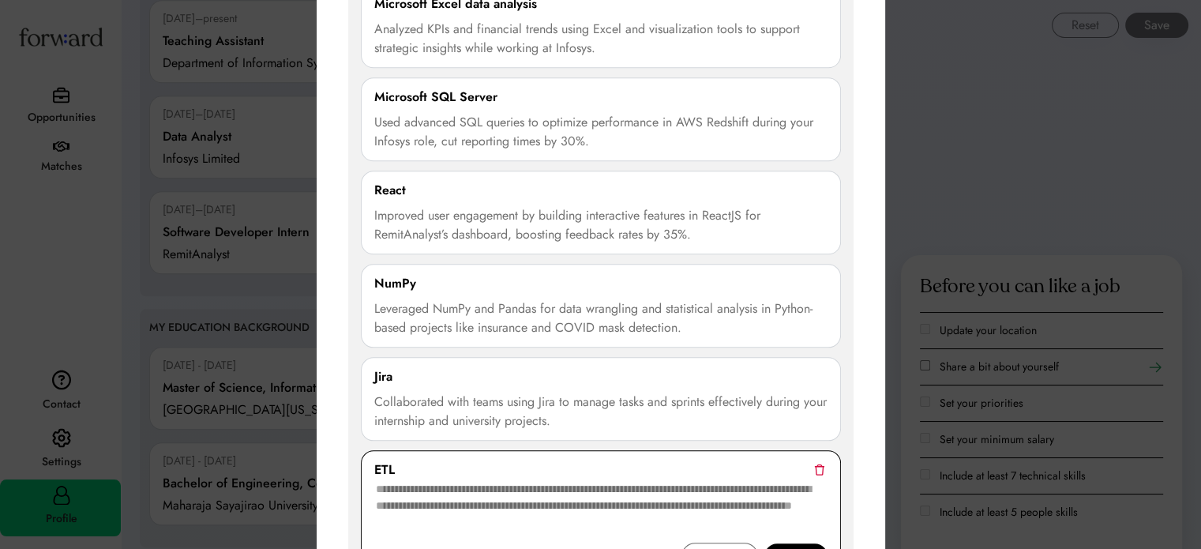
click at [454, 495] on textarea at bounding box center [600, 510] width 453 height 63
paste textarea "**********"
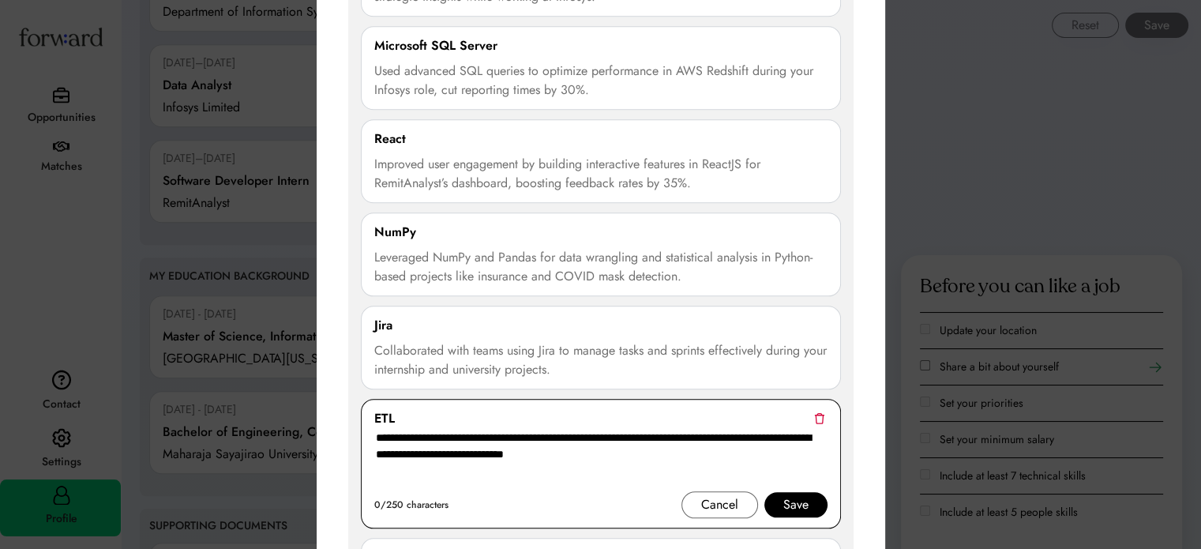
scroll to position [1648, 0]
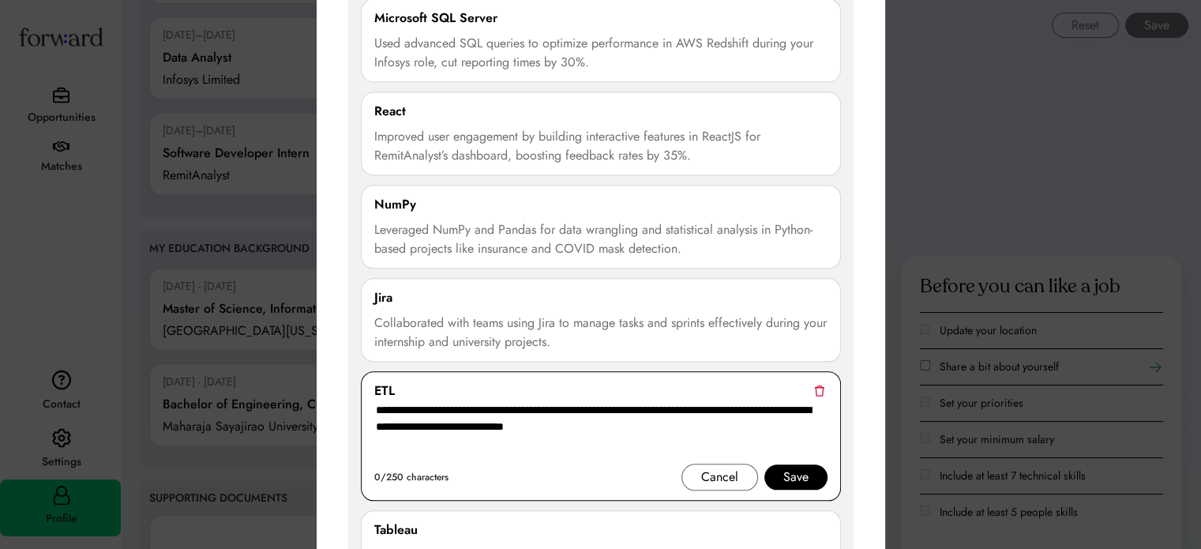
type textarea "**********"
click at [785, 467] on div "Save" at bounding box center [795, 476] width 25 height 19
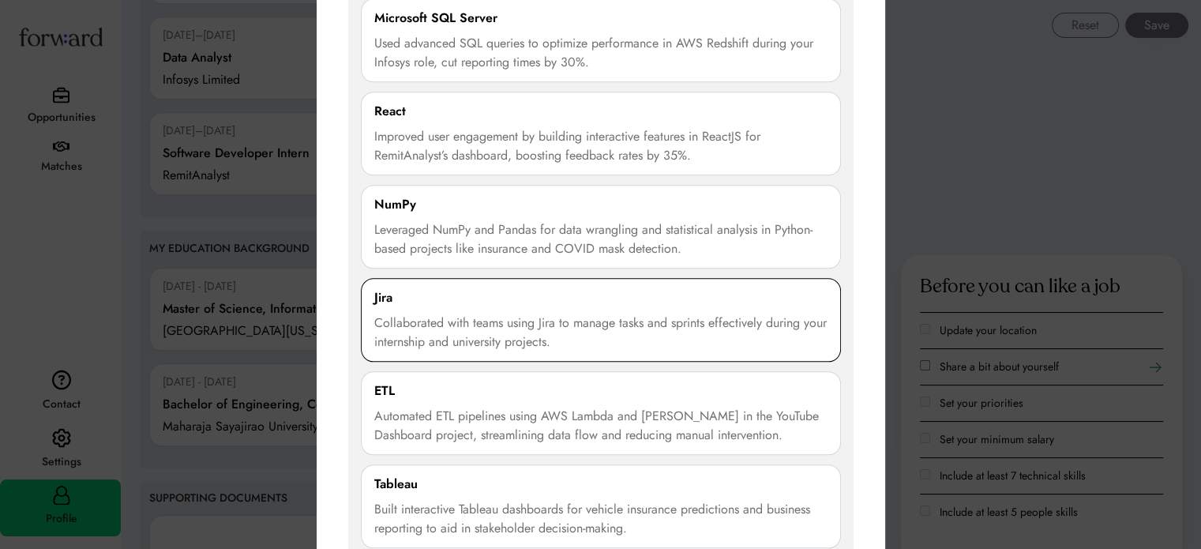
click at [534, 335] on div "Collaborated with teams using Jira to manage tasks and sprints effectively duri…" at bounding box center [600, 332] width 453 height 38
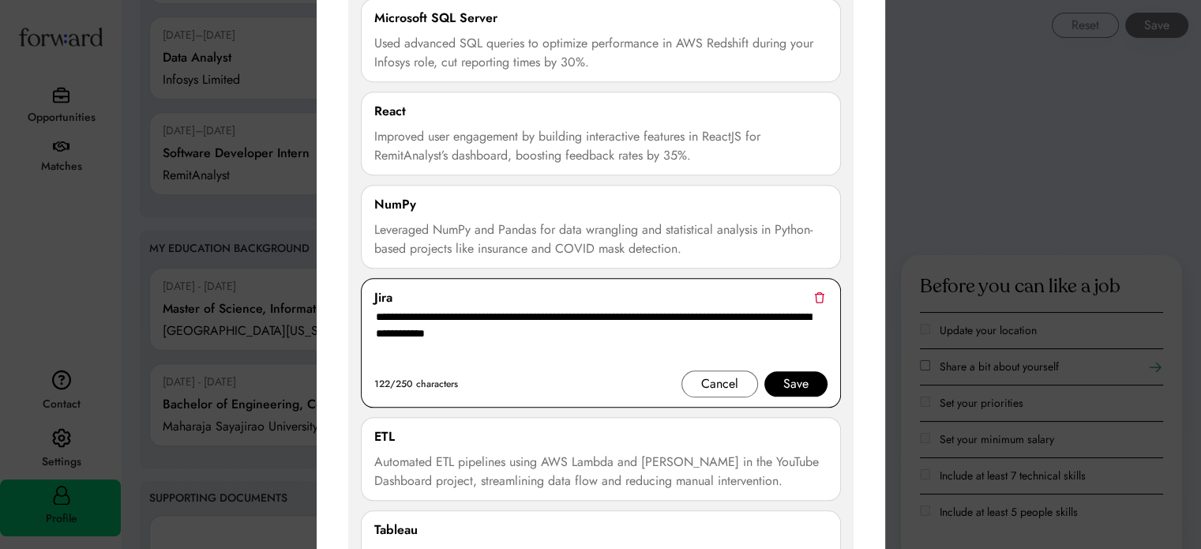
click at [783, 314] on textarea "**********" at bounding box center [600, 338] width 453 height 63
type textarea "**********"
click at [793, 378] on div "Save" at bounding box center [795, 383] width 25 height 19
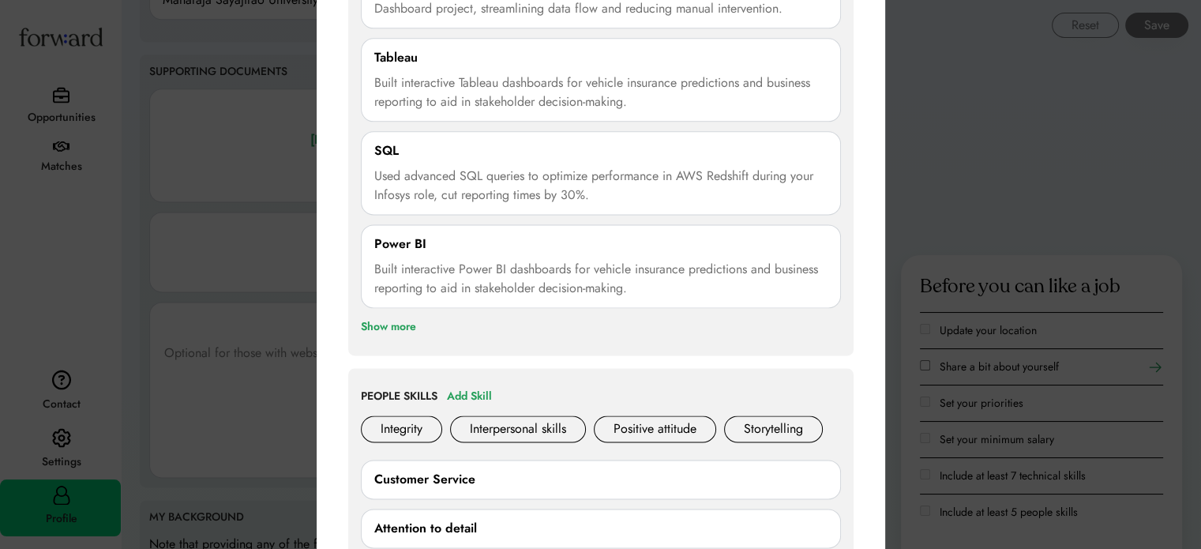
click at [1055, 230] on div at bounding box center [600, 274] width 1201 height 549
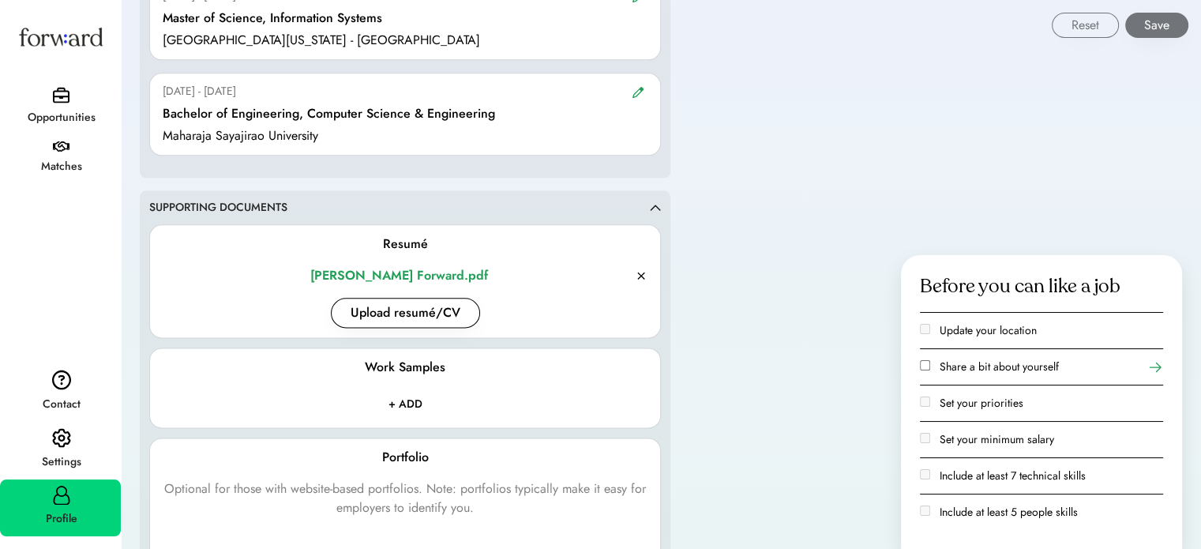
scroll to position [1601, 0]
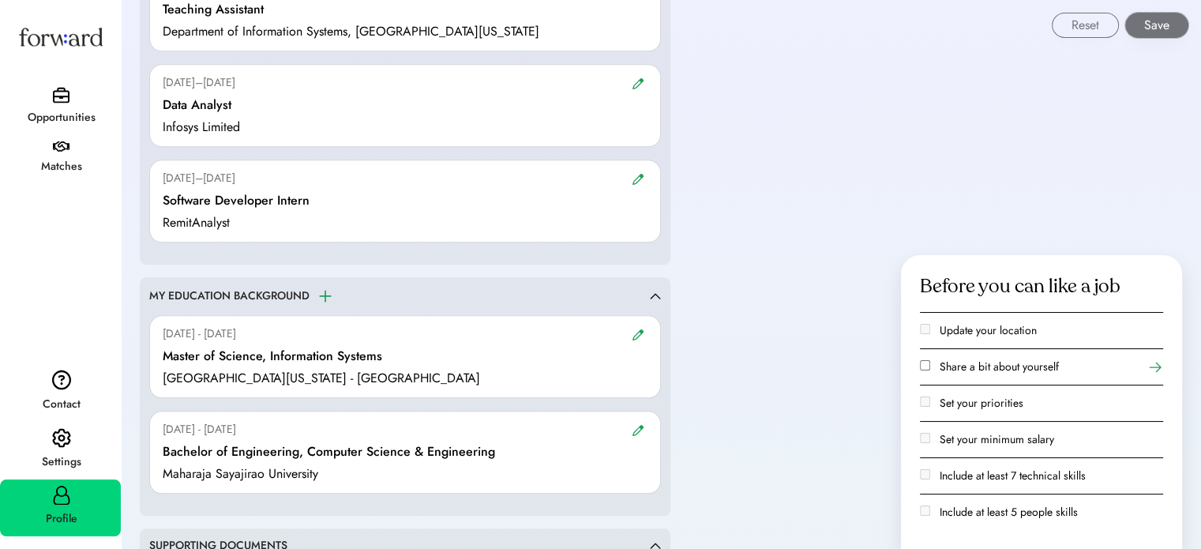
click at [1158, 22] on button "Save" at bounding box center [1156, 25] width 63 height 25
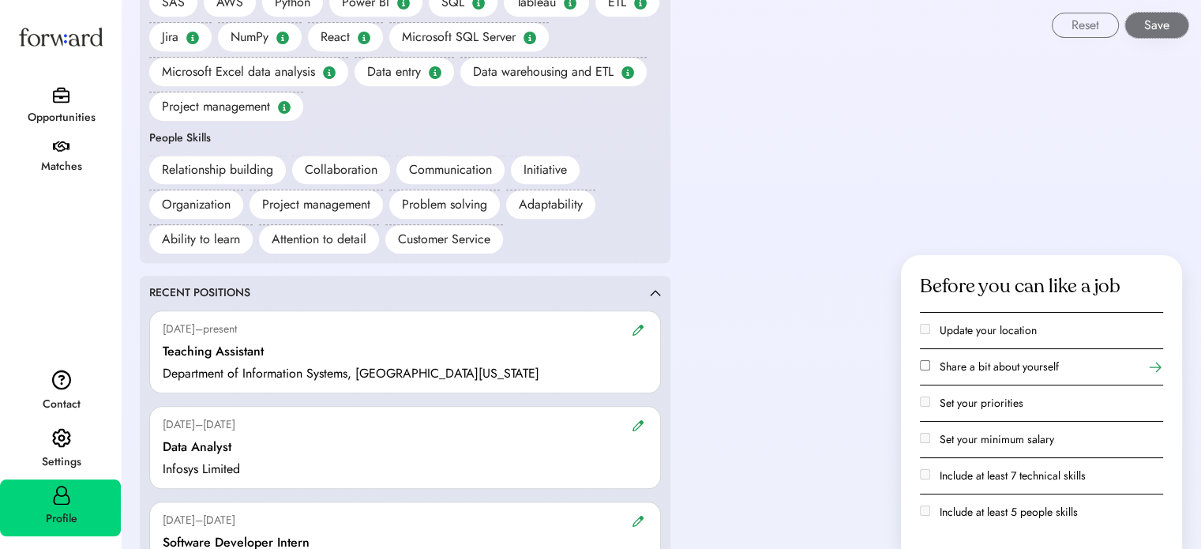
scroll to position [1127, 0]
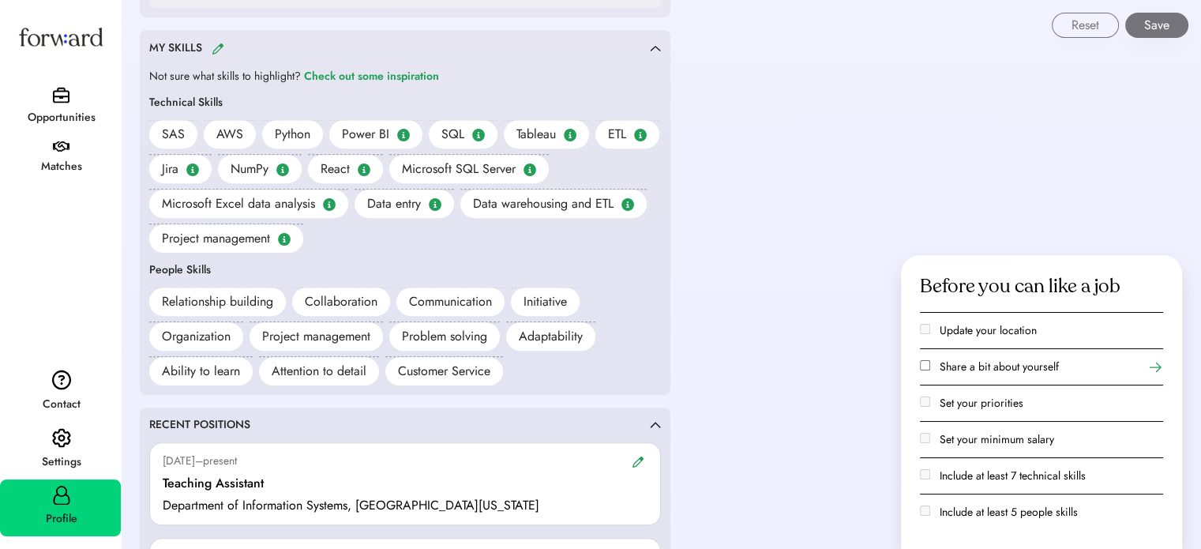
click at [68, 102] on img at bounding box center [61, 95] width 17 height 17
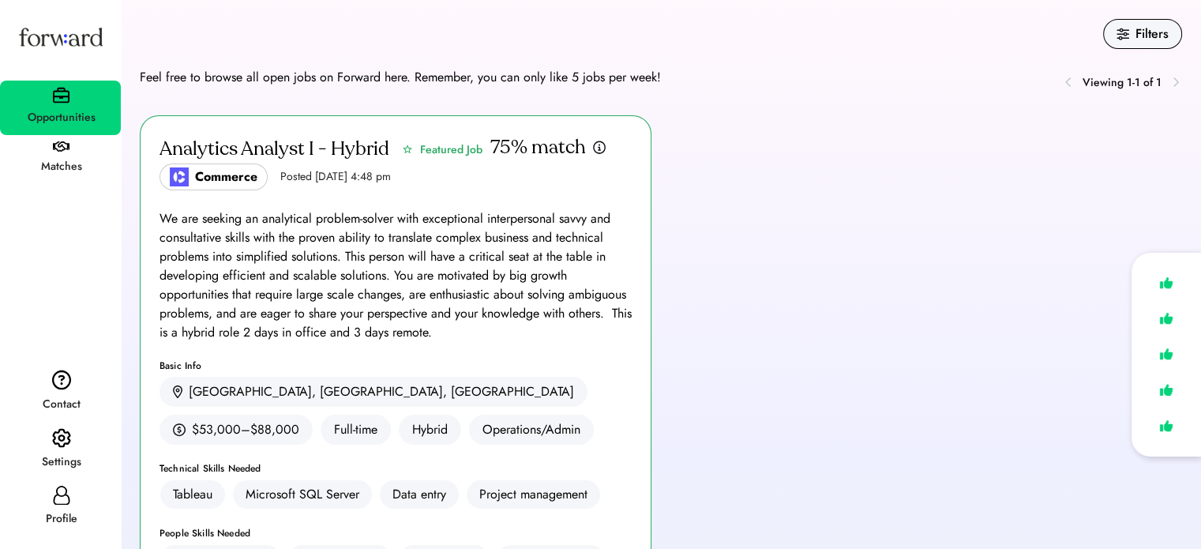
click at [435, 208] on div "Analytics Analyst I - Hybrid Featured Job Commerce Posted Sep 5, 2025 4:48 pm 7…" at bounding box center [396, 391] width 512 height 553
click at [316, 141] on div "Analytics Analyst I - Hybrid" at bounding box center [274, 149] width 230 height 25
drag, startPoint x: 232, startPoint y: 170, endPoint x: 230, endPoint y: 160, distance: 9.8
click at [232, 169] on div "Commerce" at bounding box center [226, 176] width 62 height 19
drag, startPoint x: 224, startPoint y: 152, endPoint x: 505, endPoint y: 167, distance: 281.5
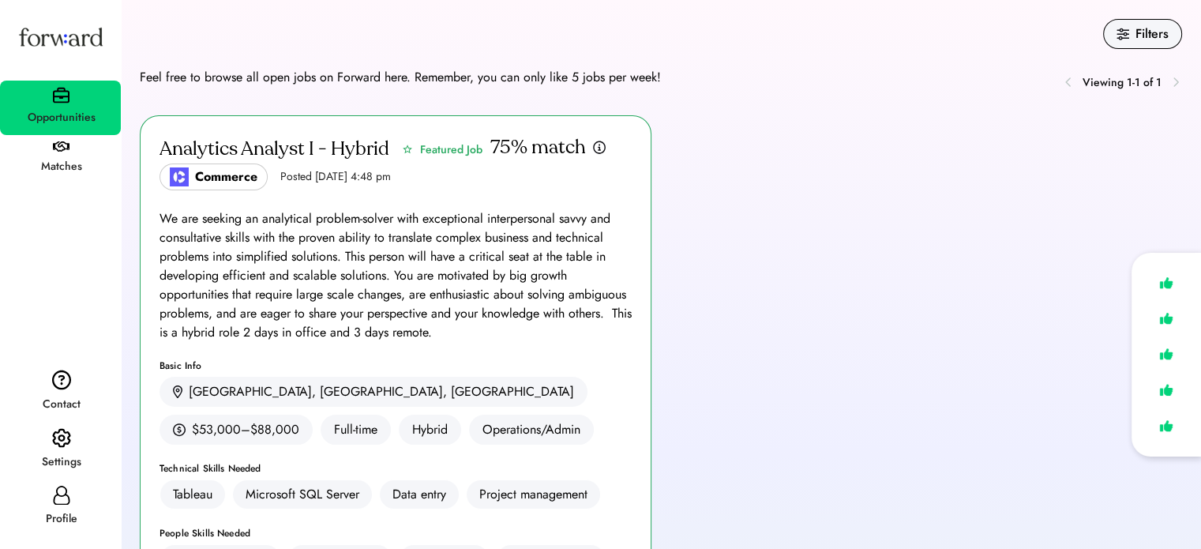
click at [272, 152] on div "Analytics Analyst I - Hybrid" at bounding box center [274, 149] width 230 height 25
click at [551, 156] on div "75% match" at bounding box center [538, 147] width 96 height 25
drag, startPoint x: 587, startPoint y: 132, endPoint x: 490, endPoint y: 159, distance: 100.7
click at [580, 142] on div "Analytics Analyst I - Hybrid Featured Job Commerce Posted Sep 5, 2025 4:48 pm 7…" at bounding box center [396, 391] width 512 height 553
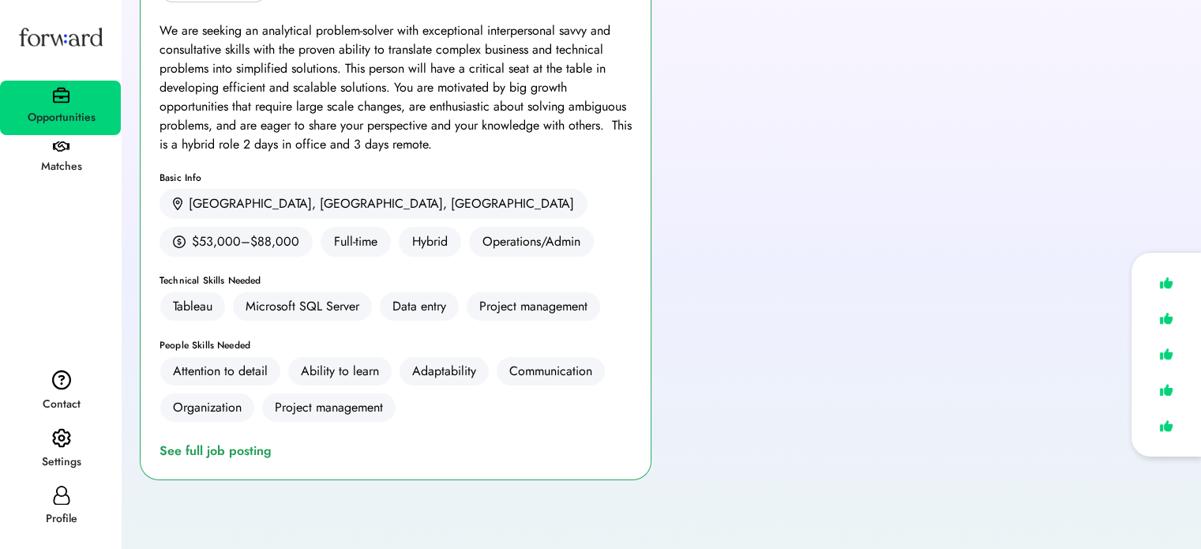
scroll to position [356, 0]
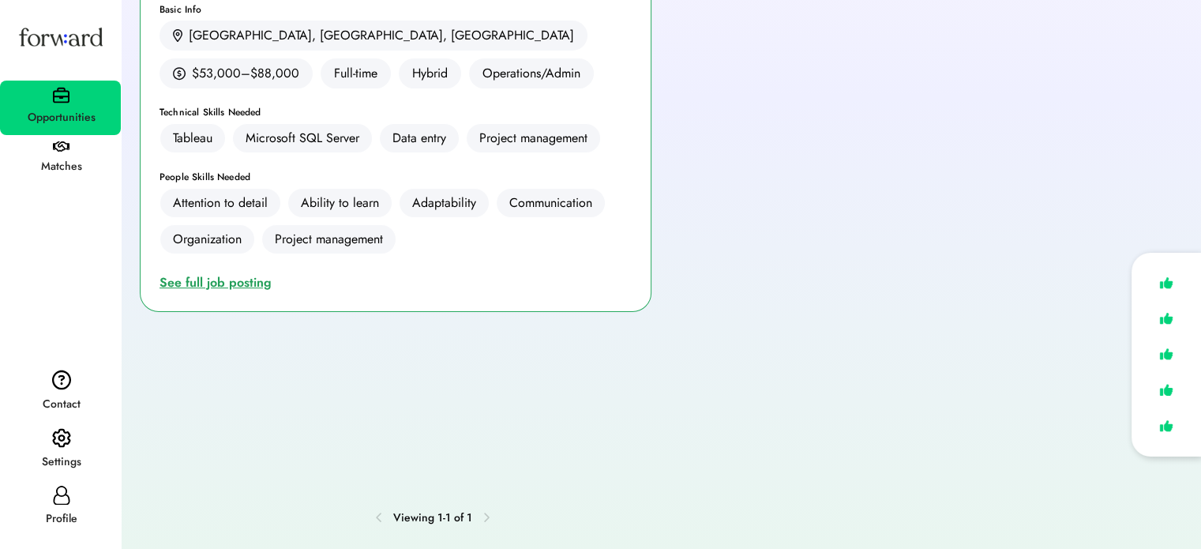
click at [233, 277] on div "See full job posting" at bounding box center [218, 282] width 118 height 19
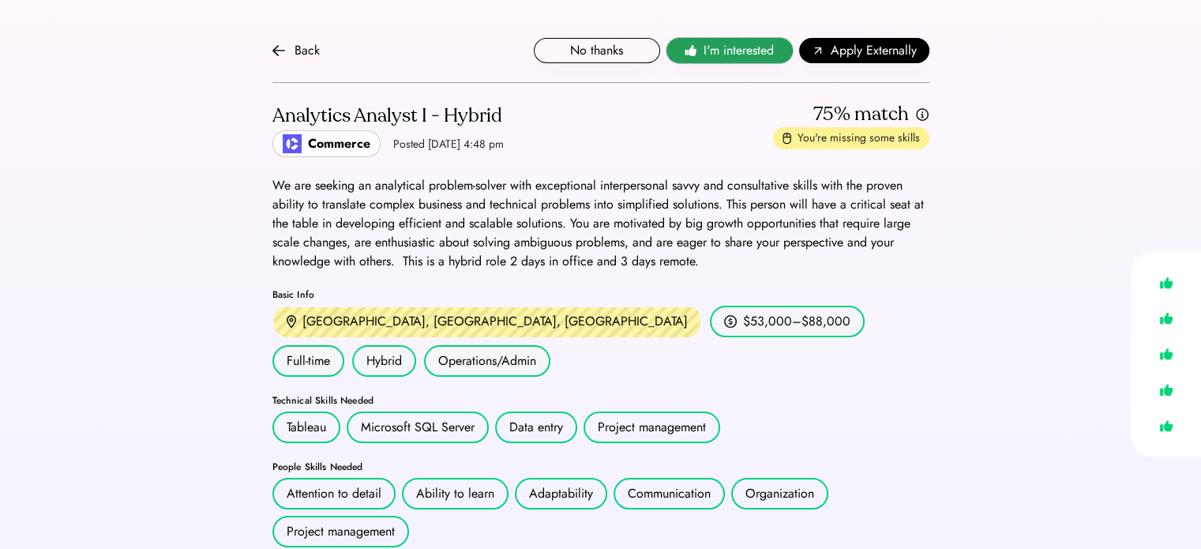
click at [740, 50] on span "I'm interested" at bounding box center [738, 50] width 70 height 19
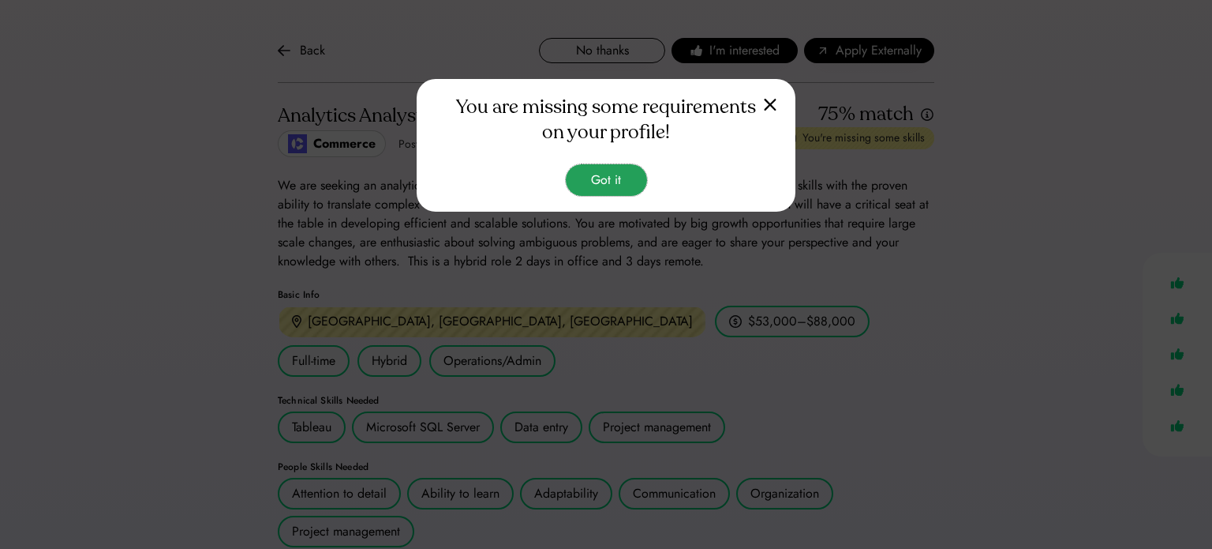
click at [602, 186] on button "Got it" at bounding box center [606, 180] width 81 height 32
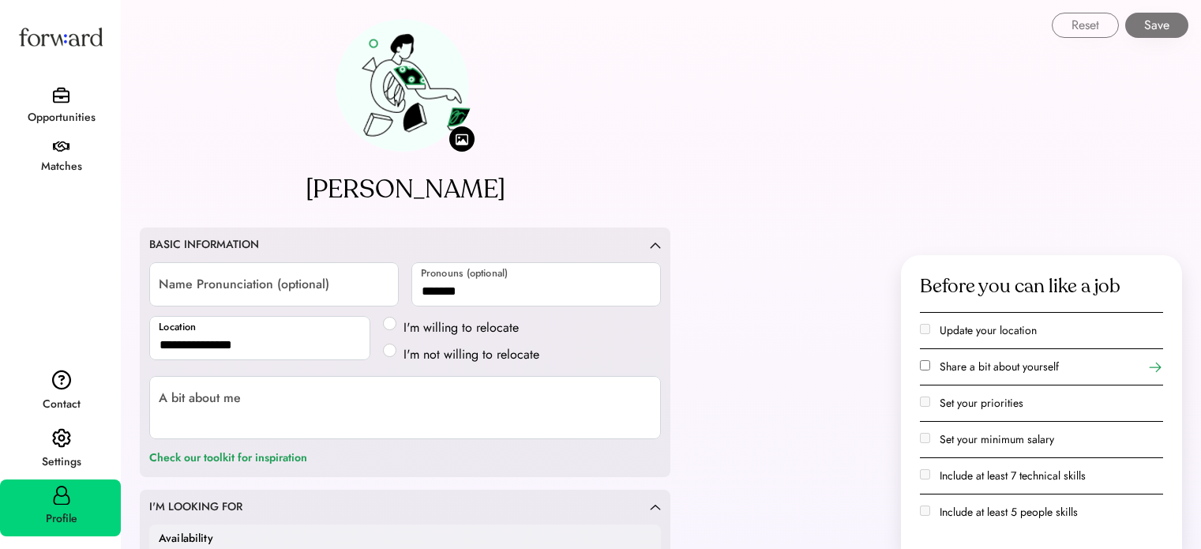
select select "*******"
click at [52, 72] on div "Opportunities Matches" at bounding box center [60, 98] width 121 height 171
click at [68, 97] on img at bounding box center [61, 95] width 17 height 17
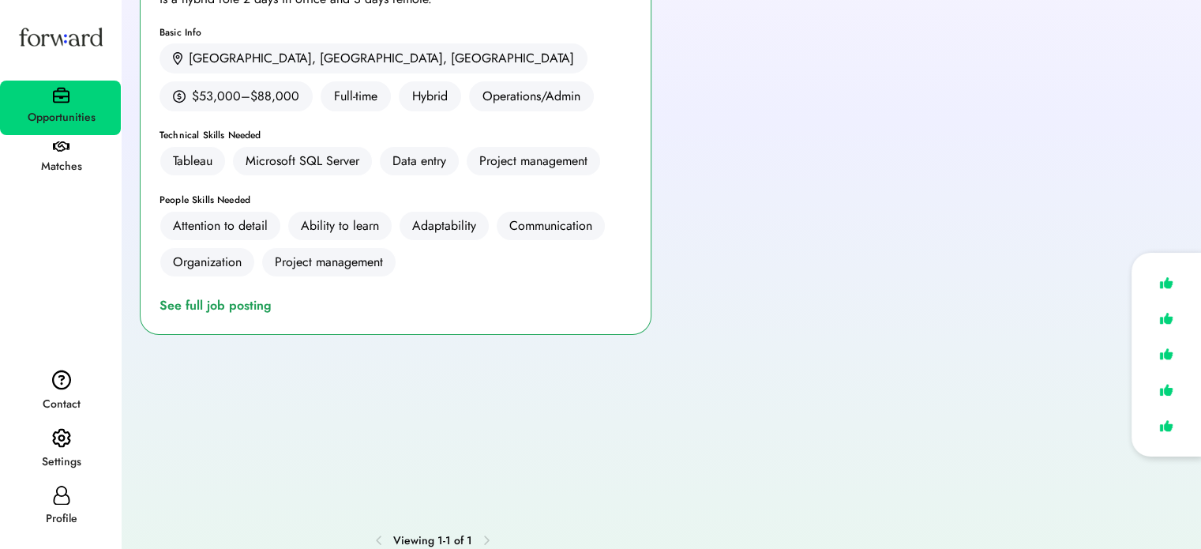
scroll to position [356, 0]
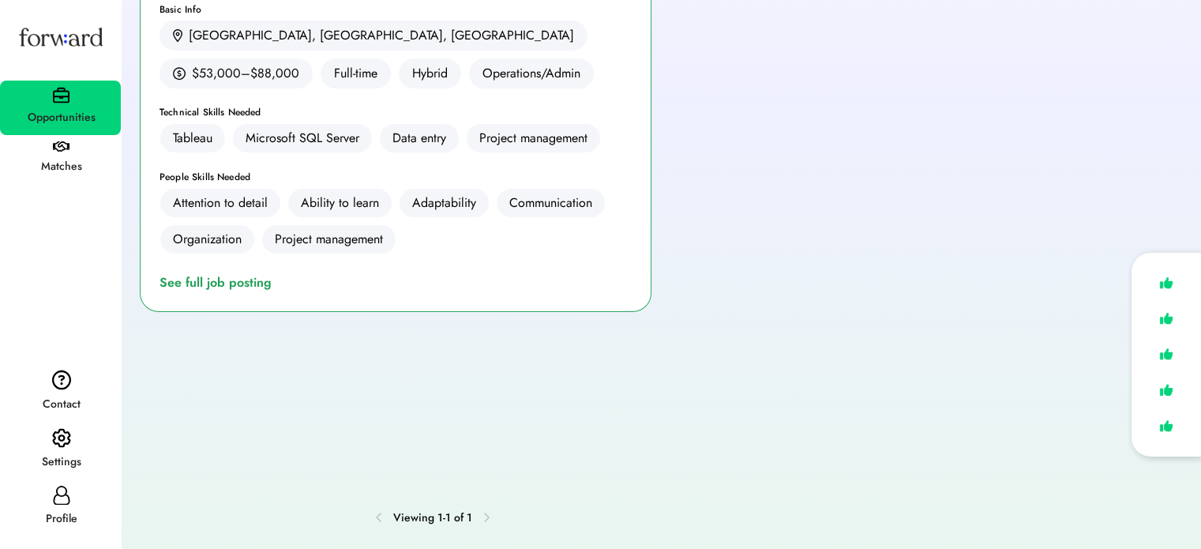
click at [242, 291] on div "Analytics Analyst I - Hybrid Featured Job Commerce Posted [DATE] 4:48 pm 75% ma…" at bounding box center [396, 35] width 512 height 553
click at [221, 273] on div "See full job posting" at bounding box center [218, 282] width 118 height 19
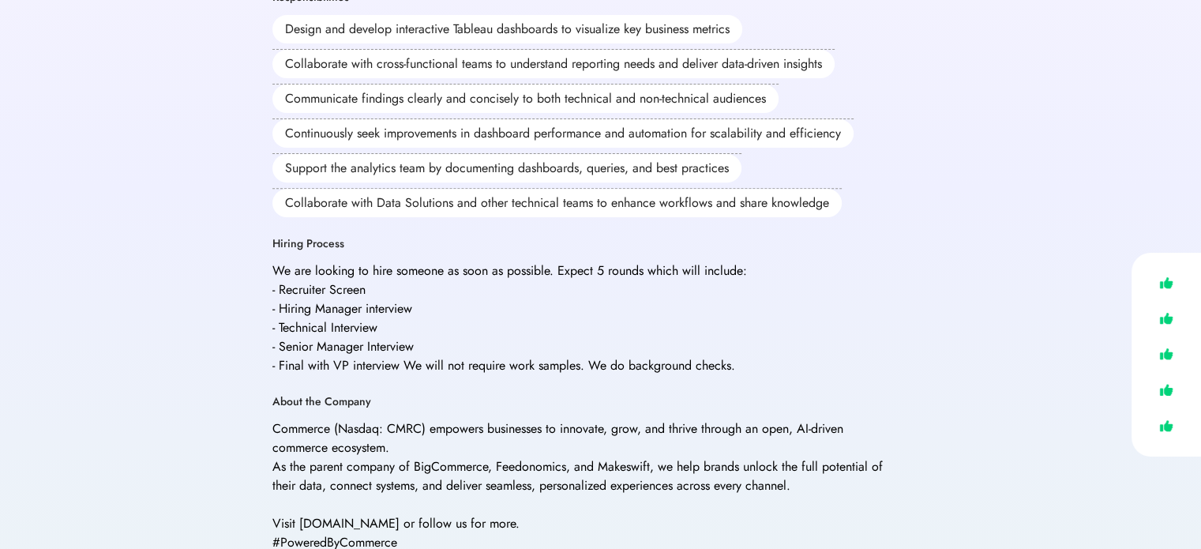
scroll to position [474, 0]
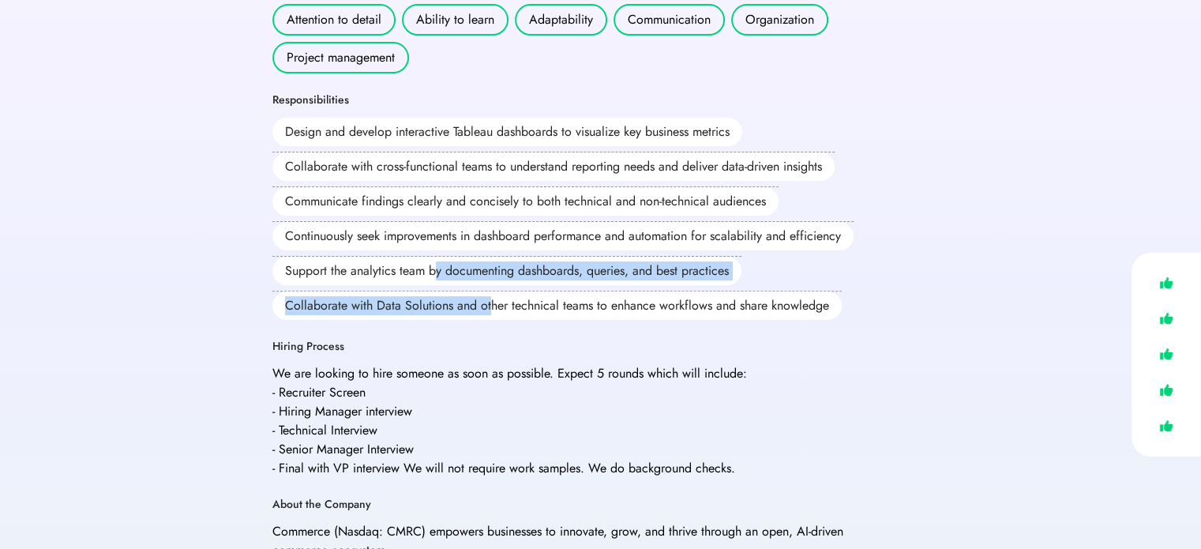
drag, startPoint x: 432, startPoint y: 215, endPoint x: 488, endPoint y: 252, distance: 67.2
click at [488, 252] on div "Design and develop interactive Tableau dashboards to visualize key business met…" at bounding box center [580, 219] width 616 height 202
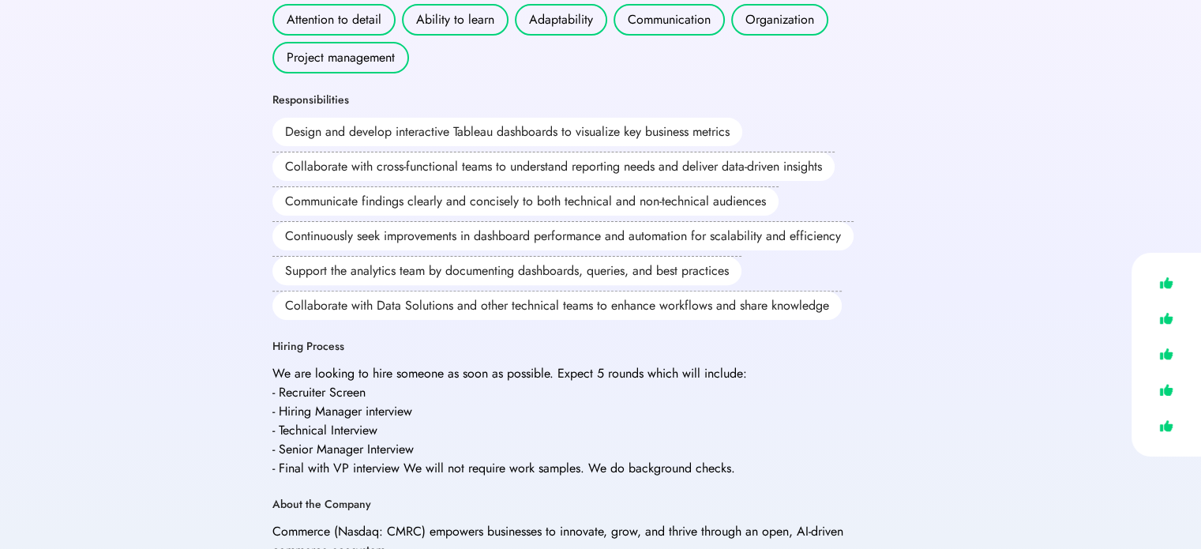
click at [416, 257] on div "Support the analytics team by documenting dashboards, queries, and best practic…" at bounding box center [506, 271] width 469 height 28
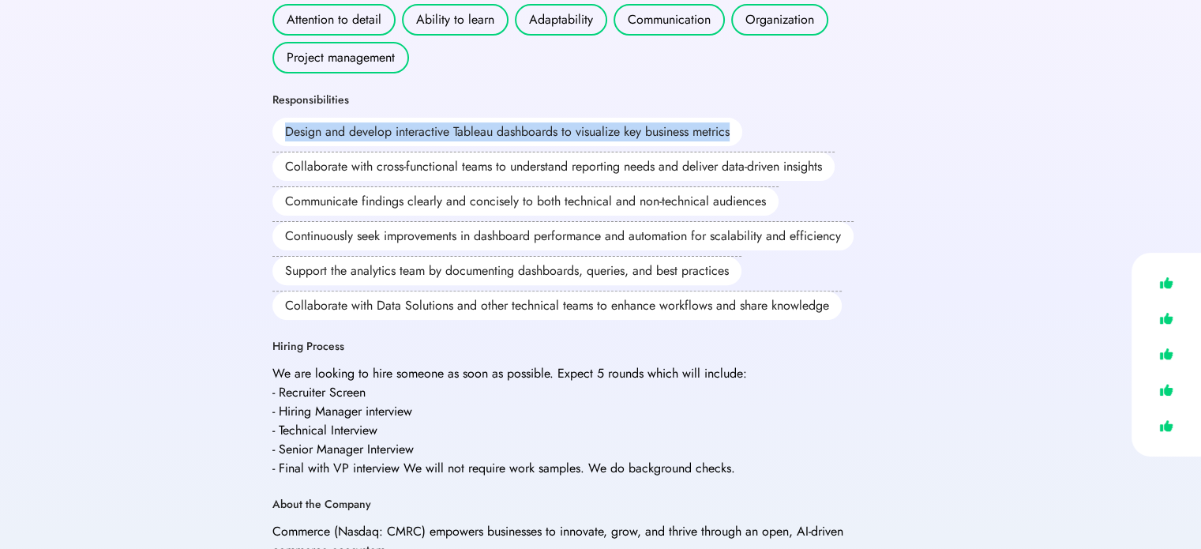
drag, startPoint x: 281, startPoint y: 92, endPoint x: 733, endPoint y: 84, distance: 452.4
click at [733, 118] on div "Design and develop interactive Tableau dashboards to visualize key business met…" at bounding box center [507, 132] width 470 height 28
copy div "Design and develop interactive Tableau dashboards to visualize key business met…"
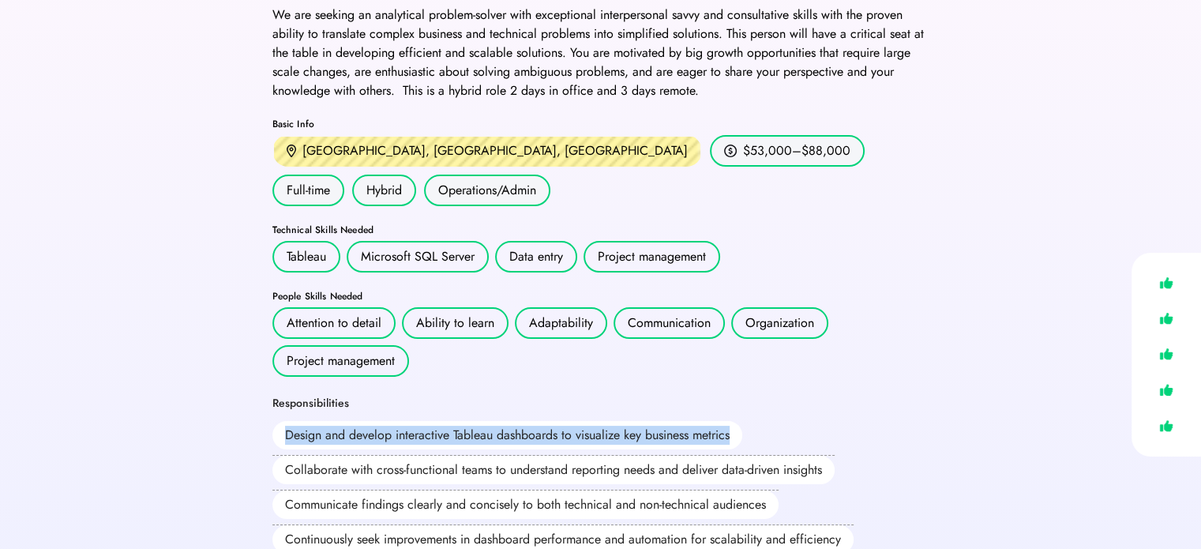
scroll to position [316, 0]
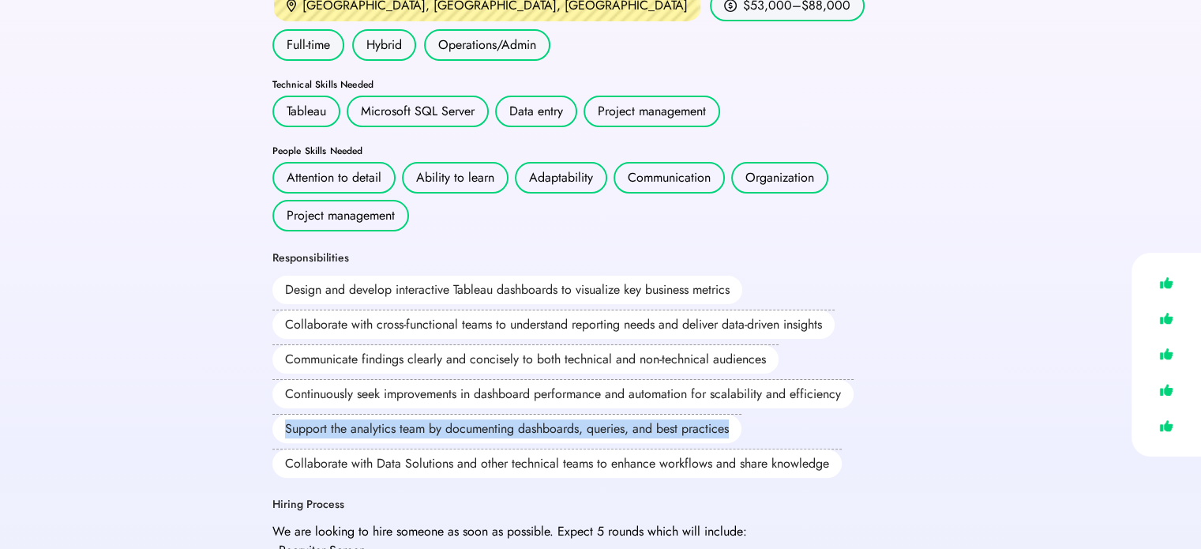
drag, startPoint x: 279, startPoint y: 384, endPoint x: 745, endPoint y: 400, distance: 466.8
click at [745, 400] on div "Design and develop interactive Tableau dashboards to visualize key business met…" at bounding box center [580, 376] width 616 height 202
copy div "Support the analytics team by documenting dashboards, queries, and best practic…"
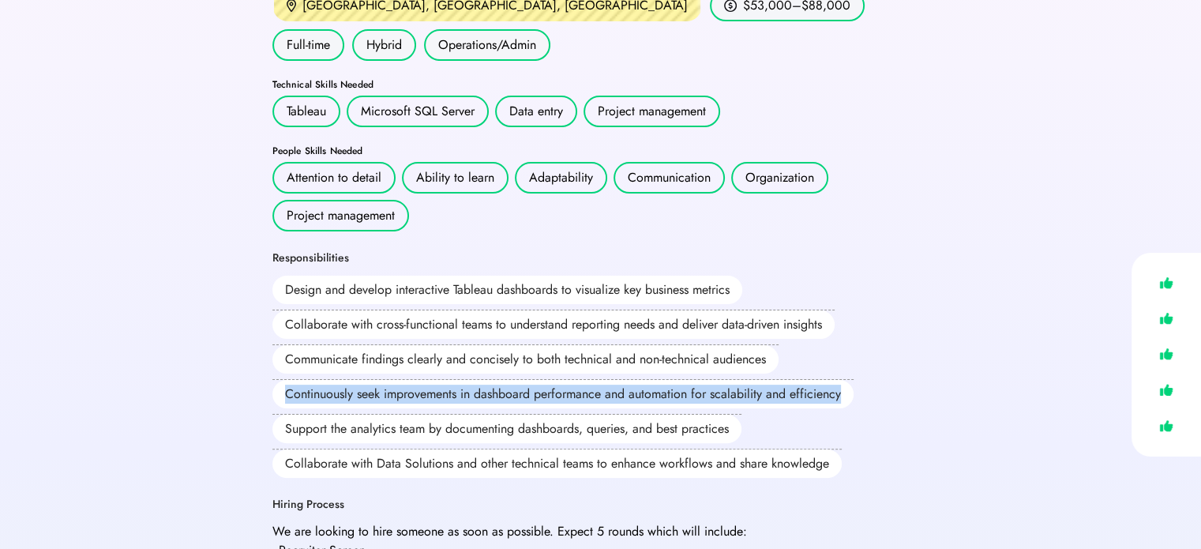
drag, startPoint x: 846, startPoint y: 350, endPoint x: 246, endPoint y: 335, distance: 600.1
click at [246, 335] on div "Back No thanks I'm interested Apply Externally Analytics Analyst I - Hybrid Com…" at bounding box center [600, 445] width 1201 height 1522
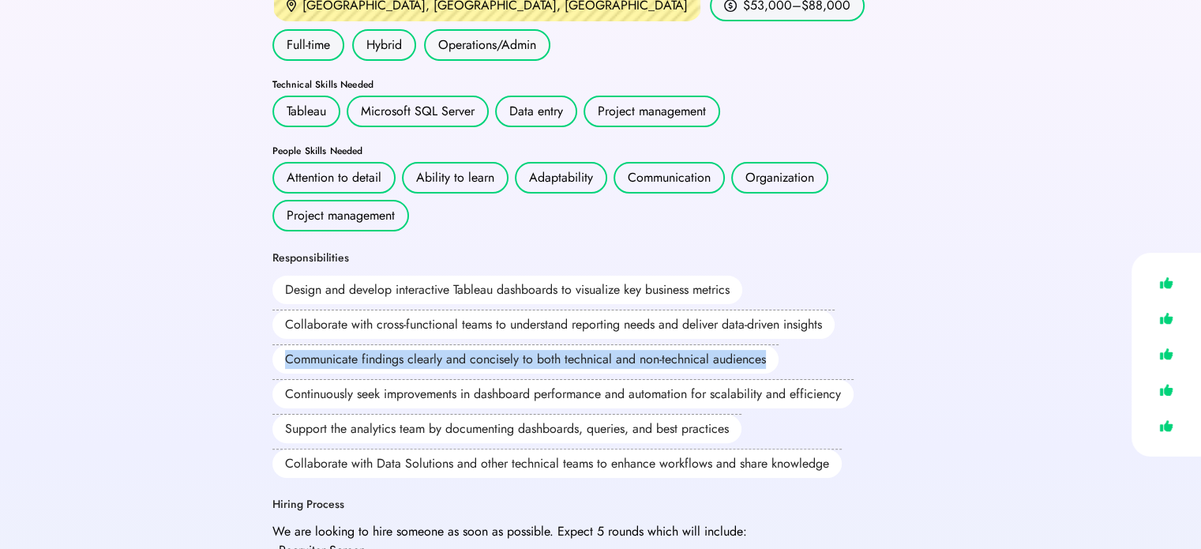
drag, startPoint x: 288, startPoint y: 314, endPoint x: 779, endPoint y: 313, distance: 491.0
click at [779, 313] on div "Design and develop interactive Tableau dashboards to visualize key business met…" at bounding box center [580, 376] width 616 height 202
copy div "Communicate findings clearly and concisely to both technical and non-technical …"
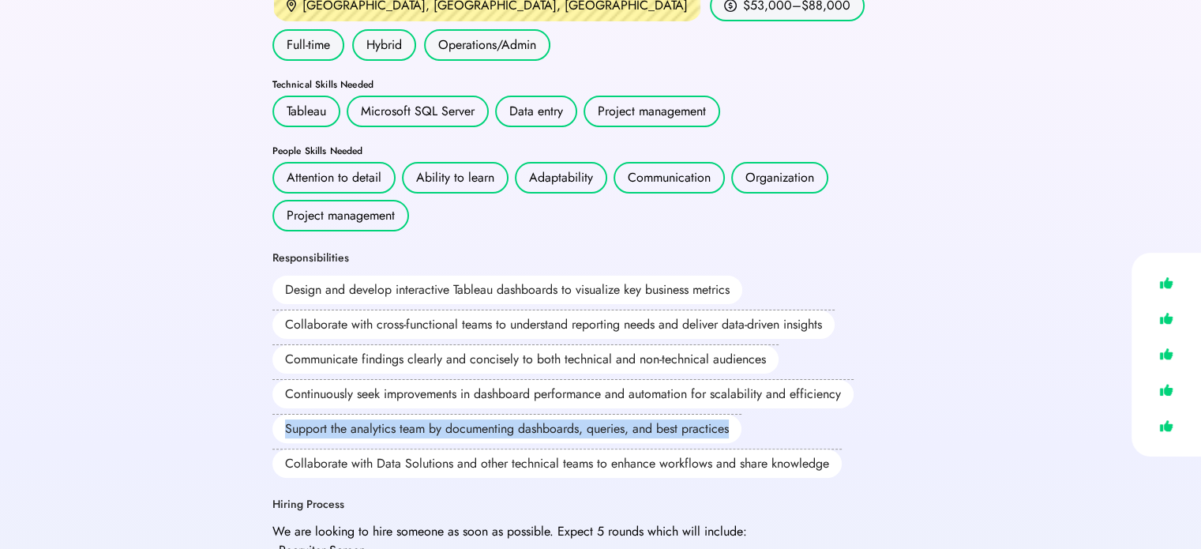
drag, startPoint x: 739, startPoint y: 391, endPoint x: 262, endPoint y: 389, distance: 476.8
click at [262, 389] on div "Back No thanks I'm interested Apply Externally Analytics Analyst I - Hybrid Com…" at bounding box center [600, 445] width 695 height 1522
copy div "Support the analytics team by documenting dashboards, queries, and best practic…"
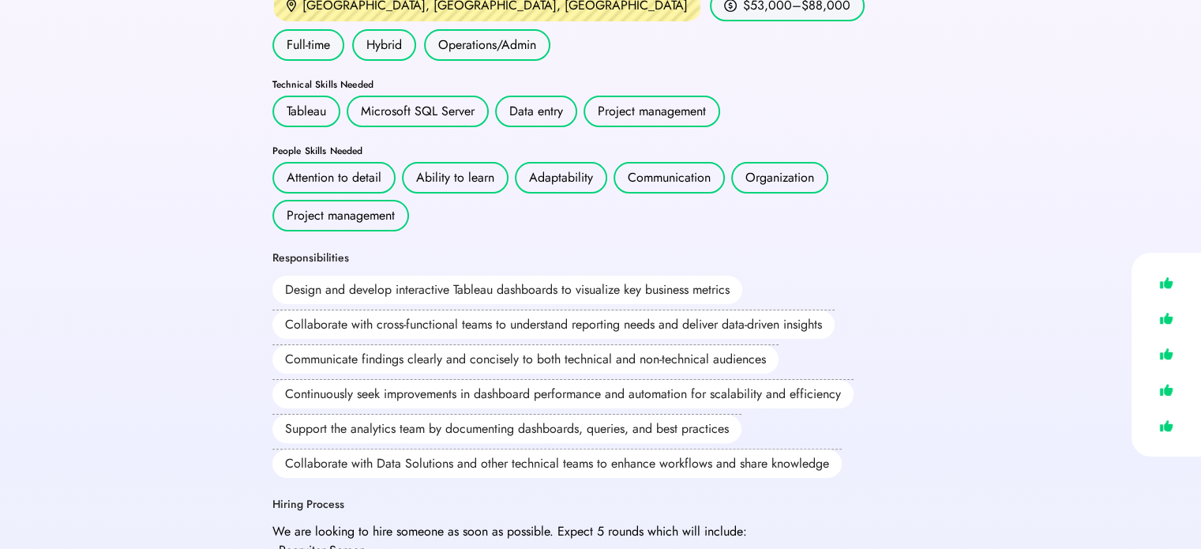
click at [280, 380] on div "Continuously seek improvements in dashboard performance and automation for scal…" at bounding box center [562, 394] width 581 height 28
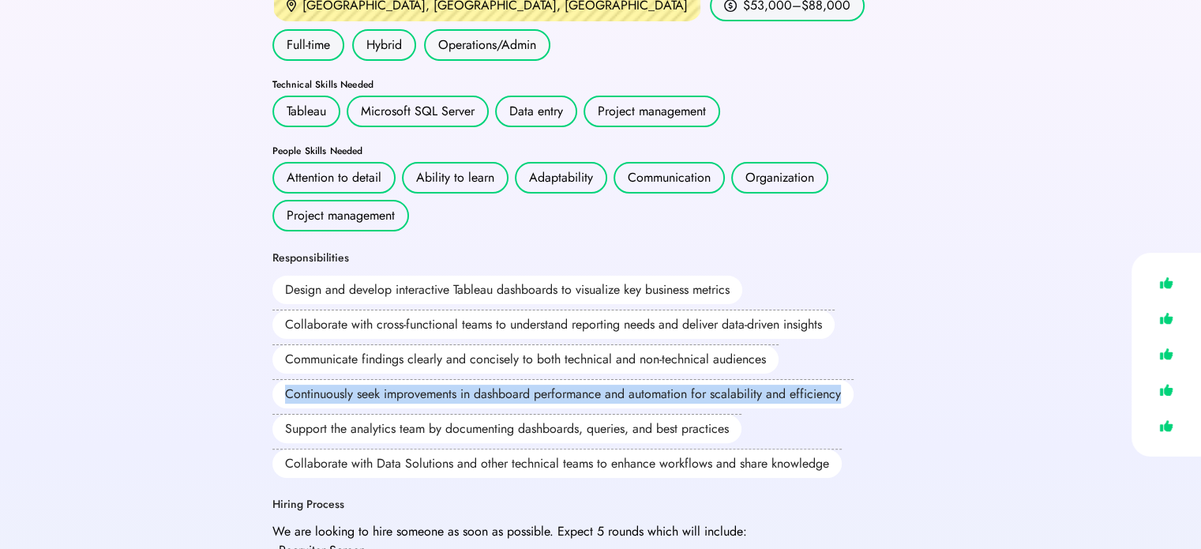
drag, startPoint x: 280, startPoint y: 353, endPoint x: 827, endPoint y: 362, distance: 547.1
click at [827, 380] on div "Continuously seek improvements in dashboard performance and automation for scal…" at bounding box center [562, 394] width 581 height 28
copy div "Continuously seek improvements in dashboard performance and automation for scal…"
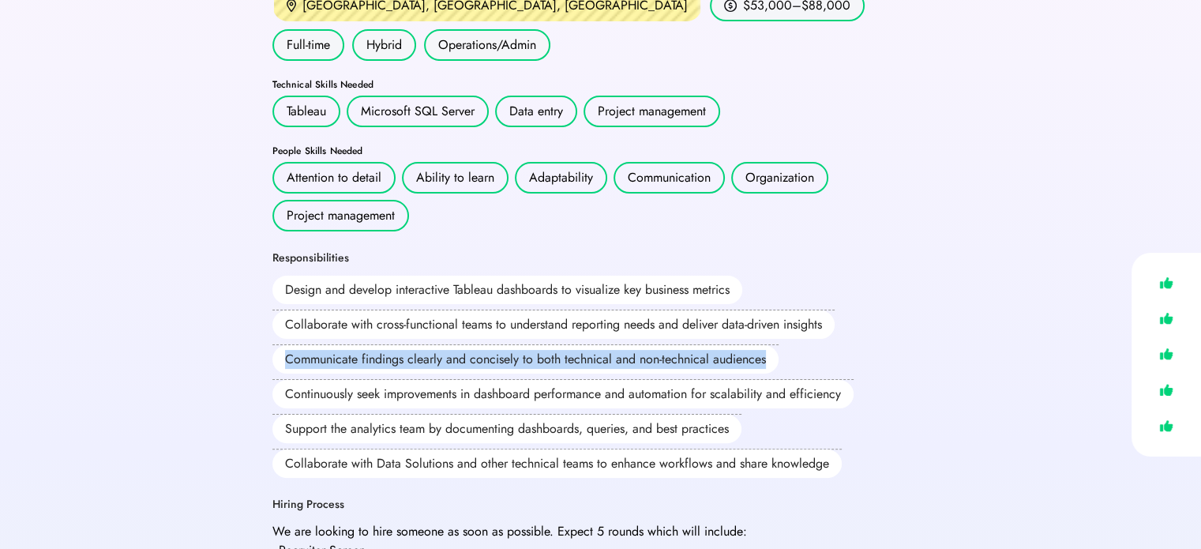
drag, startPoint x: 276, startPoint y: 313, endPoint x: 770, endPoint y: 327, distance: 494.3
click at [770, 345] on div "Communicate findings clearly and concisely to both technical and non-technical …" at bounding box center [525, 359] width 506 height 28
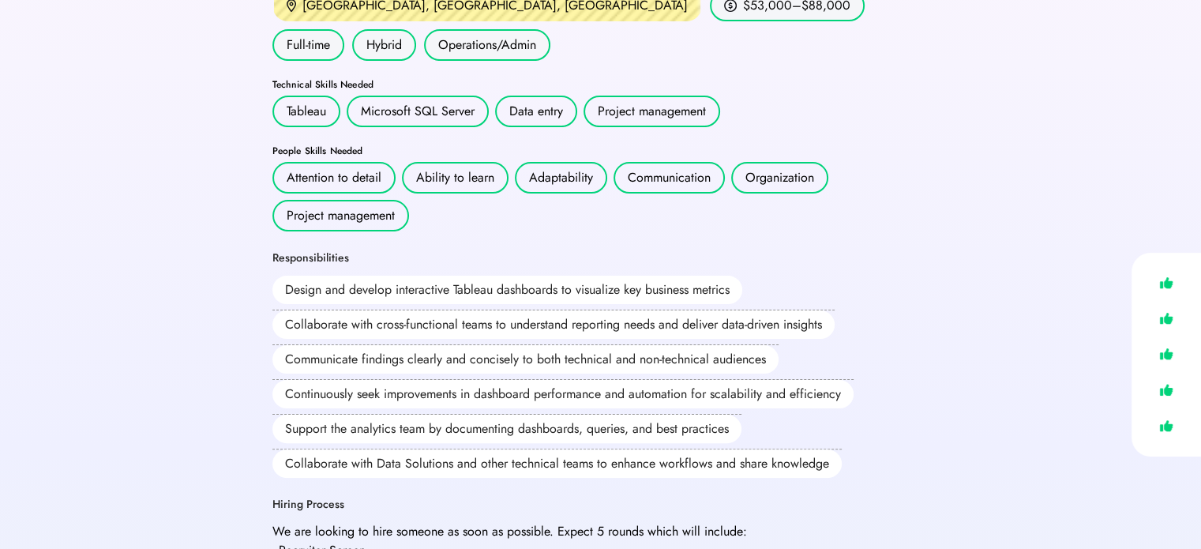
click at [278, 310] on div "Collaborate with cross-functional teams to understand reporting needs and deliv…" at bounding box center [553, 324] width 562 height 28
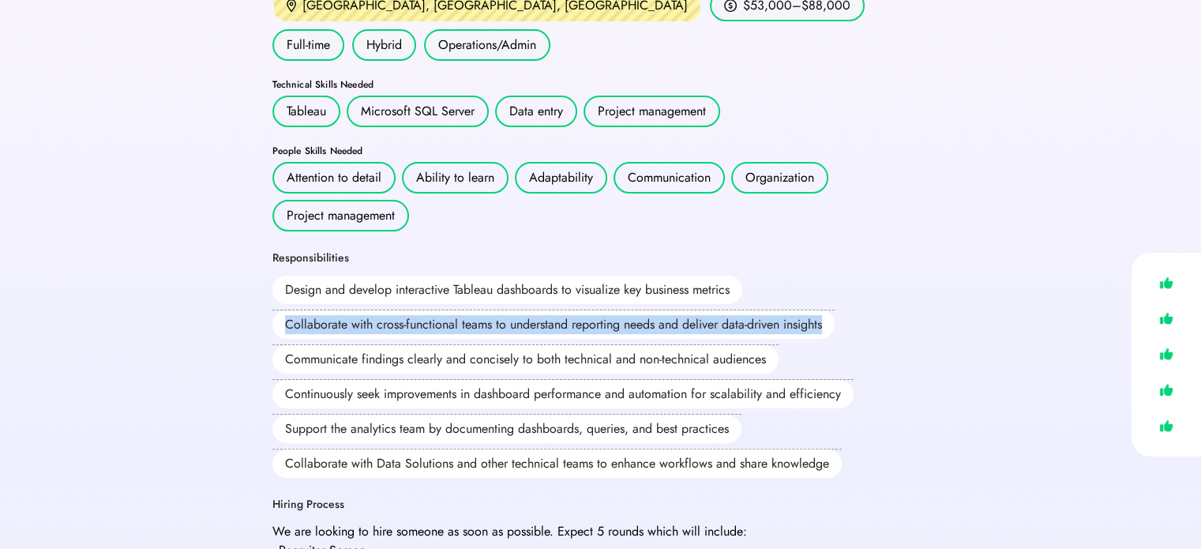
drag, startPoint x: 278, startPoint y: 275, endPoint x: 840, endPoint y: 295, distance: 562.4
click at [840, 295] on div "Design and develop interactive Tableau dashboards to visualize key business met…" at bounding box center [580, 376] width 616 height 202
copy div "Collaborate with cross-functional teams to understand reporting needs and deliv…"
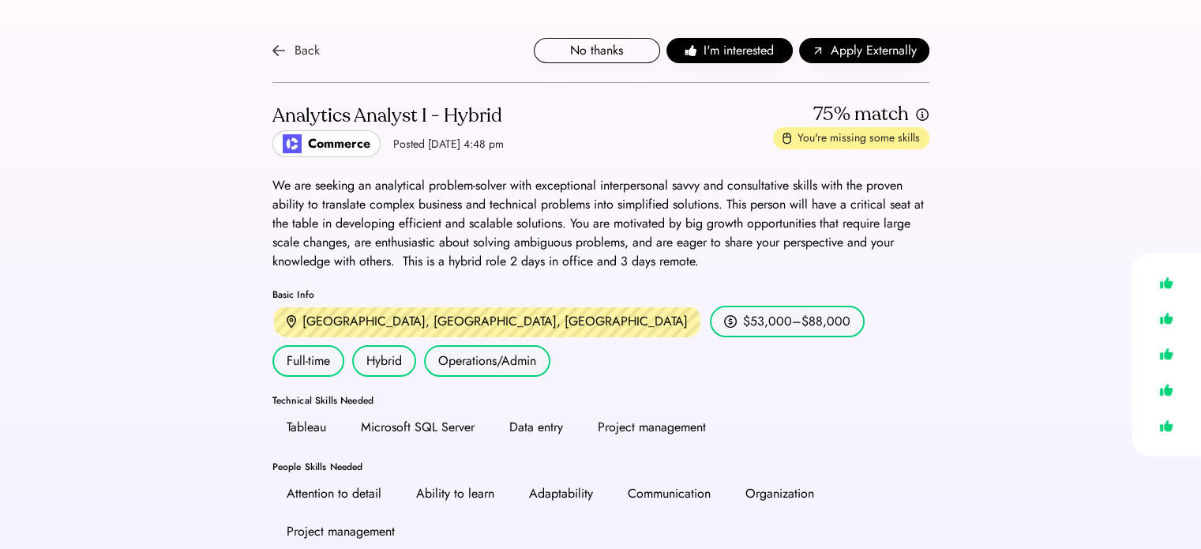
click at [309, 46] on div "Back" at bounding box center [306, 50] width 25 height 19
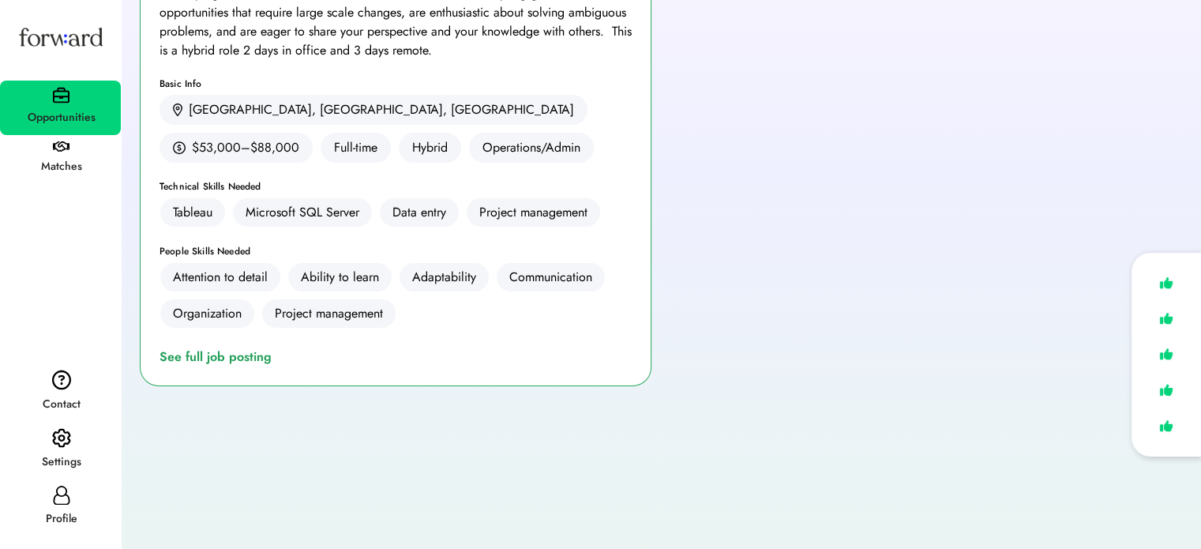
scroll to position [356, 0]
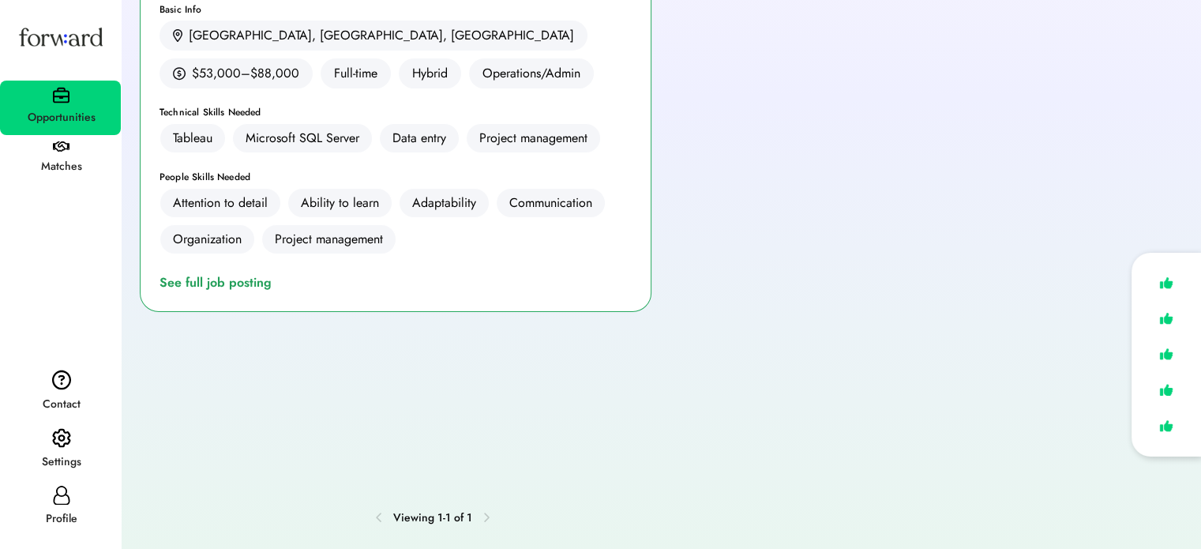
click at [60, 517] on div "Profile" at bounding box center [61, 518] width 119 height 19
select select "*******"
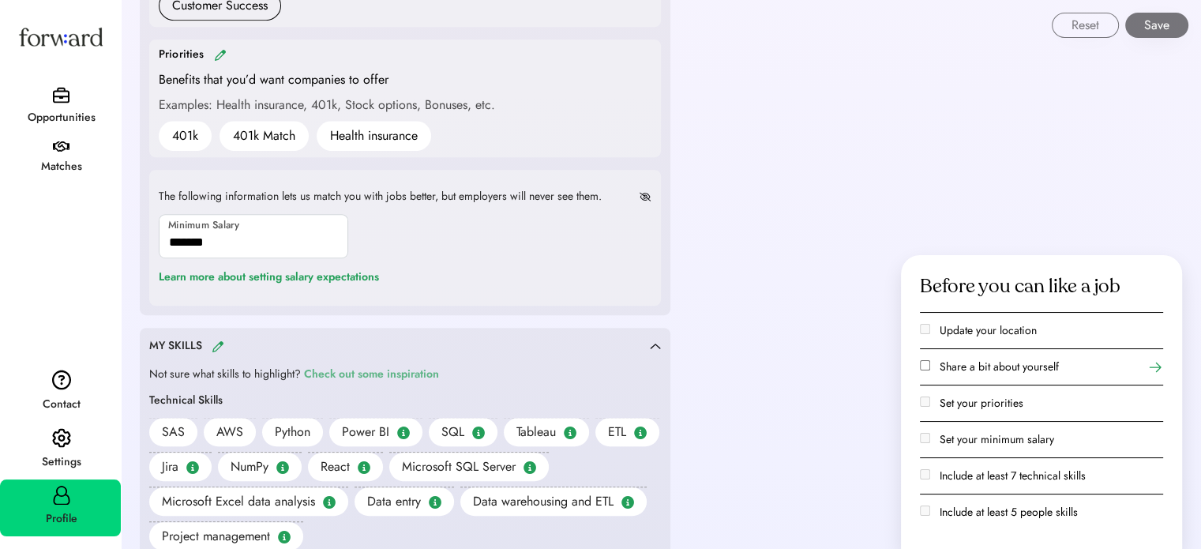
scroll to position [987, 0]
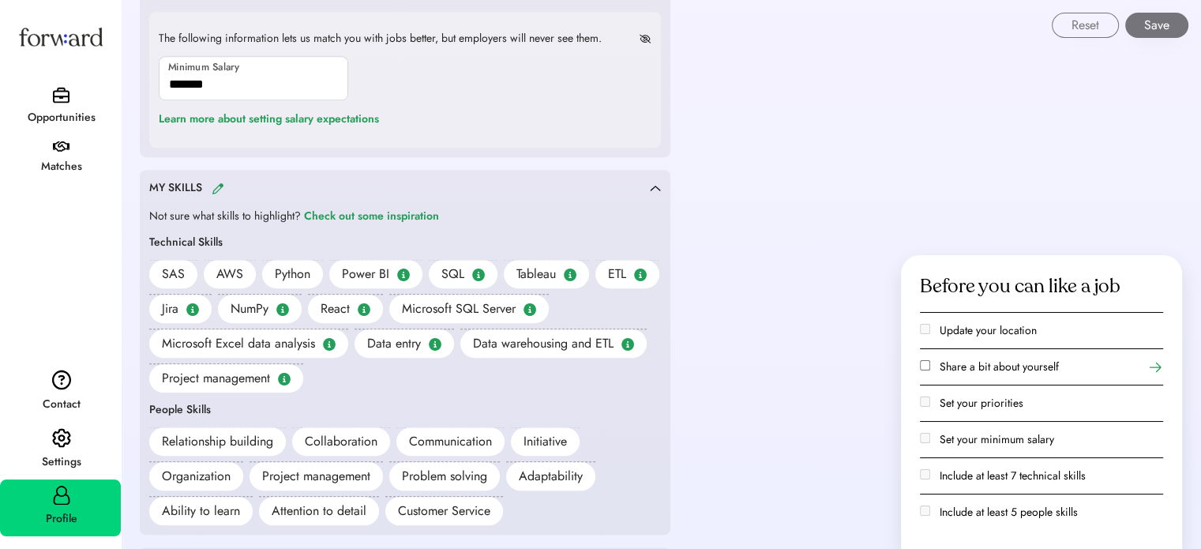
click at [382, 274] on div "Power BI" at bounding box center [365, 273] width 47 height 19
click at [218, 189] on img at bounding box center [218, 188] width 13 height 12
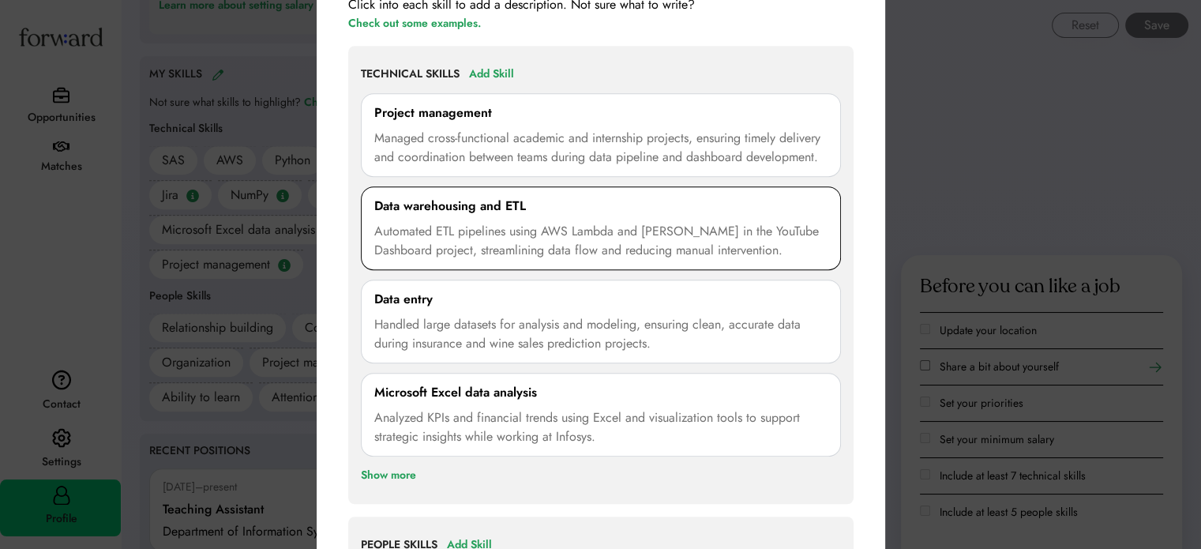
scroll to position [1066, 0]
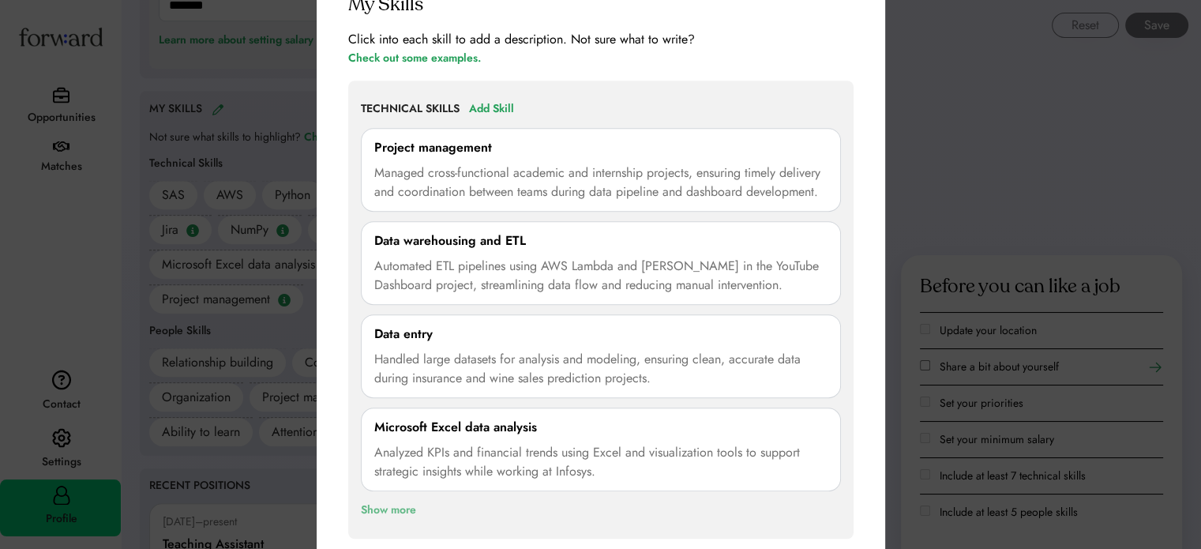
click at [377, 500] on div "Show more" at bounding box center [388, 509] width 55 height 19
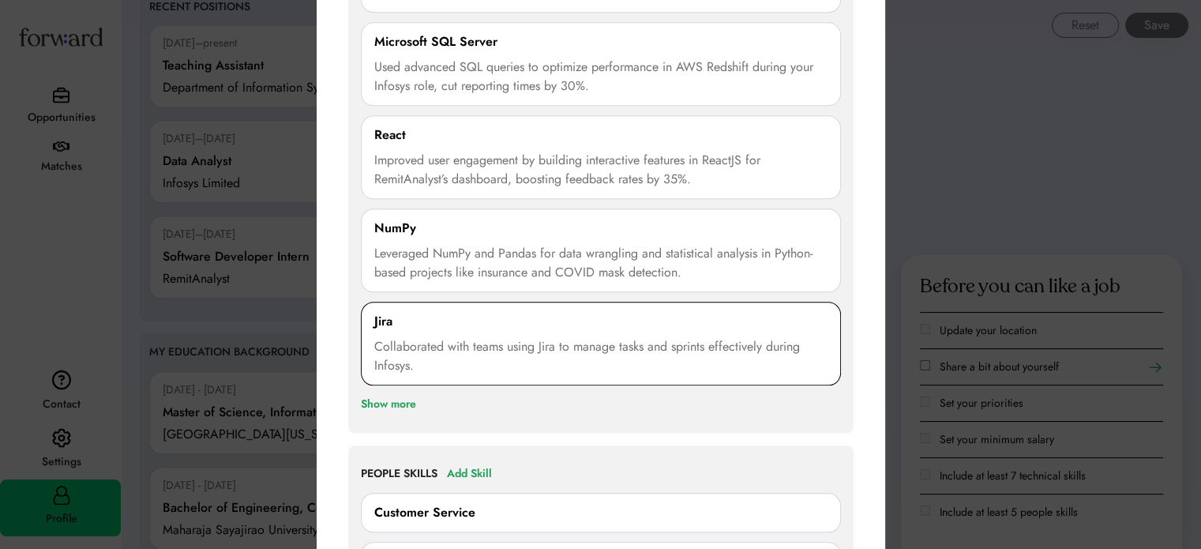
scroll to position [1619, 0]
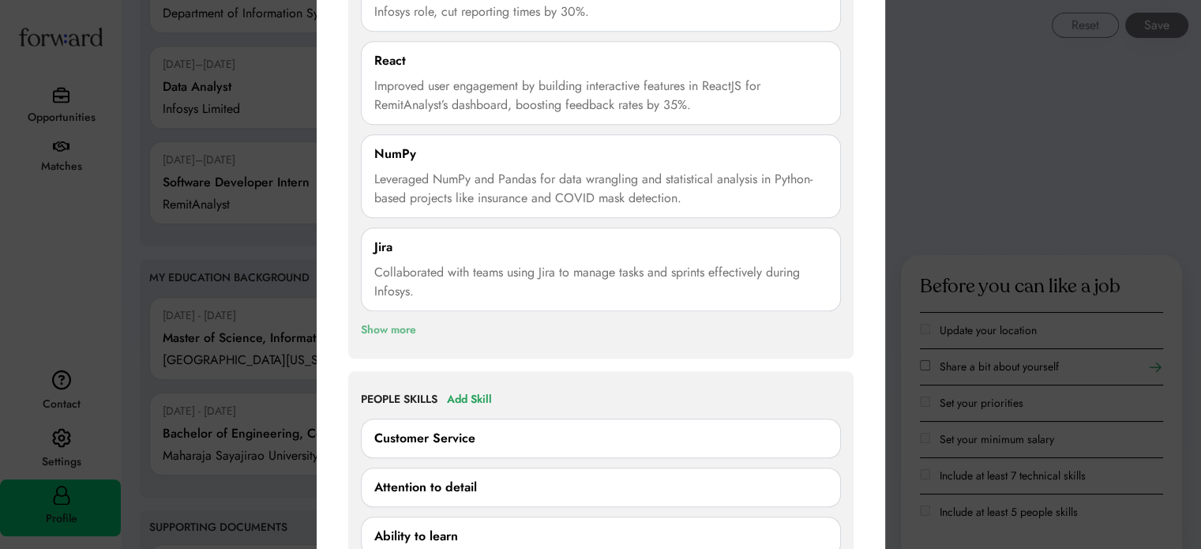
click at [392, 321] on div "Show more" at bounding box center [388, 329] width 55 height 19
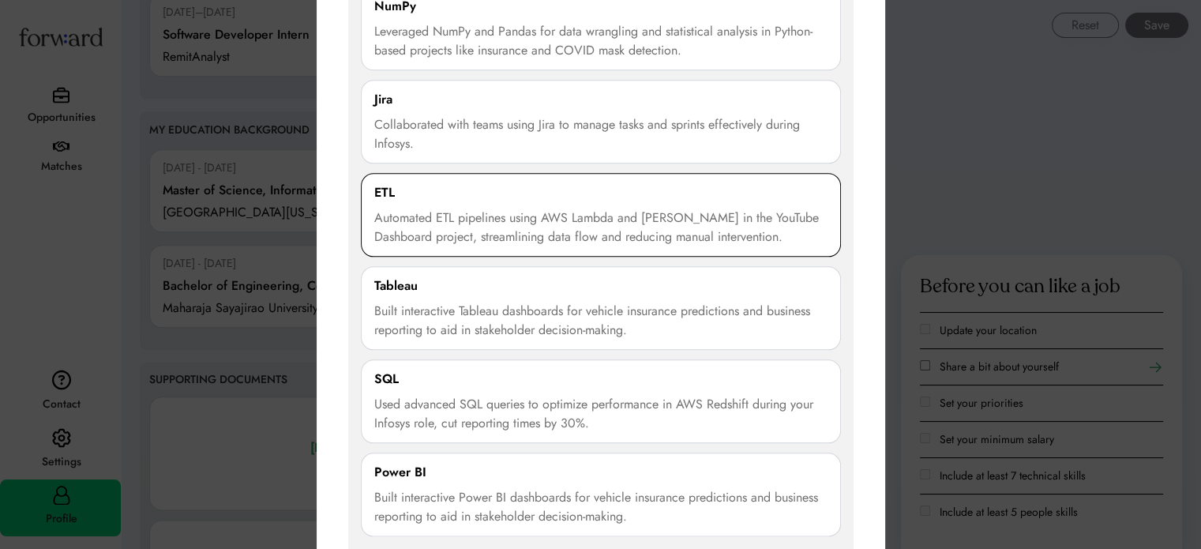
scroll to position [1777, 0]
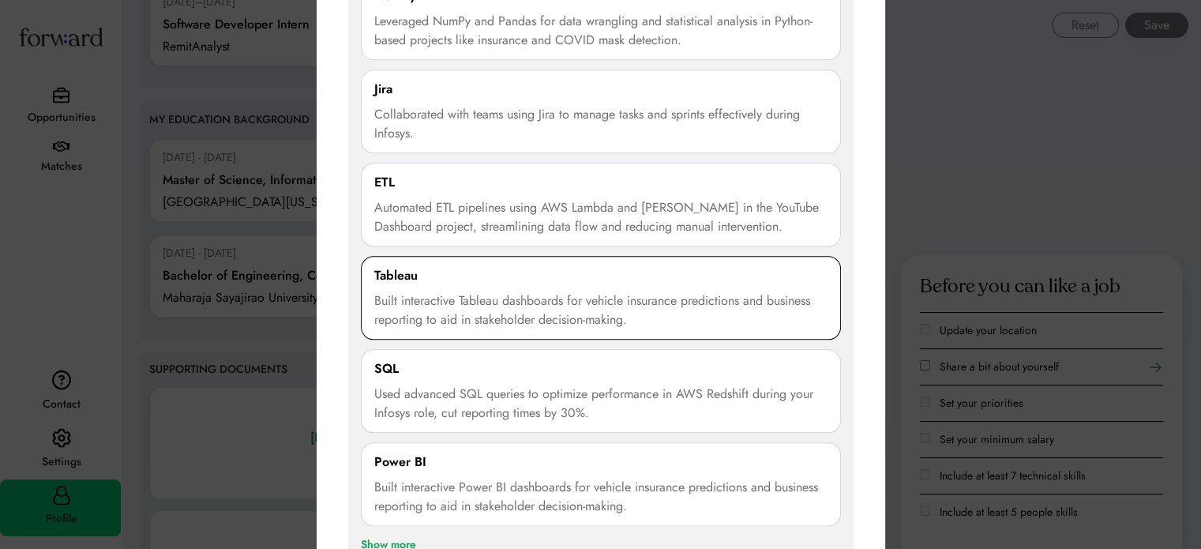
click at [469, 321] on div "Built interactive Tableau dashboards for vehicle insurance predictions and busi…" at bounding box center [600, 310] width 453 height 38
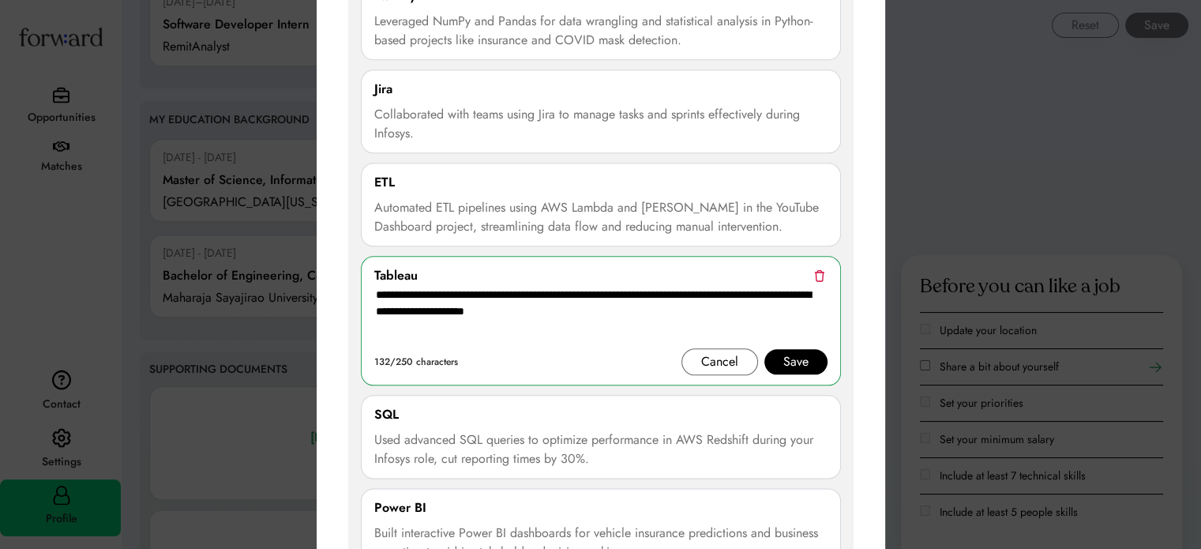
drag, startPoint x: 600, startPoint y: 314, endPoint x: 296, endPoint y: 294, distance: 304.5
paste textarea
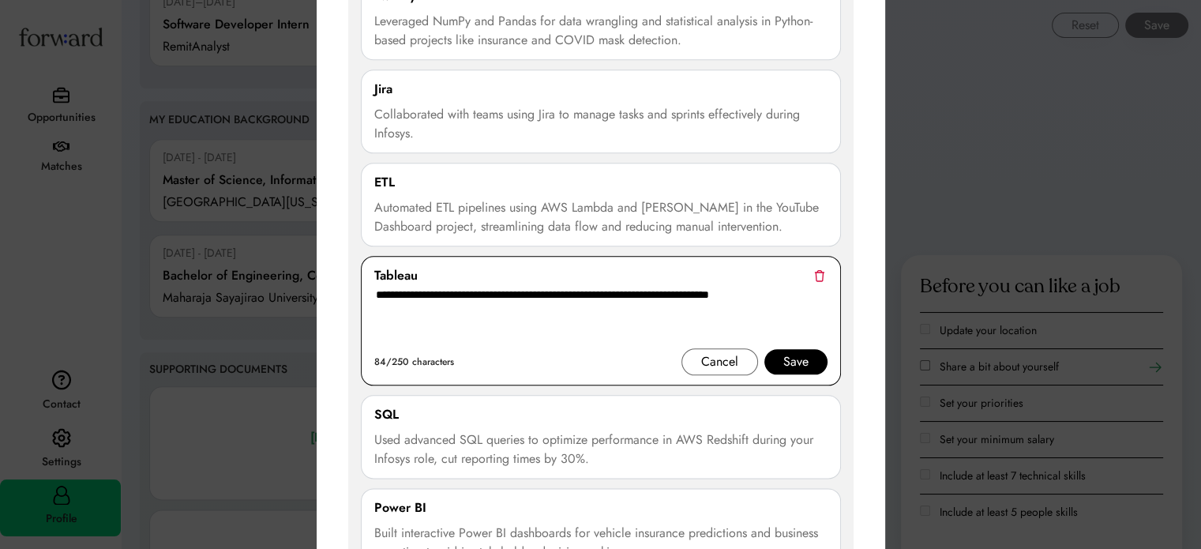
scroll to position [2014, 0]
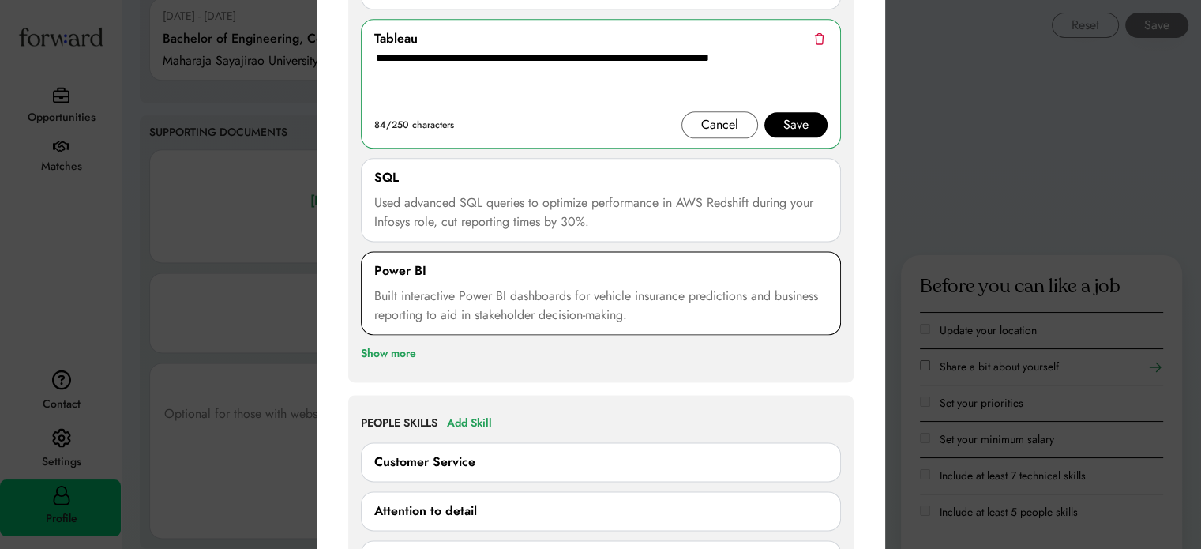
type textarea "**********"
click at [444, 294] on div "Built interactive Power BI dashboards for vehicle insurance predictions and bus…" at bounding box center [600, 306] width 453 height 38
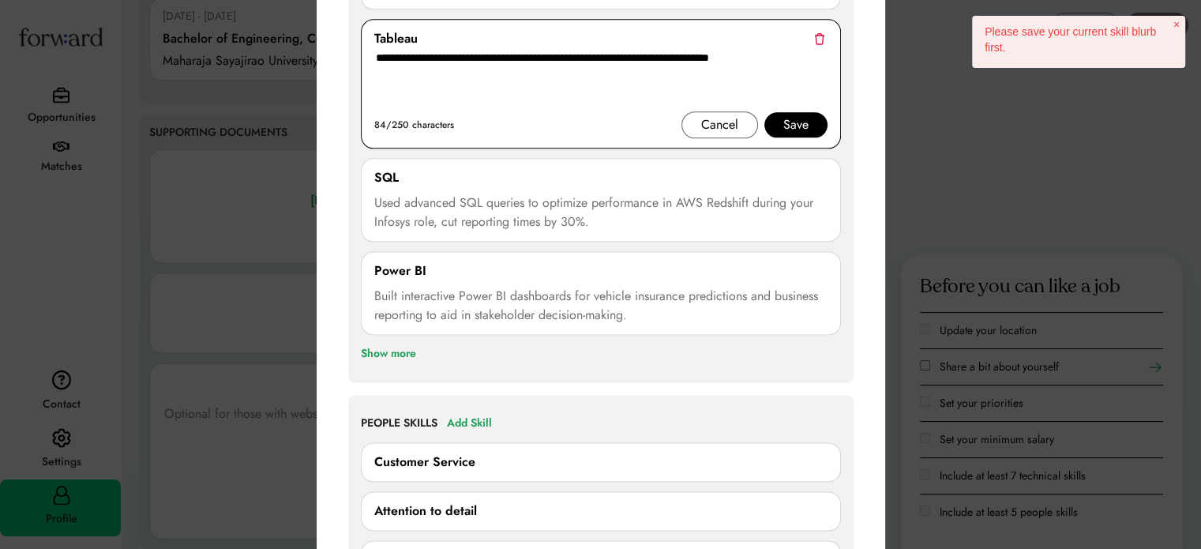
click at [785, 118] on div "Save" at bounding box center [795, 124] width 25 height 19
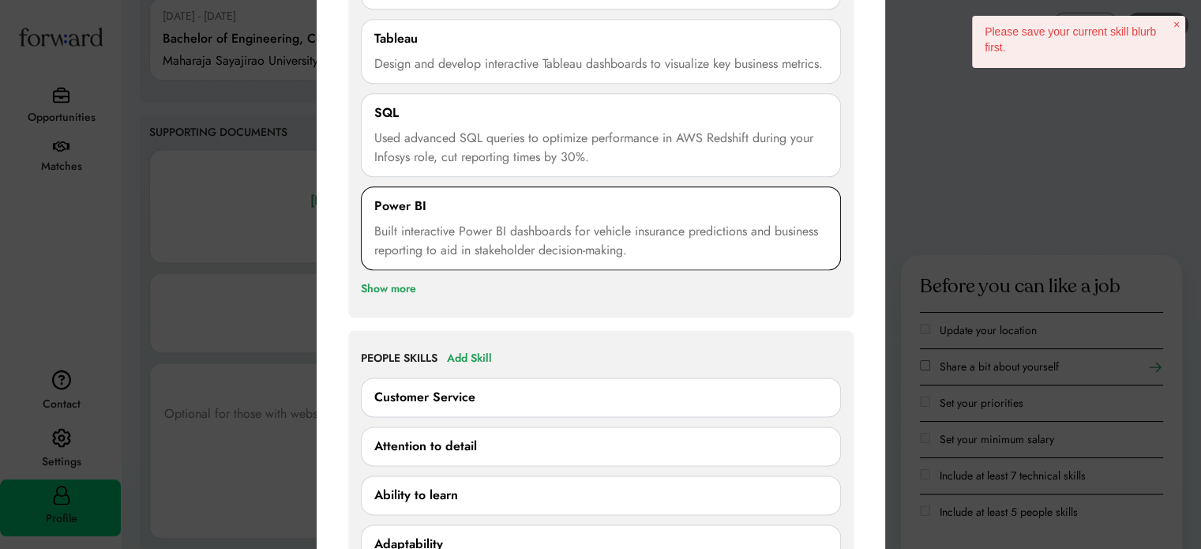
click at [532, 243] on div "Built interactive Power BI dashboards for vehicle insurance predictions and bus…" at bounding box center [600, 241] width 453 height 38
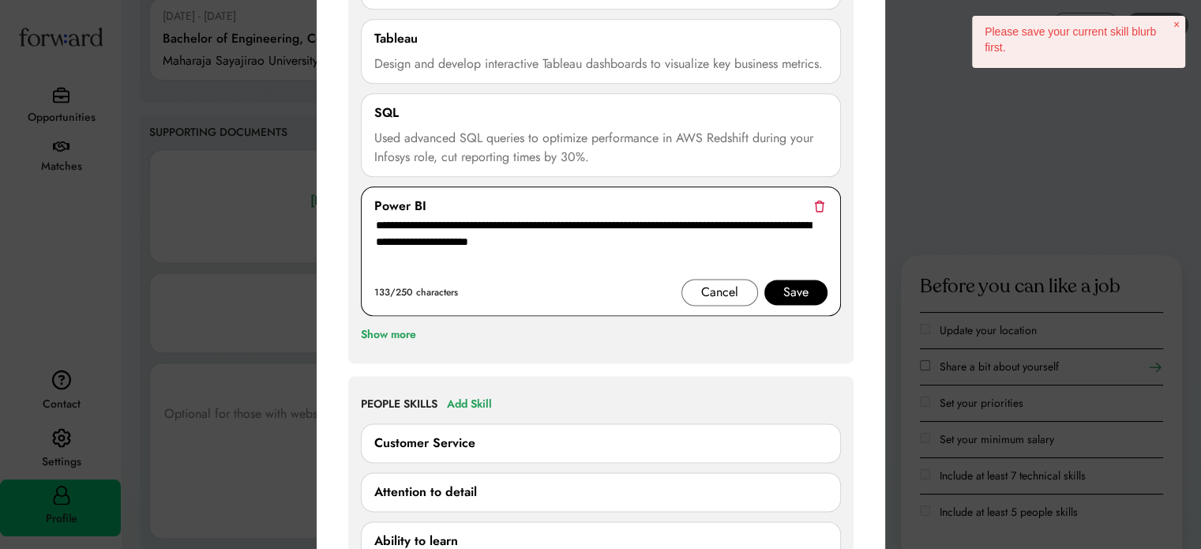
click at [781, 289] on div "Save" at bounding box center [795, 291] width 63 height 25
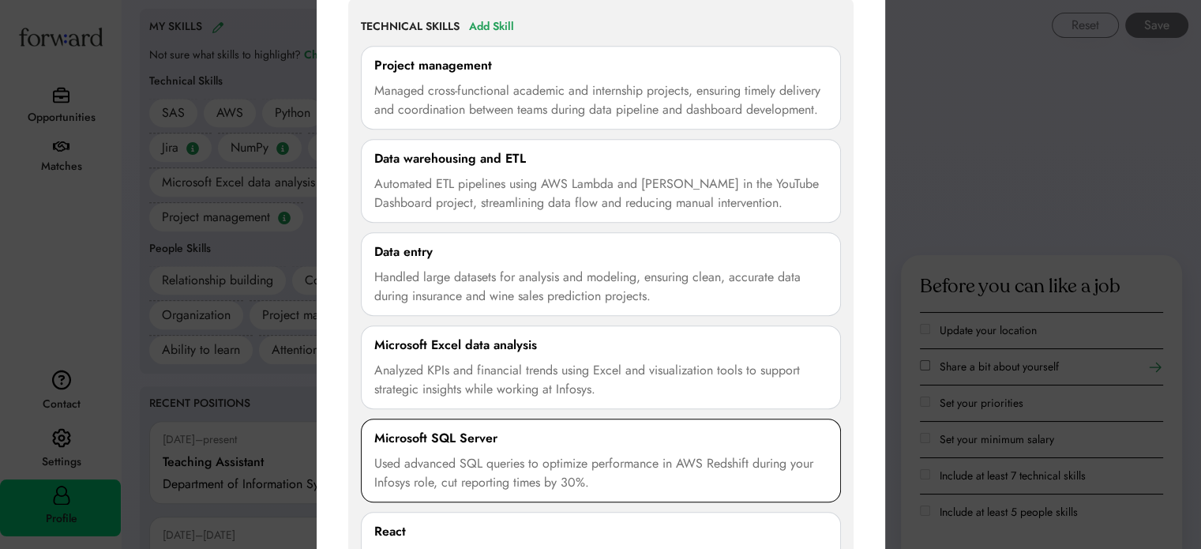
scroll to position [1145, 0]
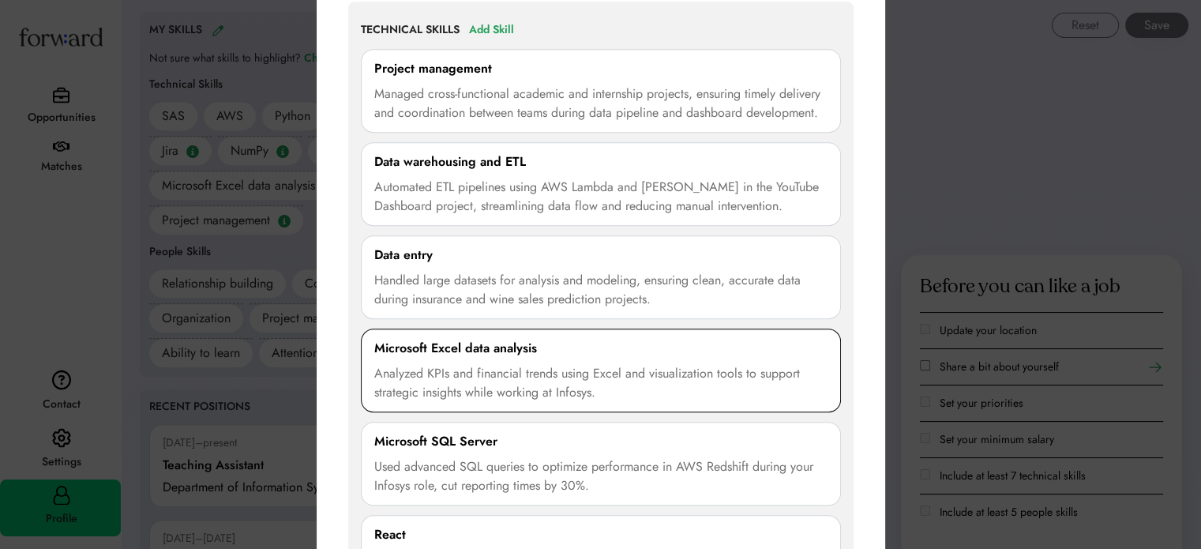
click at [522, 374] on div "Analyzed KPIs and financial trends using Excel and visualization tools to suppo…" at bounding box center [600, 383] width 453 height 38
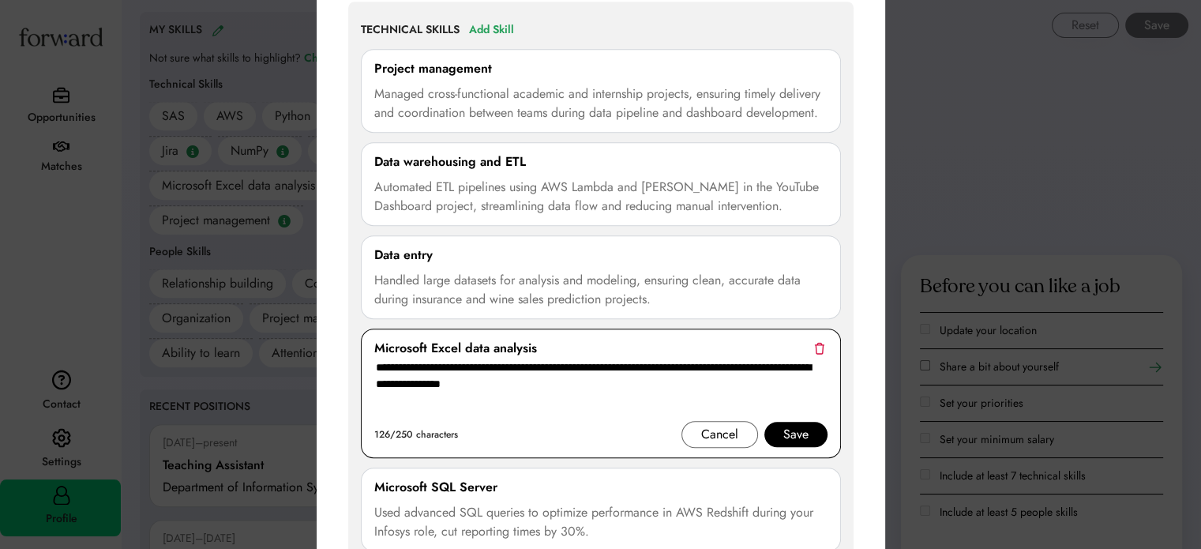
click at [571, 391] on textarea "**********" at bounding box center [600, 389] width 453 height 63
paste textarea "**********"
click at [786, 429] on div "Save" at bounding box center [795, 434] width 25 height 19
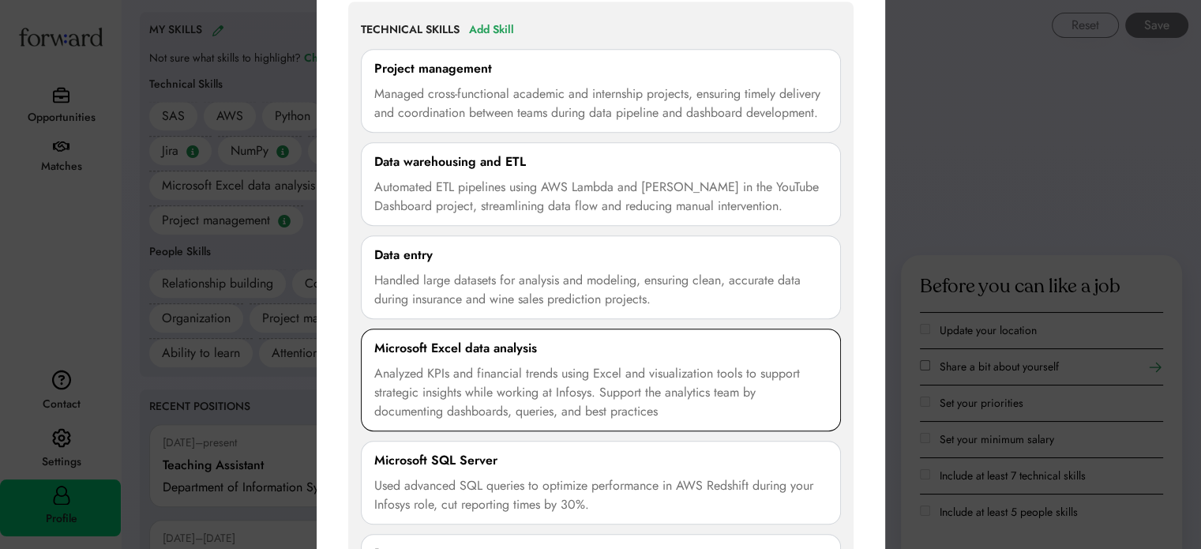
click at [625, 392] on div "Analyzed KPIs and financial trends using Excel and visualization tools to suppo…" at bounding box center [600, 392] width 453 height 57
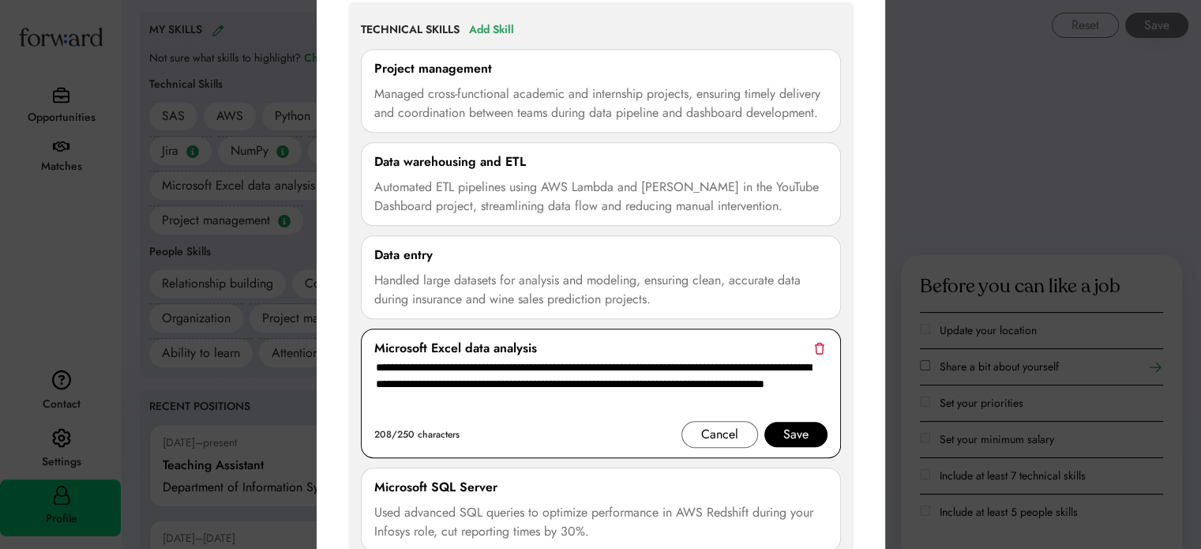
click at [561, 401] on textarea "**********" at bounding box center [600, 389] width 453 height 63
type textarea "**********"
click at [800, 425] on div "Save" at bounding box center [795, 434] width 25 height 19
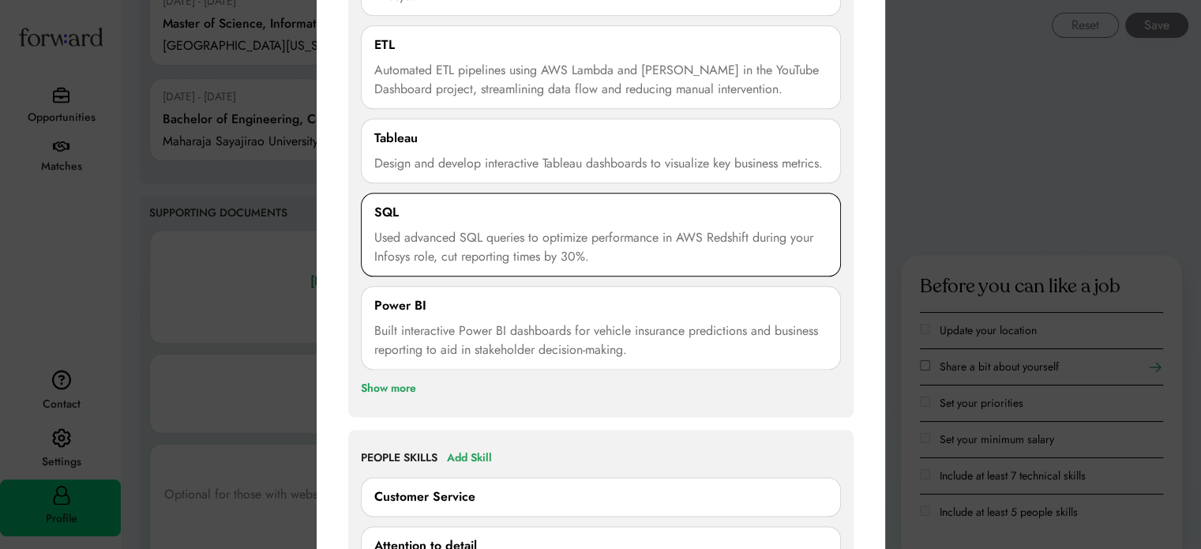
scroll to position [2172, 0]
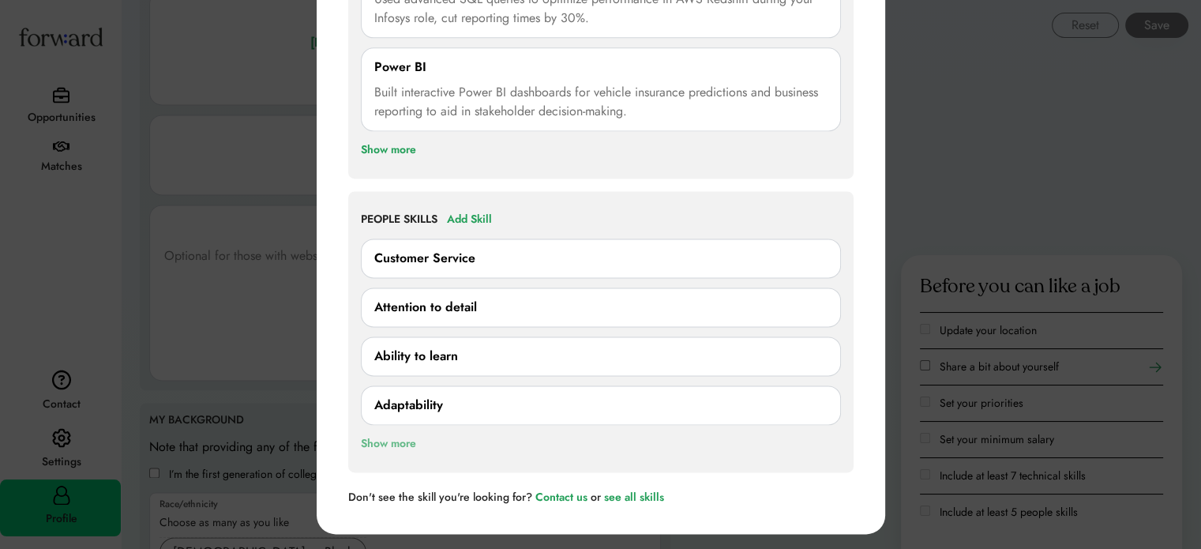
click at [402, 438] on div "Show more" at bounding box center [388, 443] width 55 height 19
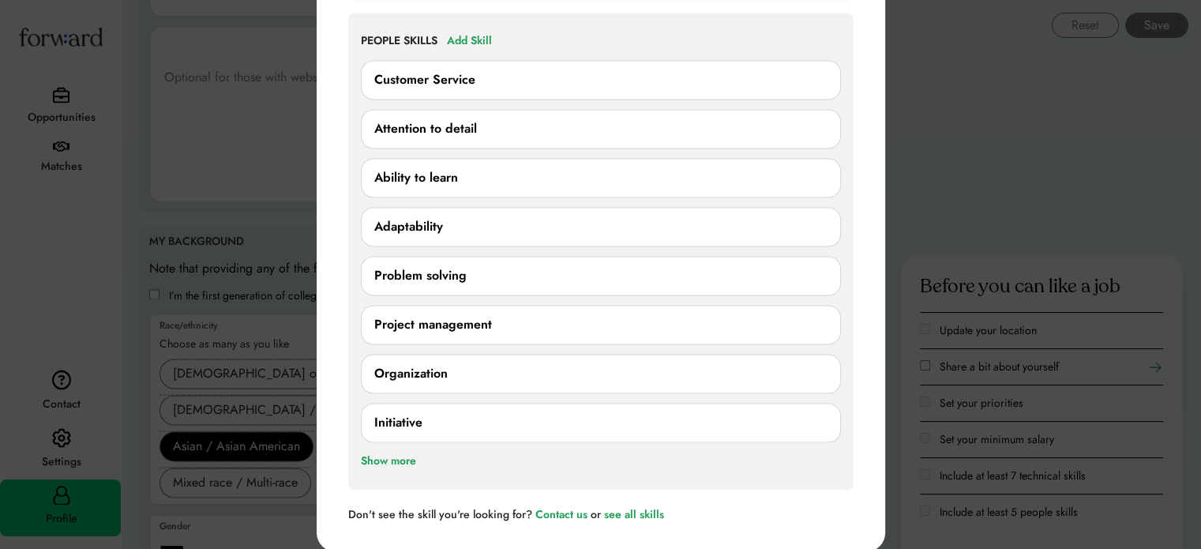
scroll to position [2355, 0]
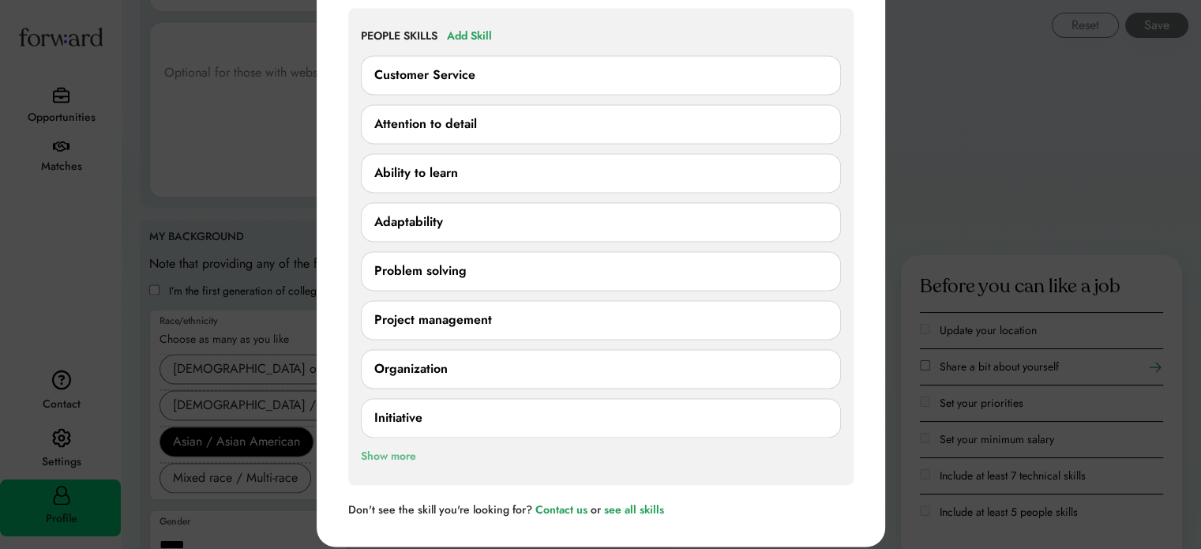
click at [379, 450] on div "Show more" at bounding box center [388, 456] width 55 height 19
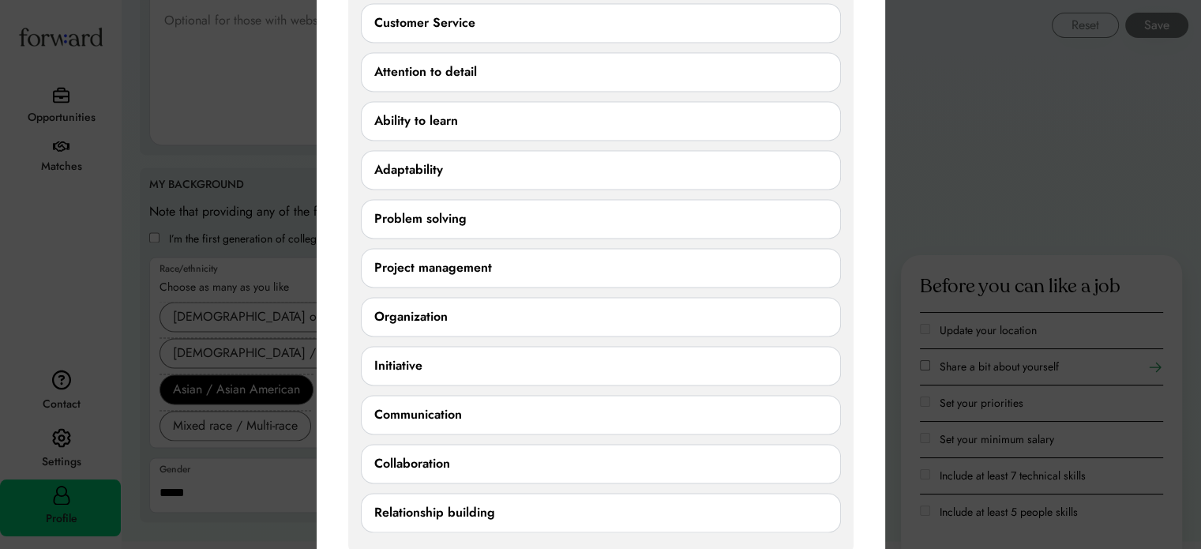
scroll to position [2463, 0]
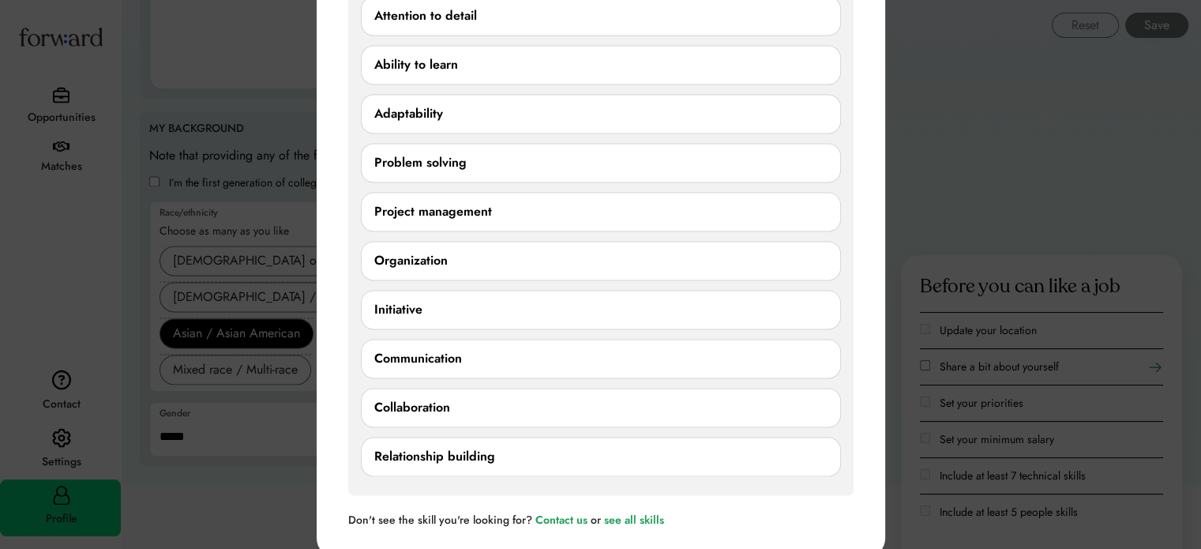
click at [482, 351] on div "Communication" at bounding box center [600, 358] width 453 height 19
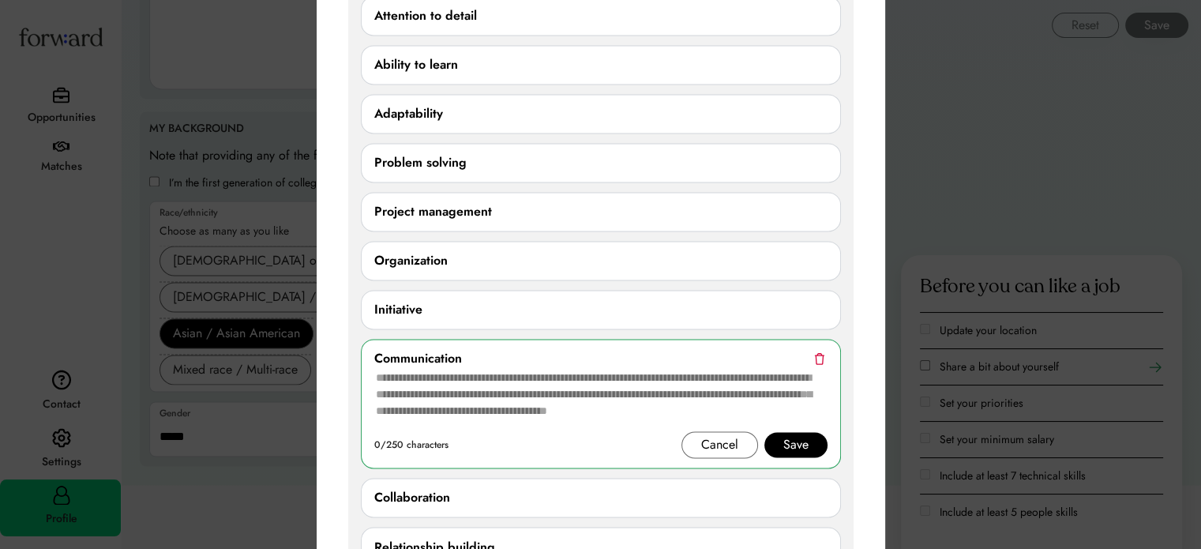
click at [443, 381] on textarea at bounding box center [600, 399] width 453 height 63
paste textarea "**********"
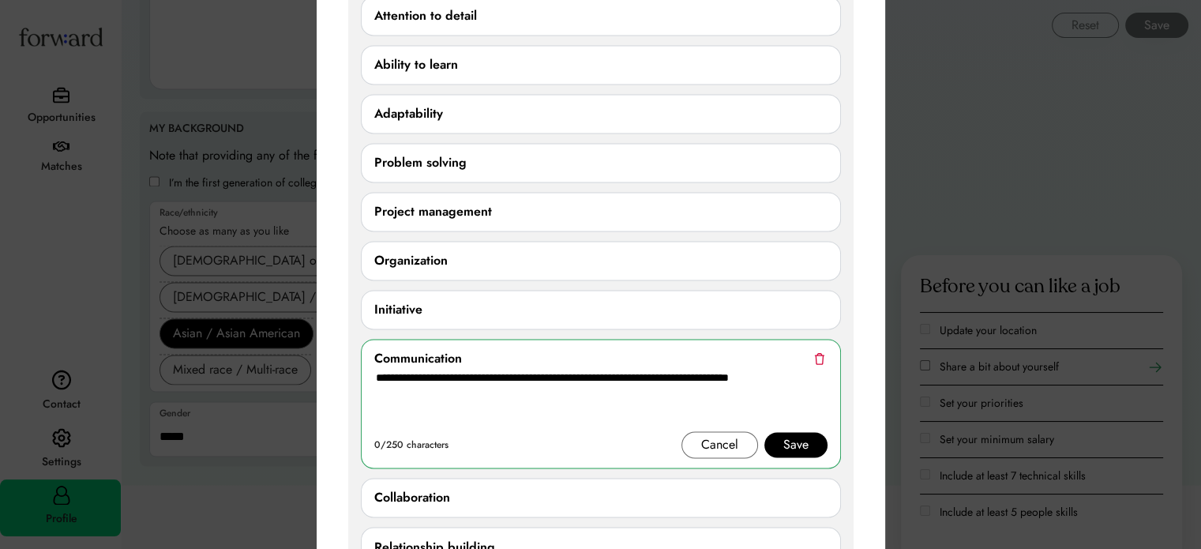
type textarea "**********"
click at [802, 440] on div "Save" at bounding box center [795, 444] width 25 height 19
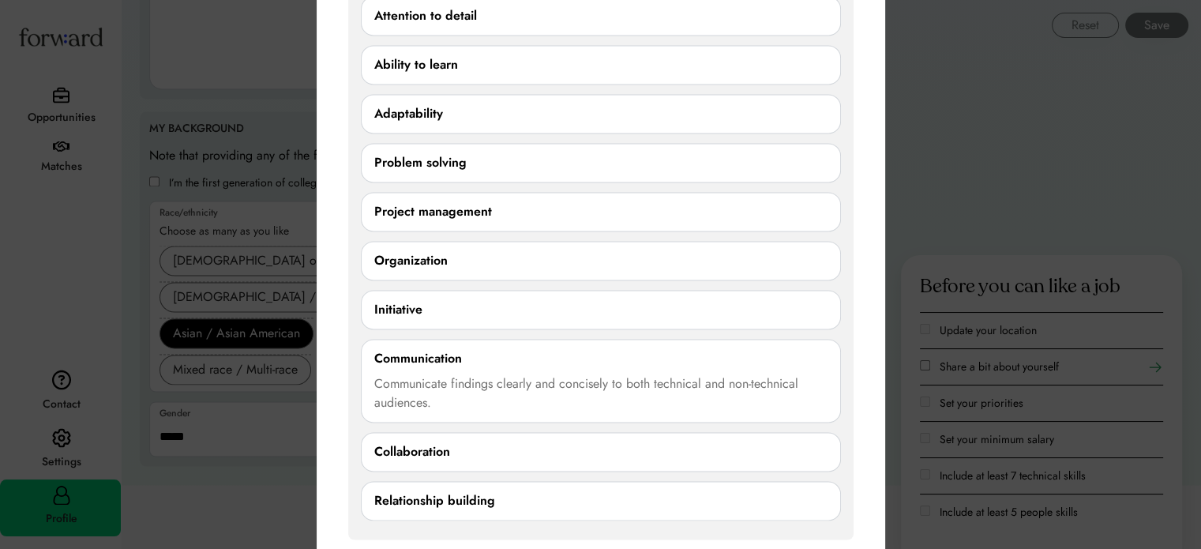
click at [508, 442] on div "Collaboration" at bounding box center [600, 451] width 453 height 19
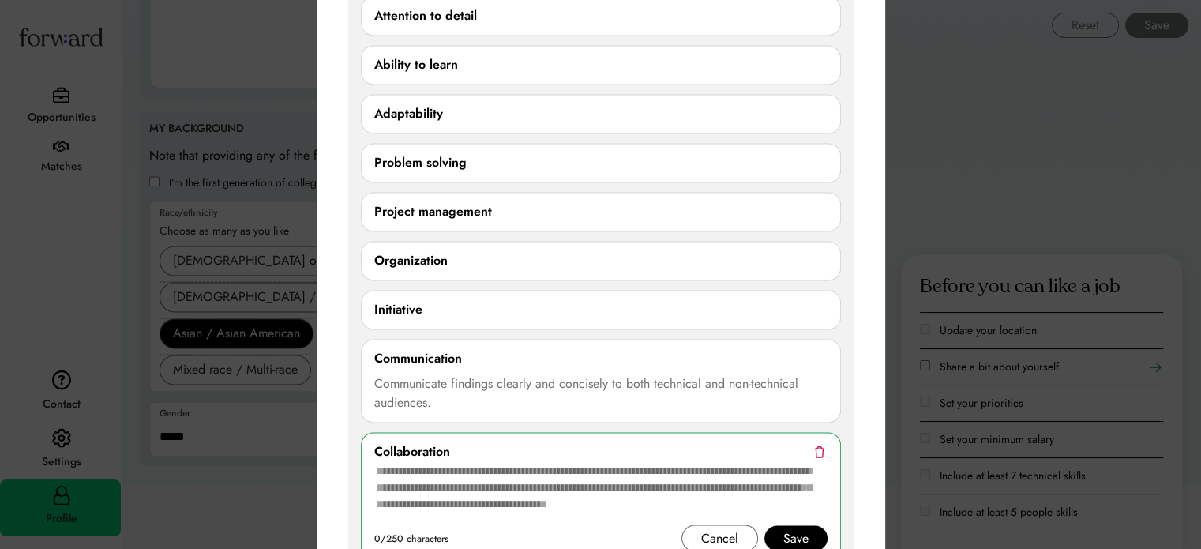
click at [479, 463] on textarea at bounding box center [600, 492] width 453 height 63
paste textarea "**********"
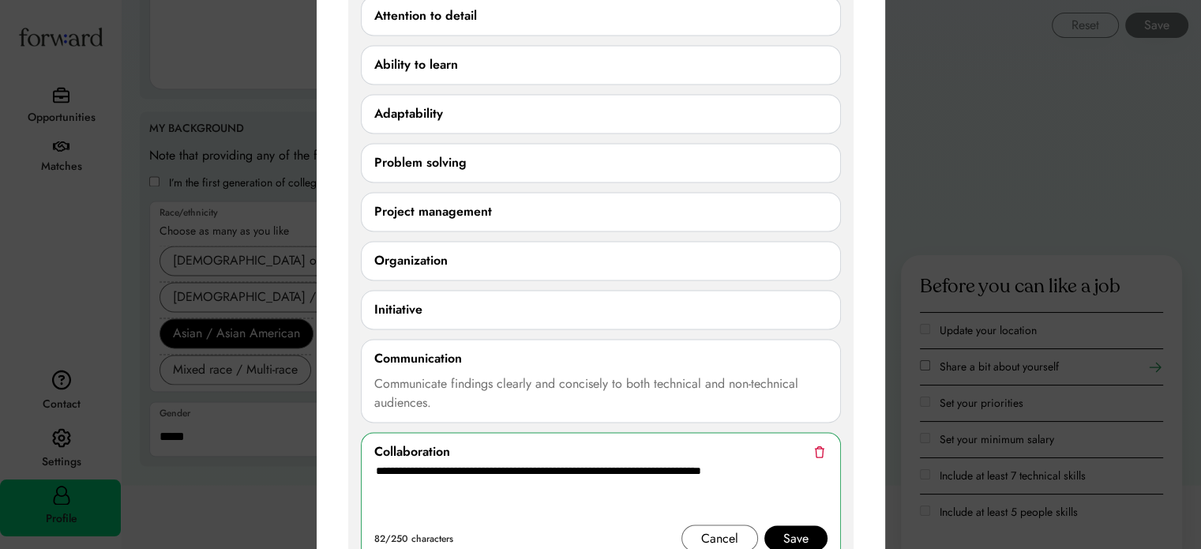
type textarea "**********"
click at [799, 530] on div "Save" at bounding box center [795, 537] width 25 height 19
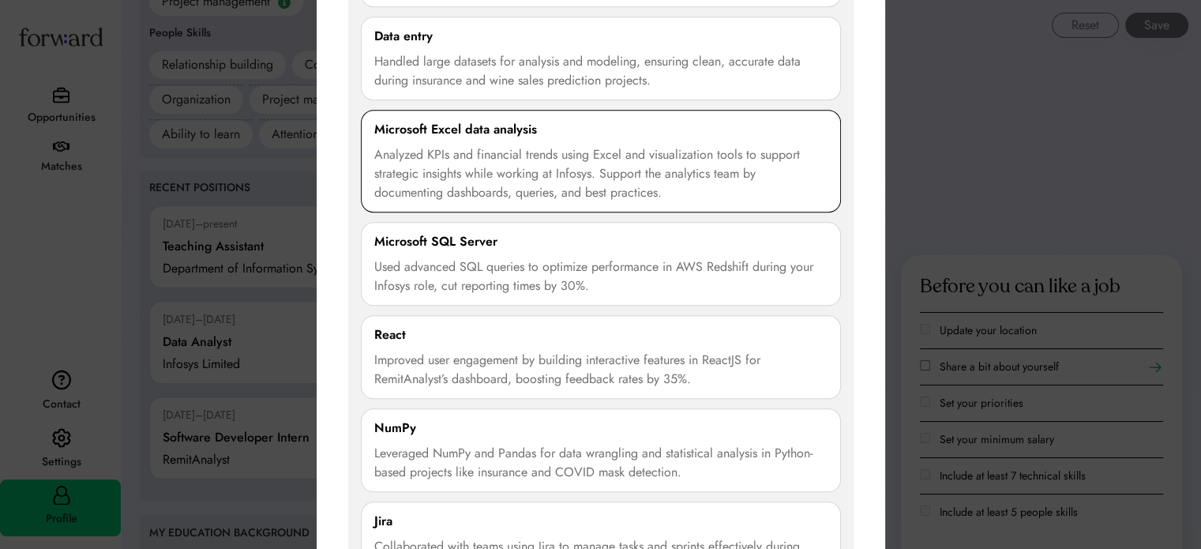
scroll to position [1358, 0]
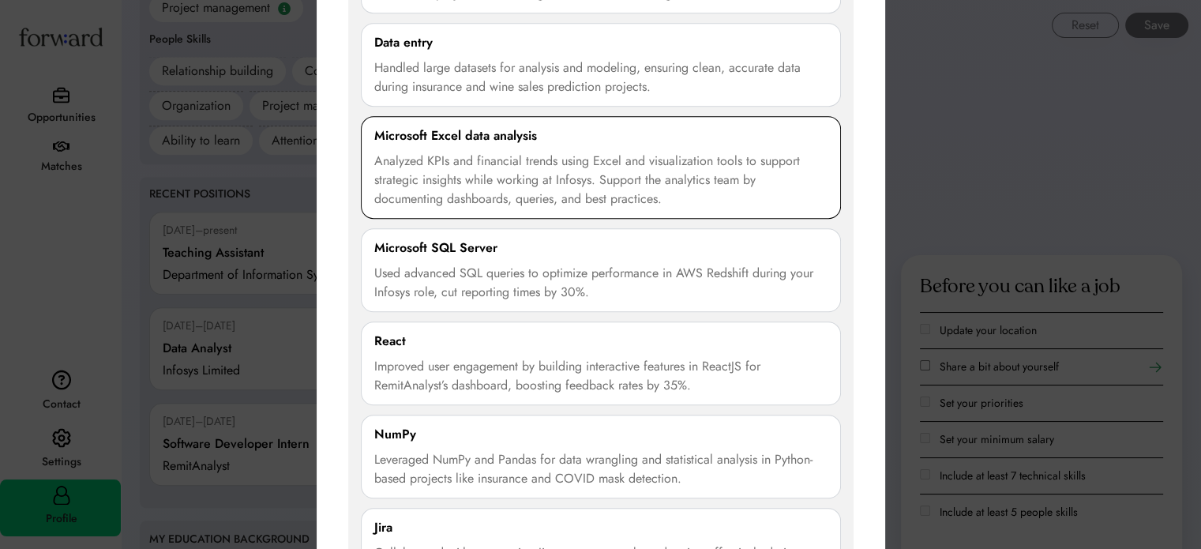
click at [654, 186] on div "Analyzed KPIs and financial trends using Excel and visualization tools to suppo…" at bounding box center [600, 180] width 453 height 57
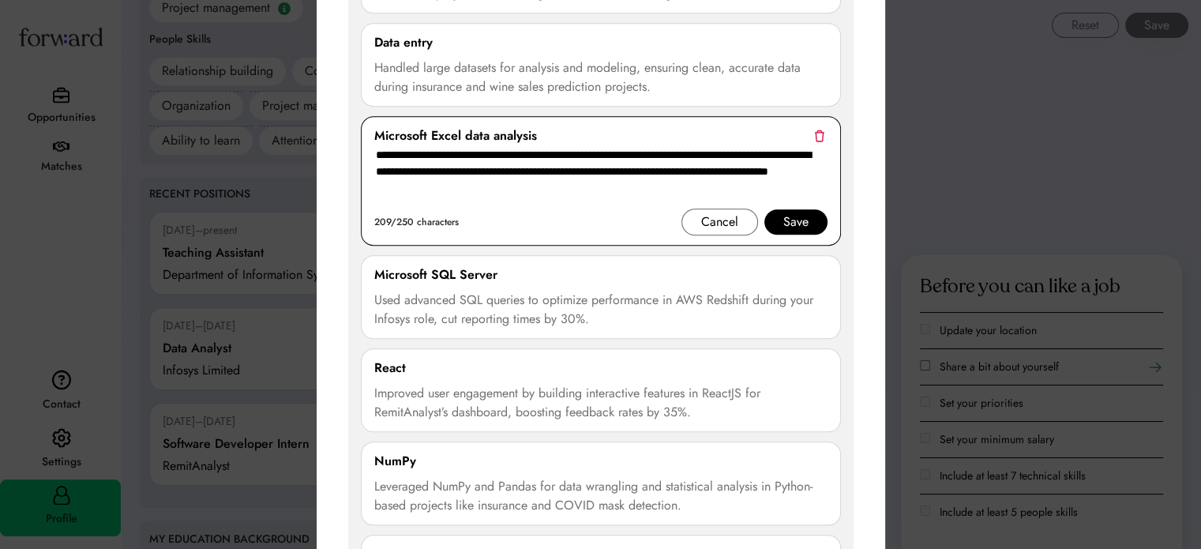
drag, startPoint x: 533, startPoint y: 172, endPoint x: 586, endPoint y: 193, distance: 57.5
click at [586, 193] on textarea "**********" at bounding box center [600, 176] width 453 height 63
type textarea "**********"
click at [798, 217] on div "Save" at bounding box center [795, 221] width 25 height 19
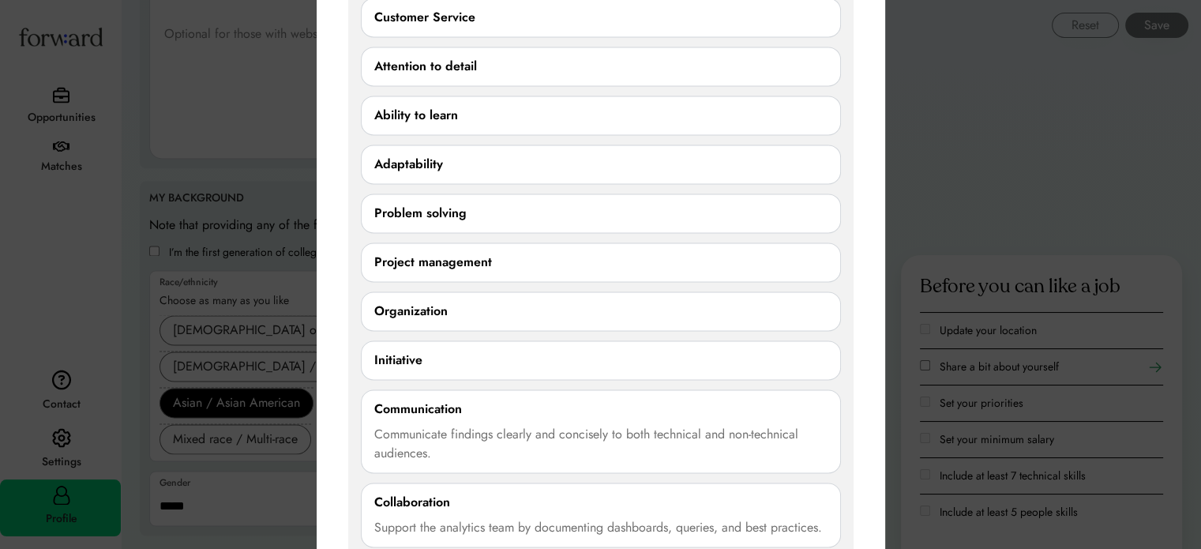
scroll to position [2355, 0]
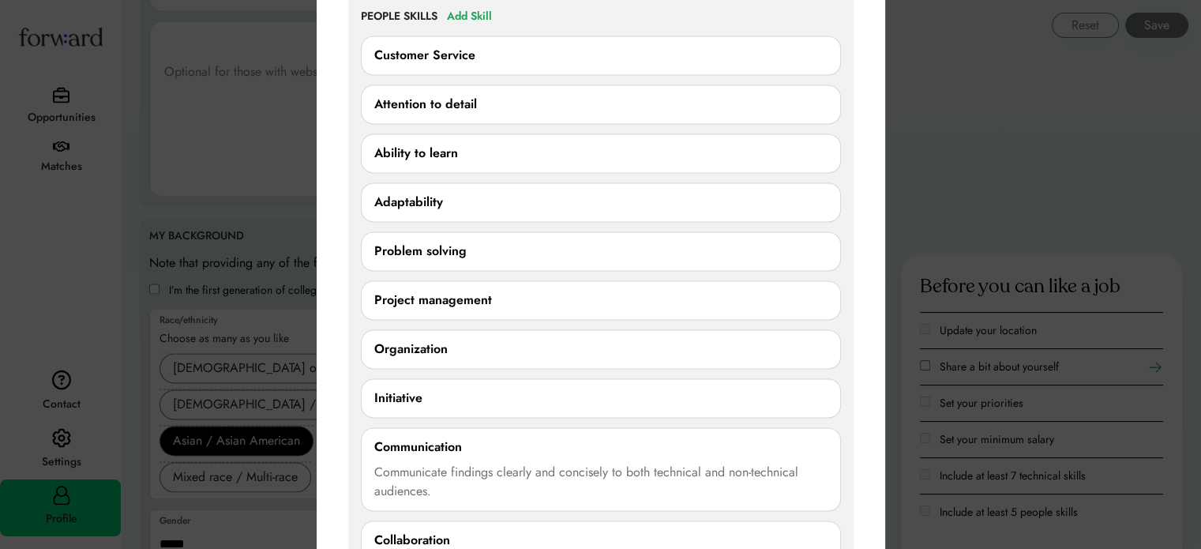
click at [466, 252] on div "Problem solving" at bounding box center [600, 251] width 453 height 19
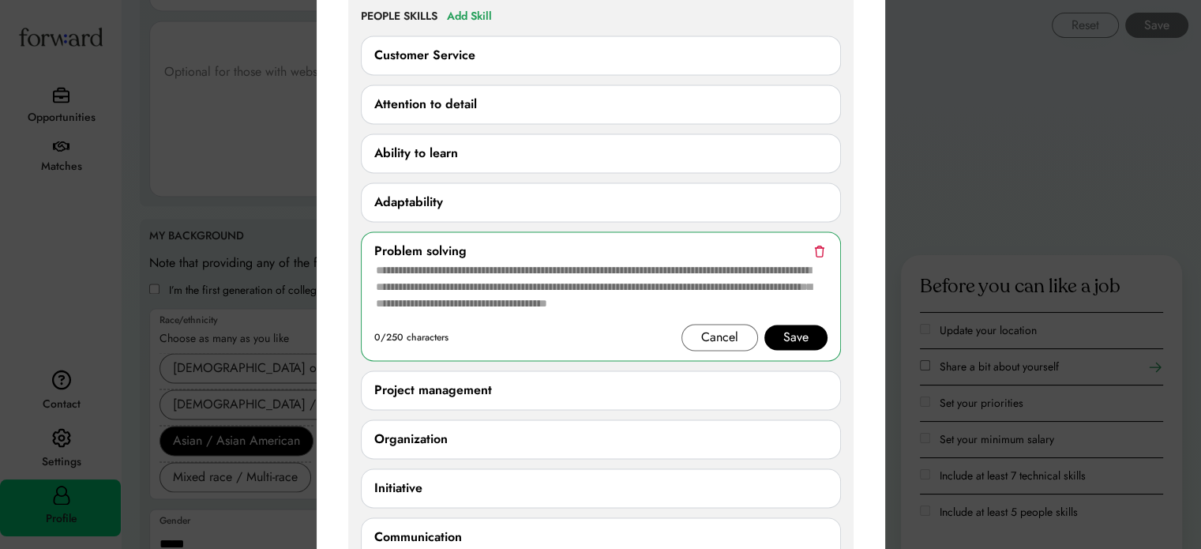
click at [460, 278] on textarea at bounding box center [600, 291] width 453 height 63
paste textarea "**********"
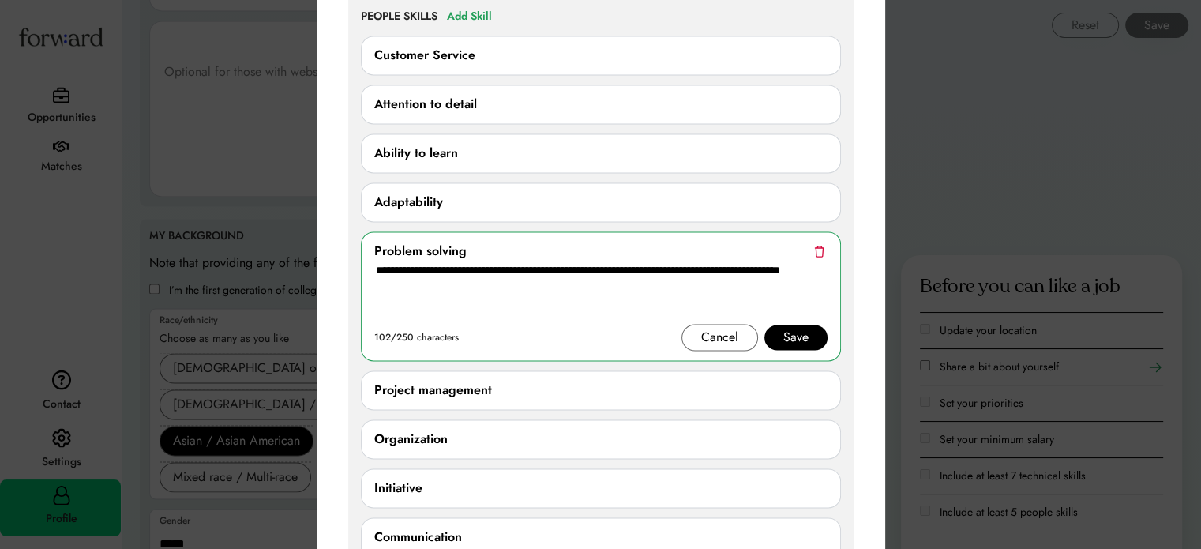
type textarea "**********"
click at [708, 331] on div "Cancel" at bounding box center [719, 337] width 37 height 19
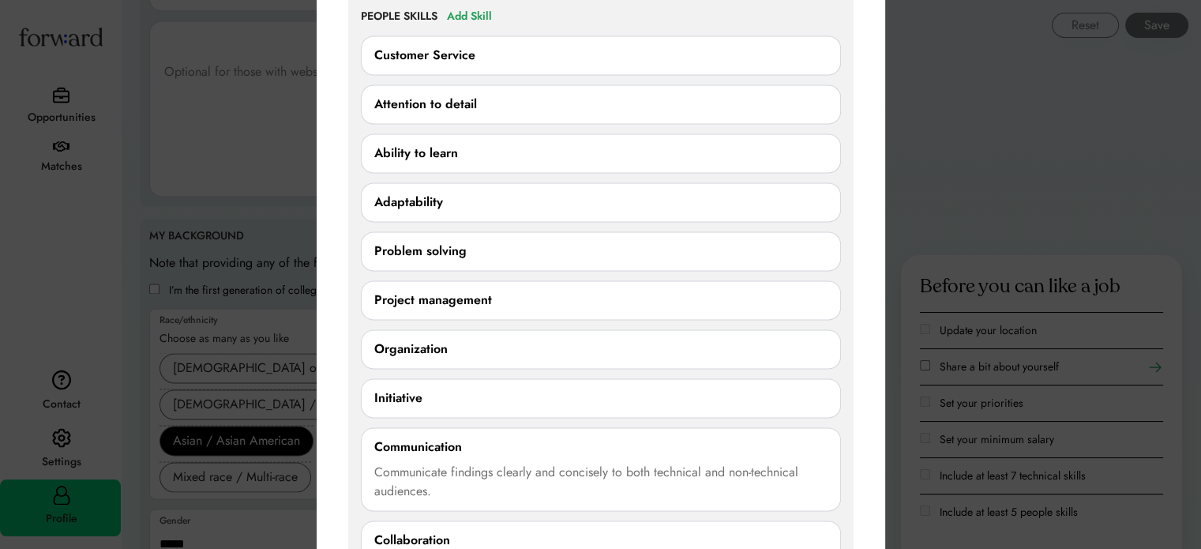
click at [458, 280] on div "Project management 0/250 characters Cancel Save" at bounding box center [601, 299] width 480 height 39
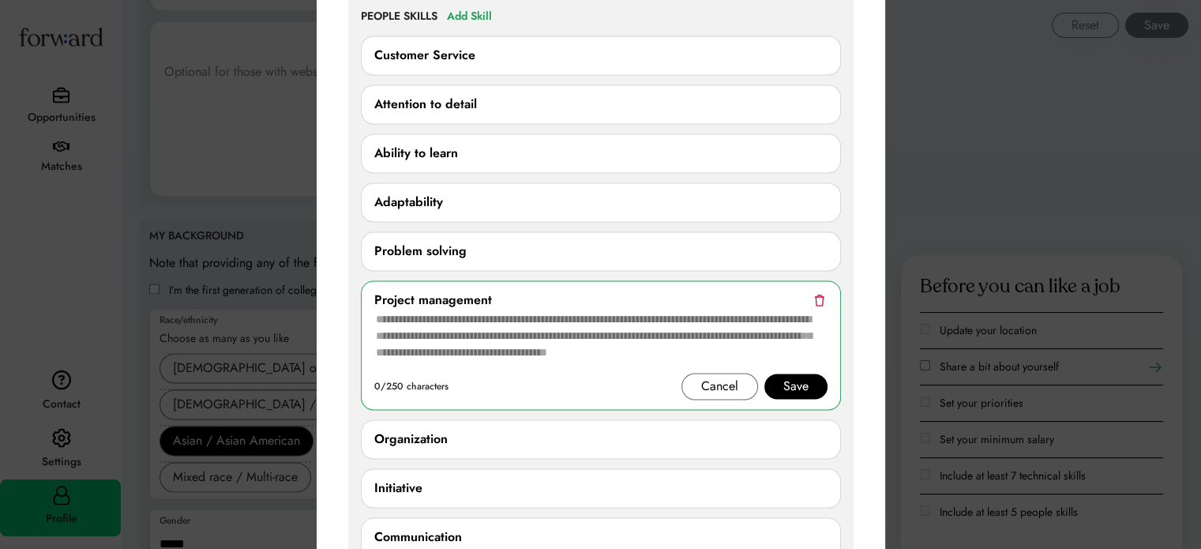
click at [463, 324] on textarea at bounding box center [600, 340] width 453 height 63
paste textarea "**********"
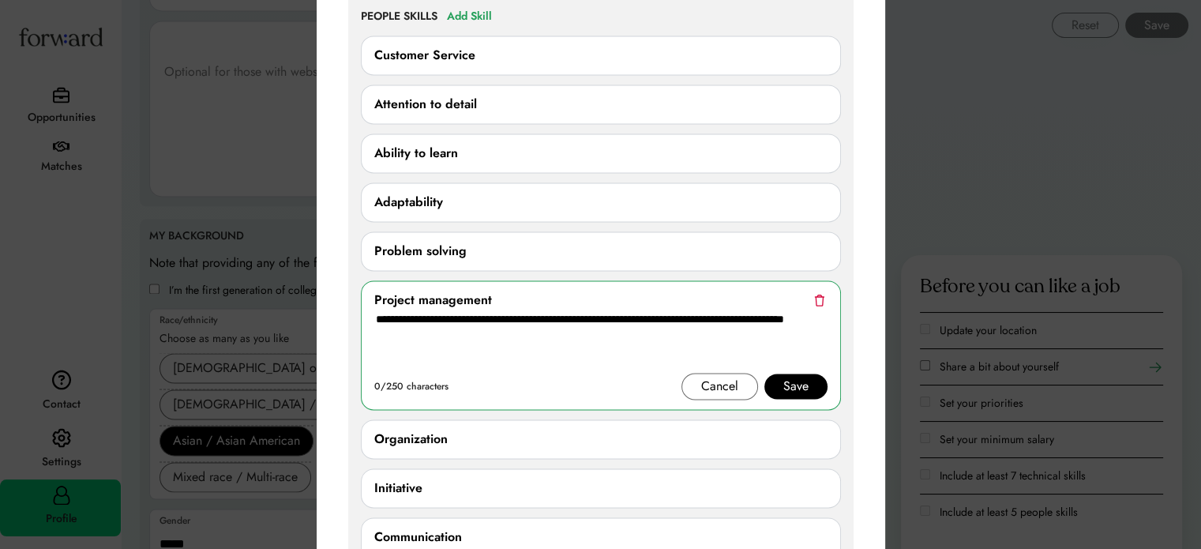
type textarea "**********"
click at [800, 377] on div "Save" at bounding box center [795, 386] width 25 height 19
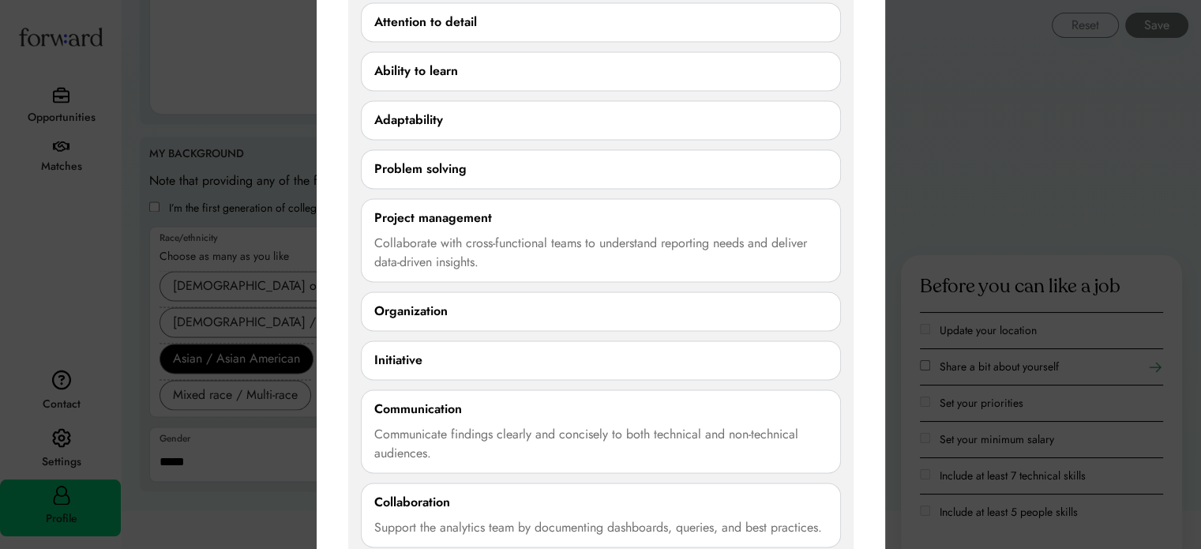
scroll to position [2513, 0]
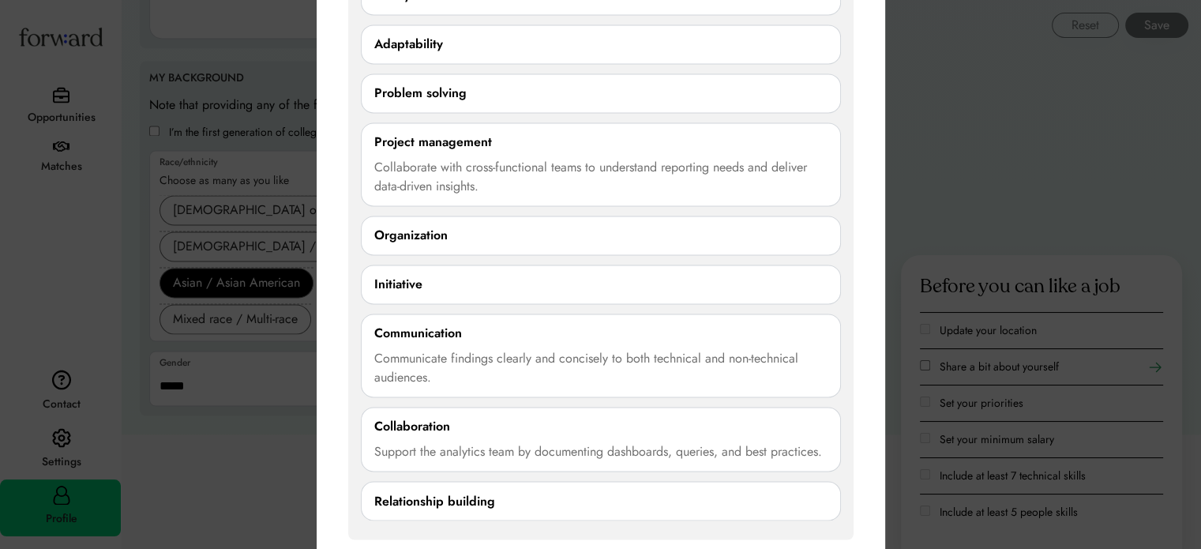
click at [586, 448] on div "Support the analytics team by documenting dashboards, queries, and best practic…" at bounding box center [600, 451] width 453 height 19
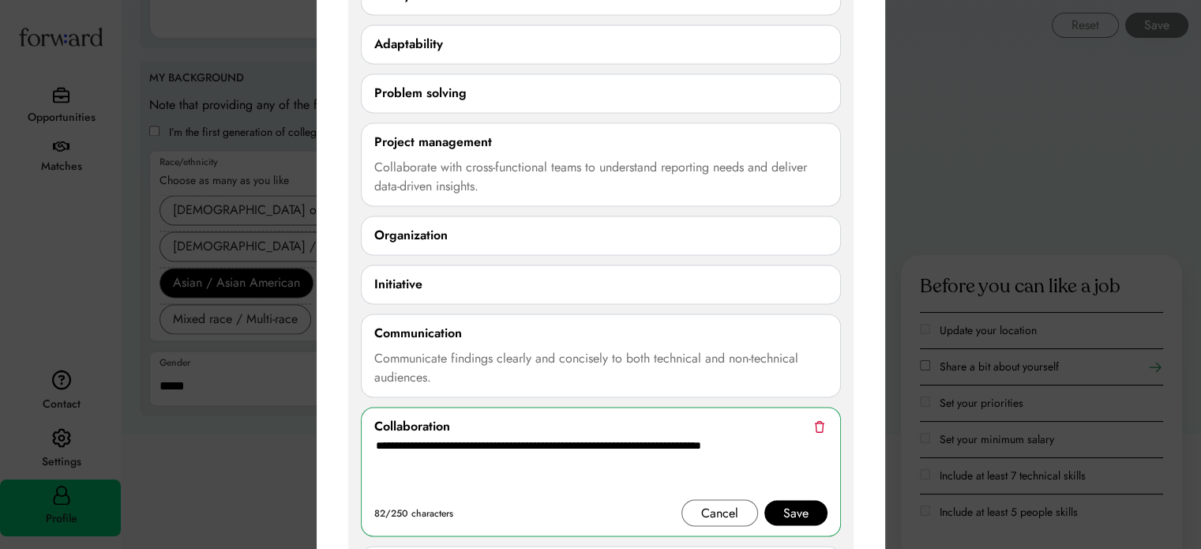
click at [785, 438] on textarea "**********" at bounding box center [600, 467] width 453 height 63
click at [701, 504] on div "Cancel" at bounding box center [719, 512] width 37 height 19
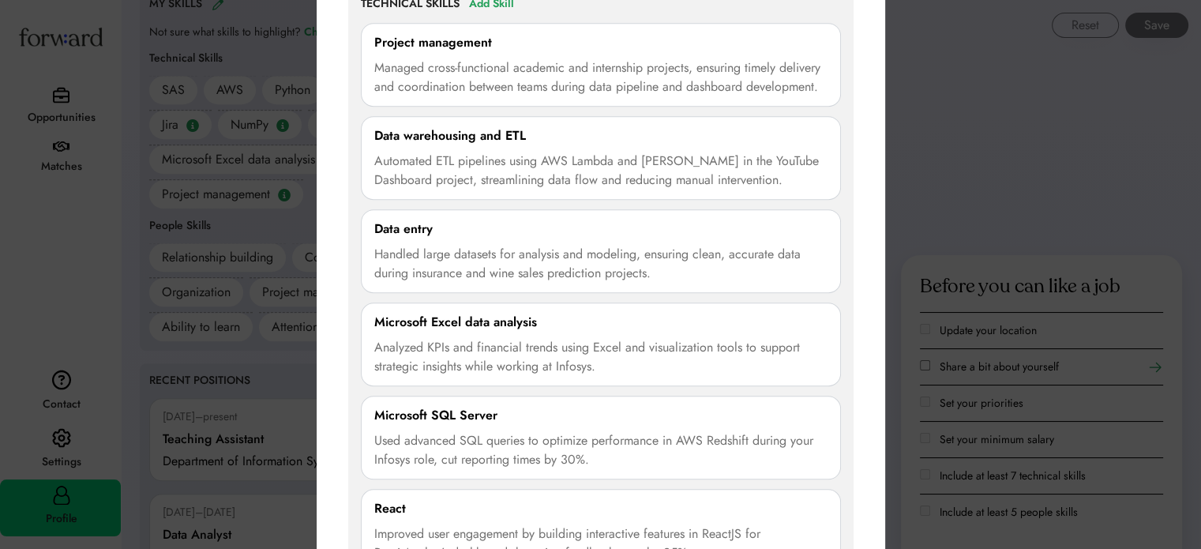
click at [1016, 176] on div at bounding box center [600, 274] width 1201 height 549
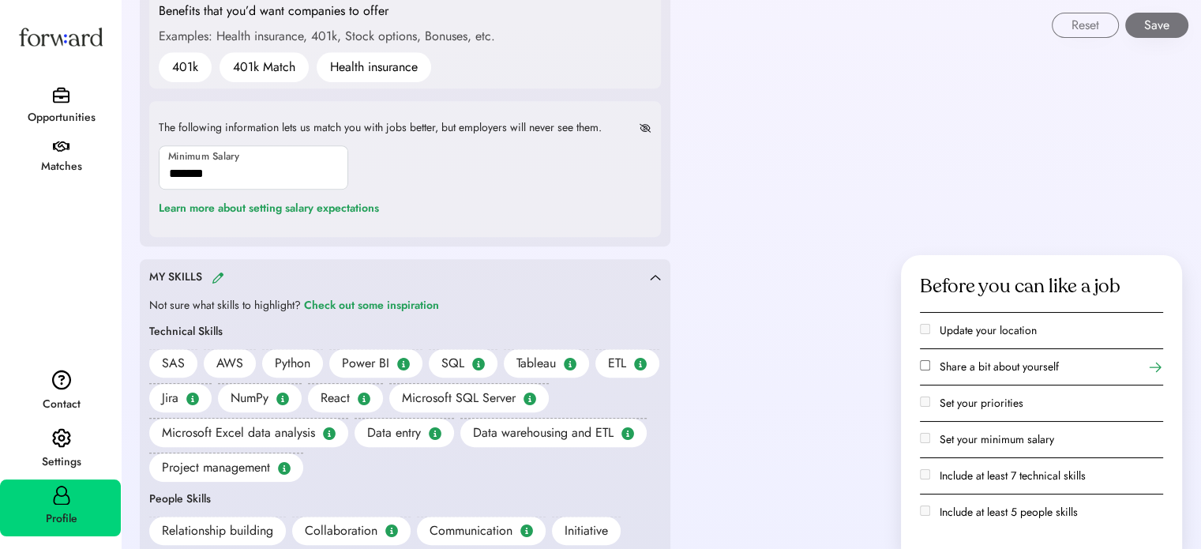
scroll to position [777, 0]
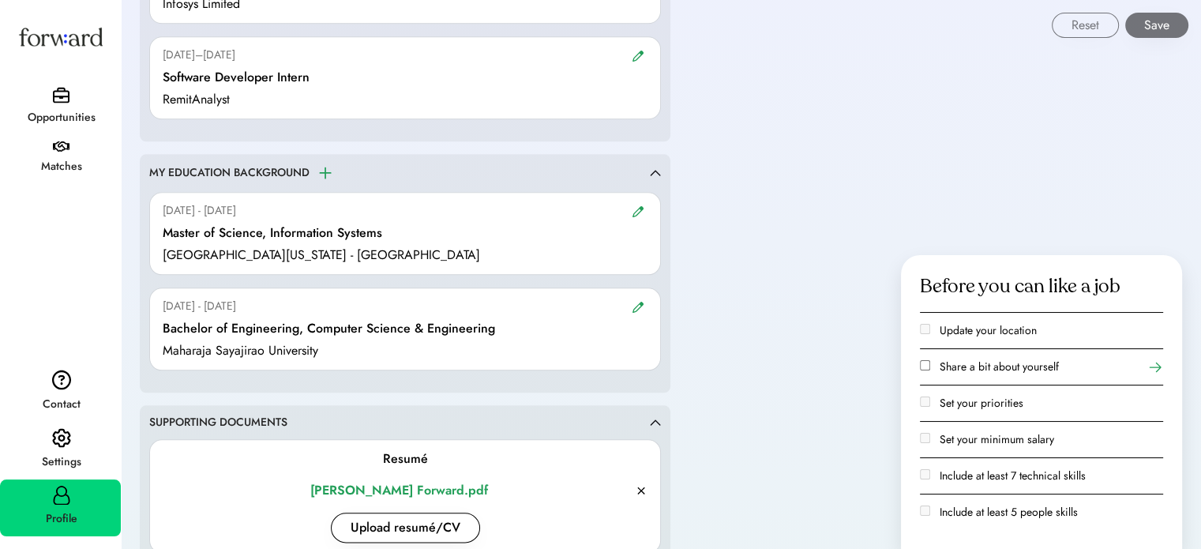
click at [46, 105] on div "Opportunities" at bounding box center [61, 117] width 119 height 28
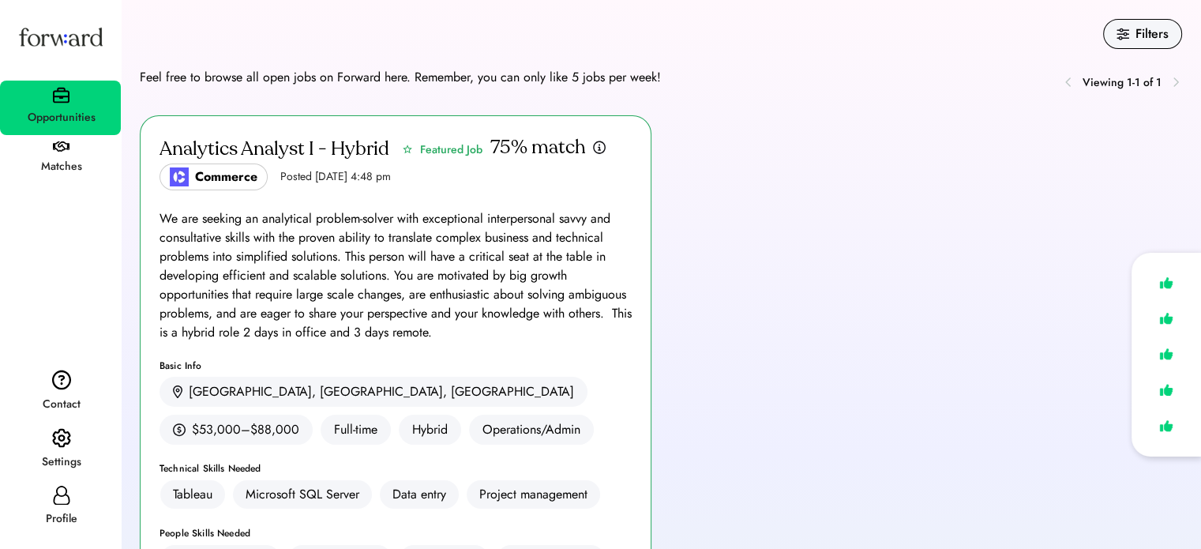
click at [56, 157] on div "Matches" at bounding box center [61, 166] width 119 height 19
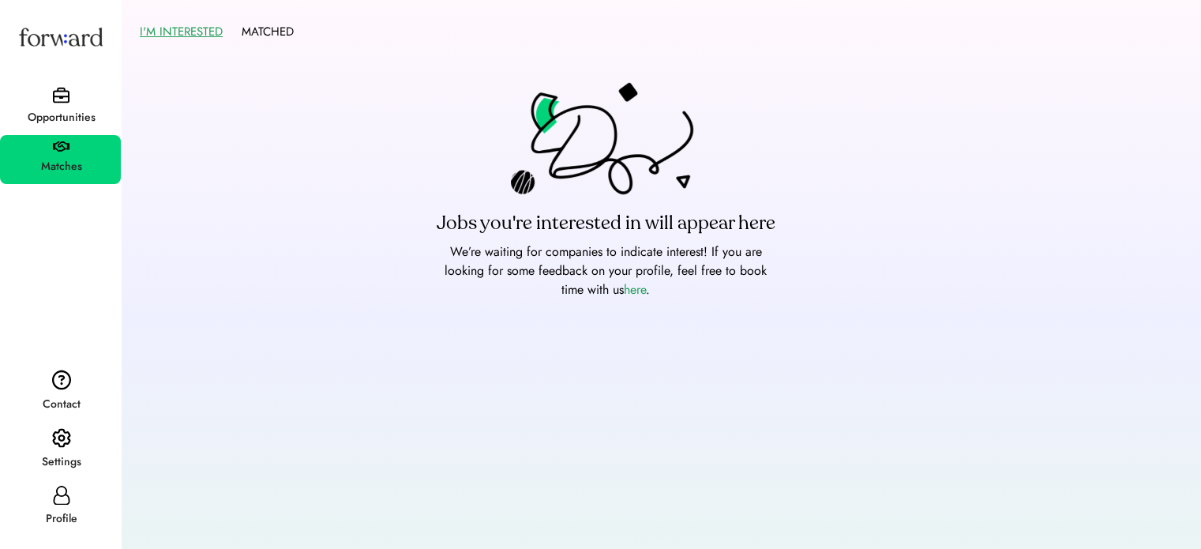
click at [69, 92] on div "Opportunities" at bounding box center [60, 108] width 121 height 54
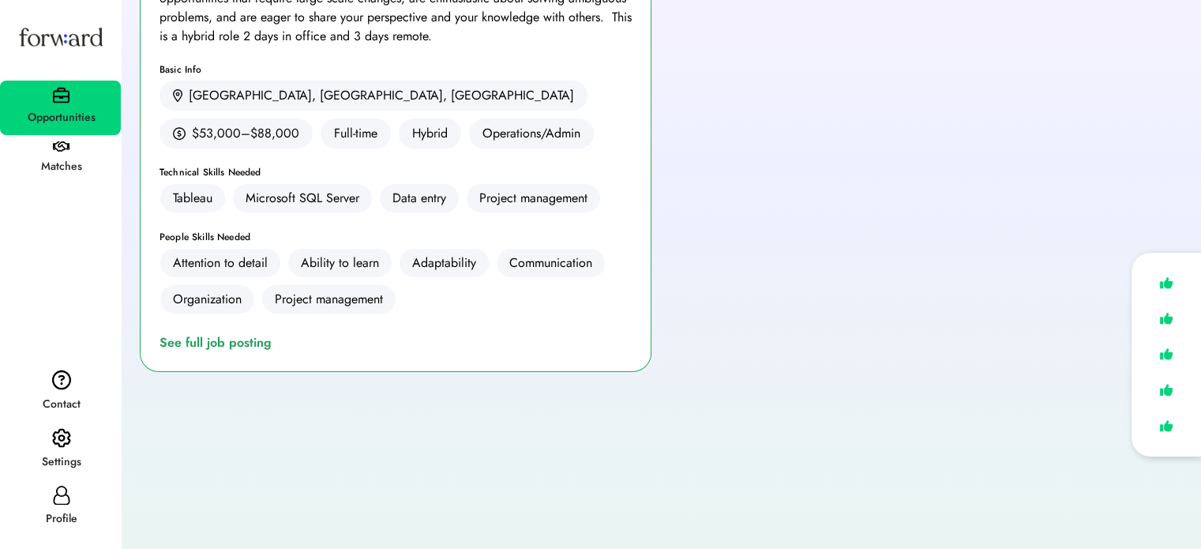
scroll to position [356, 0]
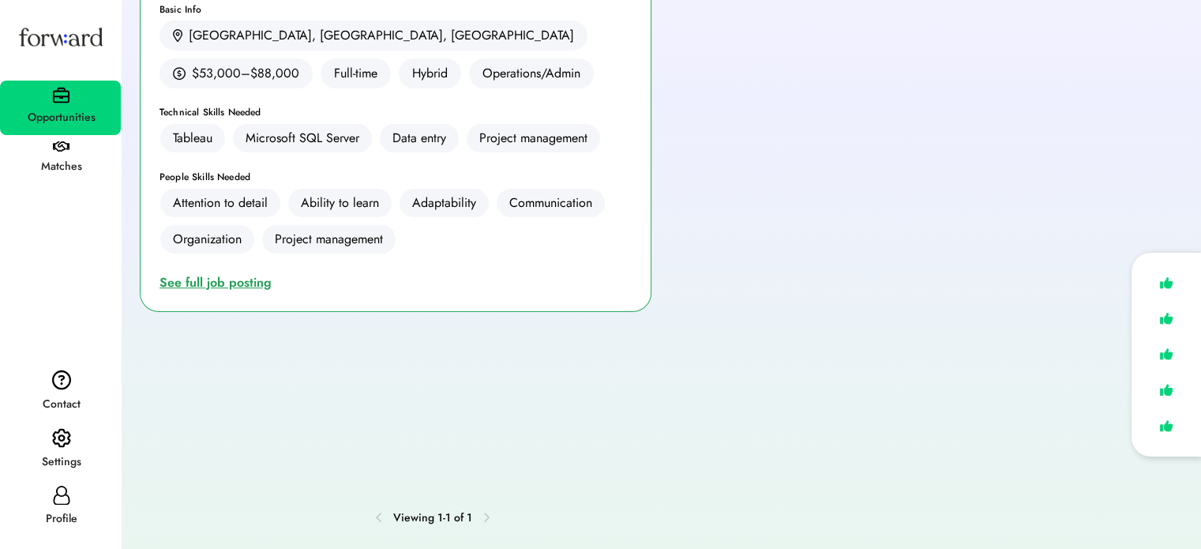
click at [227, 275] on div "See full job posting" at bounding box center [218, 282] width 118 height 19
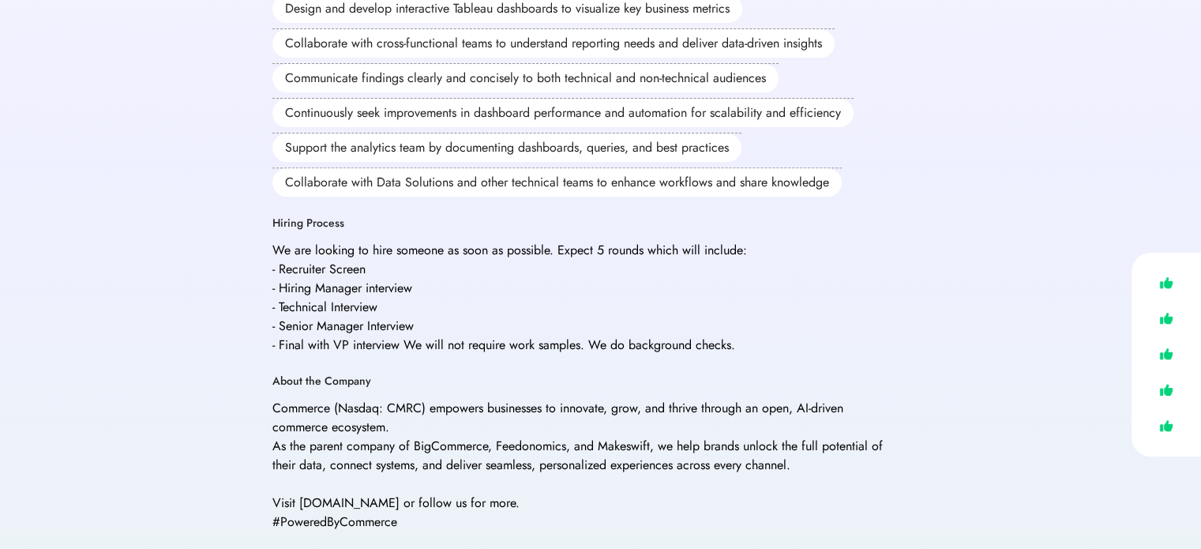
scroll to position [395, 0]
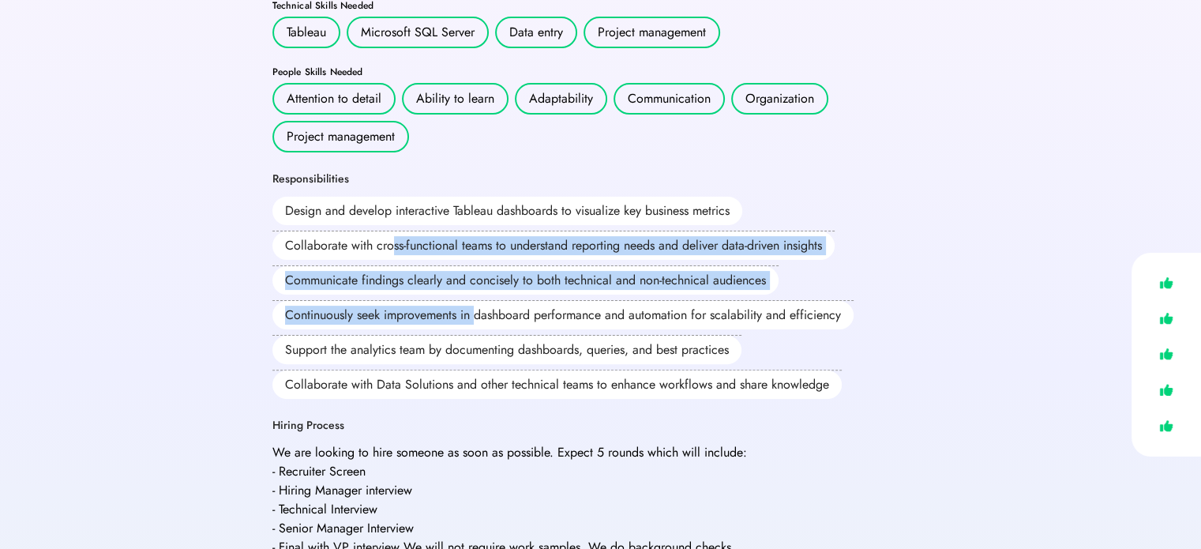
drag, startPoint x: 388, startPoint y: 186, endPoint x: 477, endPoint y: 260, distance: 115.9
click at [476, 260] on div "Design and develop interactive Tableau dashboards to visualize key business met…" at bounding box center [580, 298] width 616 height 202
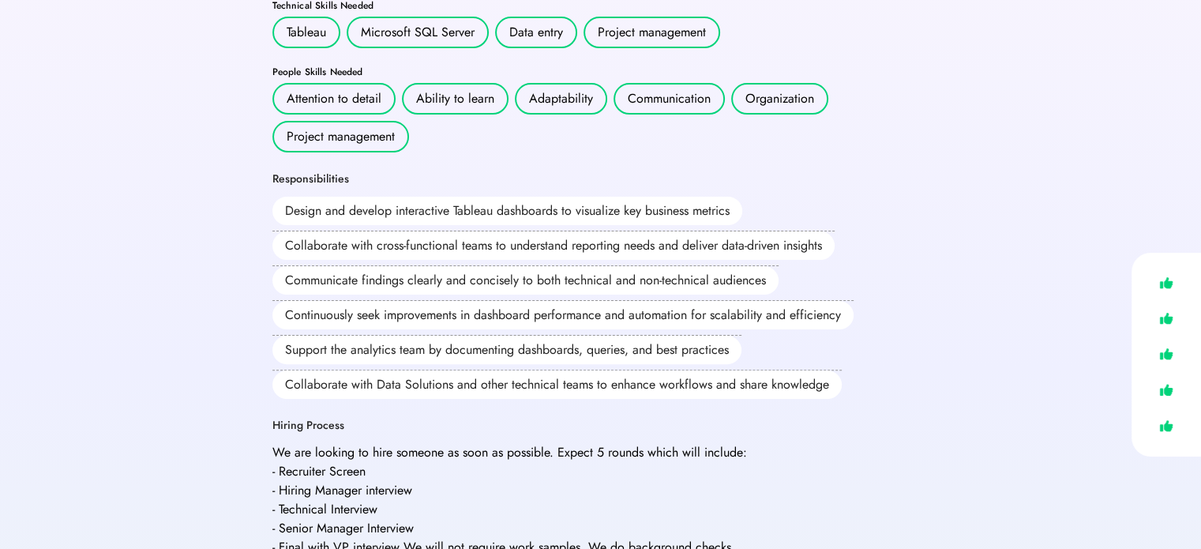
click at [508, 335] on div "Support the analytics team by documenting dashboards, queries, and best practic…" at bounding box center [506, 349] width 469 height 28
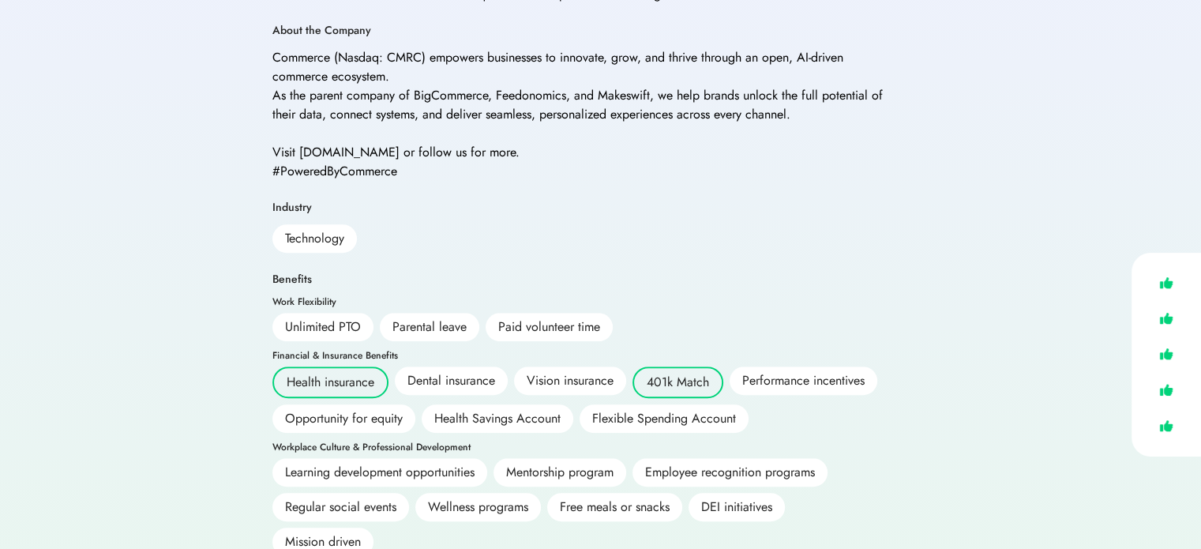
scroll to position [947, 0]
drag, startPoint x: 288, startPoint y: 208, endPoint x: 446, endPoint y: 230, distance: 159.4
click at [398, 225] on div "Industry Technology" at bounding box center [580, 227] width 616 height 54
click at [352, 103] on div "Commerce (Nasdaq: CMRC) empowers businesses to innovate, grow, and thrive throu…" at bounding box center [580, 114] width 616 height 133
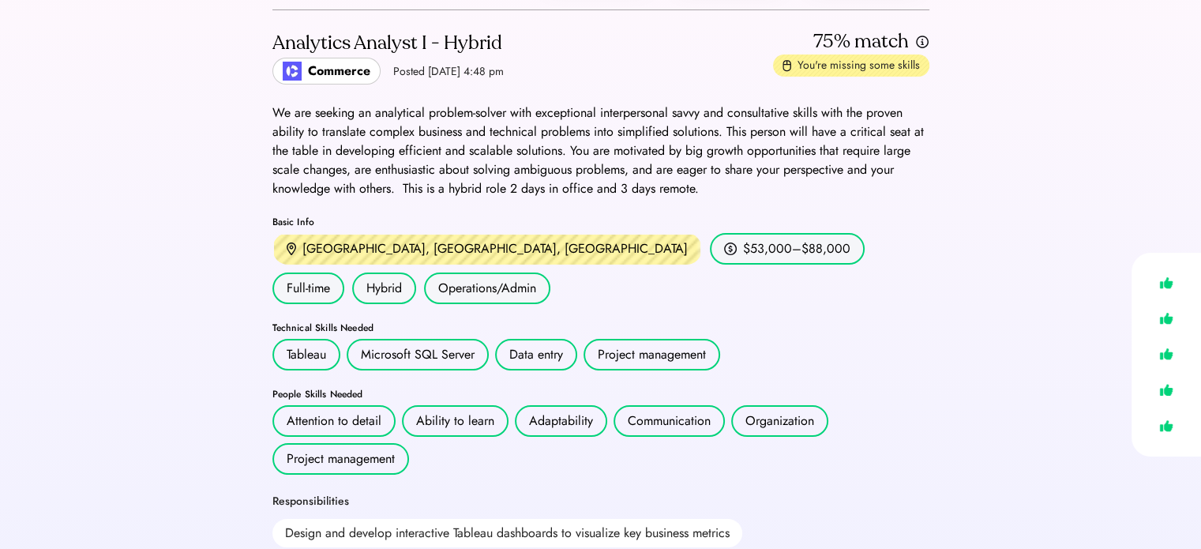
scroll to position [0, 0]
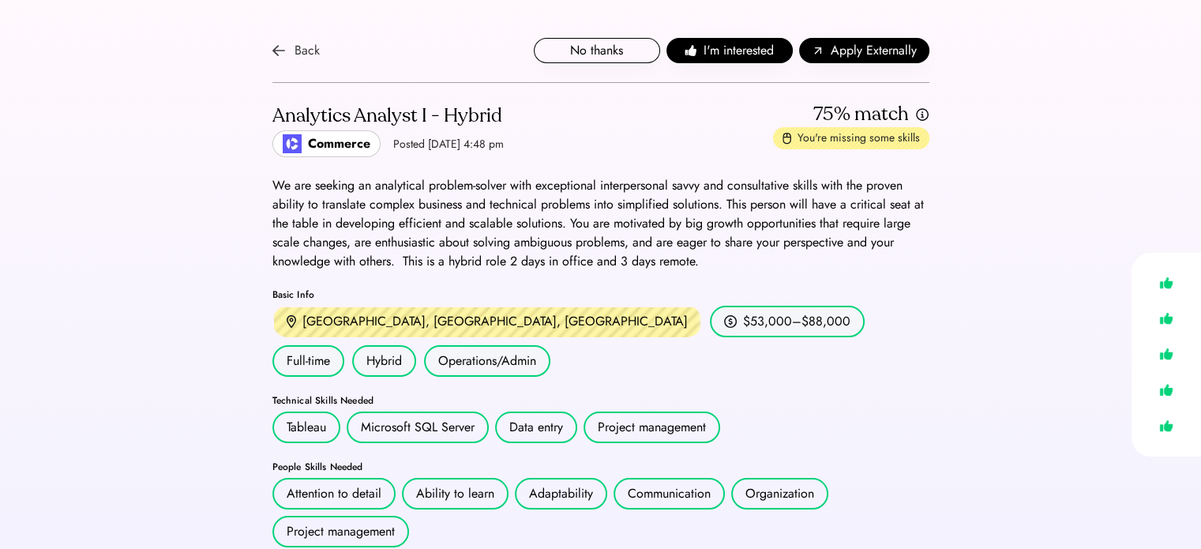
click at [297, 59] on div "Back" at bounding box center [306, 50] width 25 height 19
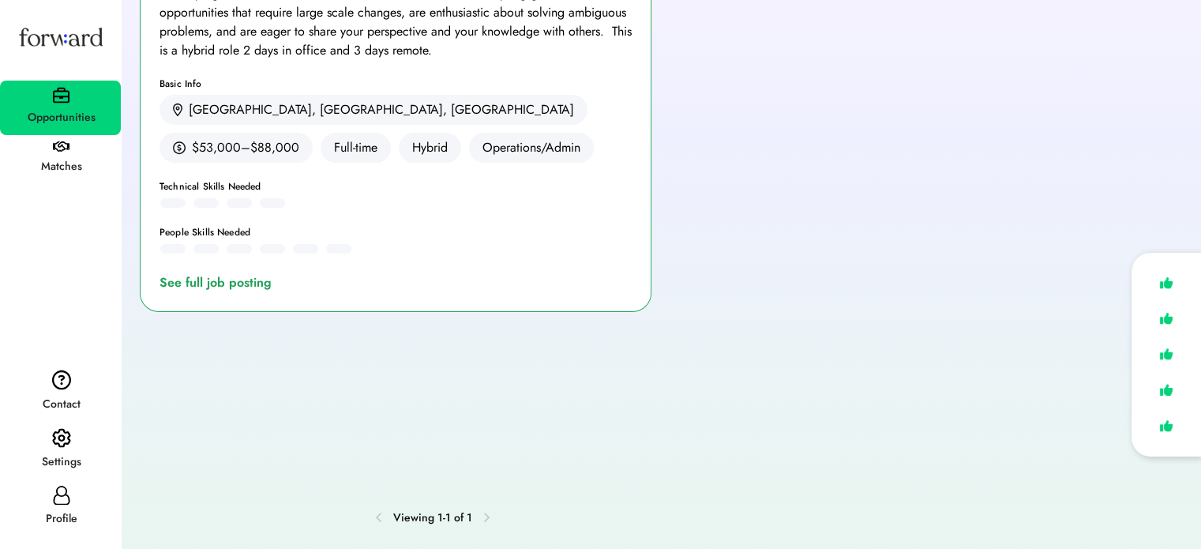
scroll to position [356, 0]
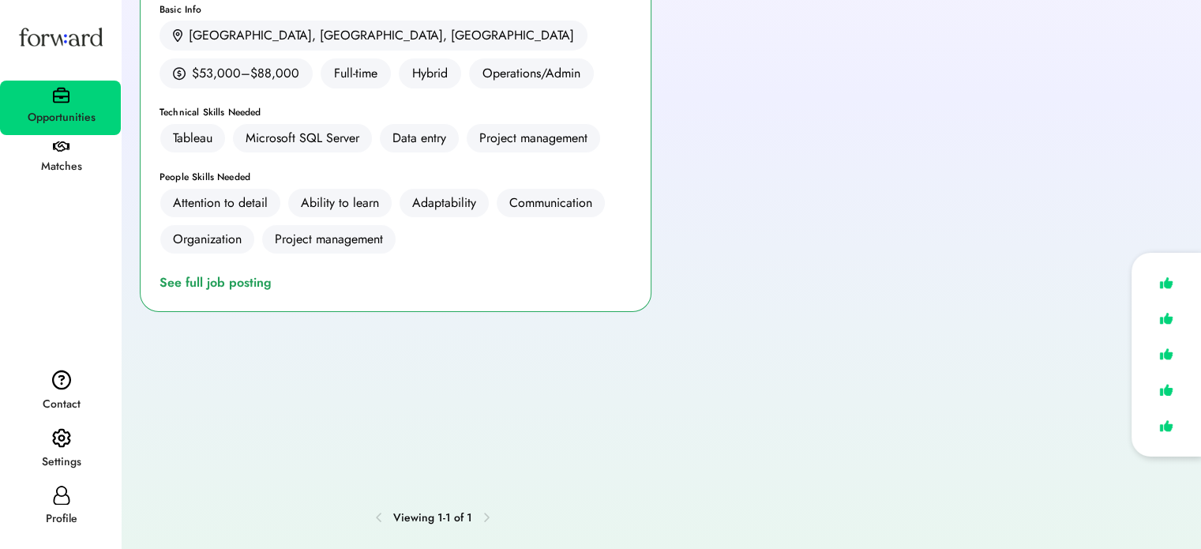
click at [69, 515] on div "Profile" at bounding box center [61, 518] width 119 height 19
select select "*******"
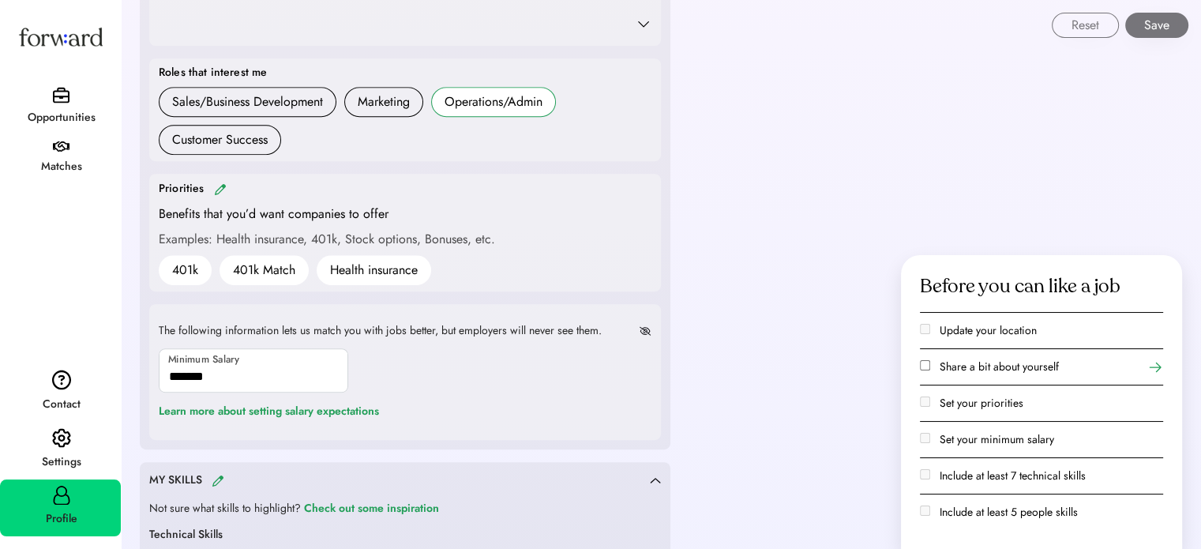
scroll to position [618, 0]
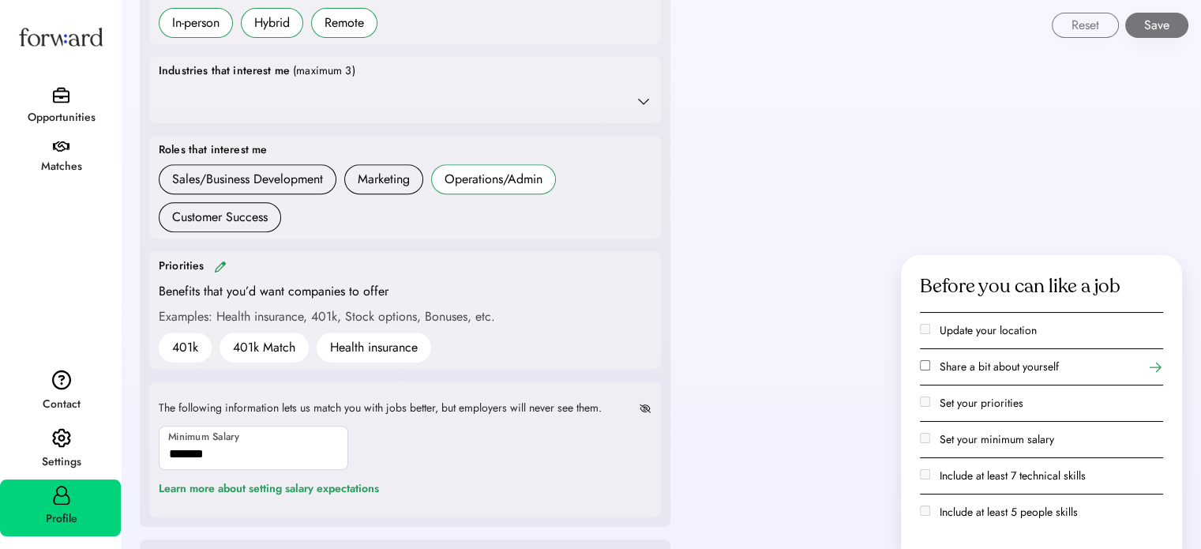
click at [212, 257] on div "Priorities" at bounding box center [405, 266] width 493 height 18
click at [215, 264] on img at bounding box center [220, 266] width 13 height 12
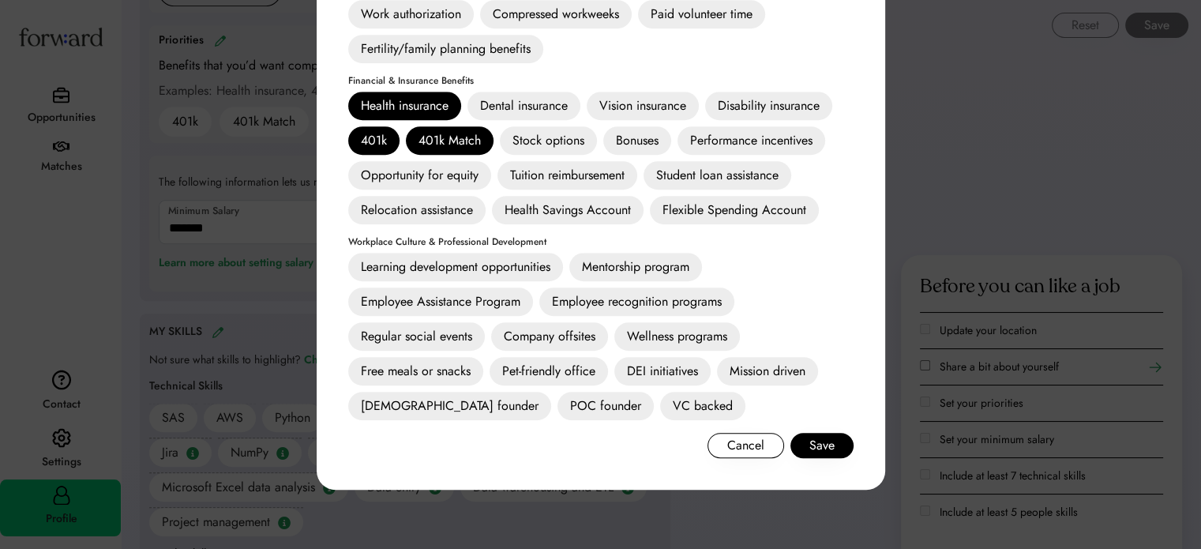
scroll to position [855, 0]
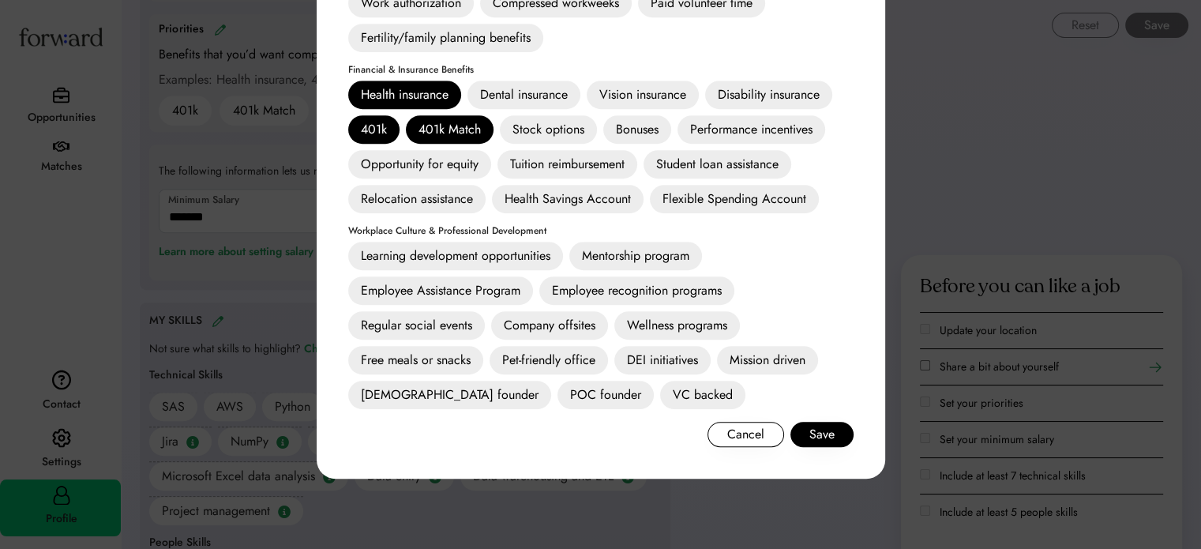
click at [477, 249] on div "Learning development opportunities" at bounding box center [455, 256] width 215 height 28
click at [639, 256] on div "Mentorship program" at bounding box center [635, 256] width 133 height 28
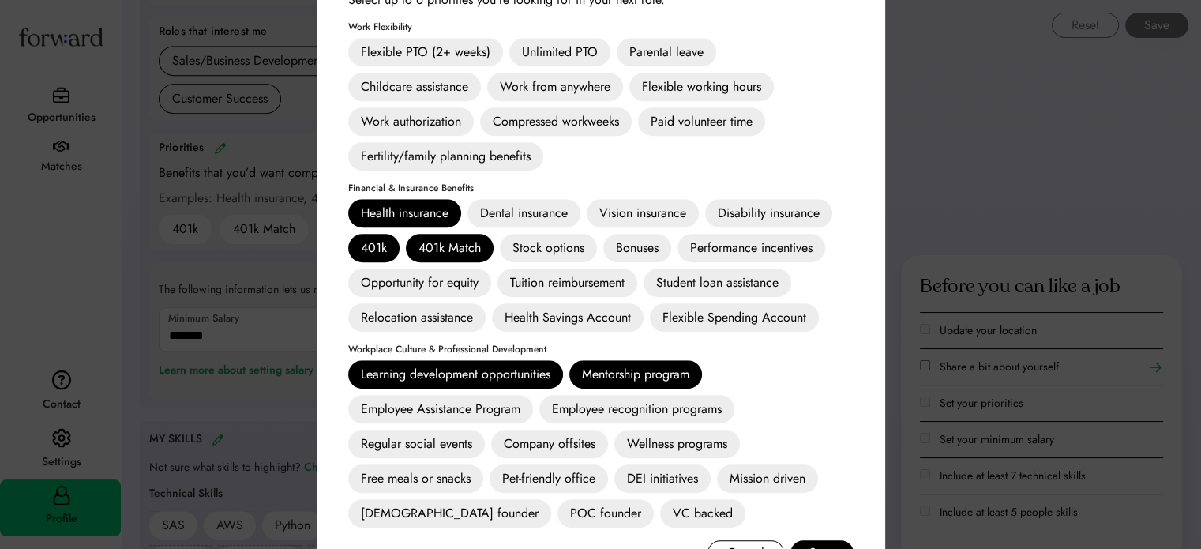
scroll to position [618, 0]
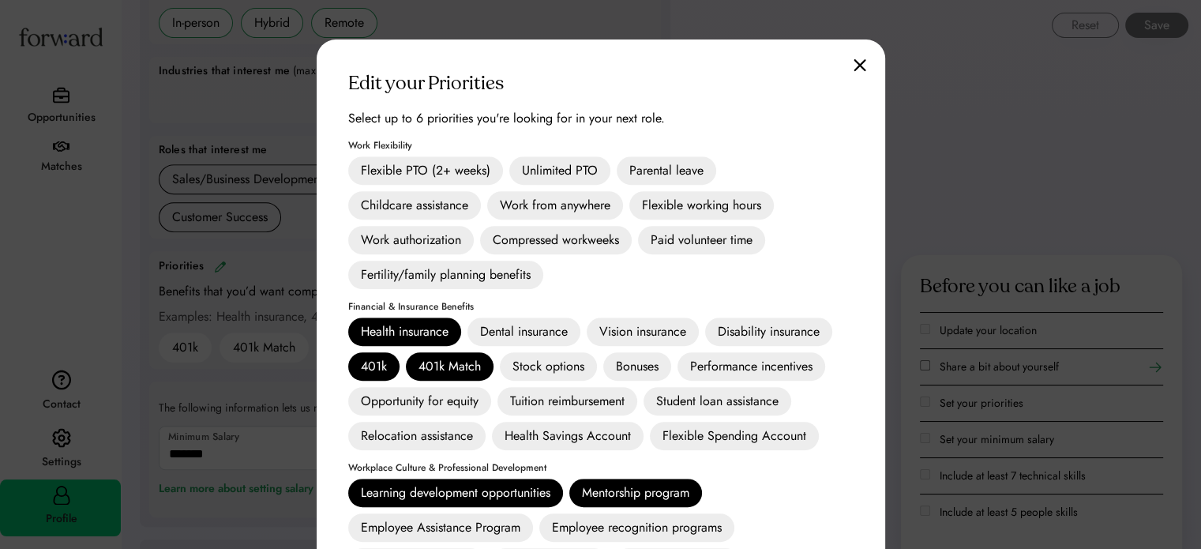
click at [538, 328] on div "Dental insurance" at bounding box center [523, 331] width 113 height 28
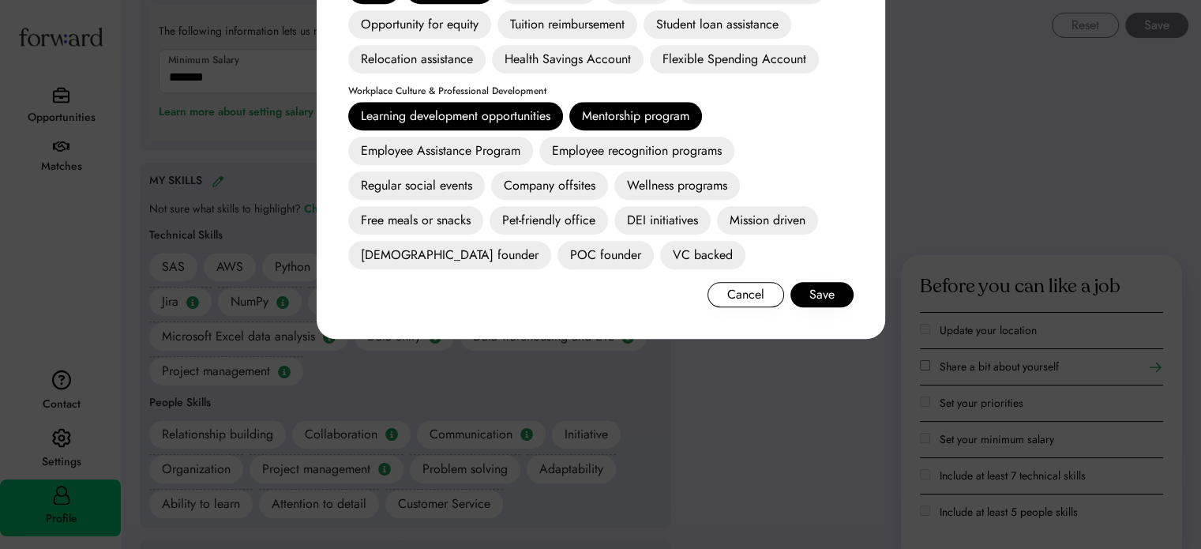
scroll to position [1013, 0]
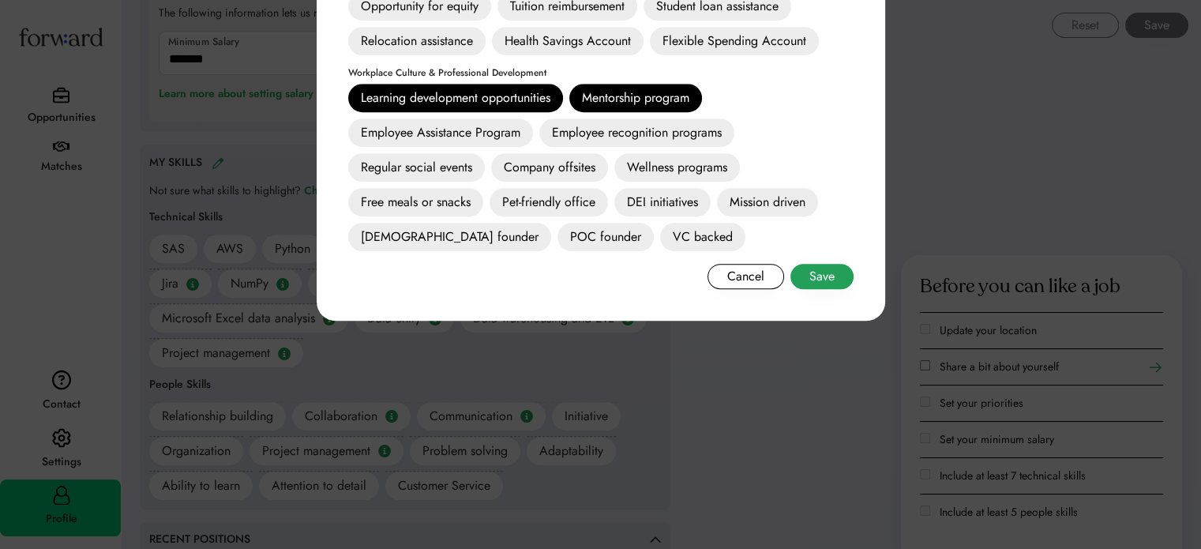
click at [813, 273] on button "Save" at bounding box center [821, 276] width 63 height 25
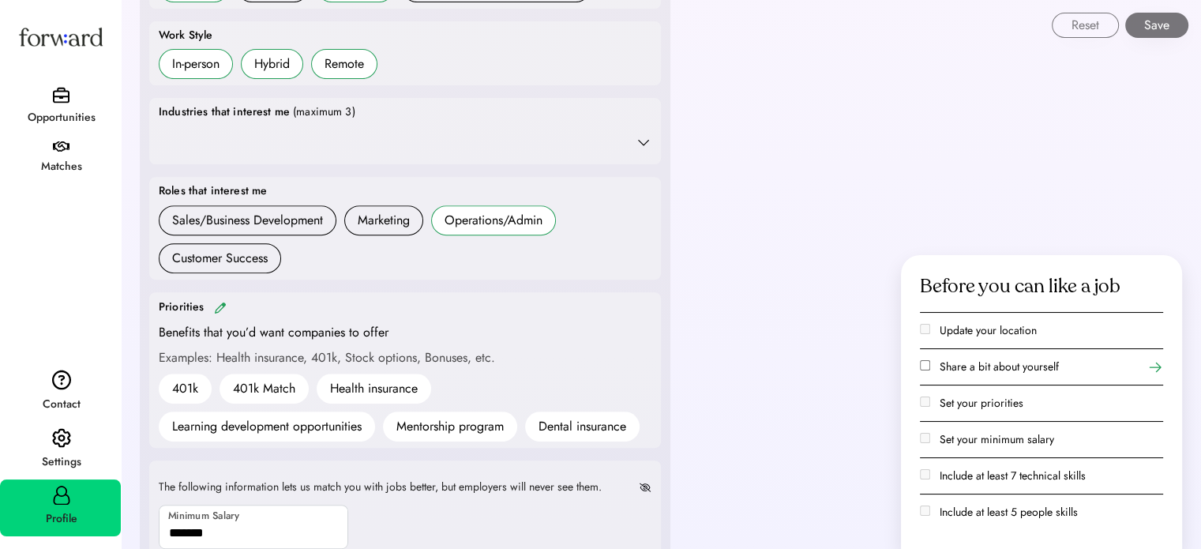
scroll to position [576, 0]
click at [644, 137] on icon at bounding box center [643, 143] width 16 height 16
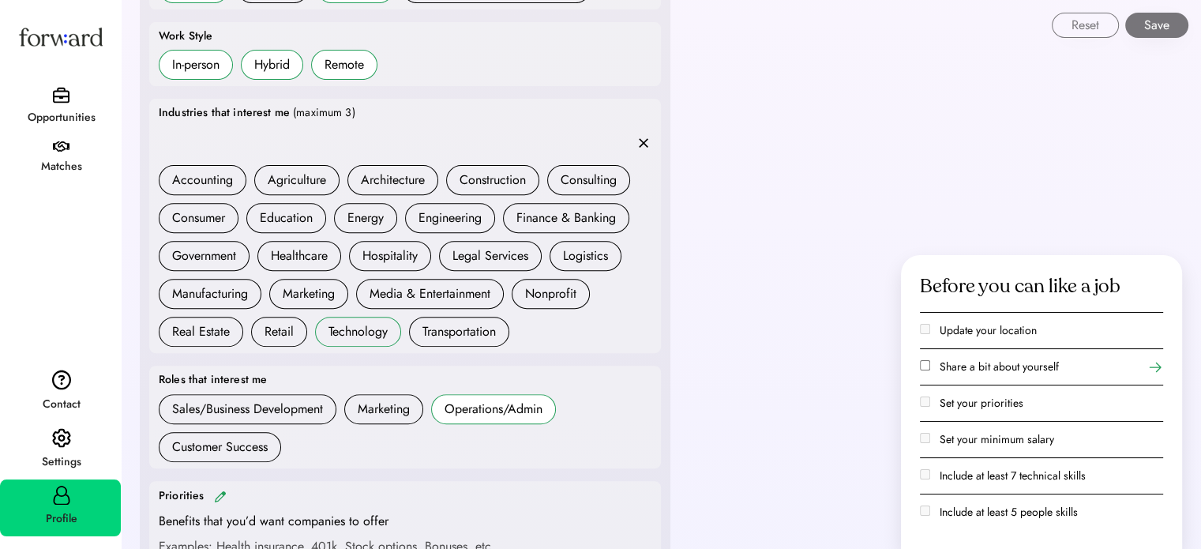
click at [332, 331] on div "Technology" at bounding box center [357, 331] width 59 height 19
click at [281, 328] on div "Retail" at bounding box center [278, 331] width 29 height 19
click at [549, 214] on div "Finance & Banking" at bounding box center [565, 217] width 99 height 19
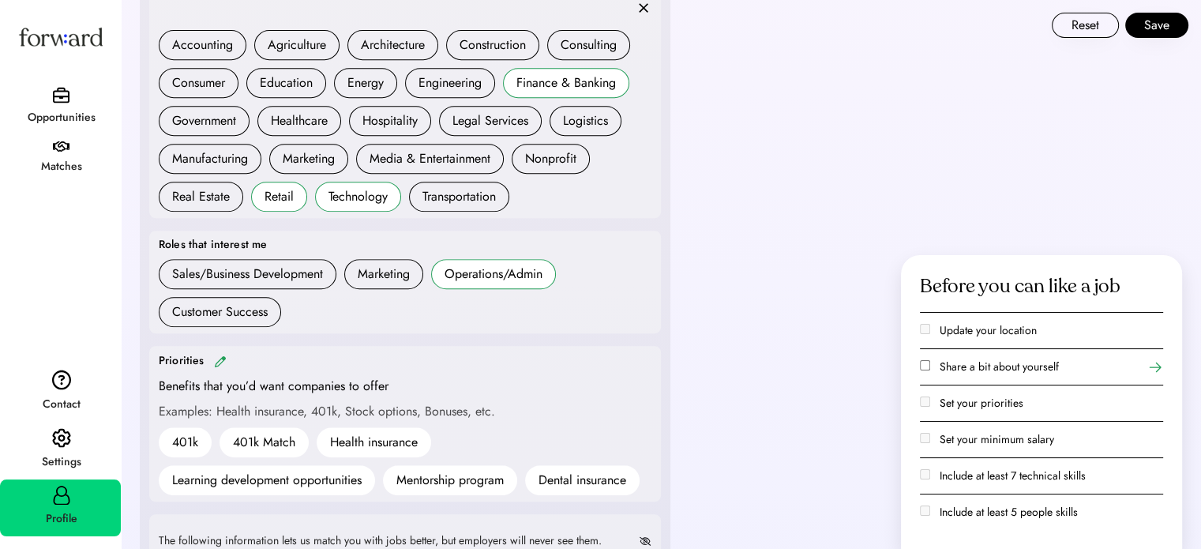
scroll to position [734, 0]
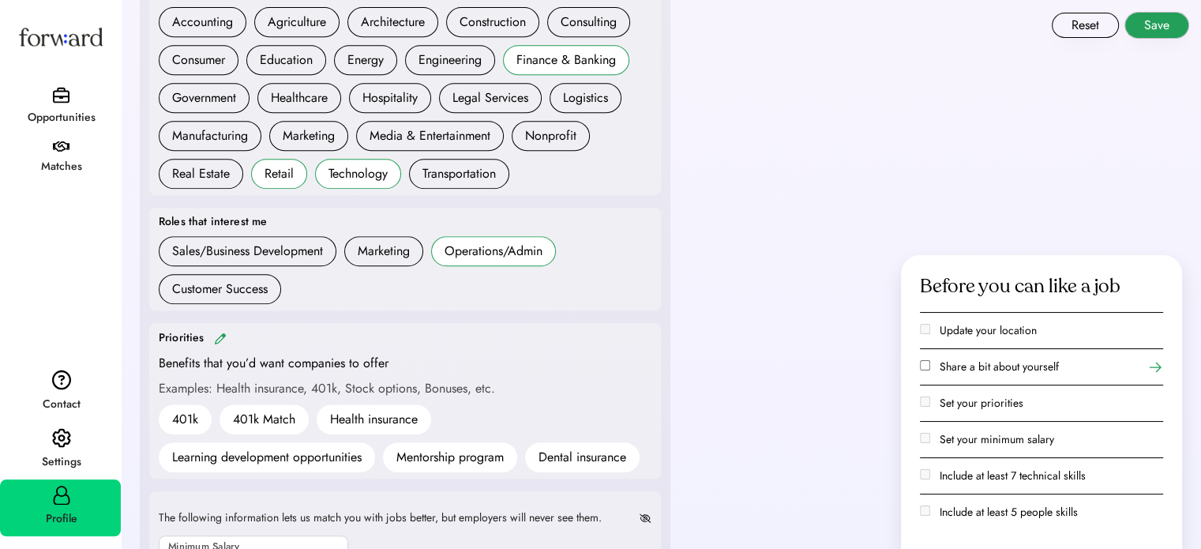
click at [1143, 31] on button "Save" at bounding box center [1156, 25] width 63 height 25
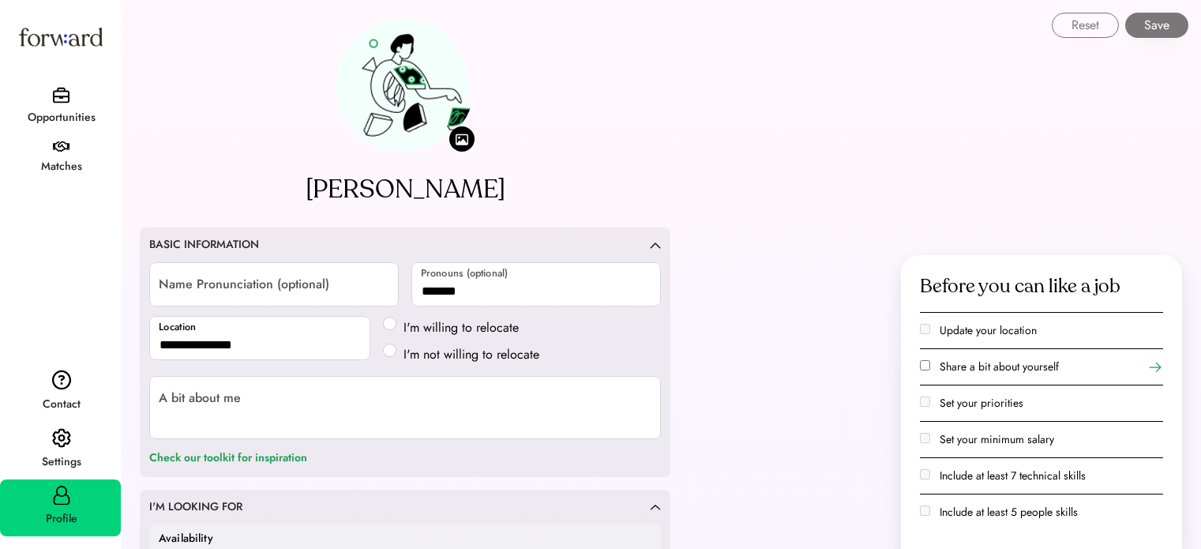
select select "*******"
click at [76, 105] on div "Opportunities" at bounding box center [61, 117] width 119 height 28
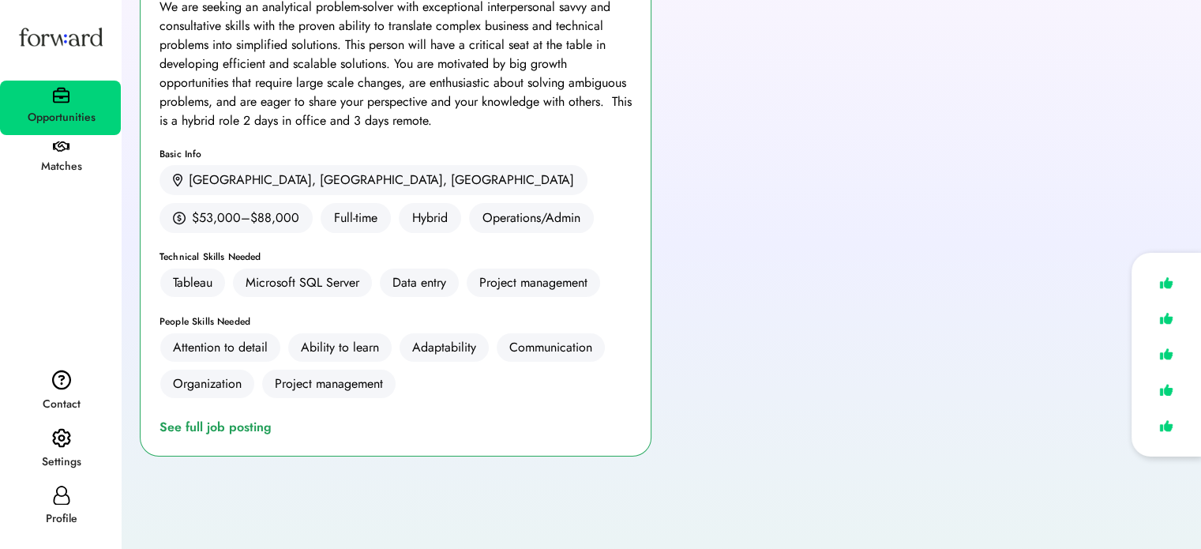
scroll to position [356, 0]
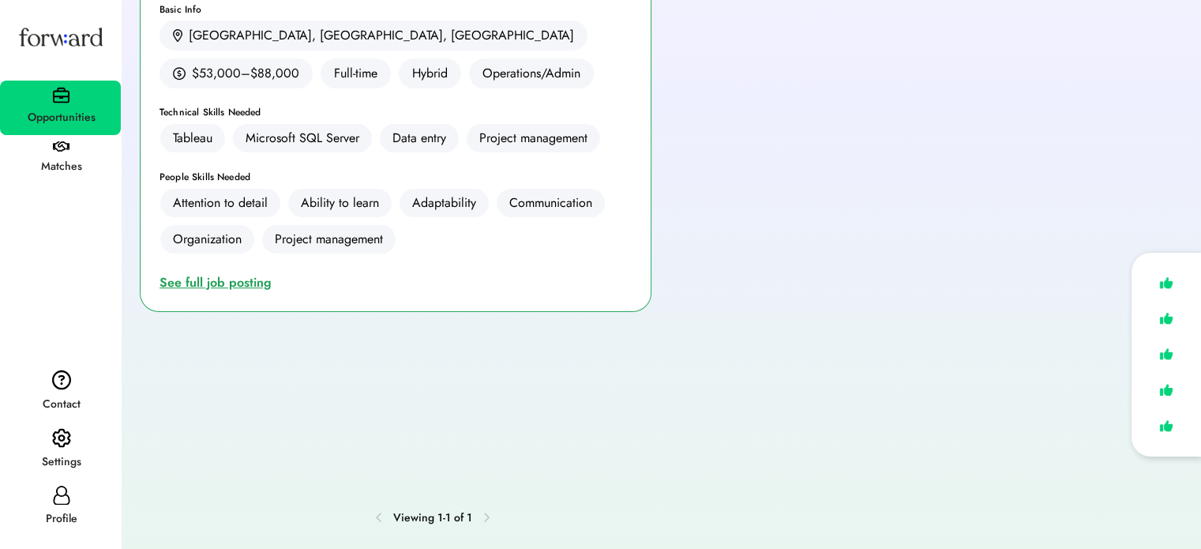
click at [238, 279] on div "See full job posting" at bounding box center [218, 282] width 118 height 19
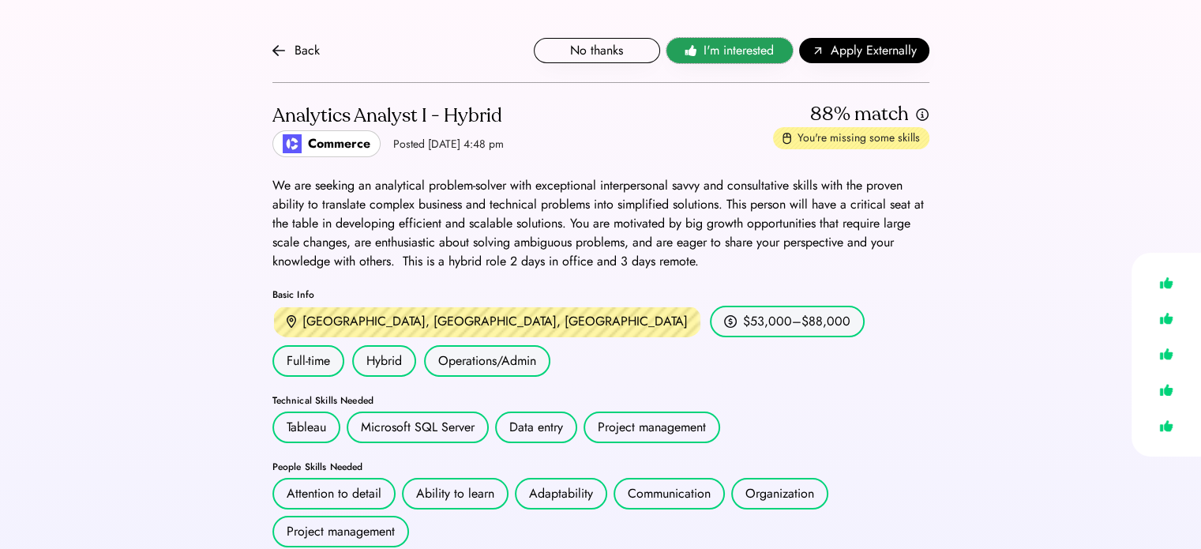
click at [702, 49] on button "I'm interested" at bounding box center [729, 50] width 126 height 25
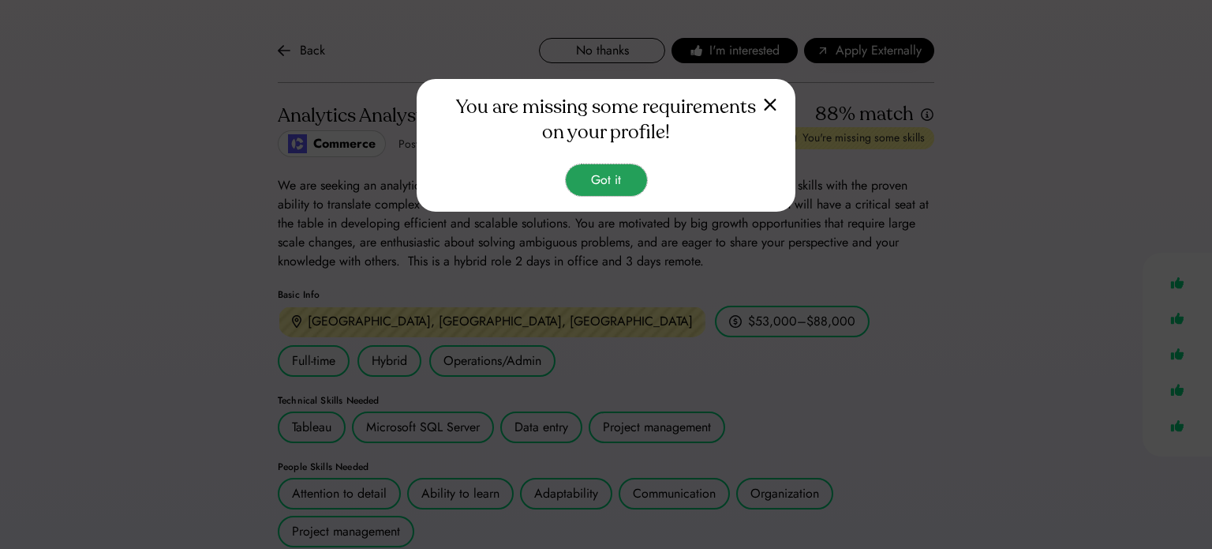
click at [607, 182] on button "Got it" at bounding box center [606, 180] width 81 height 32
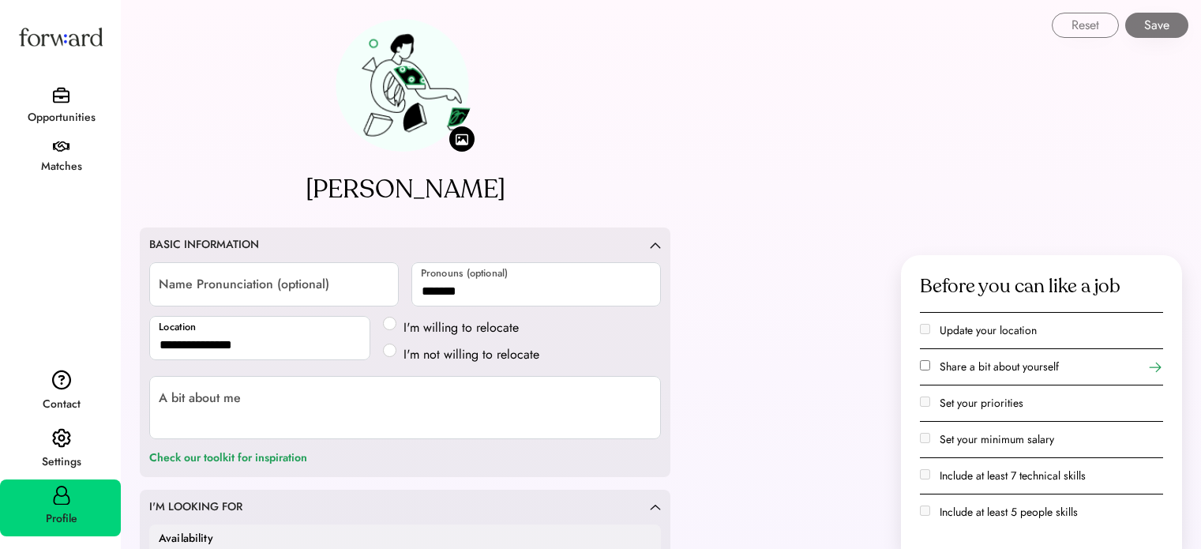
select select "*******"
click at [48, 96] on div "Opportunities" at bounding box center [60, 108] width 121 height 54
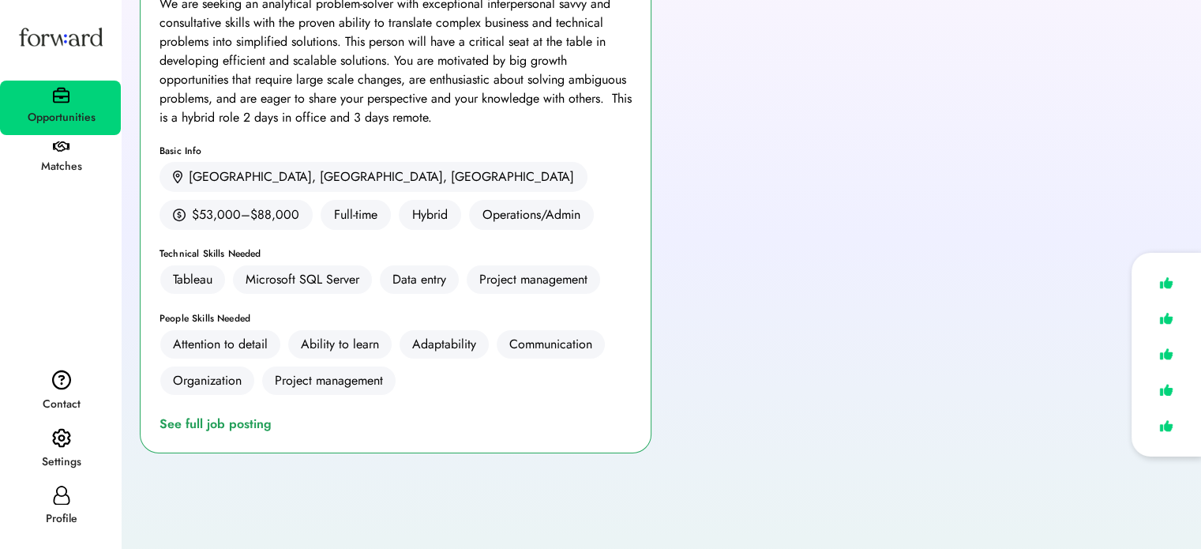
scroll to position [356, 0]
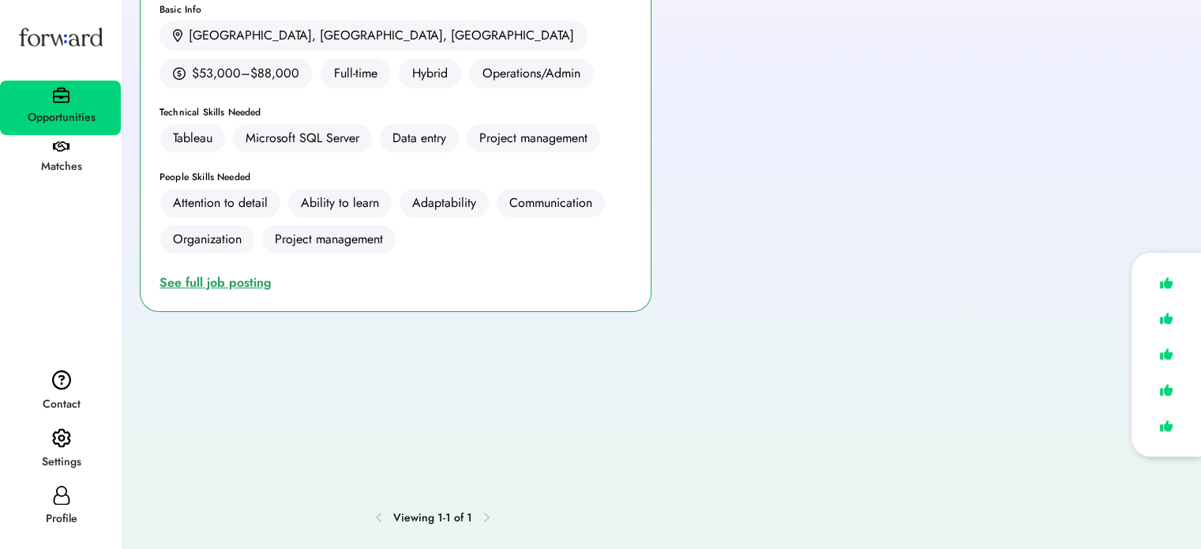
click at [245, 273] on div "See full job posting" at bounding box center [218, 282] width 118 height 19
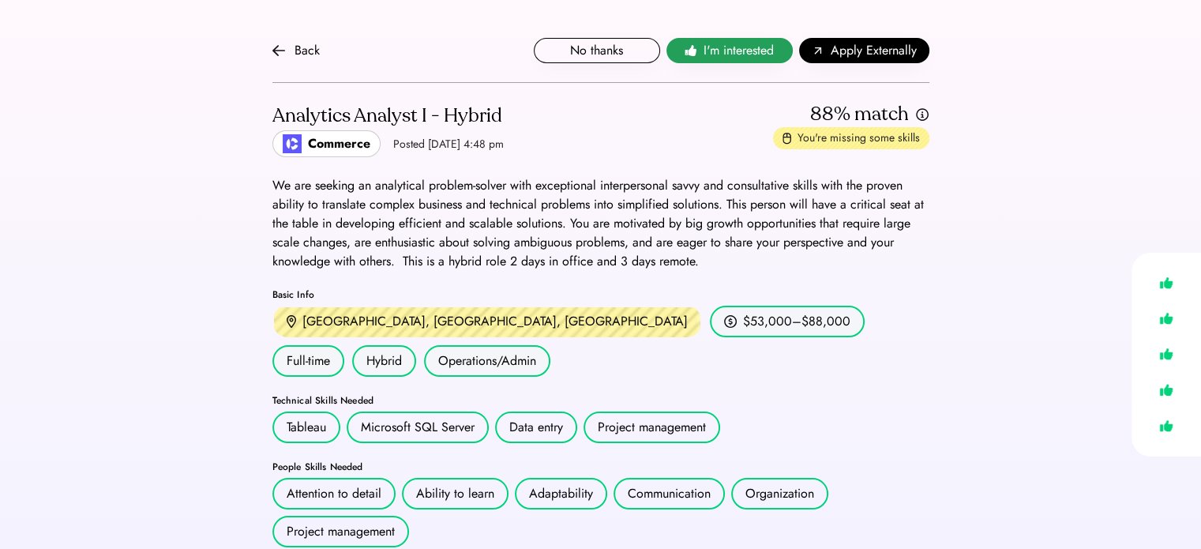
click at [710, 54] on span "I'm interested" at bounding box center [738, 50] width 70 height 19
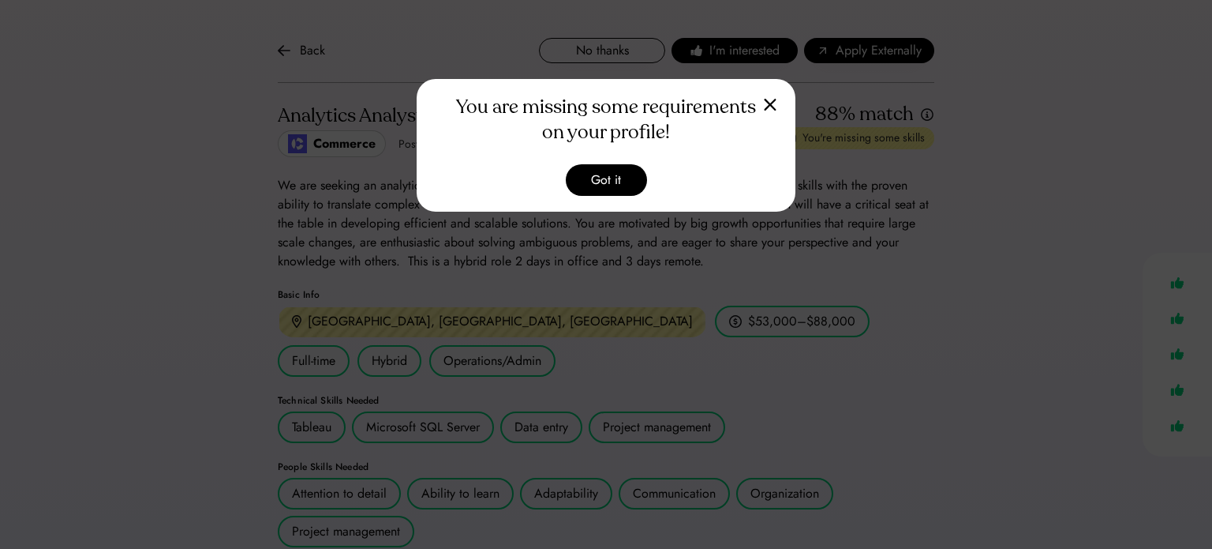
click at [764, 106] on img at bounding box center [770, 104] width 13 height 13
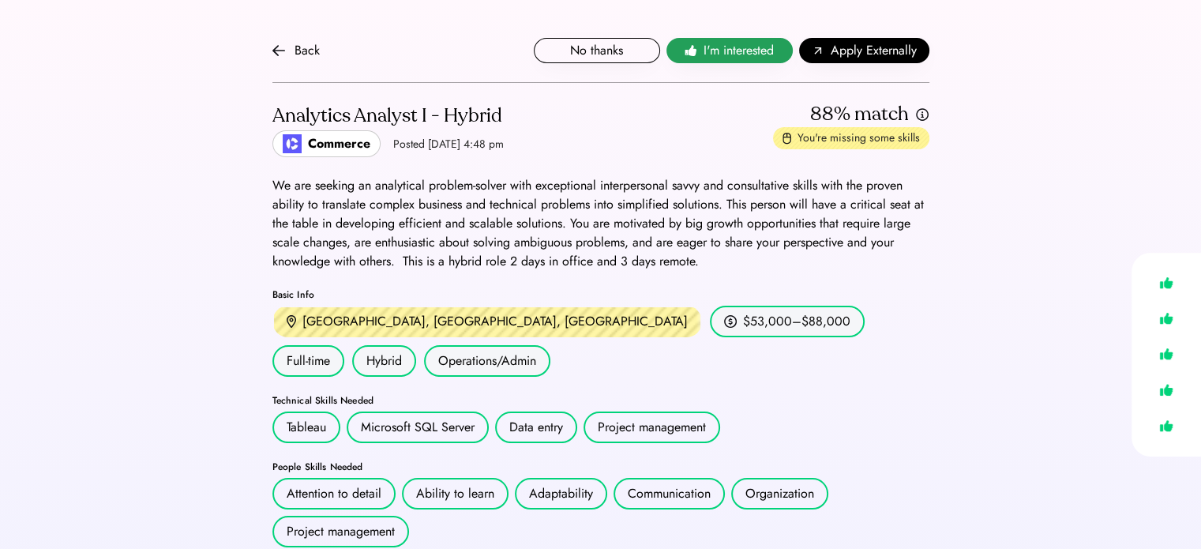
click at [700, 55] on button "I'm interested" at bounding box center [729, 50] width 126 height 25
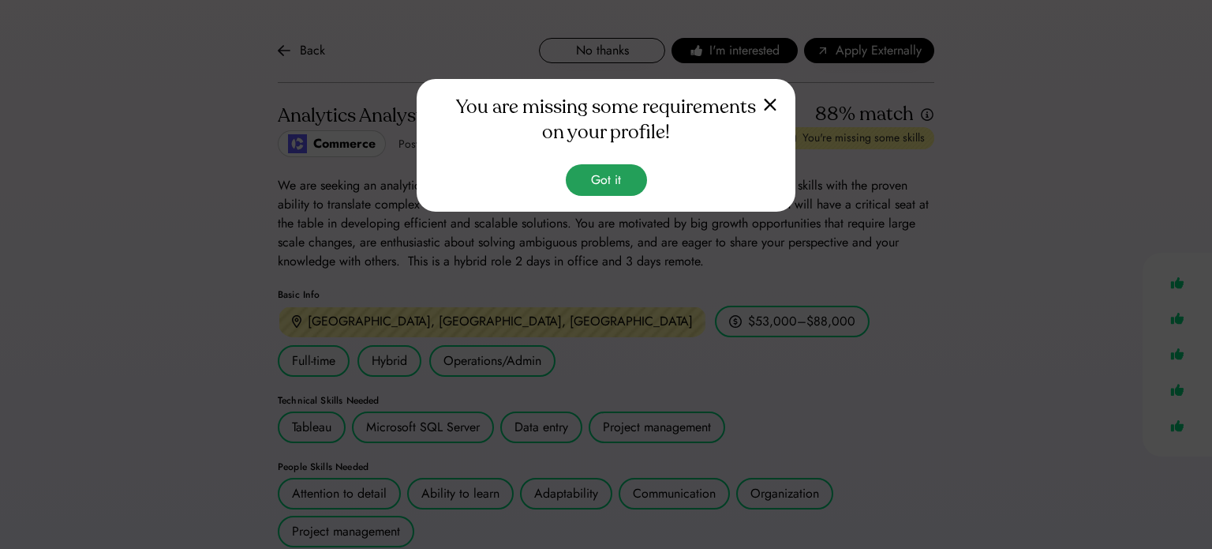
click at [605, 169] on button "Got it" at bounding box center [606, 180] width 81 height 32
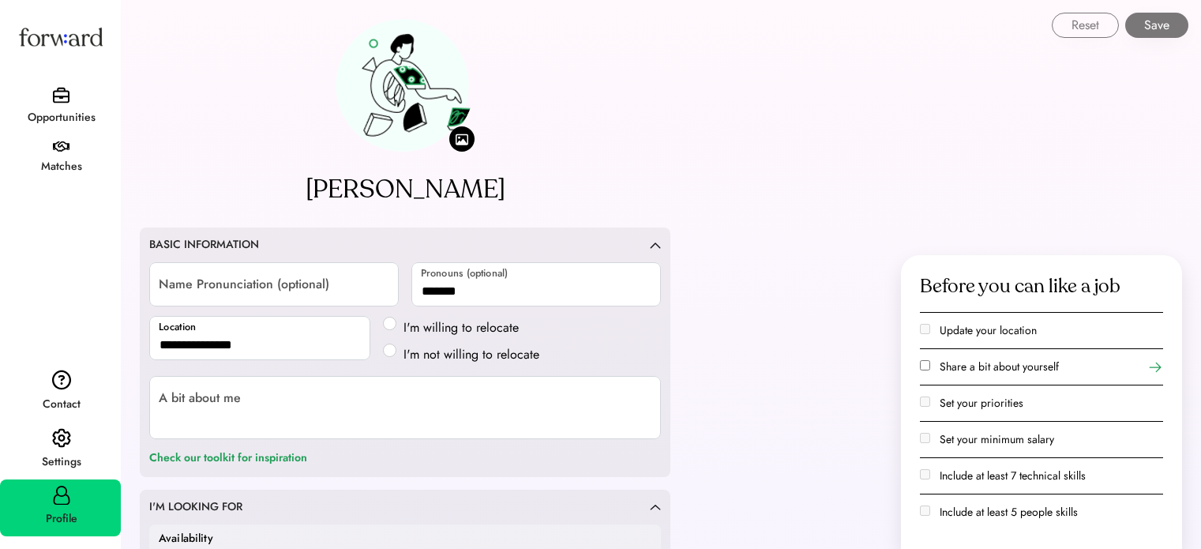
select select "*******"
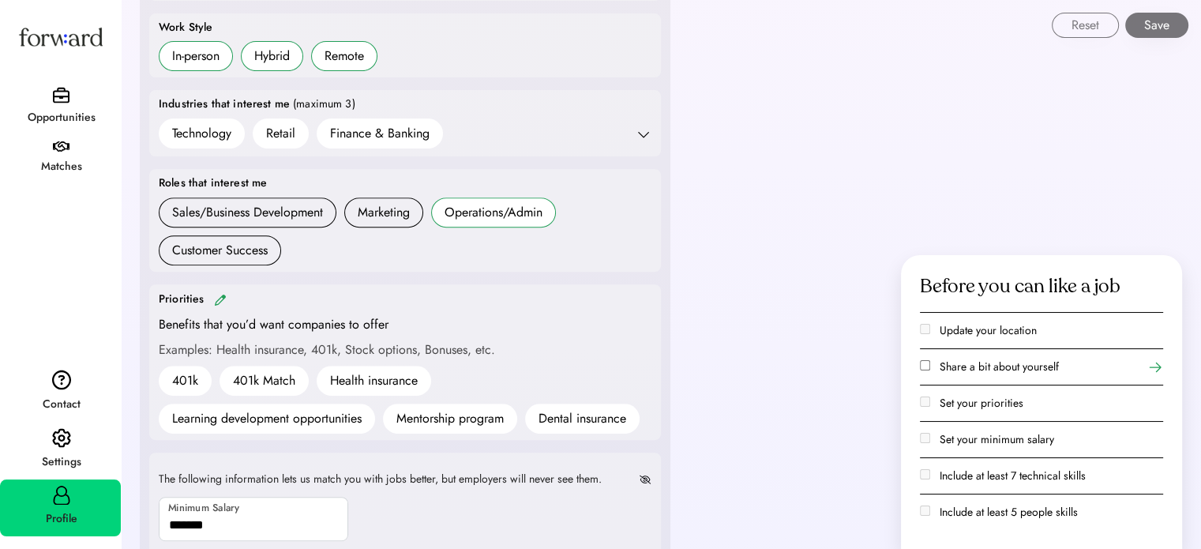
scroll to position [576, 0]
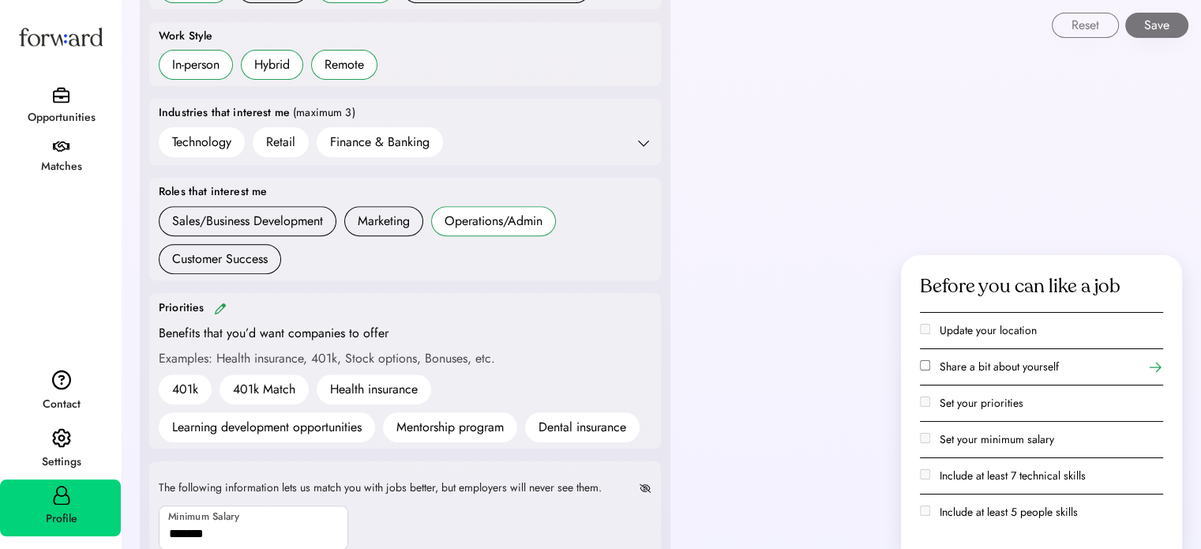
click at [218, 303] on img at bounding box center [220, 308] width 13 height 12
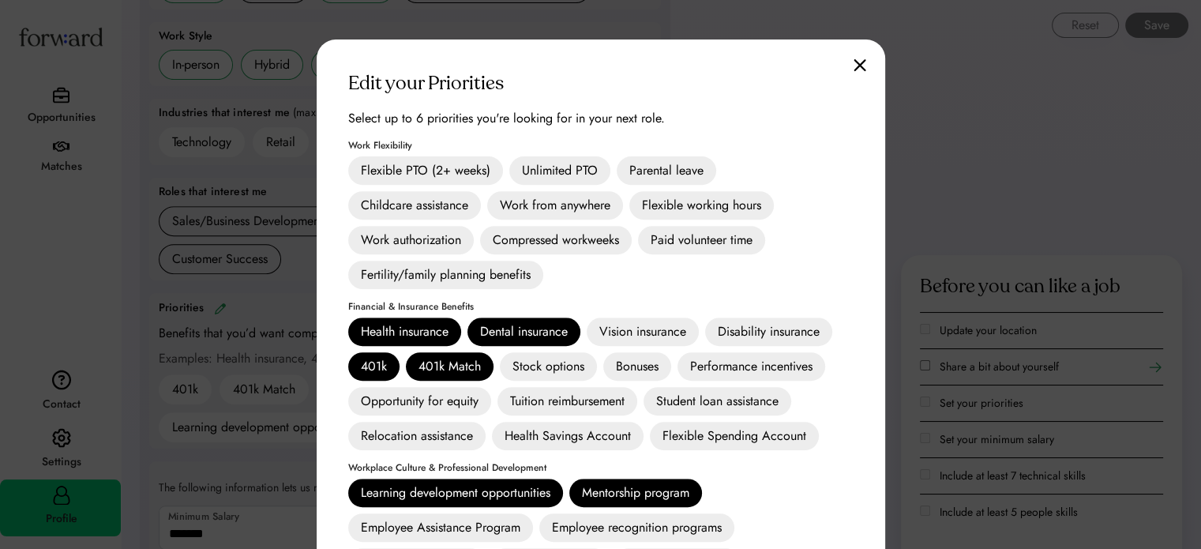
drag, startPoint x: 855, startPoint y: 63, endPoint x: 562, endPoint y: 192, distance: 319.9
click at [854, 63] on img at bounding box center [859, 64] width 13 height 13
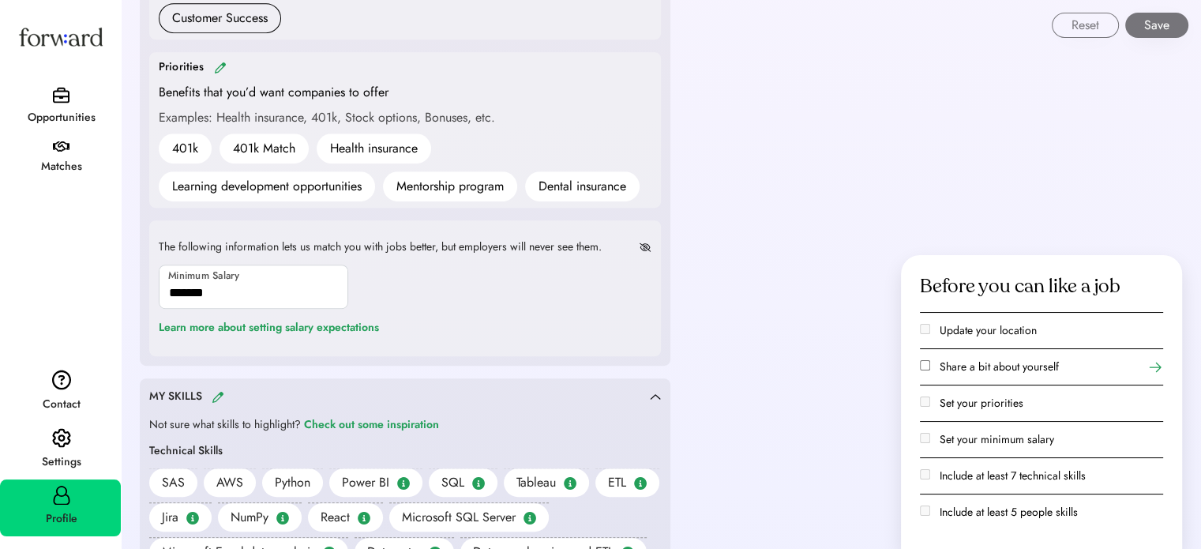
scroll to position [892, 0]
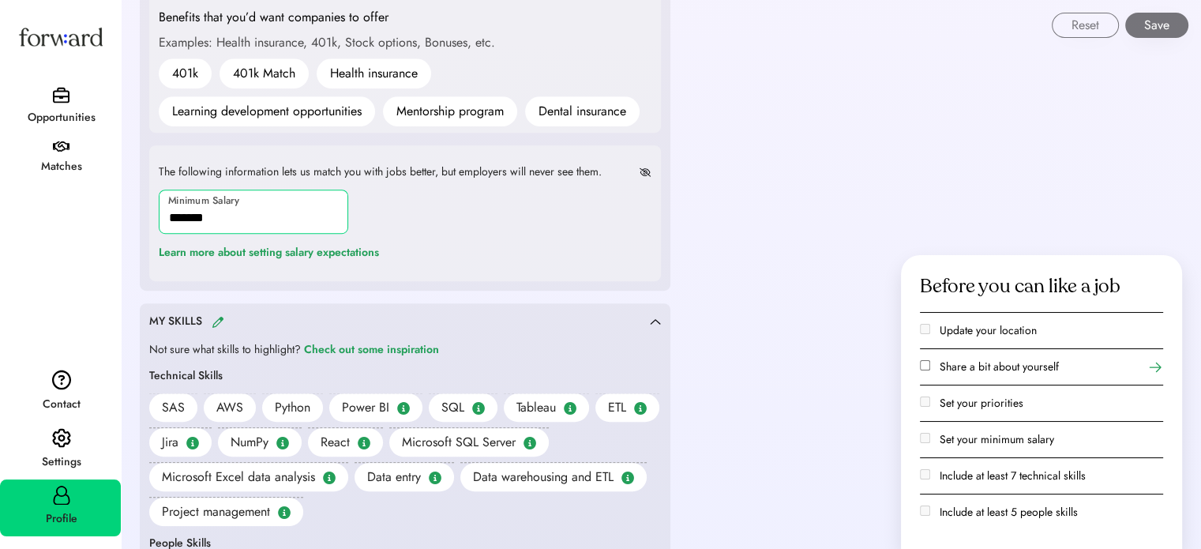
click at [186, 201] on input "input" at bounding box center [253, 211] width 189 height 44
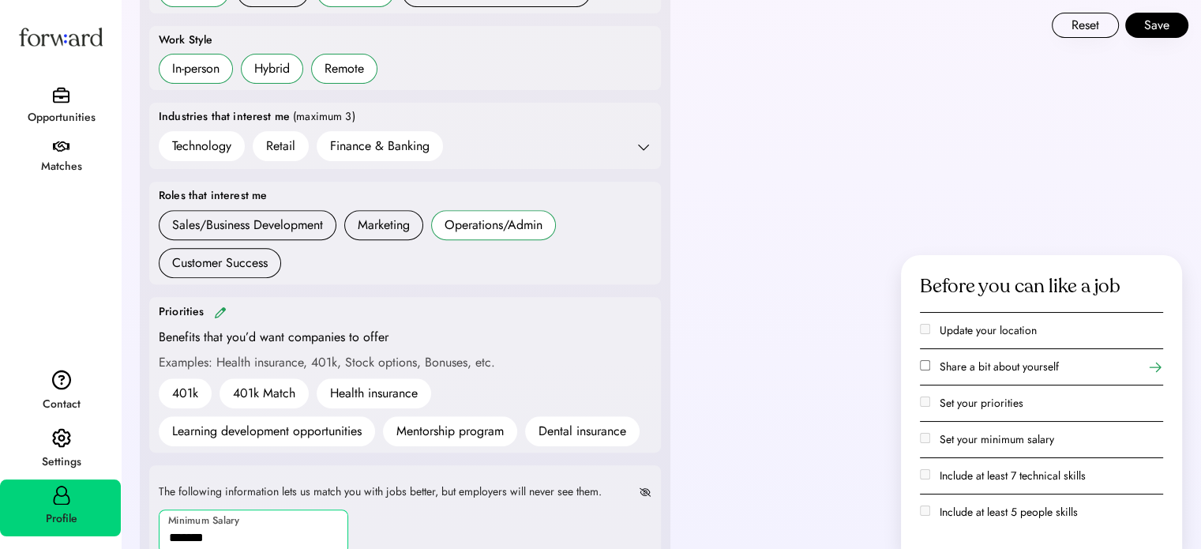
scroll to position [576, 0]
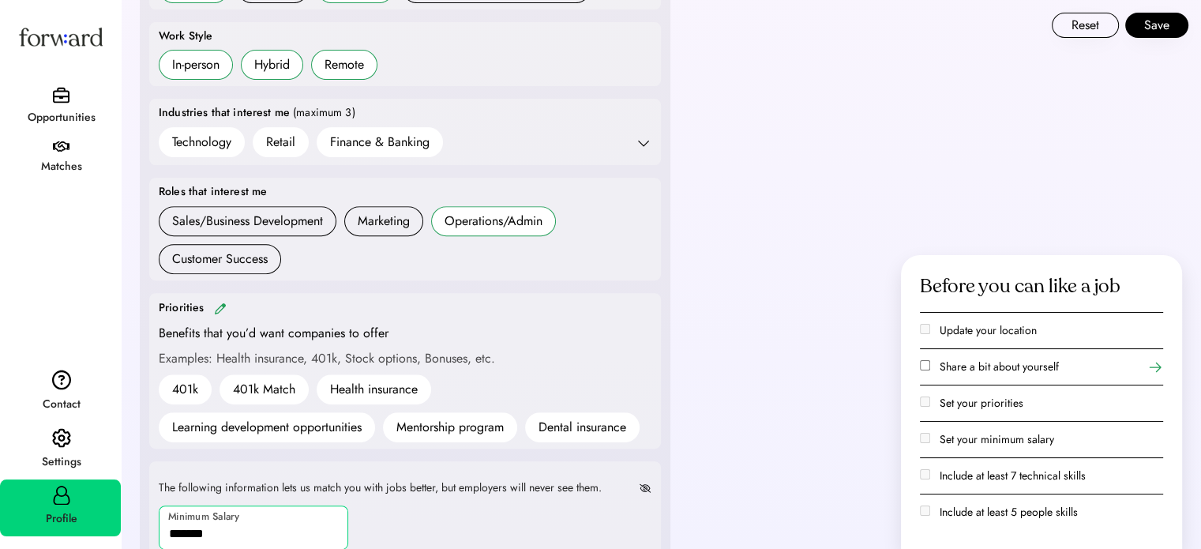
type input "*******"
click at [217, 305] on img at bounding box center [220, 308] width 13 height 12
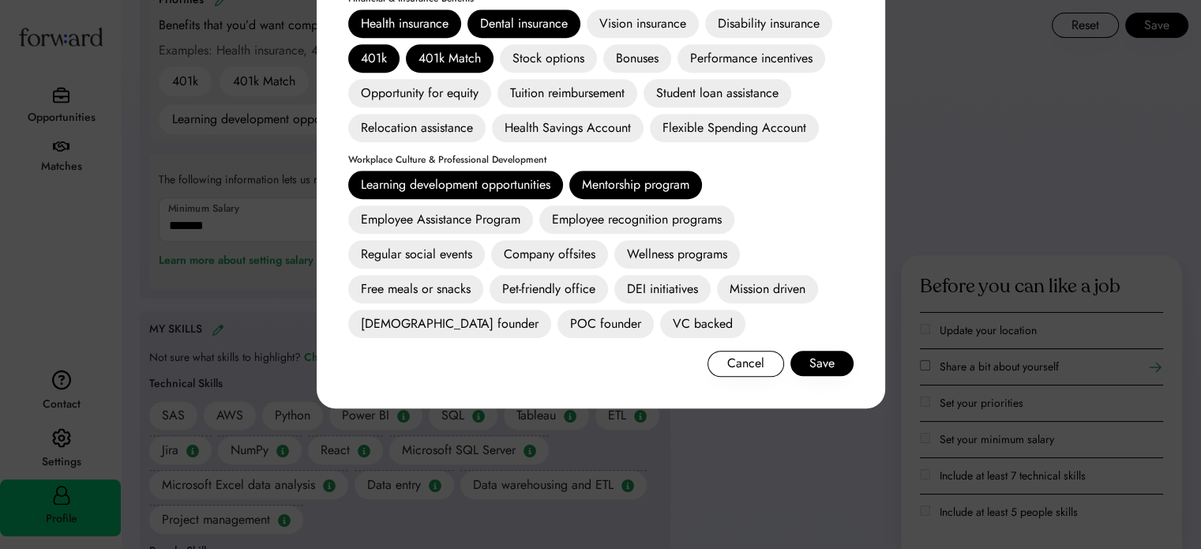
scroll to position [892, 0]
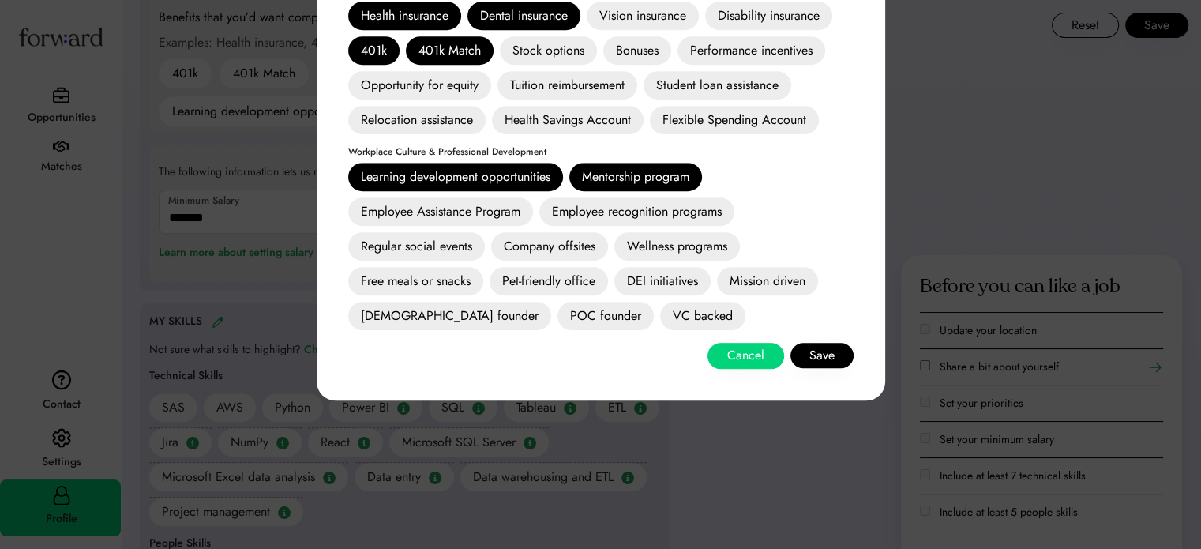
click at [736, 358] on button "Cancel" at bounding box center [745, 355] width 77 height 25
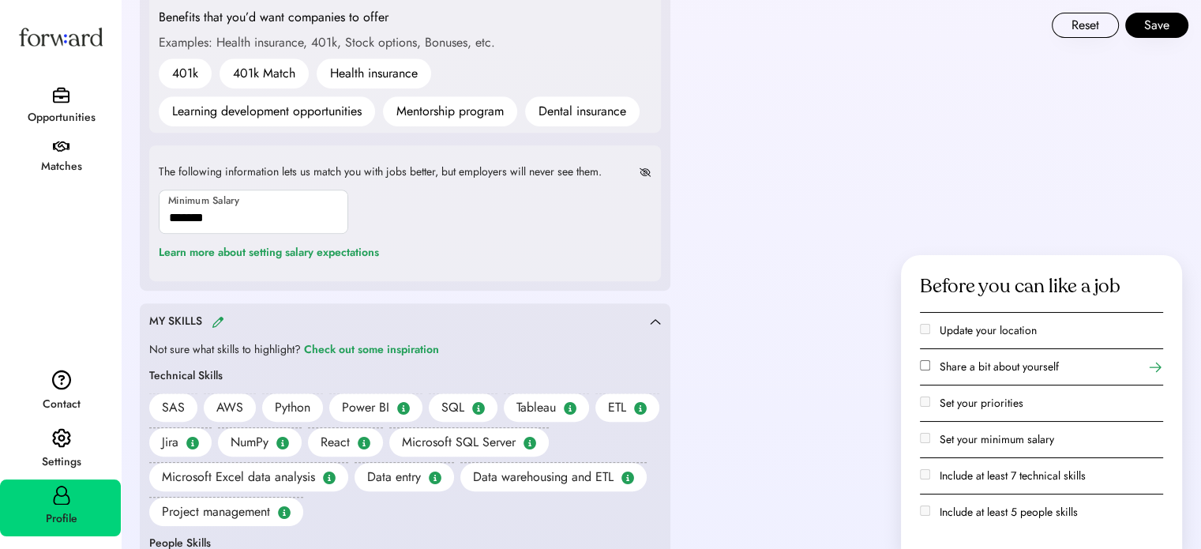
scroll to position [576, 0]
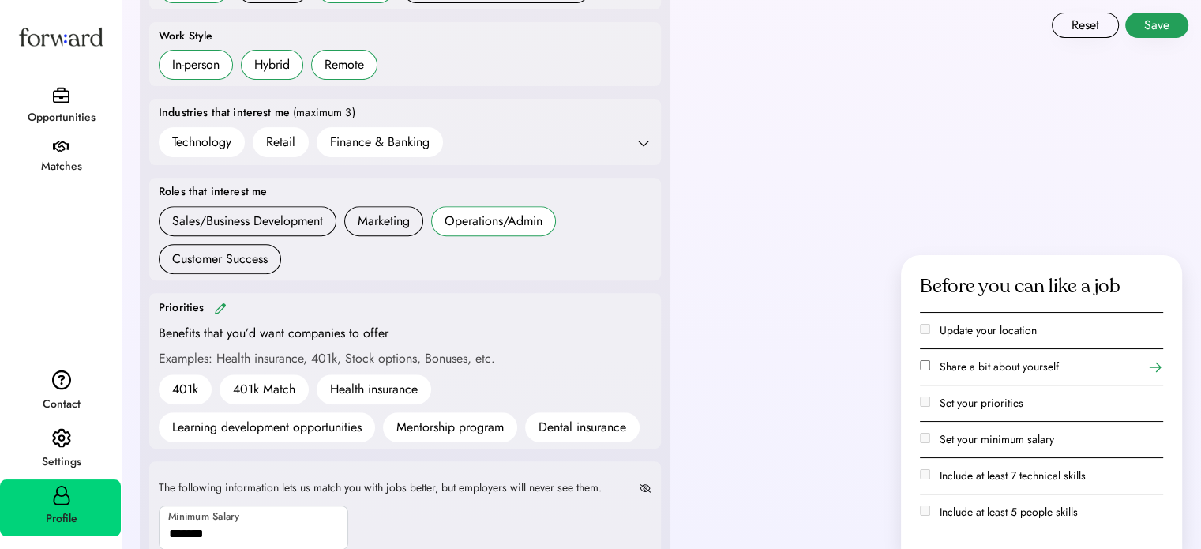
click at [1152, 28] on button "Save" at bounding box center [1156, 25] width 63 height 25
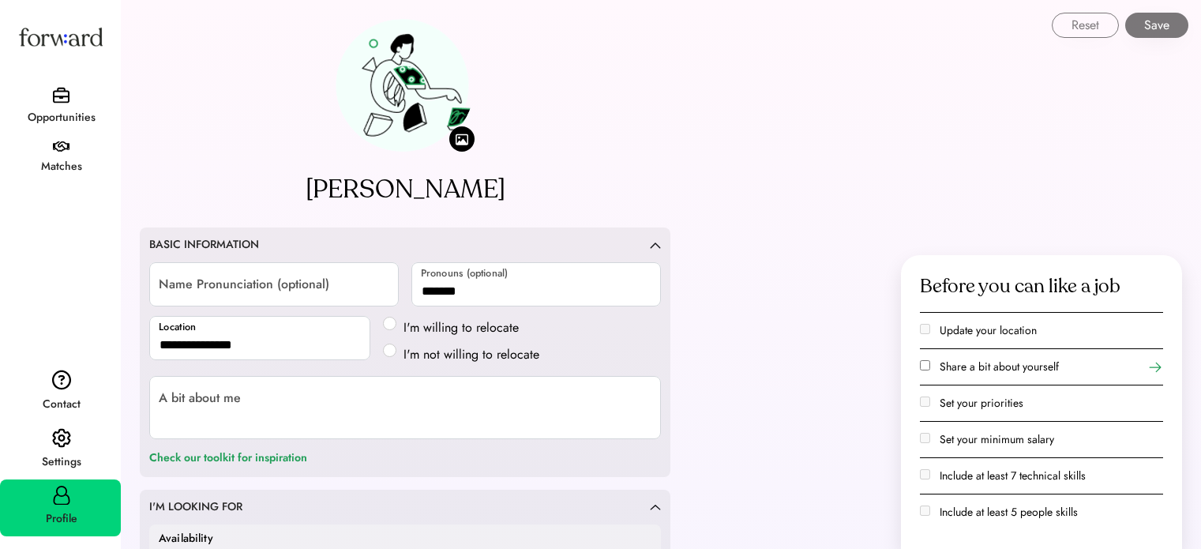
select select "*******"
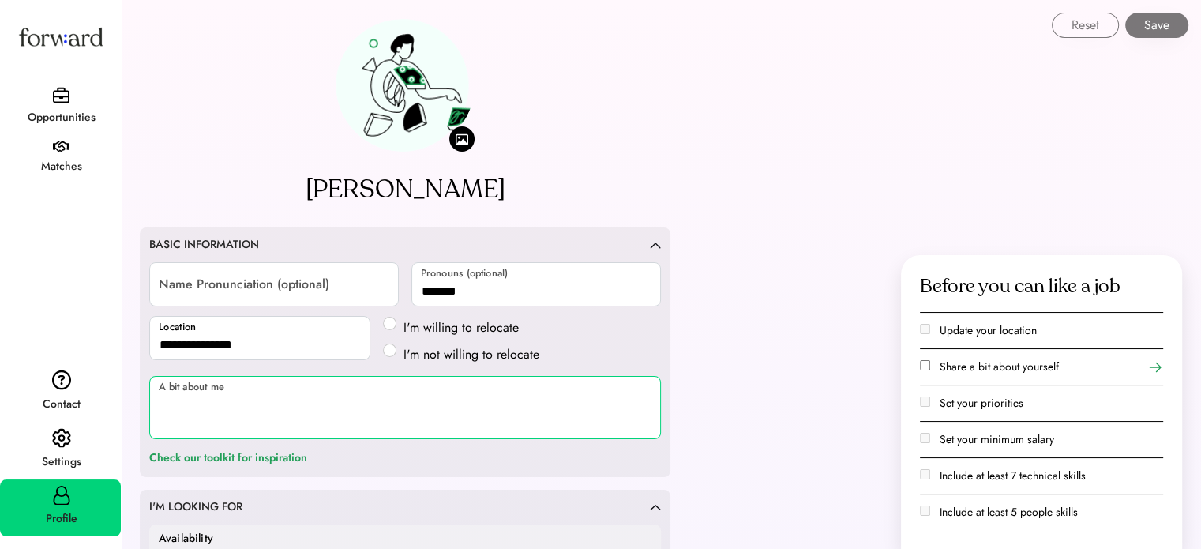
click at [227, 395] on textarea at bounding box center [405, 407] width 512 height 63
paste textarea "**********"
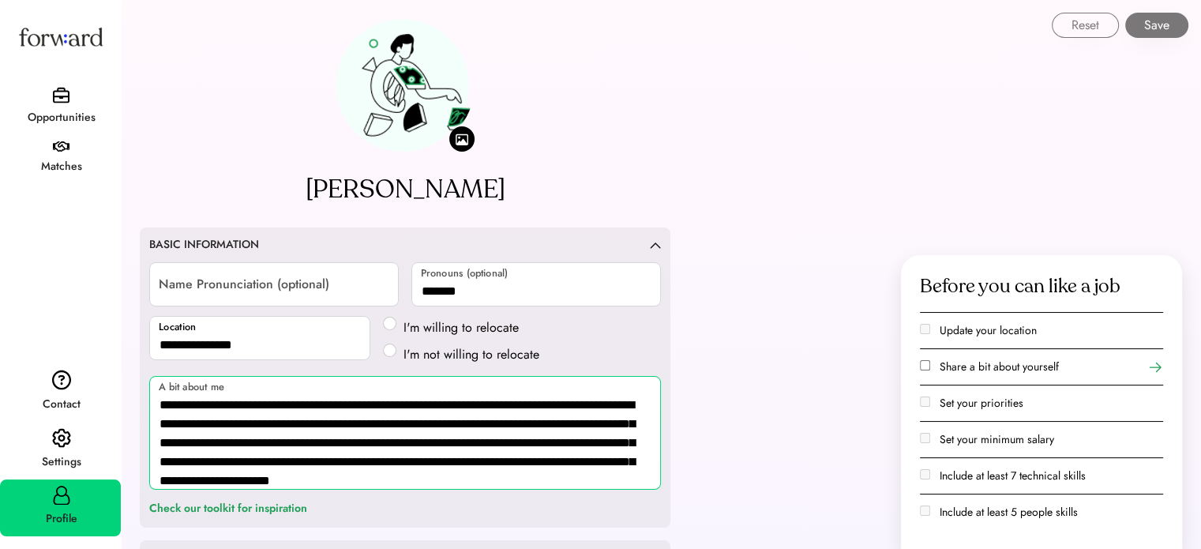
scroll to position [1, 0]
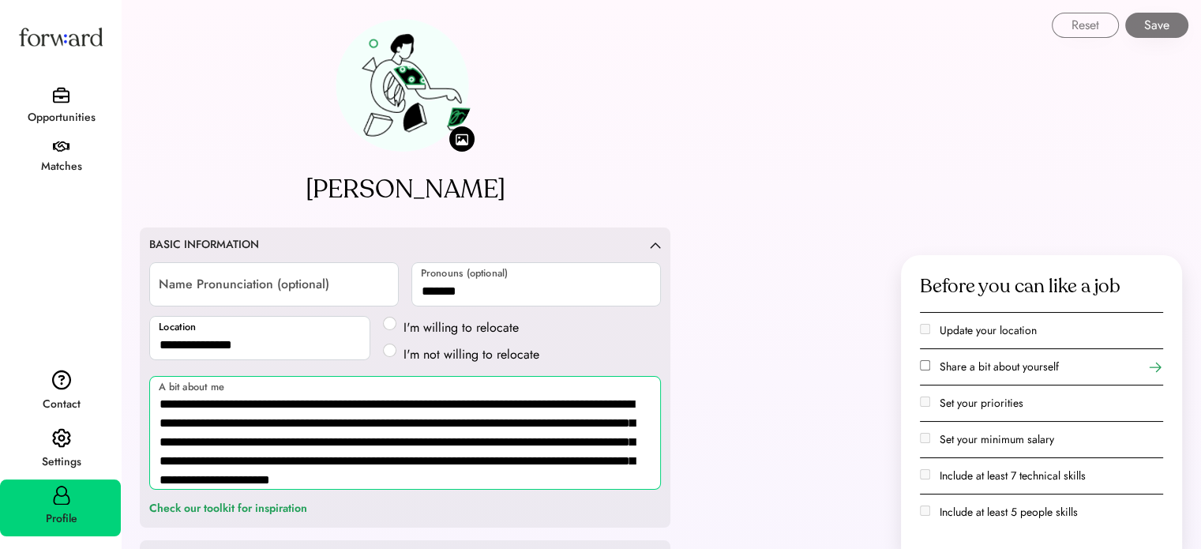
click at [345, 403] on textarea "**********" at bounding box center [405, 433] width 512 height 114
type textarea "**********"
click at [1143, 28] on button "Save" at bounding box center [1156, 25] width 63 height 25
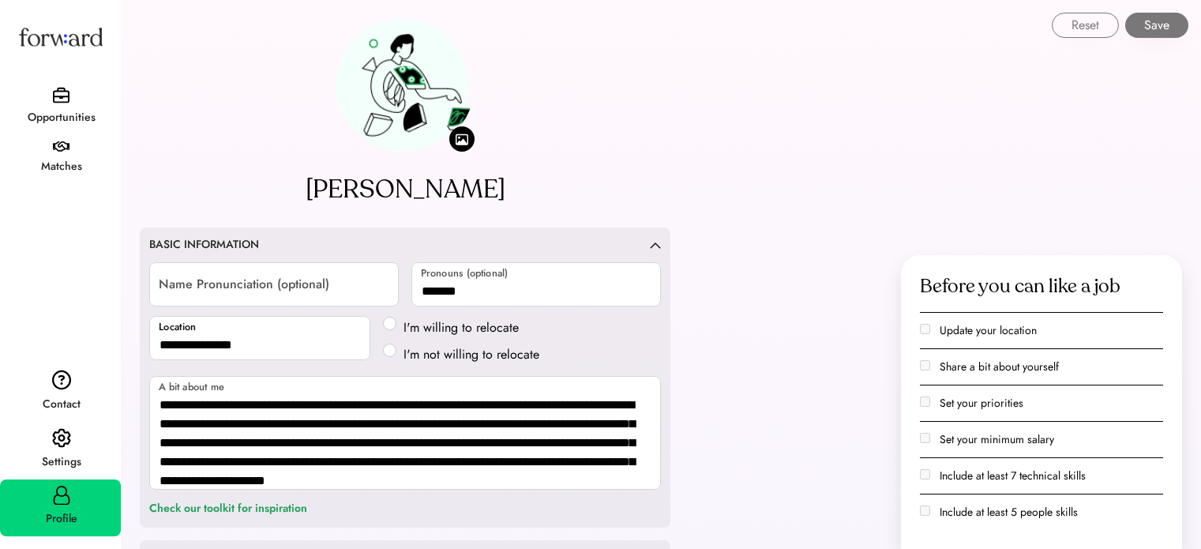
select select "*******"
click at [82, 110] on div "Opportunities" at bounding box center [61, 117] width 119 height 19
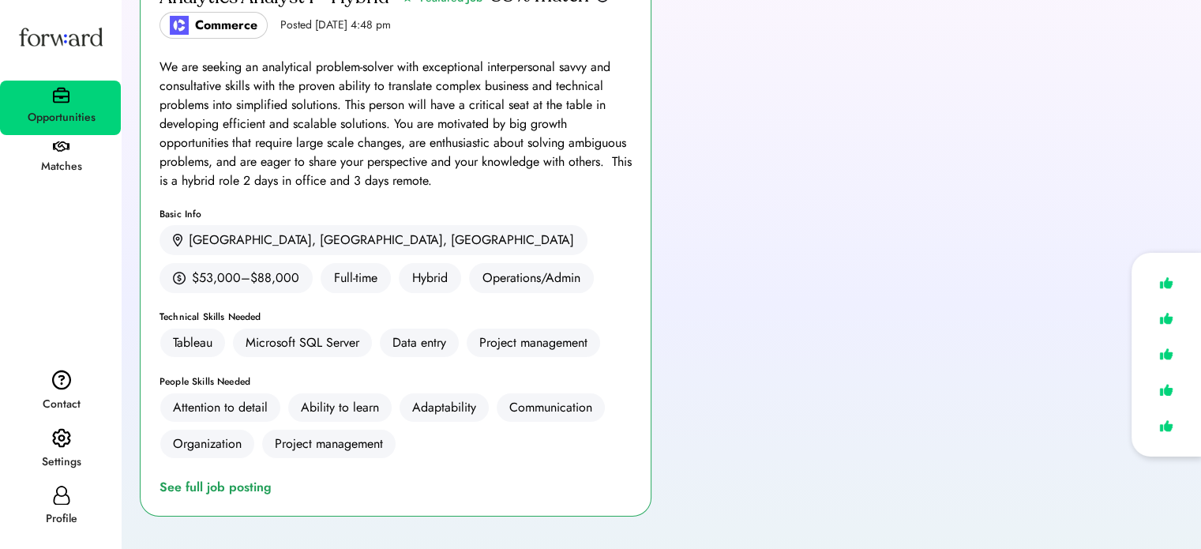
scroll to position [316, 0]
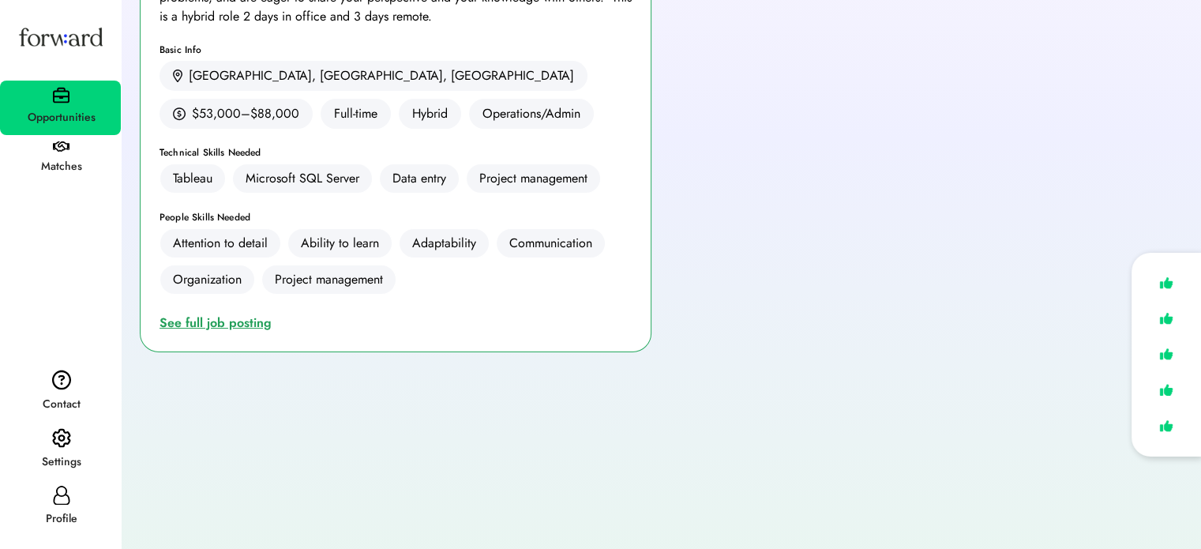
click at [213, 327] on div "See full job posting" at bounding box center [218, 322] width 118 height 19
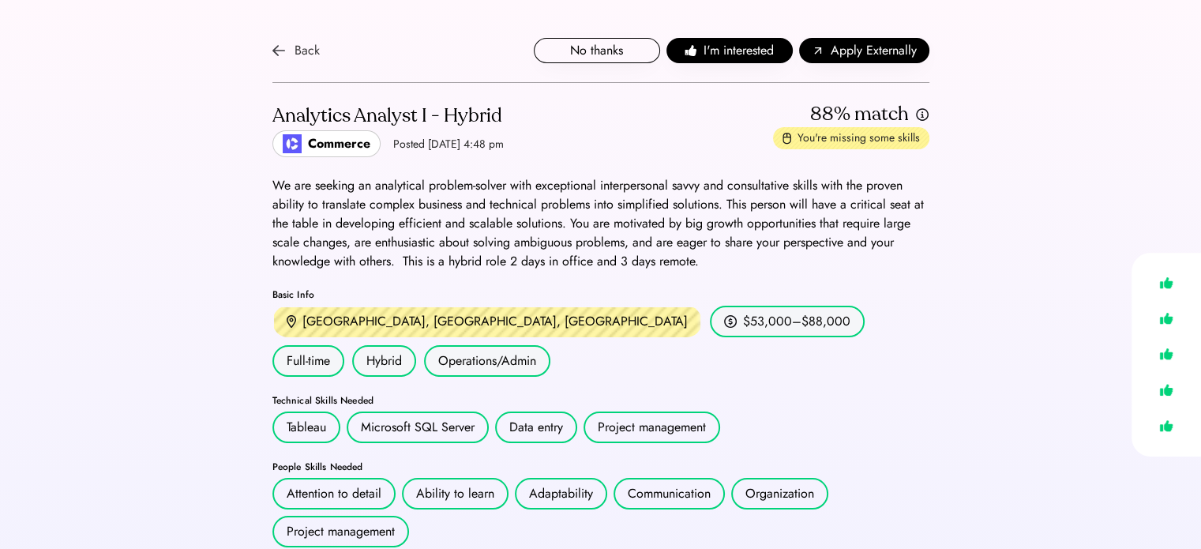
click at [298, 49] on div "Back" at bounding box center [306, 50] width 25 height 19
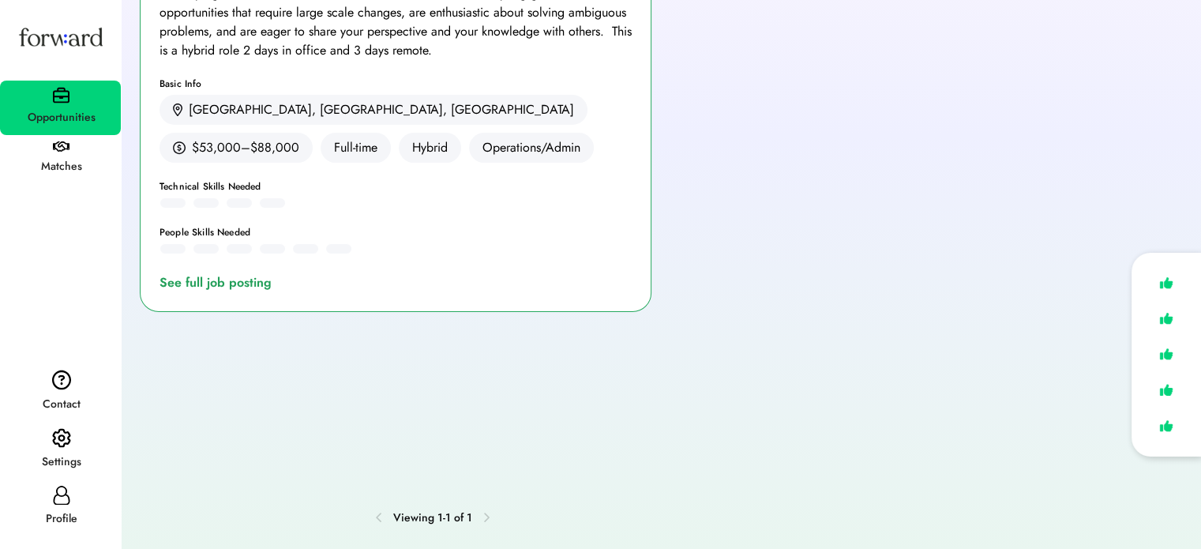
scroll to position [316, 0]
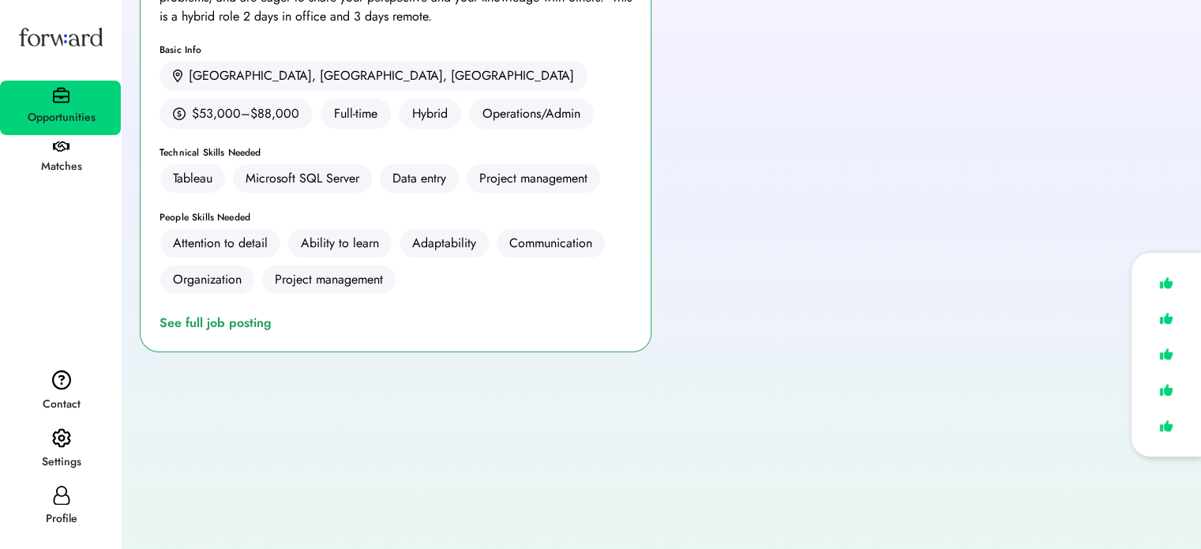
click at [58, 497] on icon at bounding box center [61, 494] width 19 height 19
select select "*******"
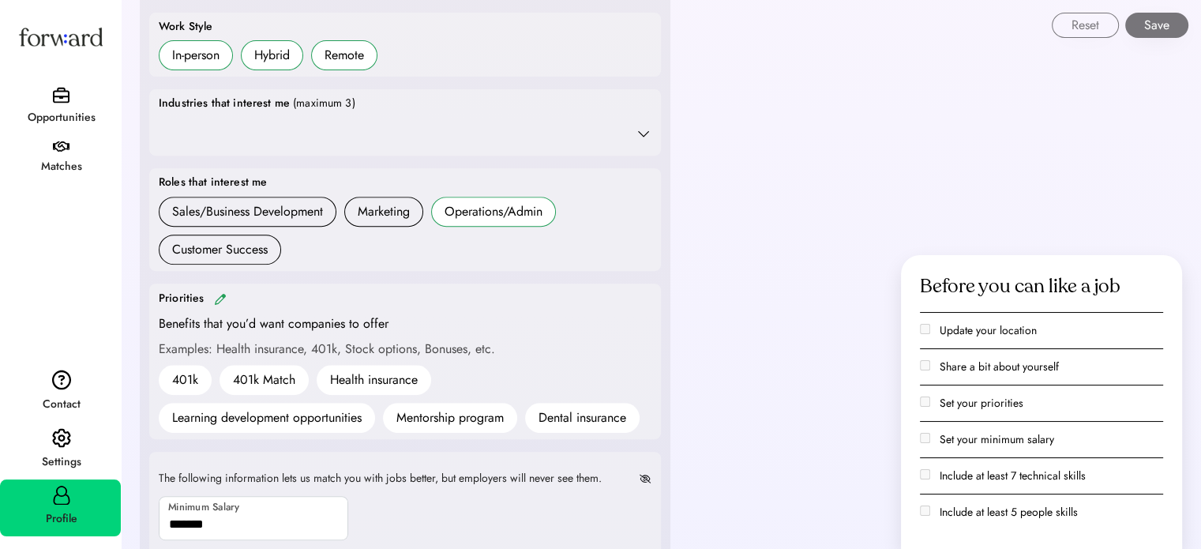
scroll to position [631, 0]
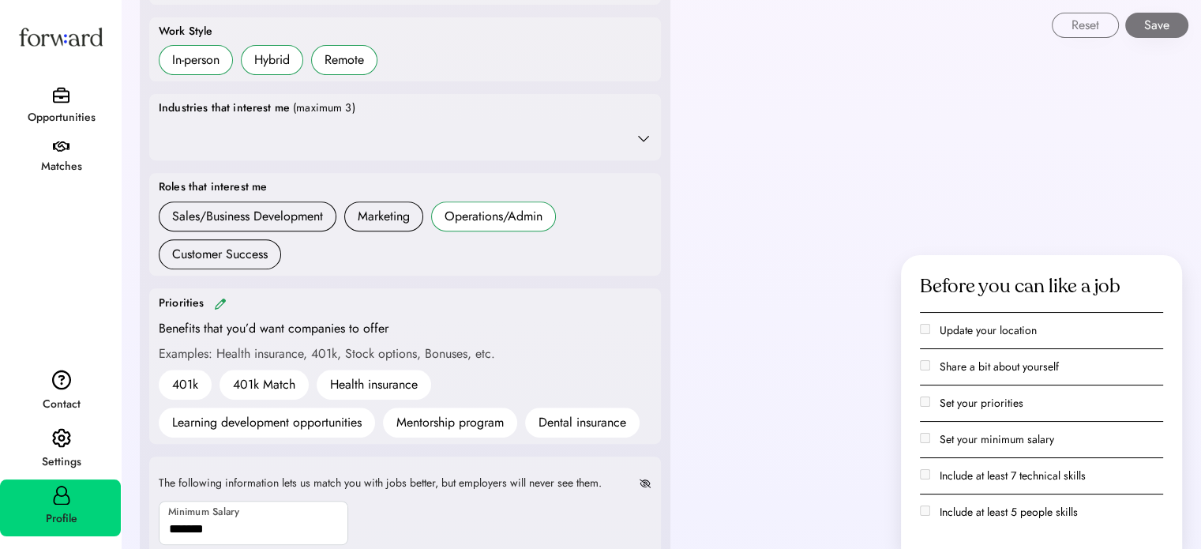
click at [647, 139] on icon at bounding box center [643, 138] width 16 height 16
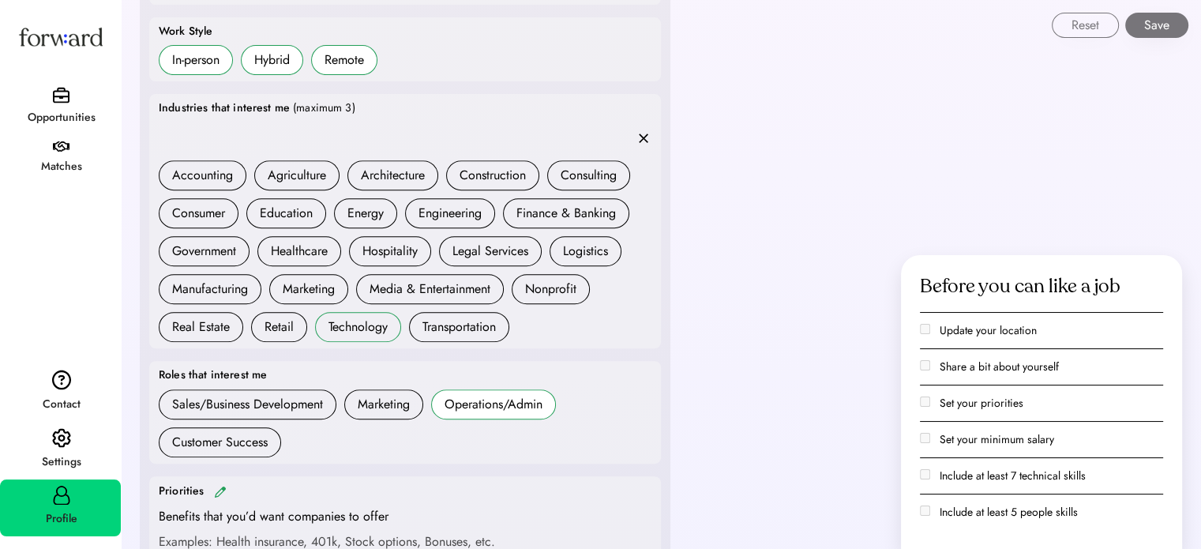
click at [358, 319] on div "Technology" at bounding box center [357, 326] width 59 height 19
click at [273, 319] on div "Retail" at bounding box center [278, 326] width 29 height 19
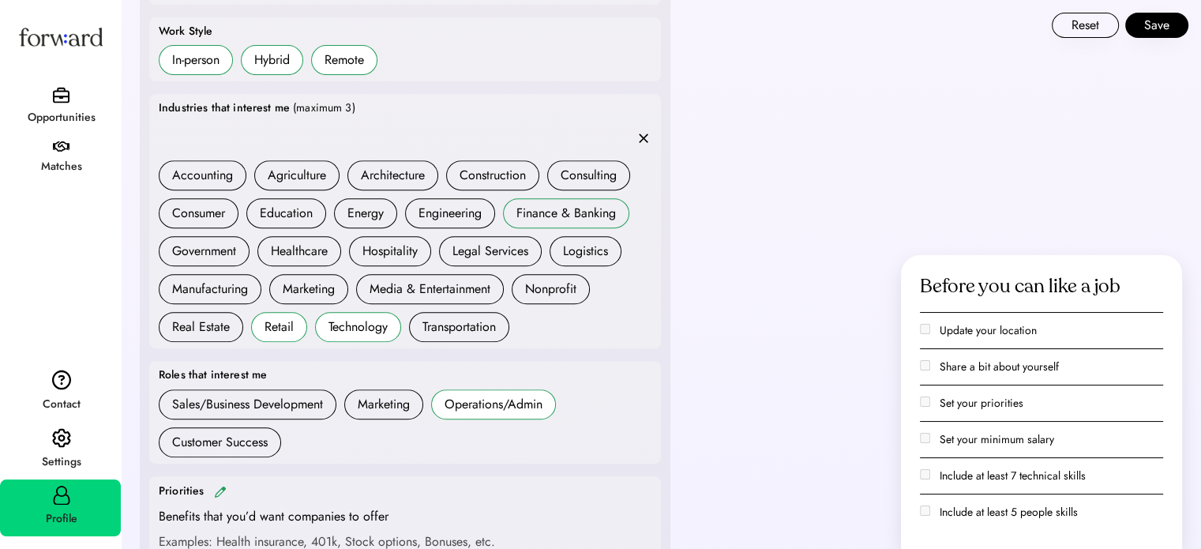
click at [572, 204] on div "Finance & Banking" at bounding box center [565, 213] width 99 height 19
click at [1145, 23] on button "Save" at bounding box center [1156, 25] width 63 height 25
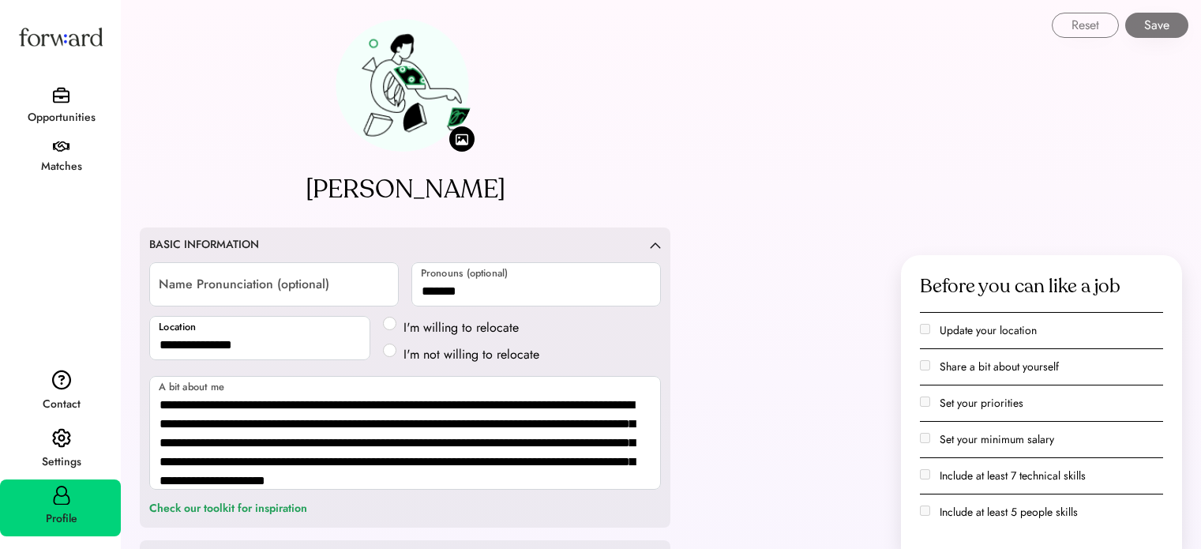
select select "*******"
click at [69, 96] on img at bounding box center [61, 95] width 17 height 17
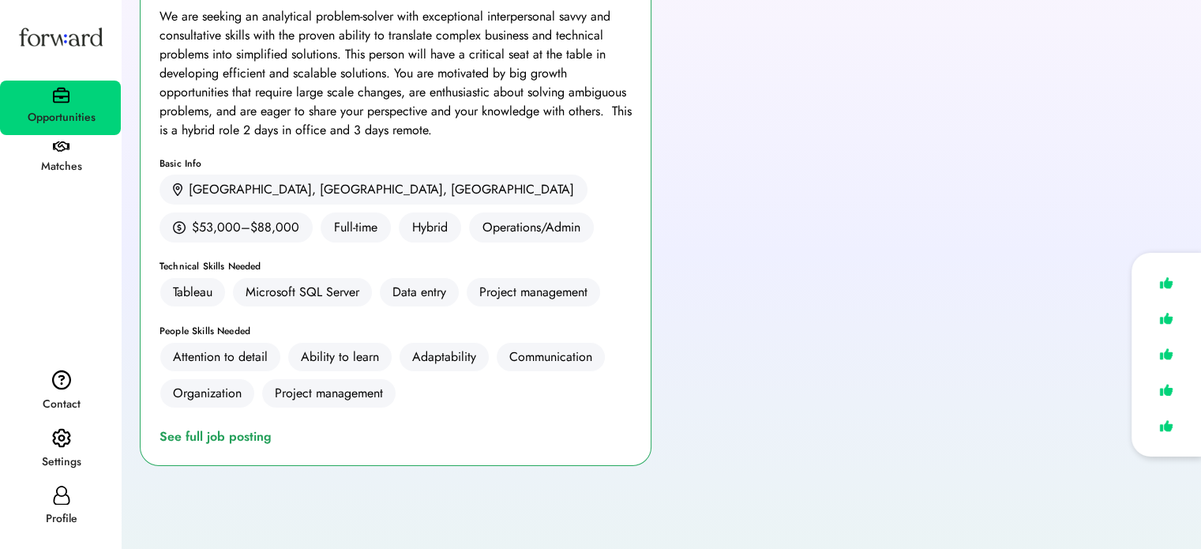
scroll to position [356, 0]
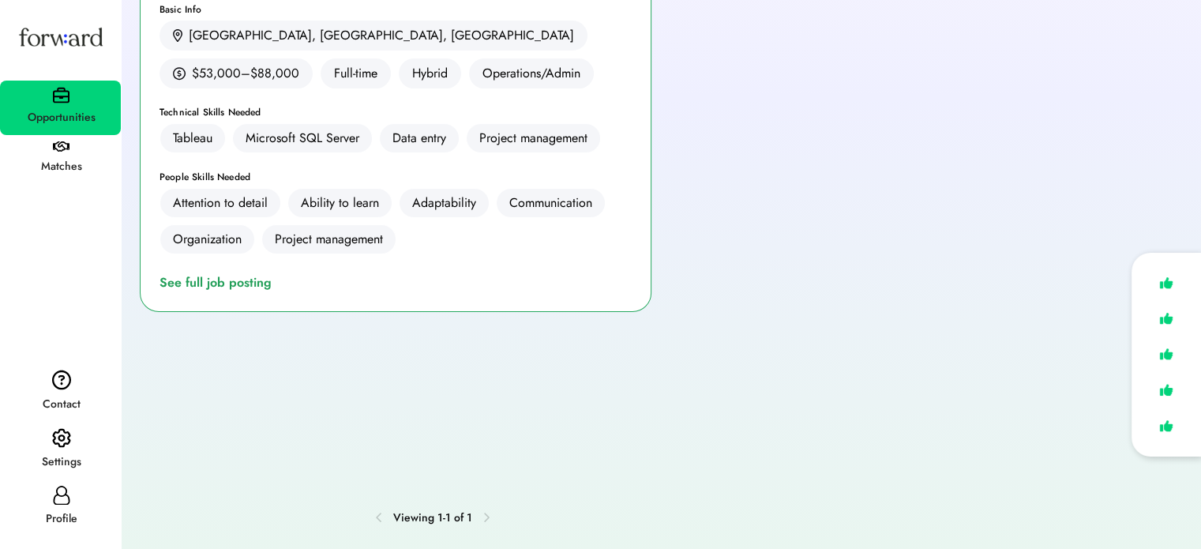
click at [209, 284] on div "Analytics Analyst I - Hybrid Featured Job Commerce Posted Sep 5, 2025 4:48 pm 8…" at bounding box center [396, 35] width 512 height 553
click at [207, 283] on div "See full job posting" at bounding box center [218, 282] width 118 height 19
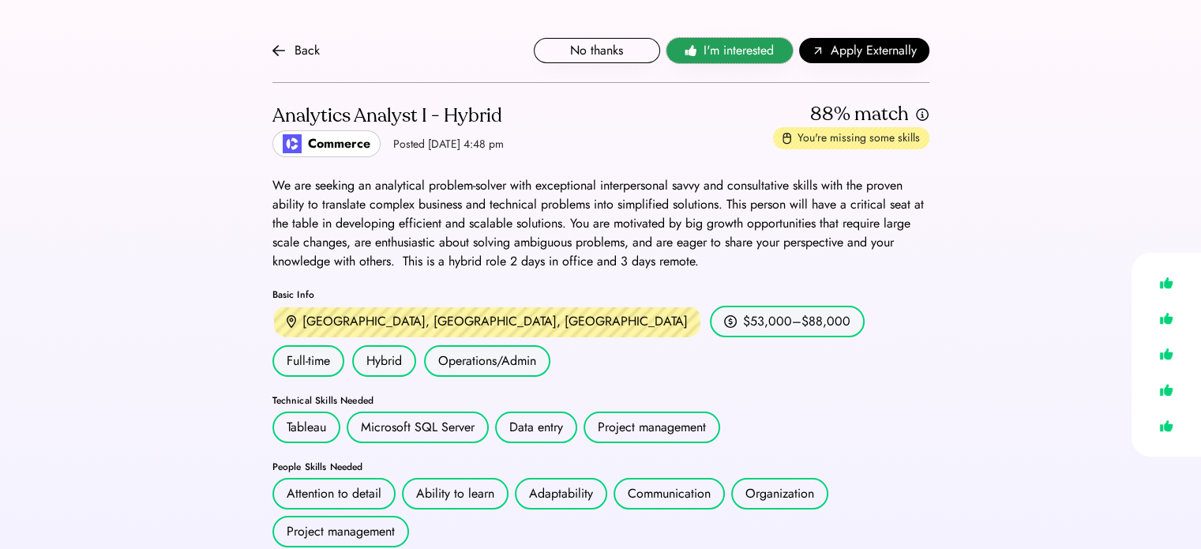
click at [710, 50] on span "I'm interested" at bounding box center [738, 50] width 70 height 19
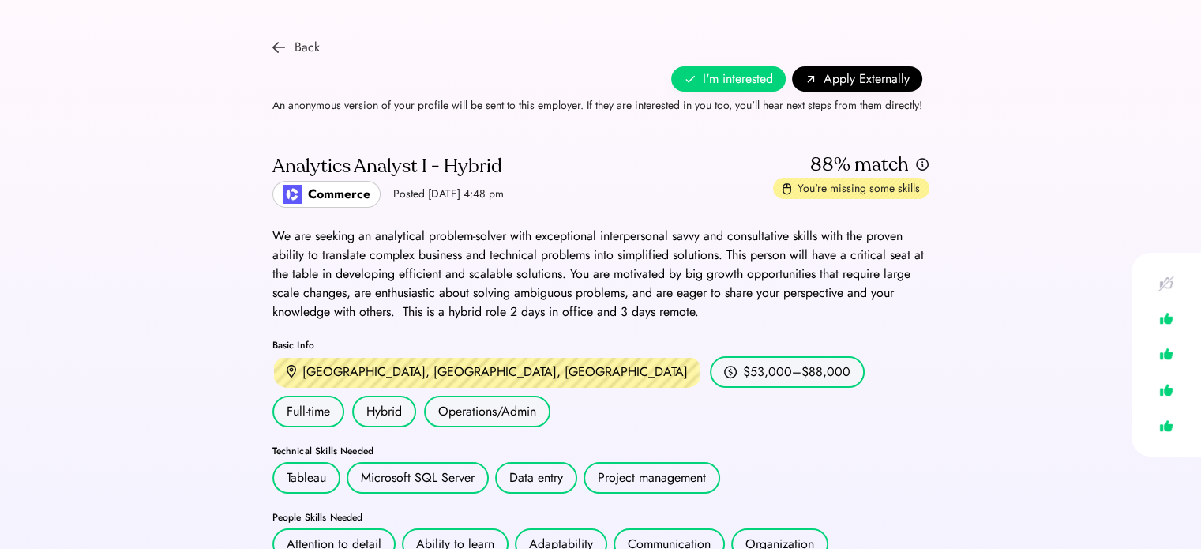
click at [296, 50] on div "Back" at bounding box center [306, 47] width 25 height 19
